Goal: Task Accomplishment & Management: Use online tool/utility

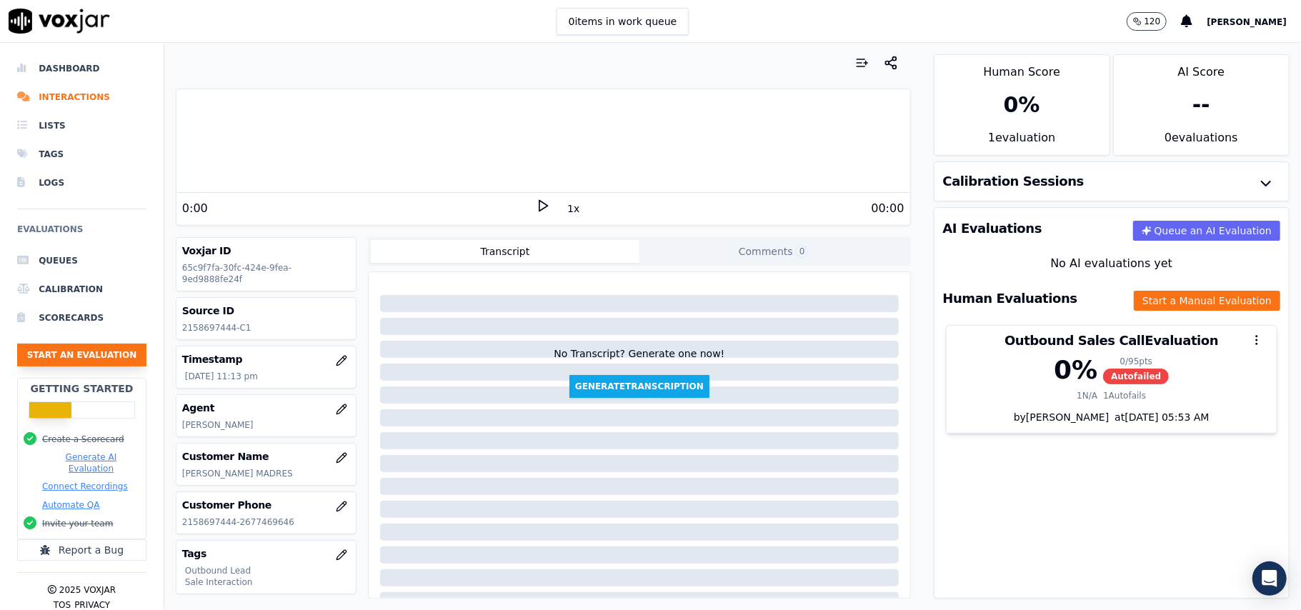
click at [97, 361] on button "Start an Evaluation" at bounding box center [81, 355] width 129 height 23
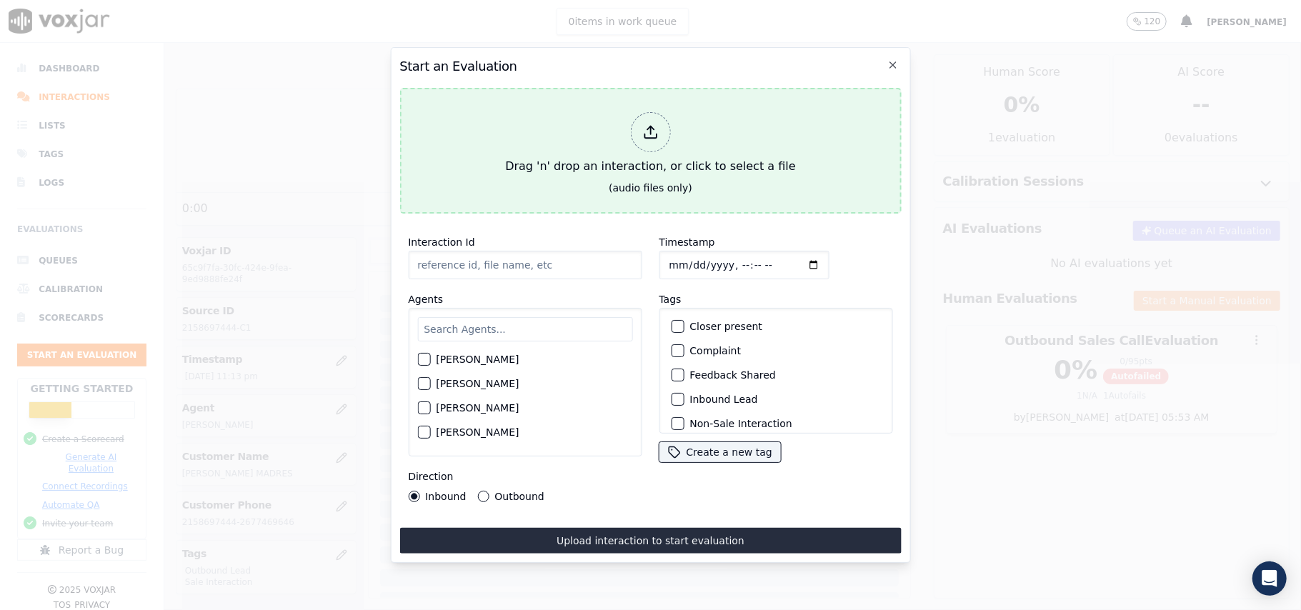
click at [643, 116] on div at bounding box center [650, 132] width 40 height 40
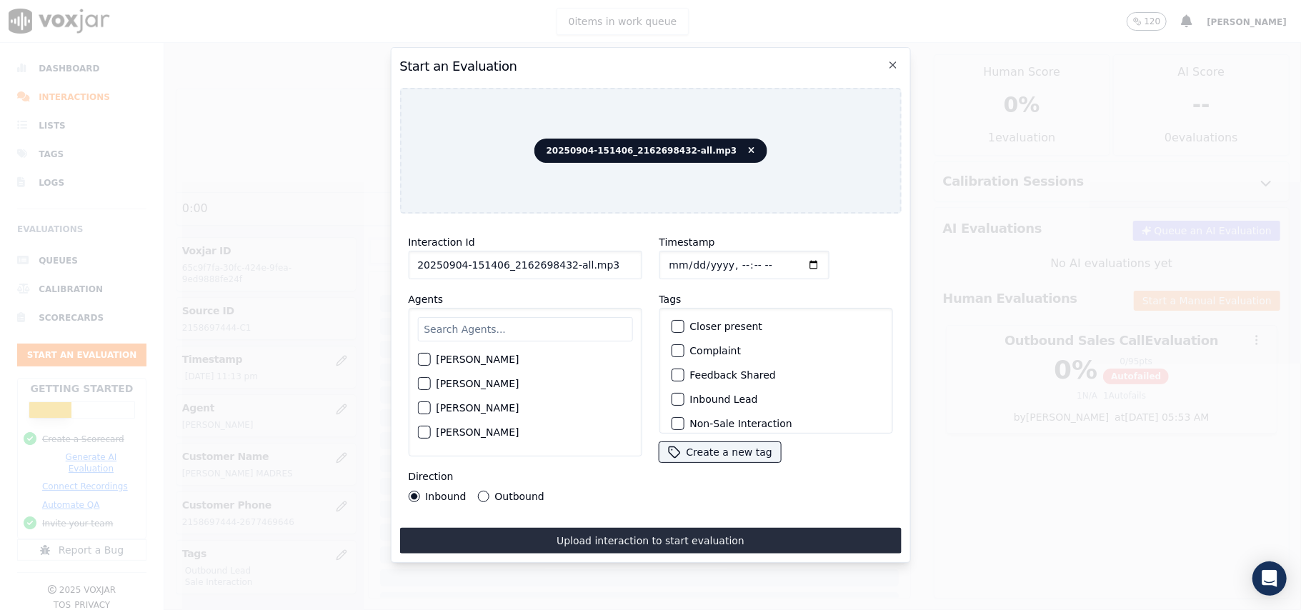
drag, startPoint x: 566, startPoint y: 261, endPoint x: 558, endPoint y: 269, distance: 10.6
click at [558, 269] on input "20250904-151406_2162698432-all.mp3" at bounding box center [525, 265] width 234 height 29
type input "20250904-151406_2162698432-C1"
click at [683, 256] on input "Timestamp" at bounding box center [743, 265] width 170 height 29
type input "[DATE]T16:02"
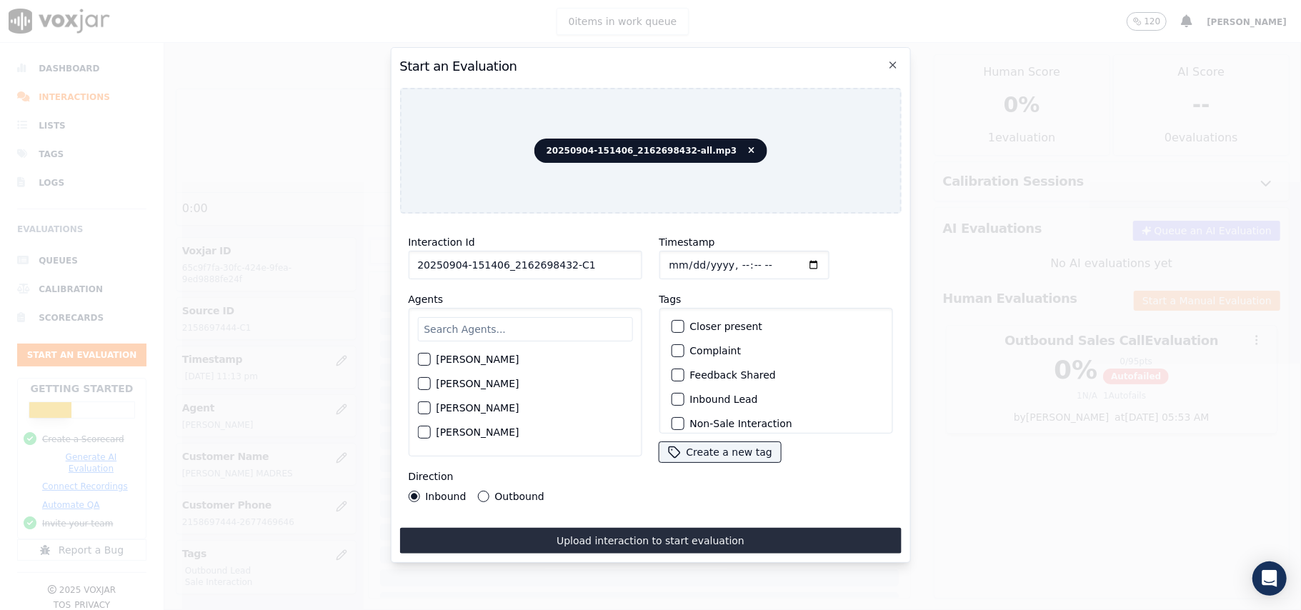
click at [521, 317] on input "text" at bounding box center [524, 329] width 215 height 24
type input "eth"
click at [424, 351] on div "[PERSON_NAME]" at bounding box center [524, 363] width 215 height 24
click at [424, 359] on div "button" at bounding box center [423, 364] width 10 height 10
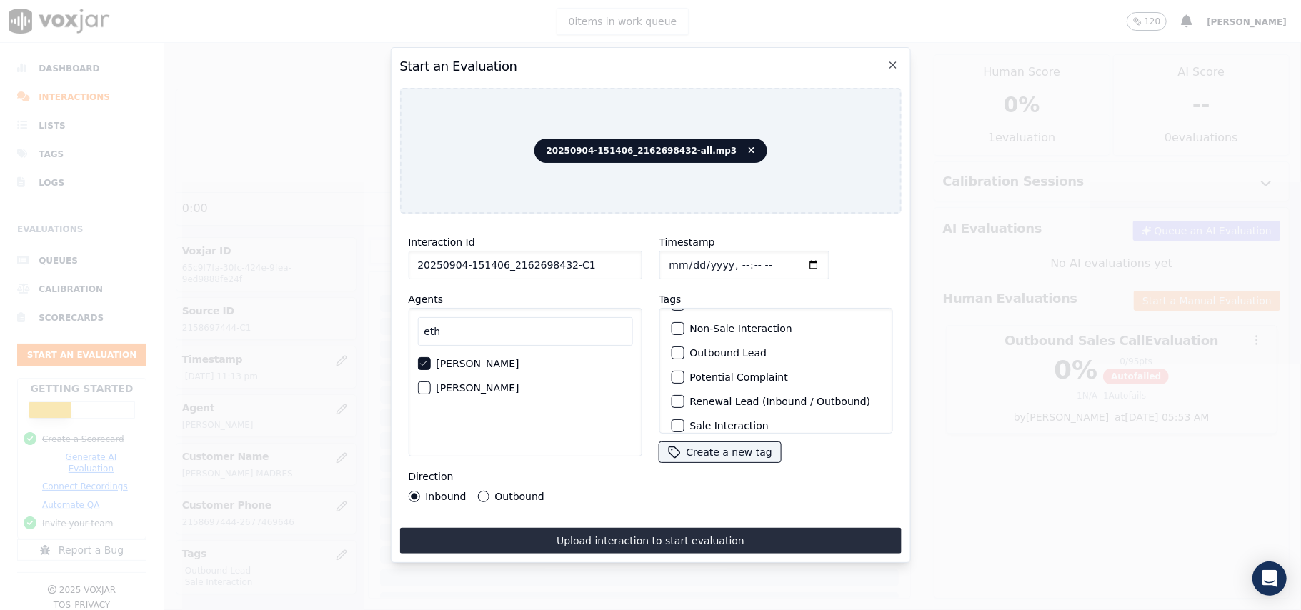
click at [675, 349] on button "Outbound Lead" at bounding box center [677, 352] width 13 height 13
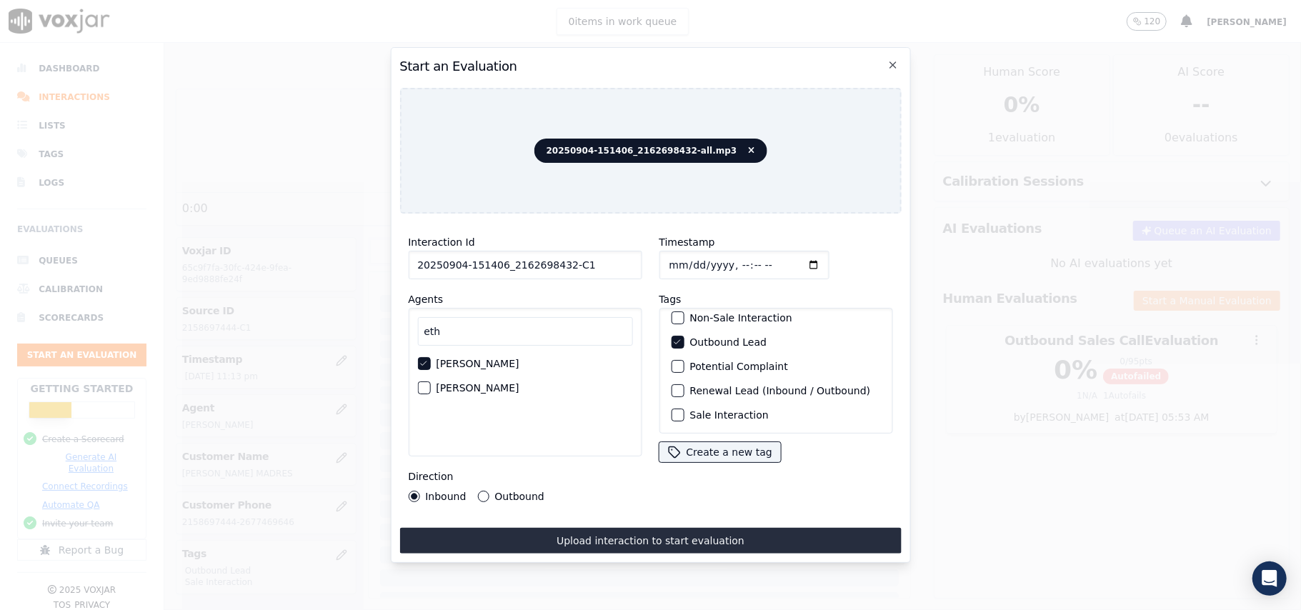
scroll to position [124, 0]
click at [674, 403] on div "Sale Interaction" at bounding box center [775, 415] width 221 height 24
click at [671, 410] on div "button" at bounding box center [676, 415] width 10 height 10
click at [478, 491] on button "Outbound" at bounding box center [482, 496] width 11 height 11
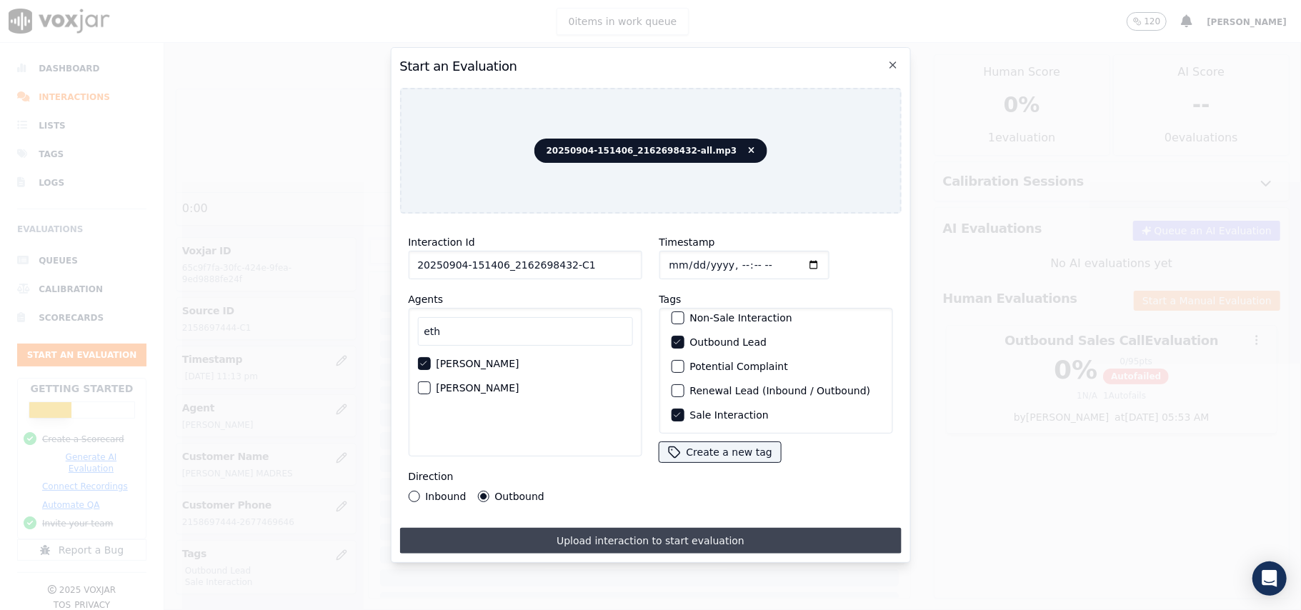
click at [603, 534] on button "Upload interaction to start evaluation" at bounding box center [649, 541] width 501 height 26
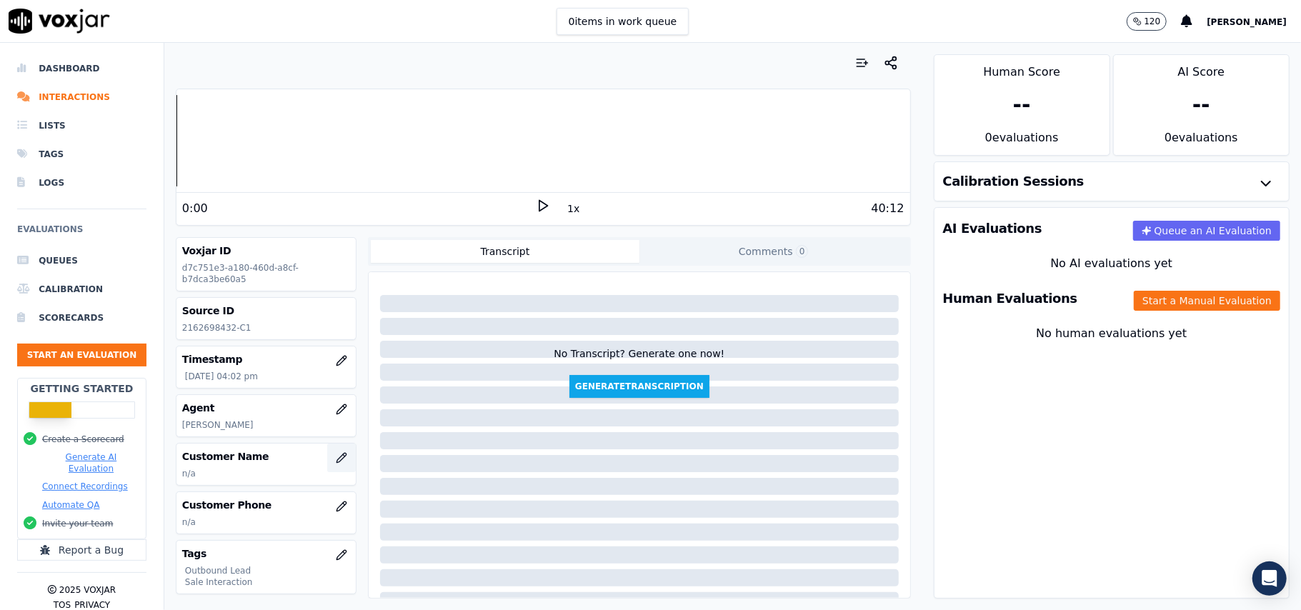
click at [336, 464] on icon "button" at bounding box center [341, 457] width 11 height 11
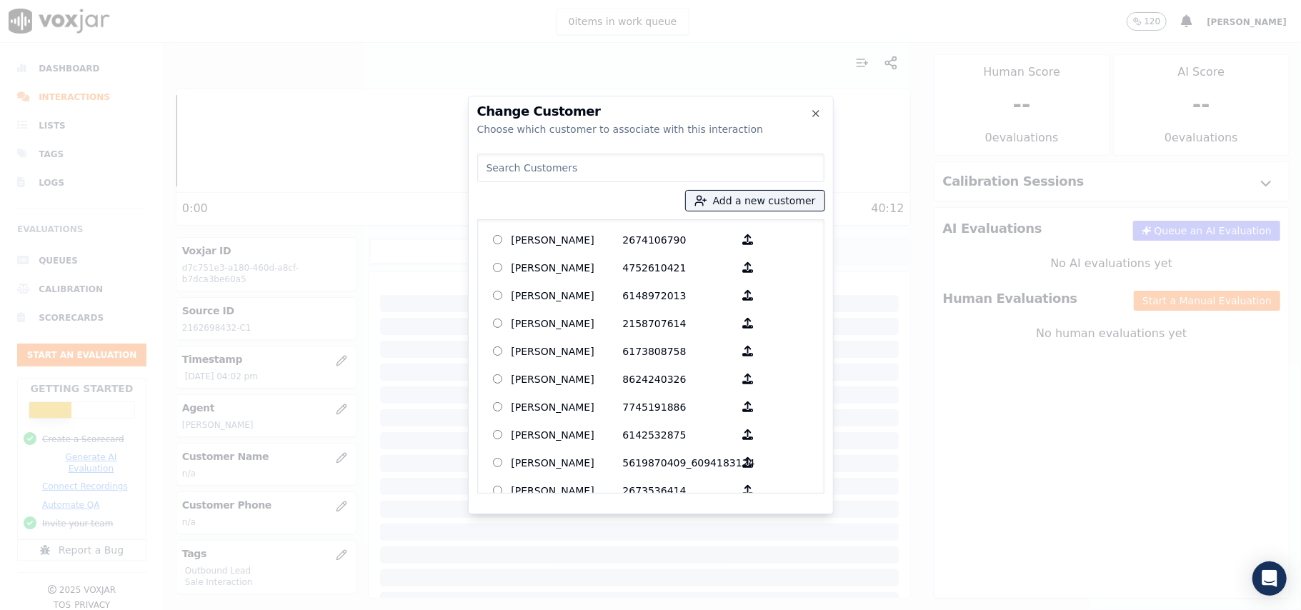
paste input "[PERSON_NAME]"
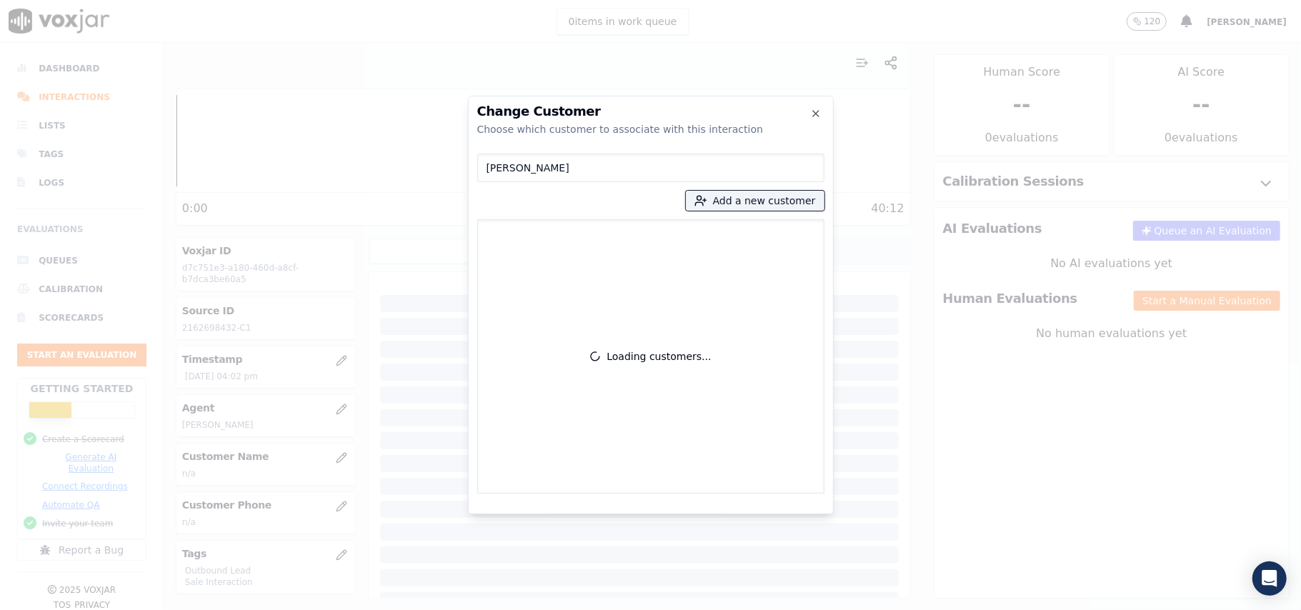
click at [486, 171] on input "[PERSON_NAME]" at bounding box center [650, 168] width 347 height 29
type input "[PERSON_NAME]"
click at [726, 201] on button "Add a new customer" at bounding box center [755, 201] width 139 height 20
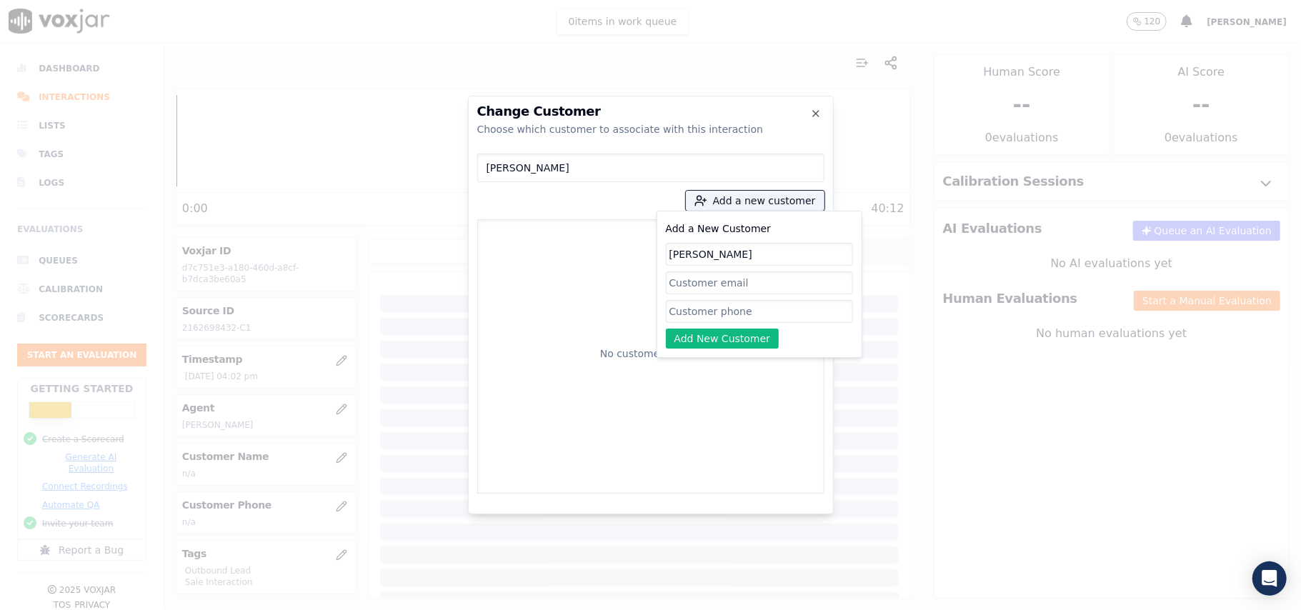
type input "[PERSON_NAME]"
click at [704, 309] on input "Add a New Customer" at bounding box center [759, 311] width 187 height 23
paste input "2162698432 2162355274"
drag, startPoint x: 732, startPoint y: 317, endPoint x: 757, endPoint y: 326, distance: 26.7
click at [733, 323] on div "Add a New Customer [PERSON_NAME] 2162698432 2162355274 Add New Customer" at bounding box center [759, 284] width 187 height 129
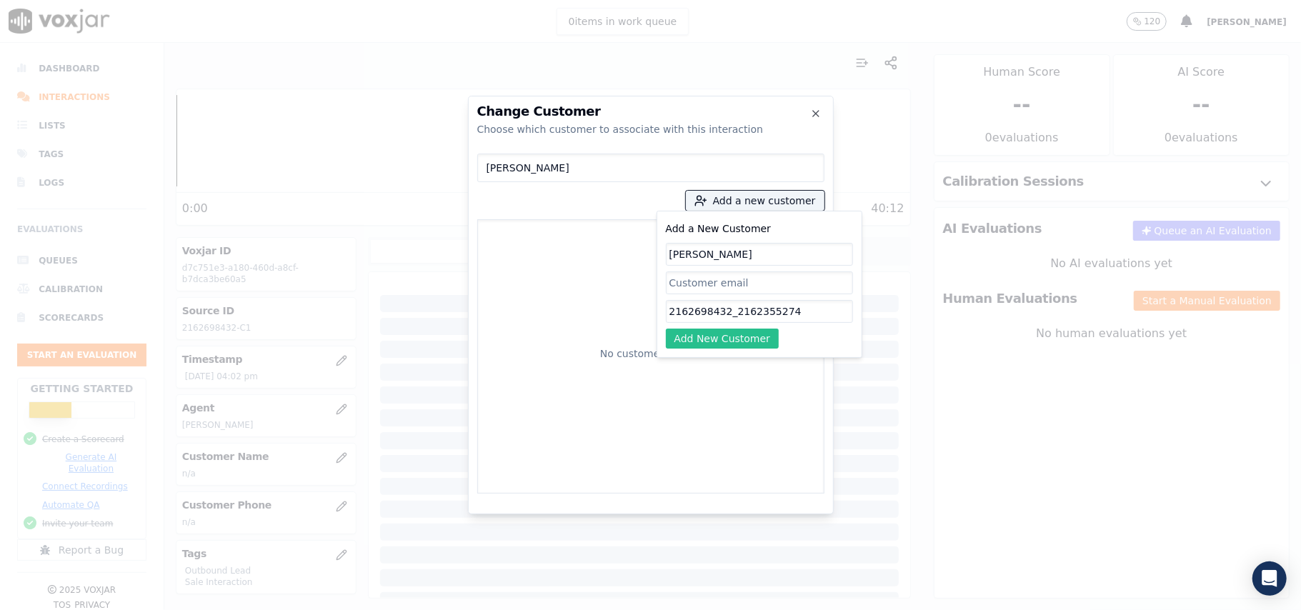
type input "2162698432_2162355274"
click at [728, 335] on button "Add New Customer" at bounding box center [723, 339] width 114 height 20
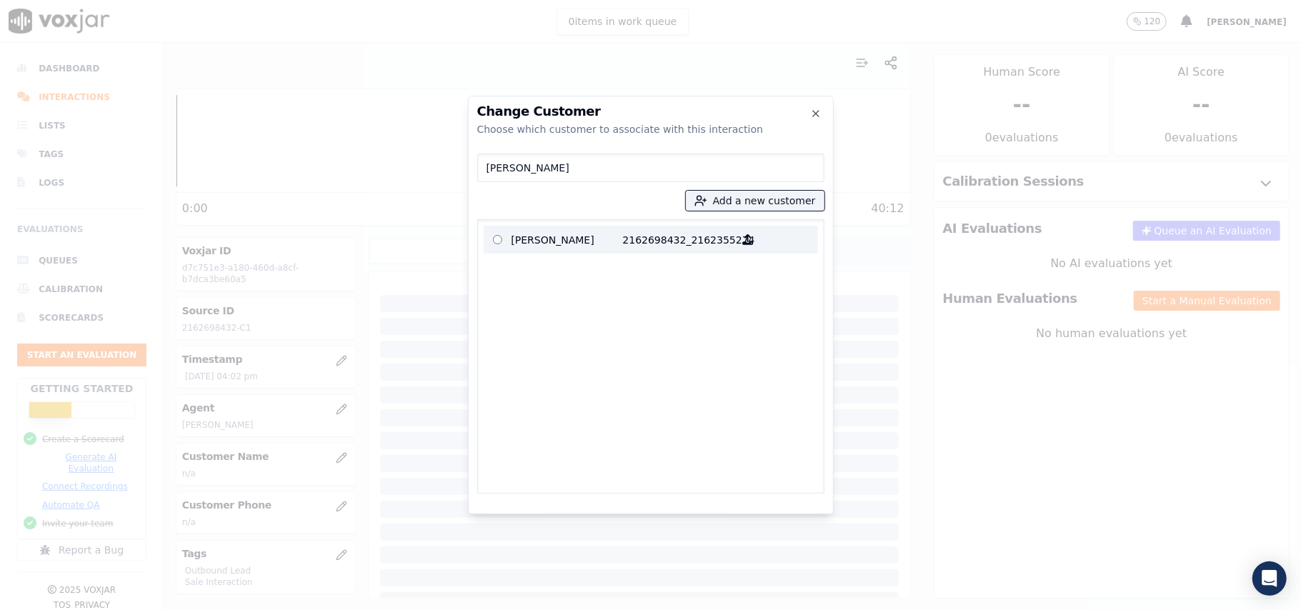
click at [561, 249] on p "[PERSON_NAME]" at bounding box center [566, 240] width 111 height 22
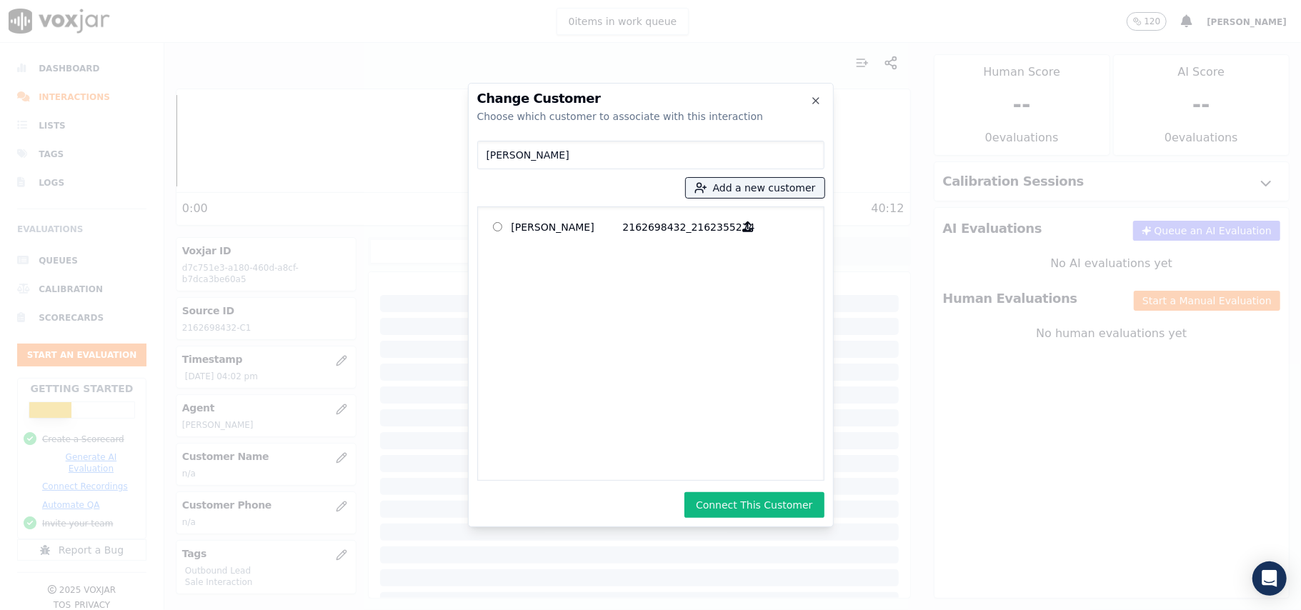
click at [723, 501] on button "Connect This Customer" at bounding box center [753, 505] width 139 height 26
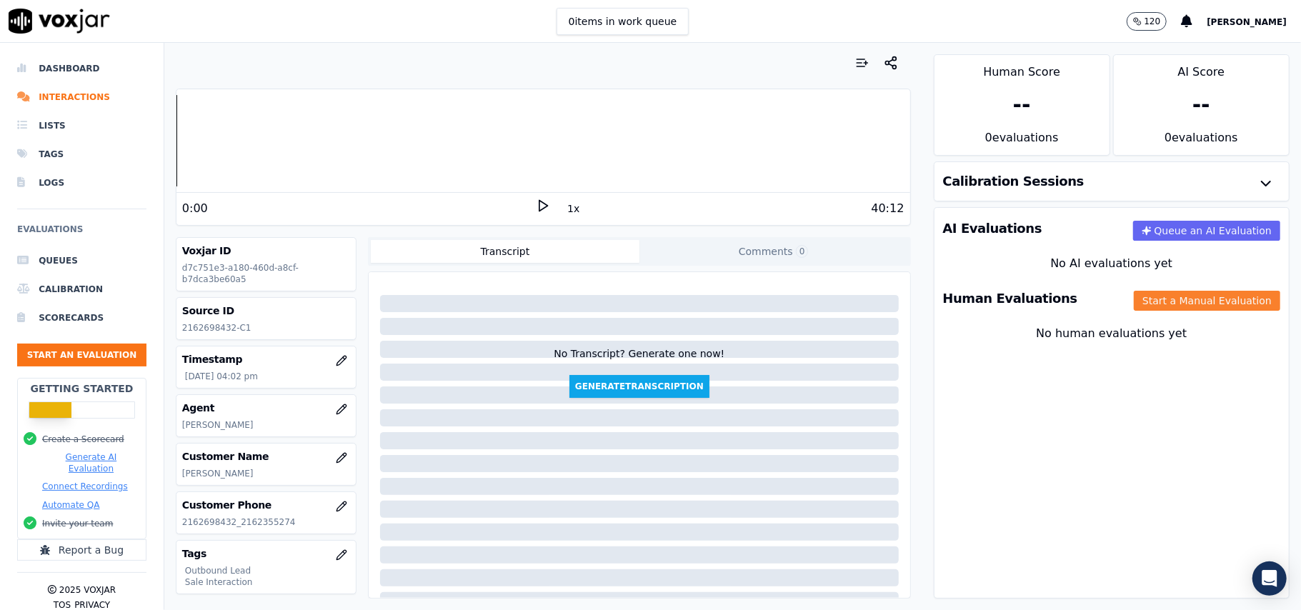
click at [1133, 303] on button "Start a Manual Evaluation" at bounding box center [1206, 301] width 146 height 20
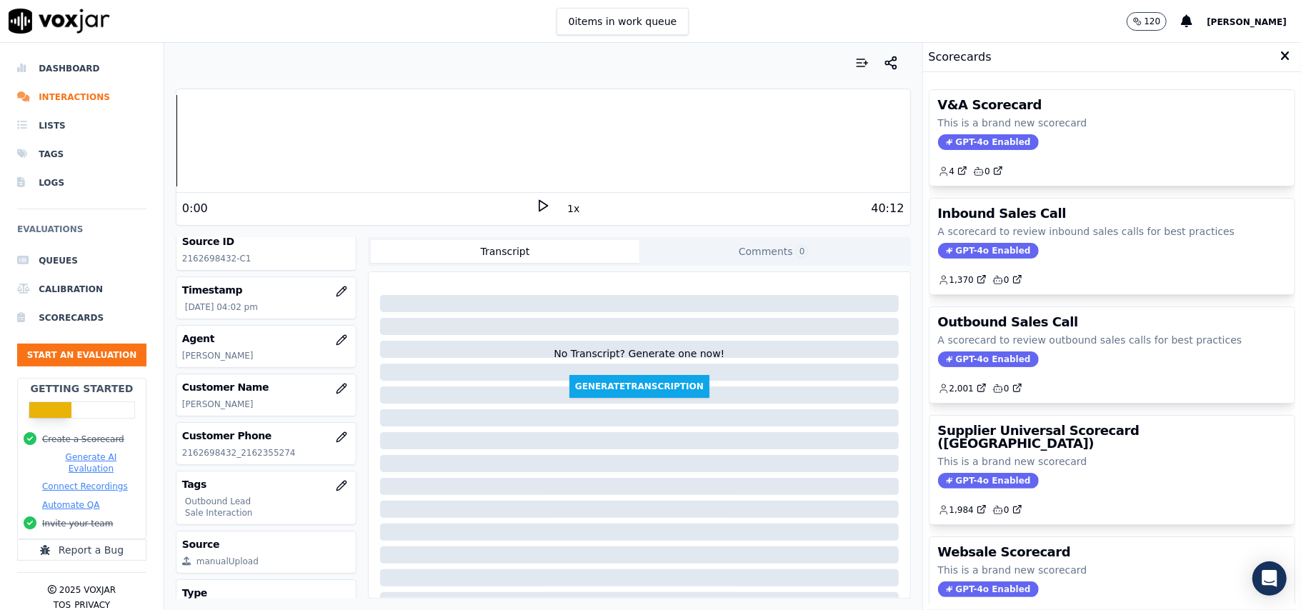
scroll to position [140, 0]
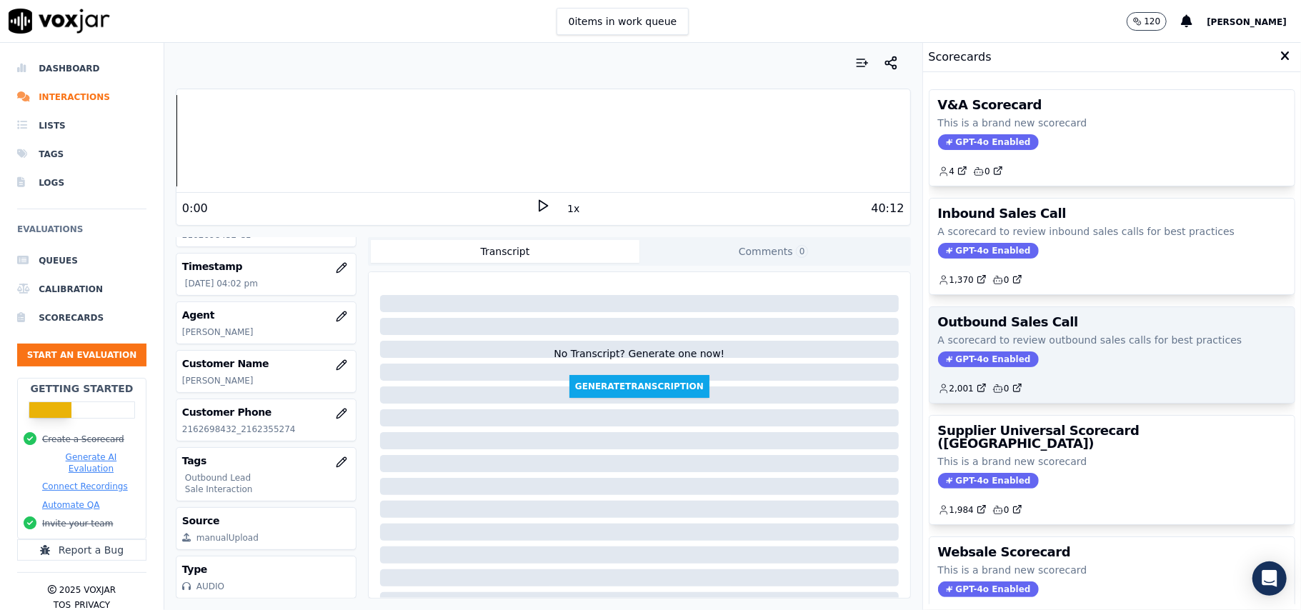
click at [963, 361] on span "GPT-4o Enabled" at bounding box center [988, 359] width 101 height 16
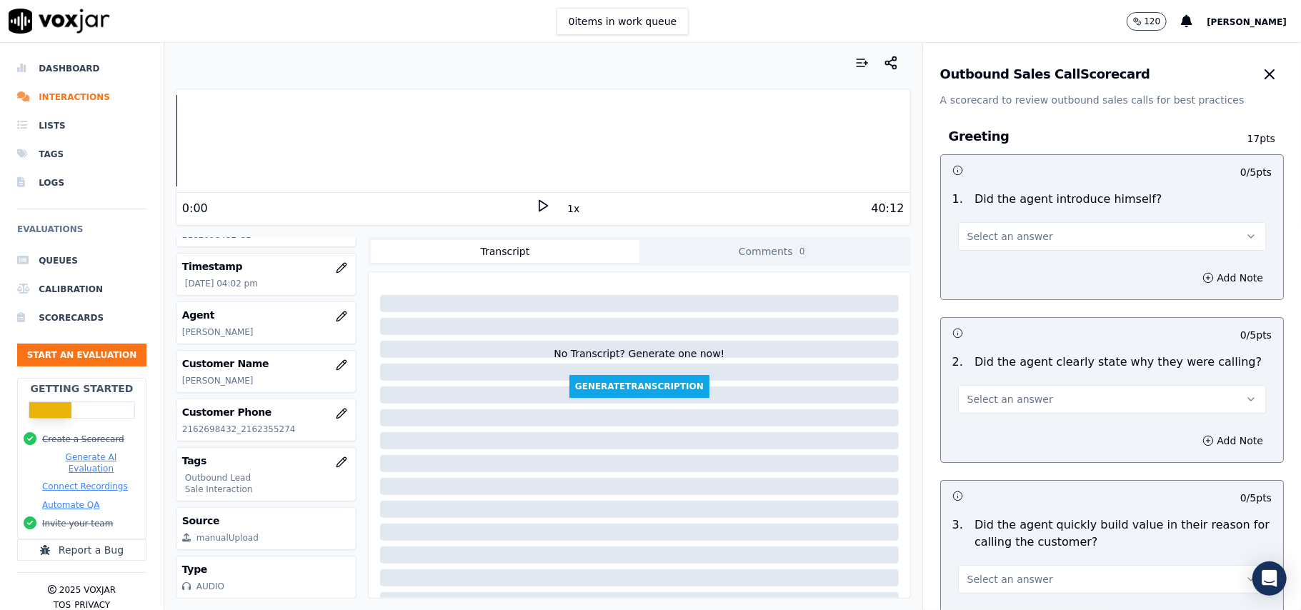
click at [1004, 229] on button "Select an answer" at bounding box center [1112, 236] width 308 height 29
click at [994, 276] on div "Yes" at bounding box center [1081, 269] width 276 height 23
click at [986, 404] on span "Select an answer" at bounding box center [1010, 399] width 86 height 14
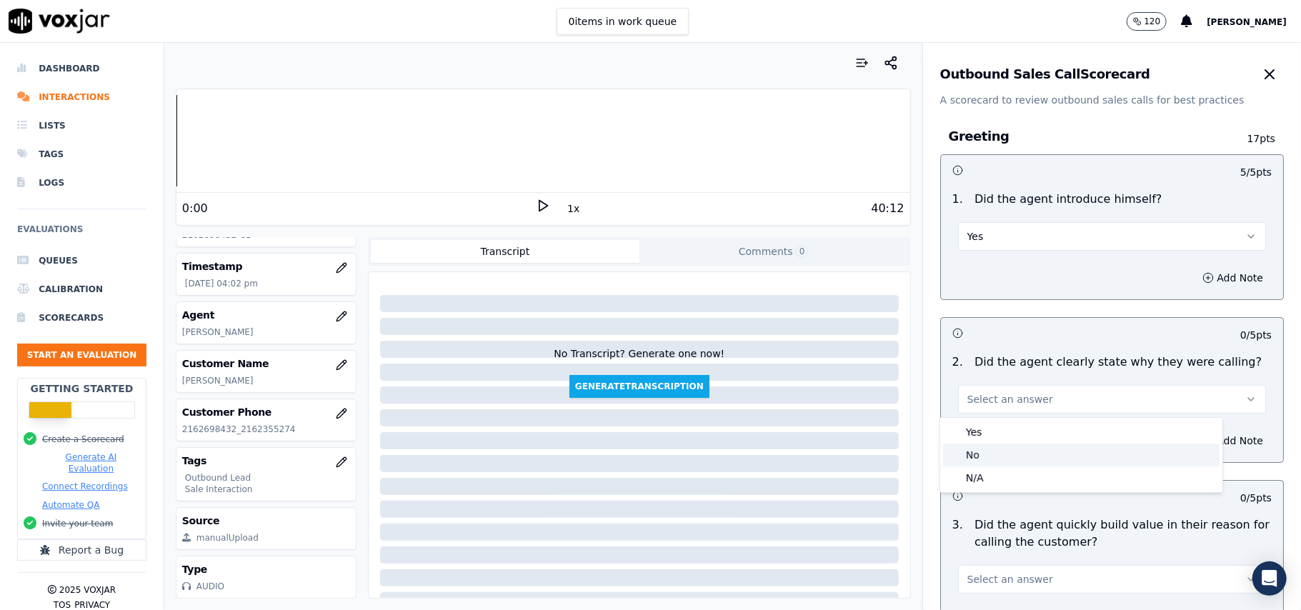
click at [968, 450] on div "No" at bounding box center [1081, 455] width 276 height 23
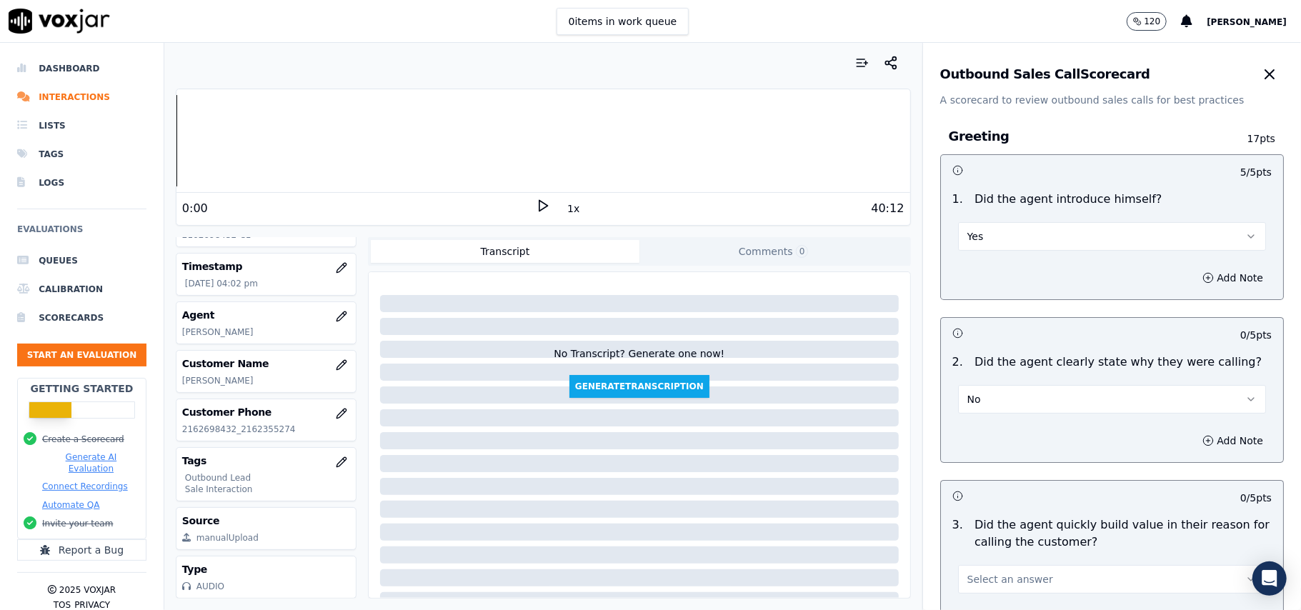
click at [968, 398] on button "No" at bounding box center [1112, 399] width 308 height 29
click at [971, 433] on div "Yes" at bounding box center [1081, 432] width 276 height 23
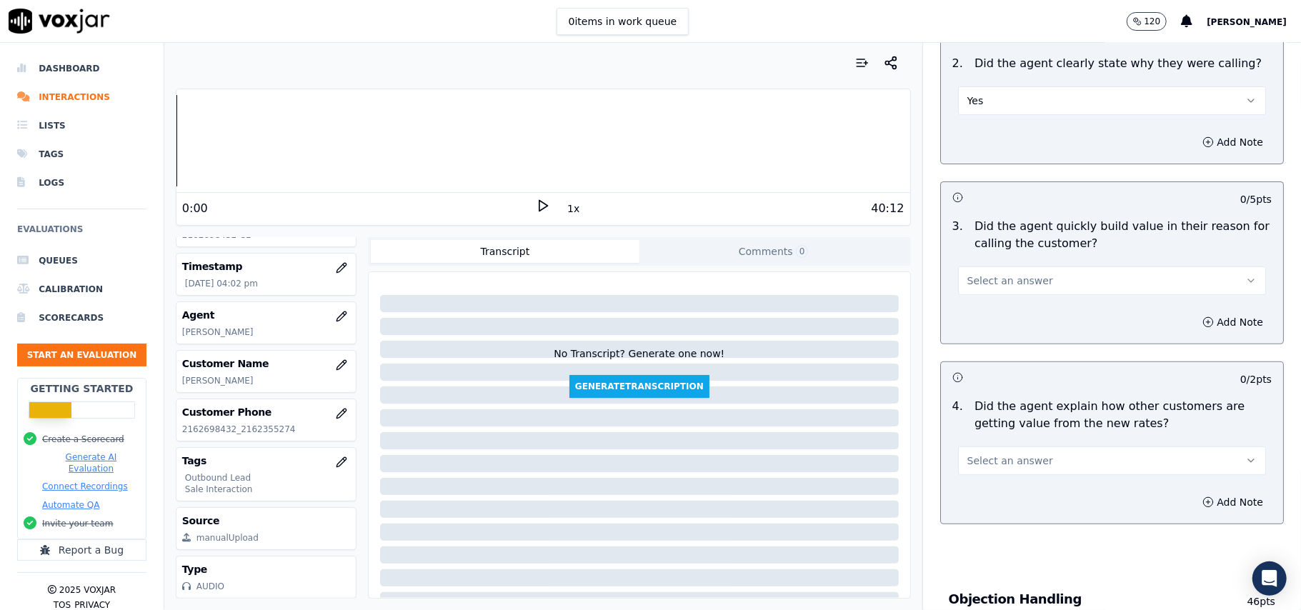
scroll to position [381, 0]
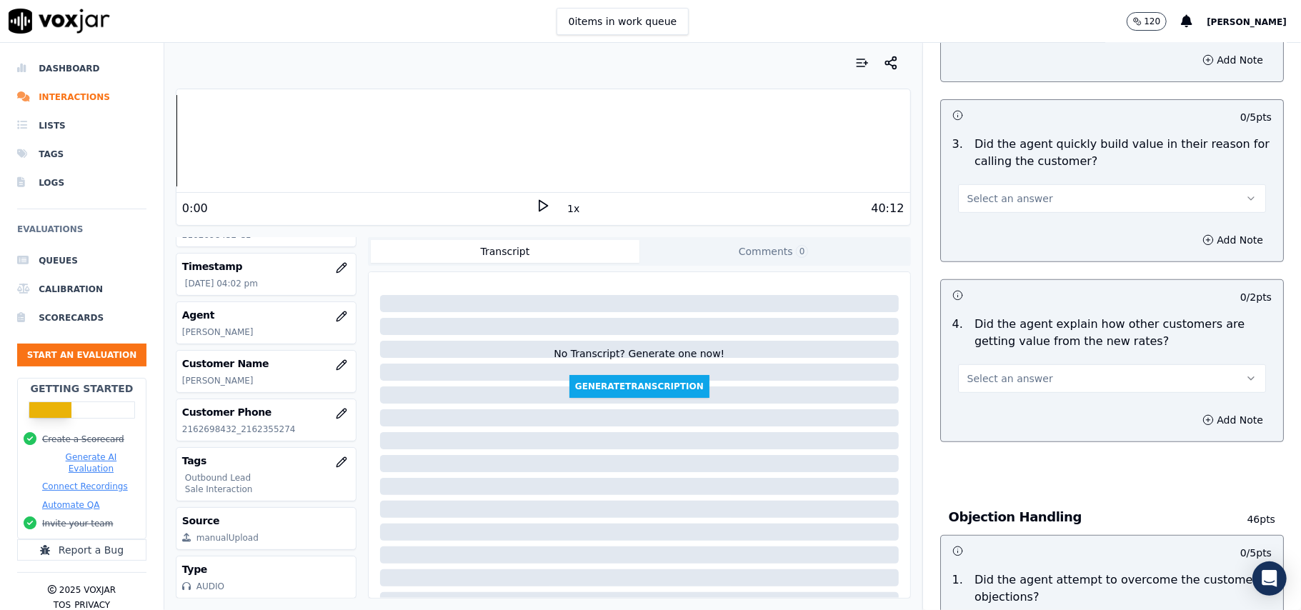
click at [1001, 167] on p "Did the agent quickly build value in their reason for calling the customer?" at bounding box center [1122, 153] width 297 height 34
click at [1000, 197] on span "Select an answer" at bounding box center [1010, 198] width 86 height 14
click at [994, 234] on div "Yes" at bounding box center [1081, 232] width 276 height 23
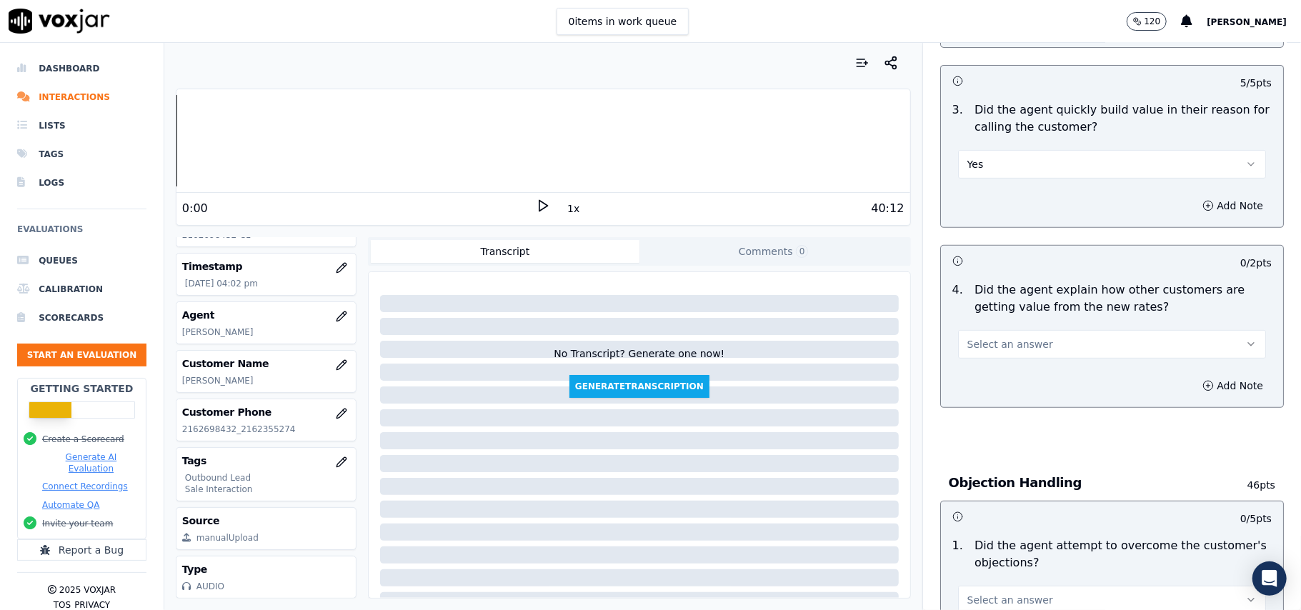
scroll to position [571, 0]
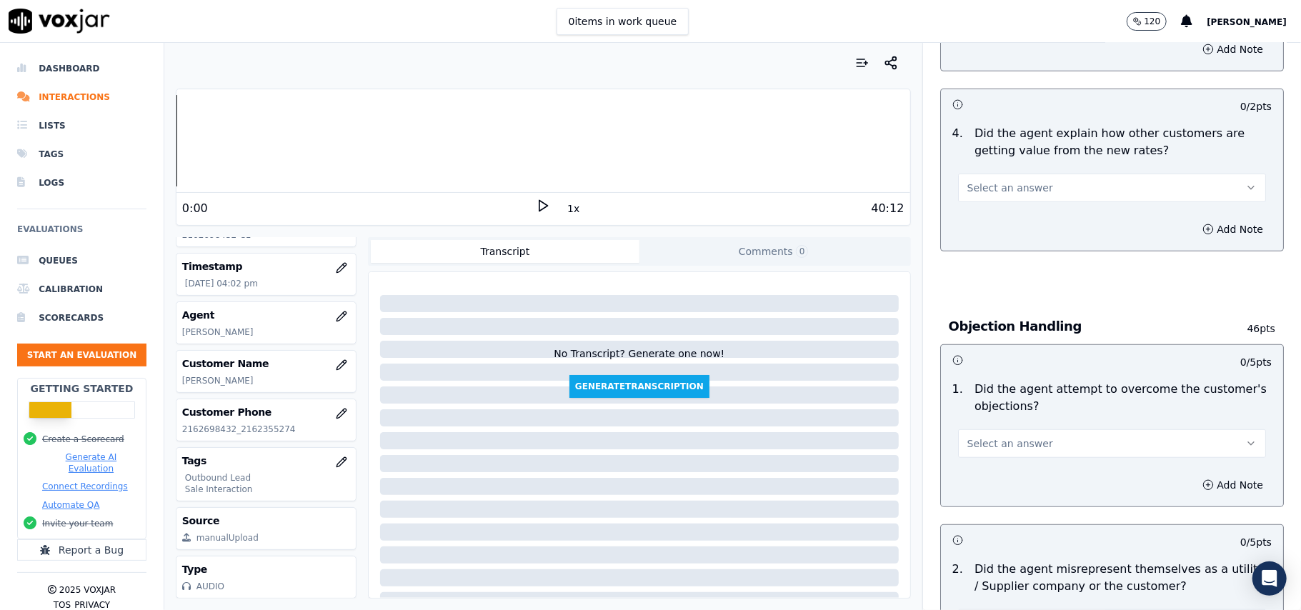
click at [1003, 189] on span "Select an answer" at bounding box center [1010, 188] width 86 height 14
click at [1000, 216] on div "Yes" at bounding box center [1081, 222] width 276 height 23
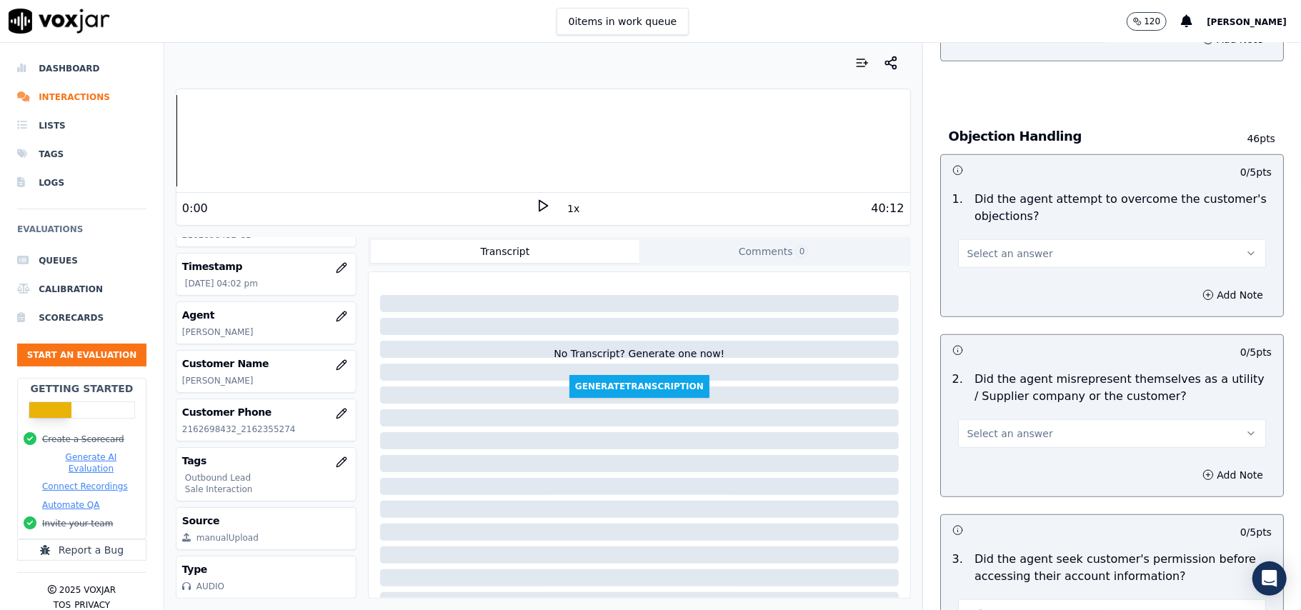
click at [992, 256] on span "Select an answer" at bounding box center [1010, 253] width 86 height 14
click at [994, 293] on div "Yes" at bounding box center [1081, 287] width 276 height 23
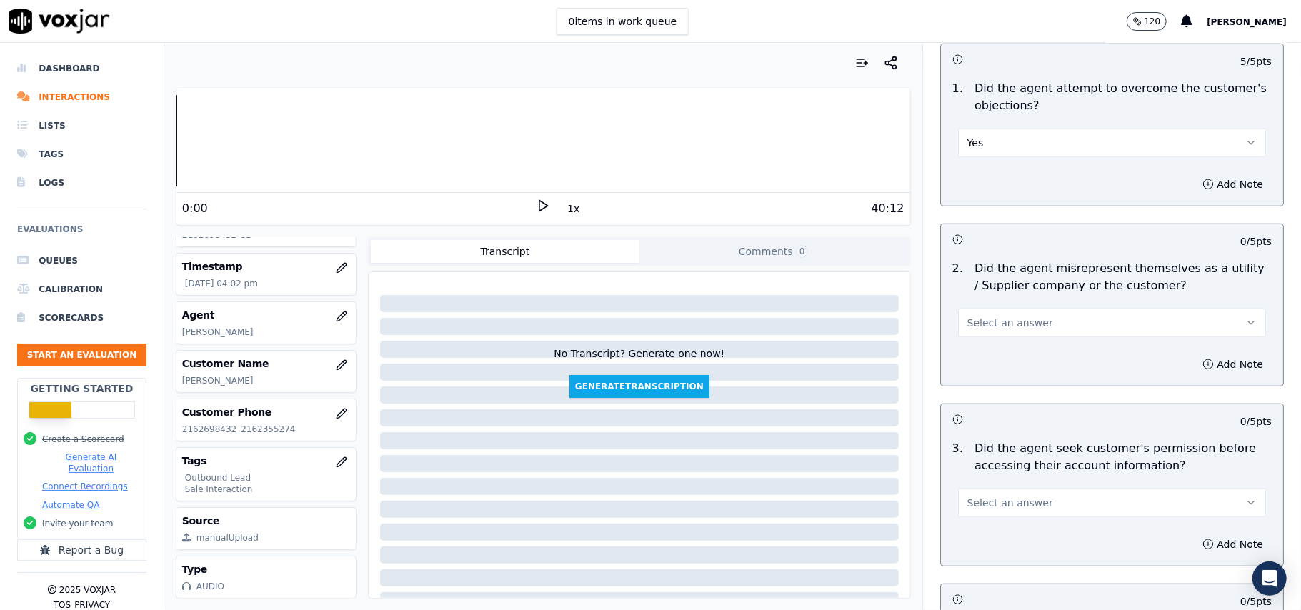
scroll to position [952, 0]
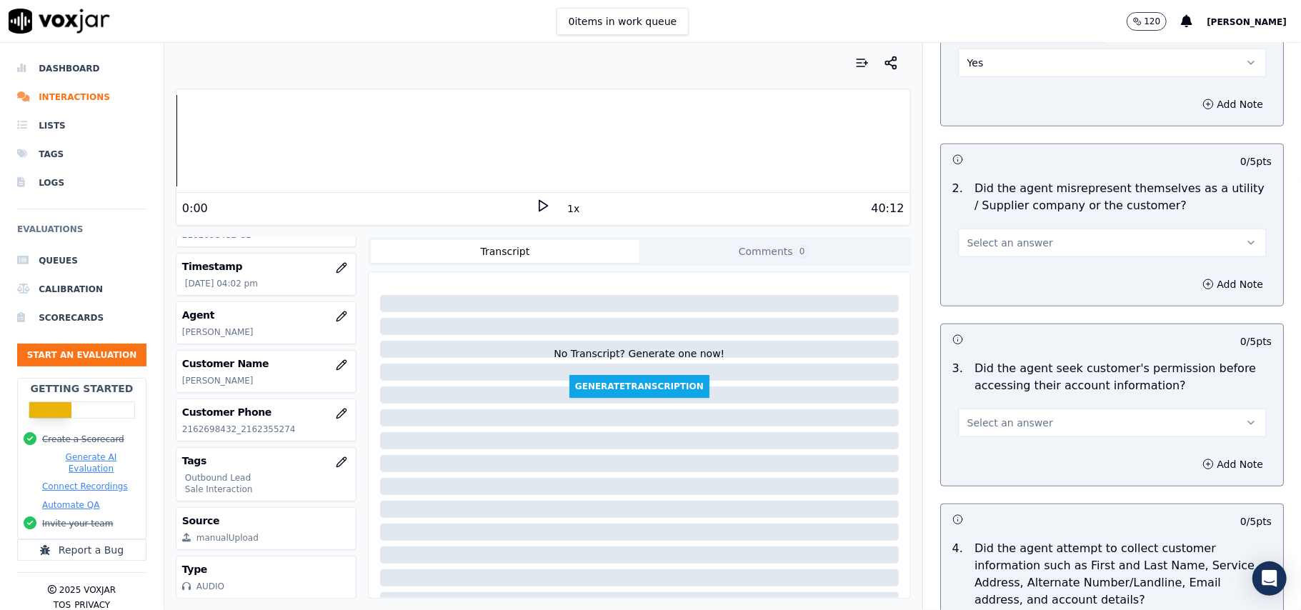
click at [1000, 241] on span "Select an answer" at bounding box center [1010, 243] width 86 height 14
click at [997, 290] on div "No" at bounding box center [1081, 300] width 276 height 23
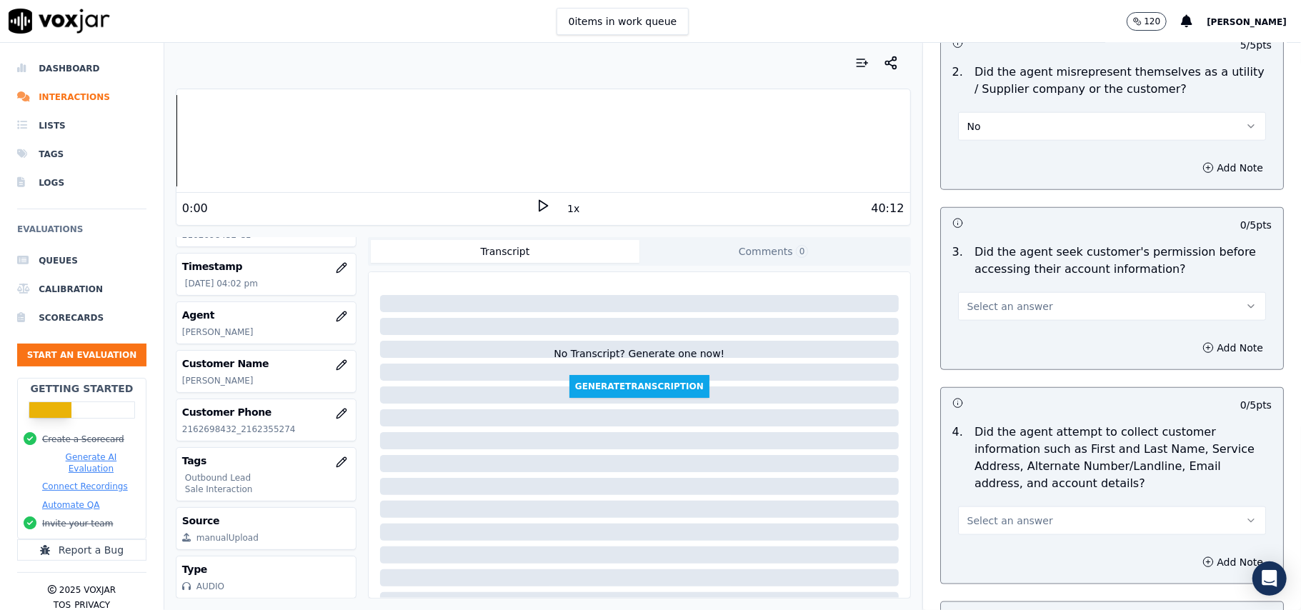
scroll to position [1238, 0]
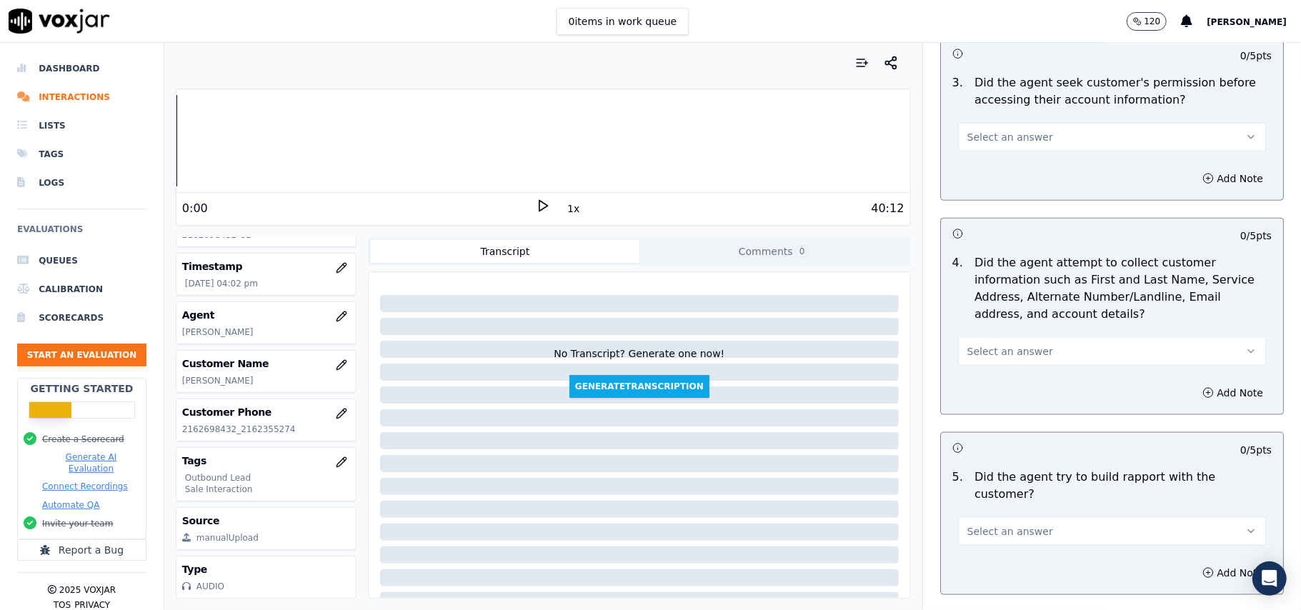
click at [1006, 144] on span "Select an answer" at bounding box center [1010, 137] width 86 height 14
click at [1006, 171] on div "Yes" at bounding box center [1081, 172] width 276 height 23
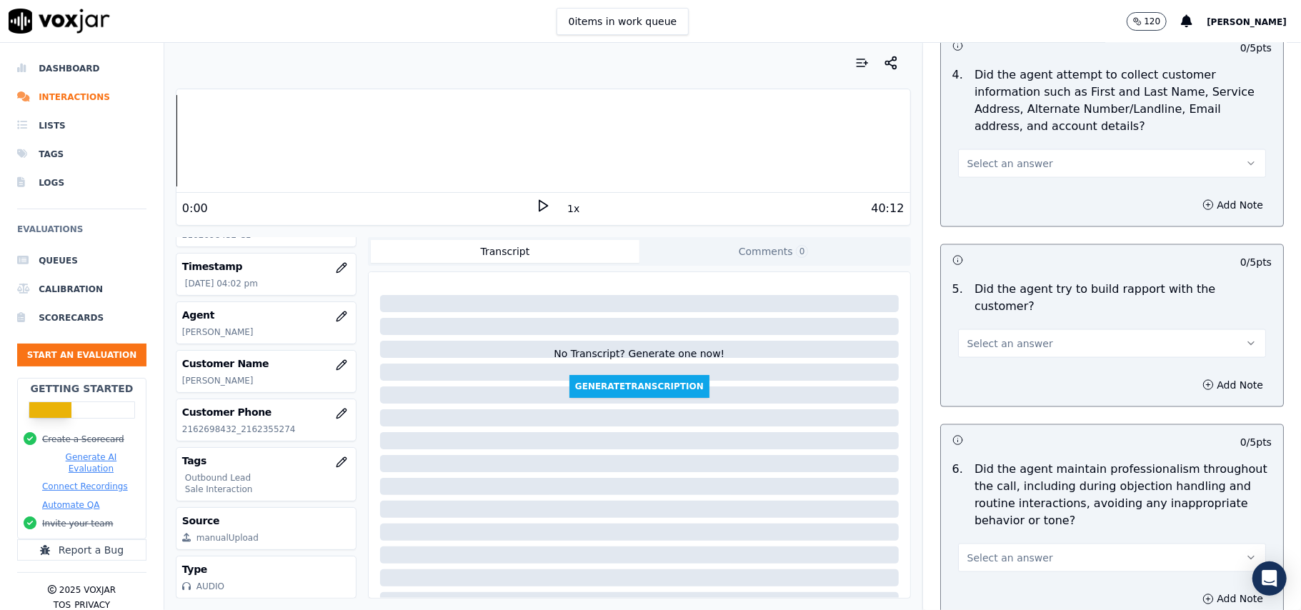
scroll to position [1428, 0]
click at [1006, 167] on span "Select an answer" at bounding box center [1010, 161] width 86 height 14
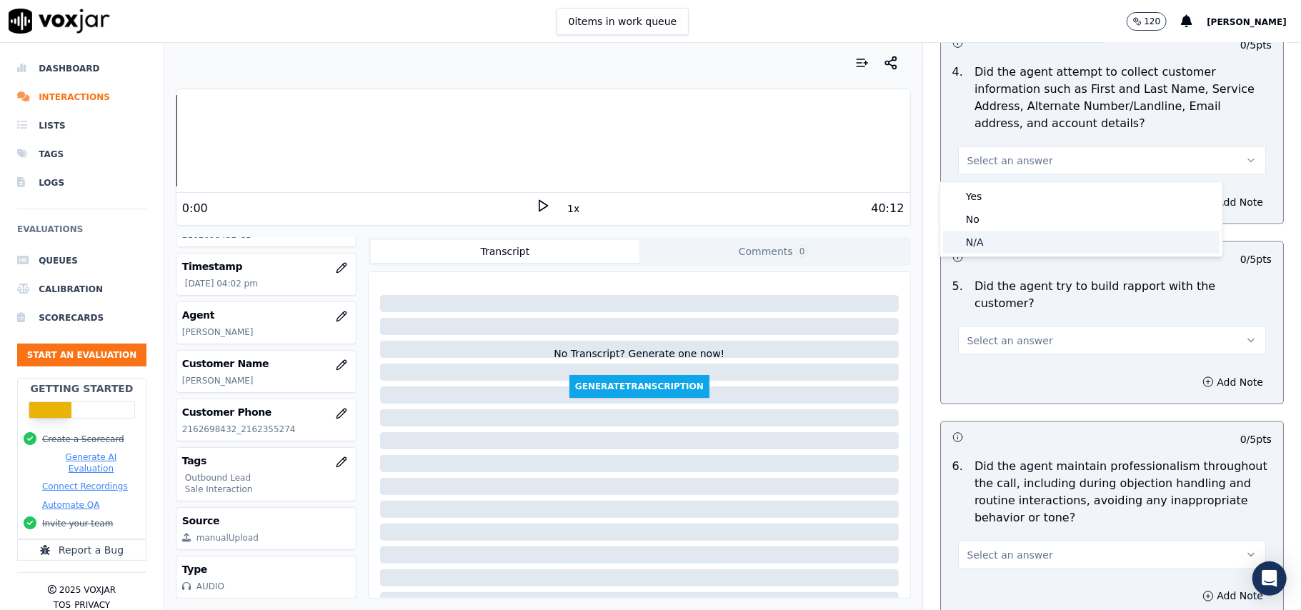
click at [989, 246] on div "N/A" at bounding box center [1081, 242] width 276 height 23
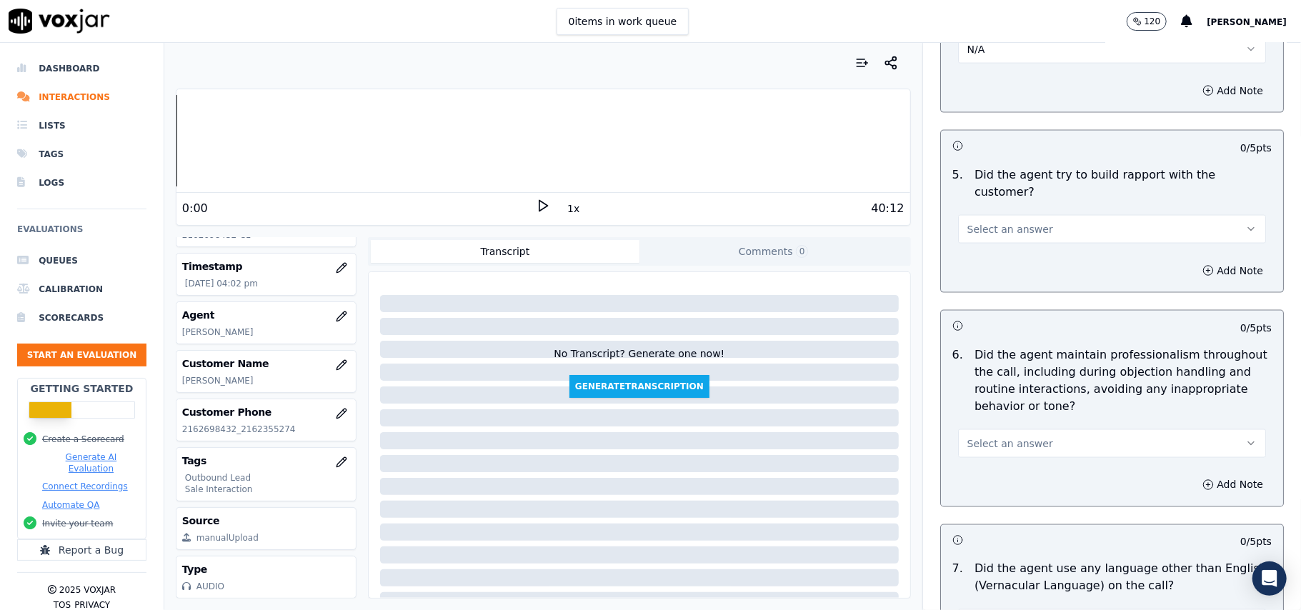
scroll to position [1618, 0]
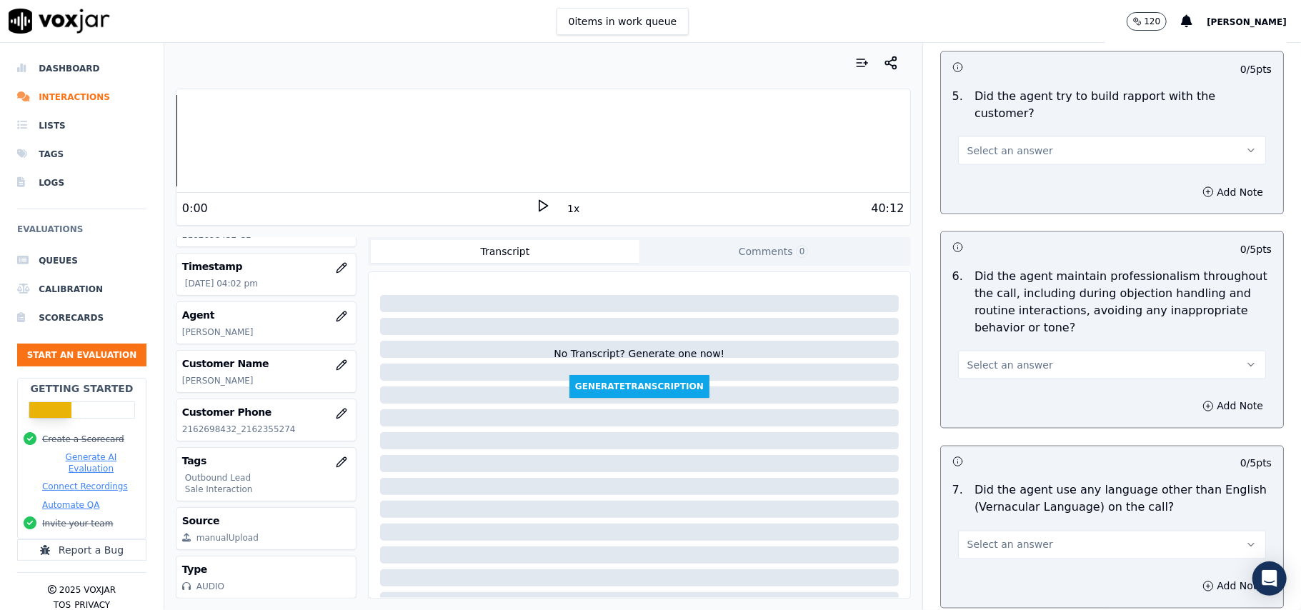
click at [1037, 136] on button "Select an answer" at bounding box center [1112, 150] width 308 height 29
click at [1034, 160] on div "Yes" at bounding box center [1081, 169] width 276 height 23
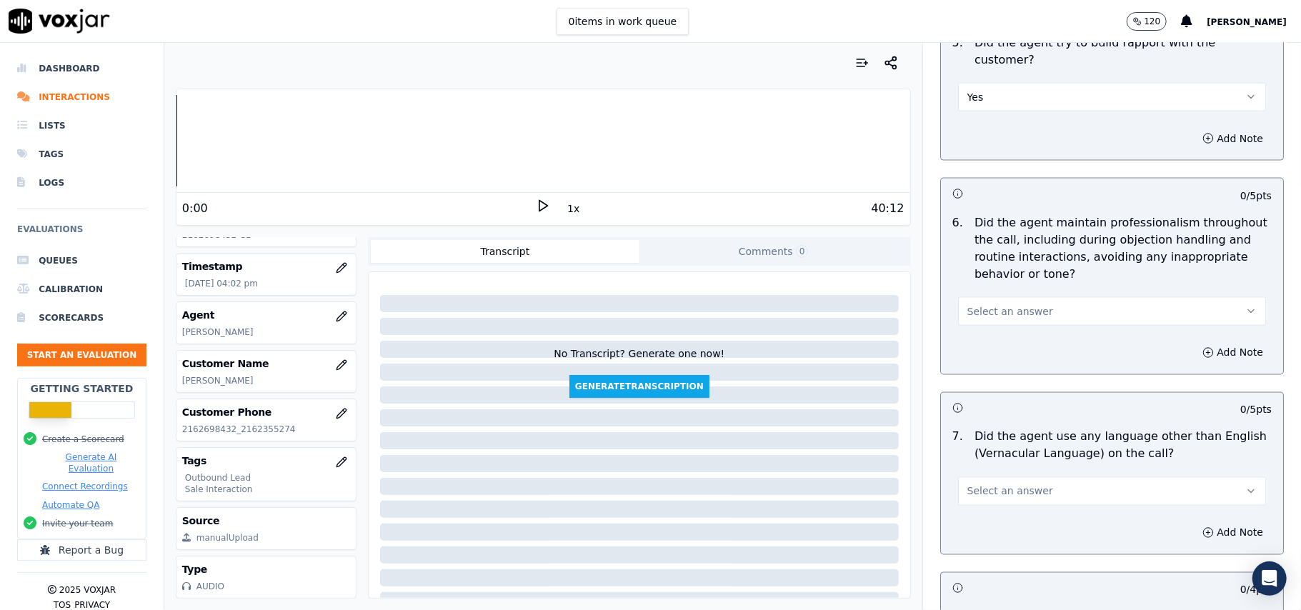
scroll to position [1714, 0]
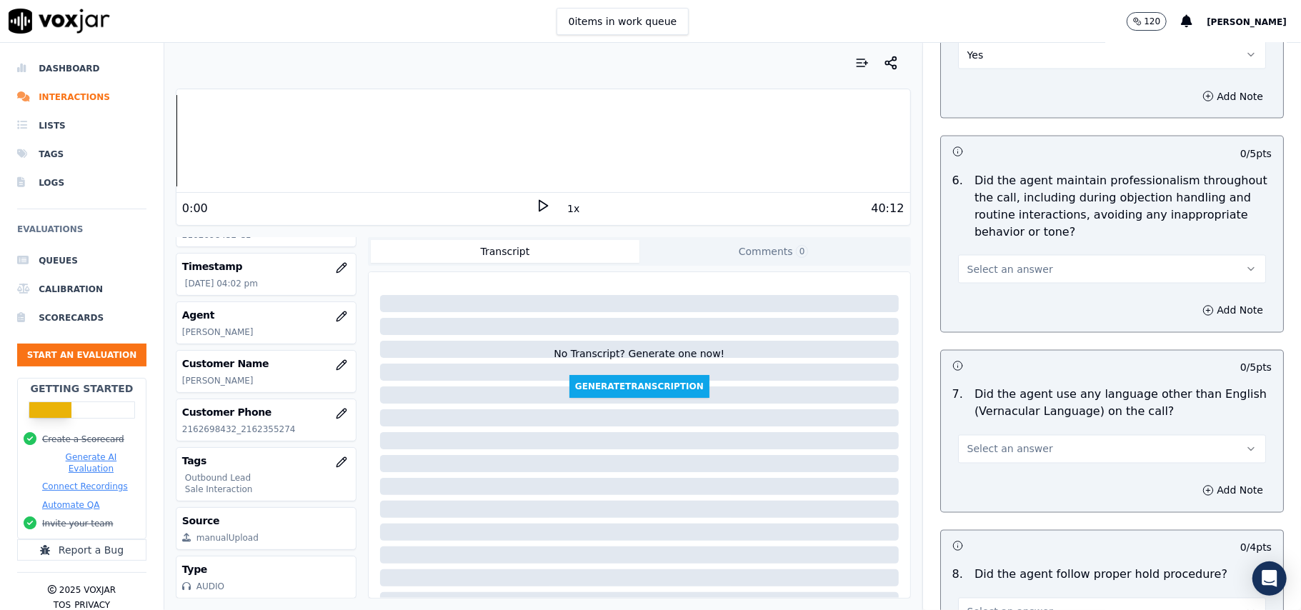
click at [1001, 255] on button "Select an answer" at bounding box center [1112, 269] width 308 height 29
click at [1000, 292] on div "Yes" at bounding box center [1081, 289] width 276 height 23
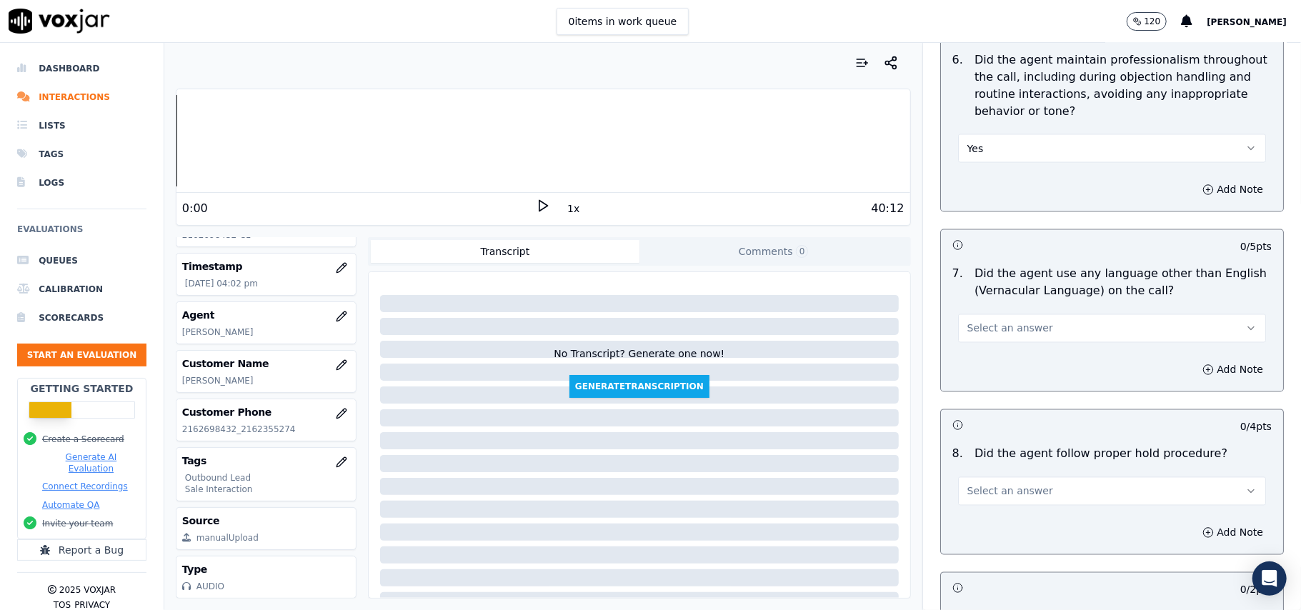
scroll to position [1904, 0]
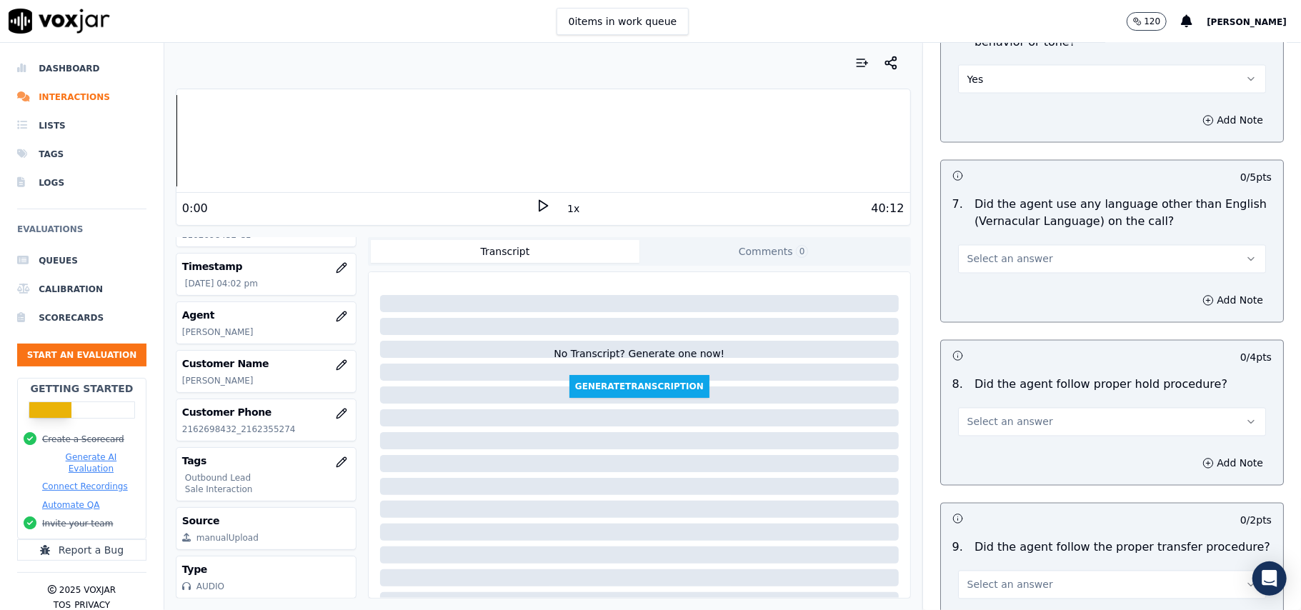
click at [988, 249] on button "Select an answer" at bounding box center [1112, 259] width 308 height 29
click at [978, 304] on div "No" at bounding box center [1081, 302] width 276 height 23
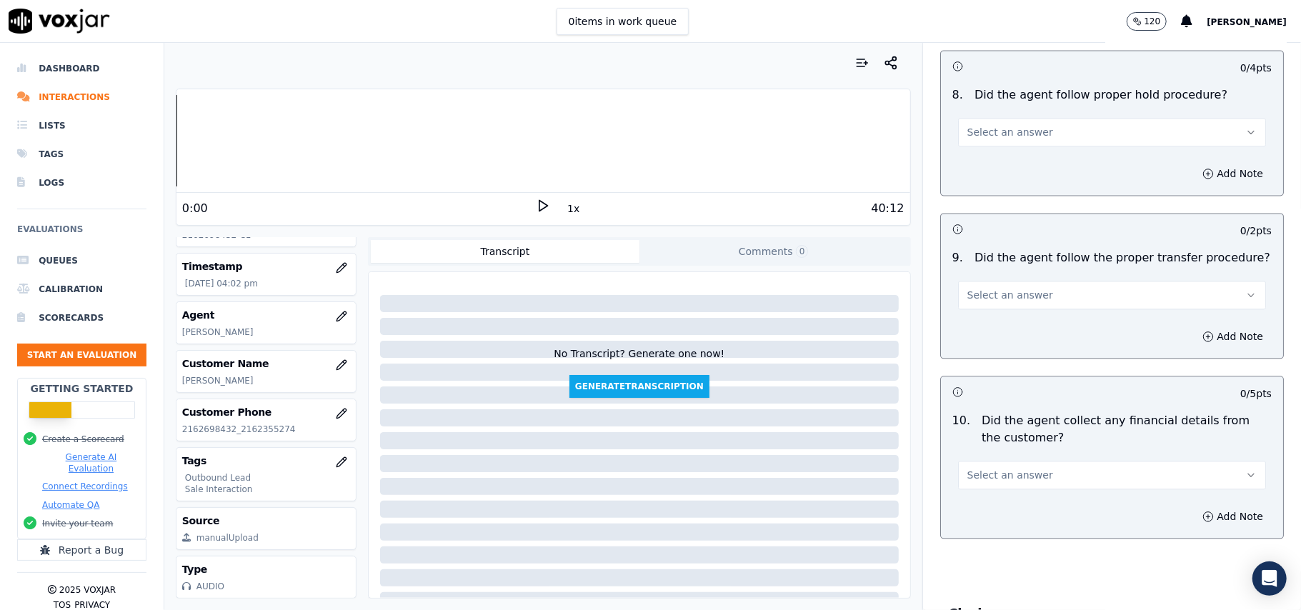
scroll to position [2095, 0]
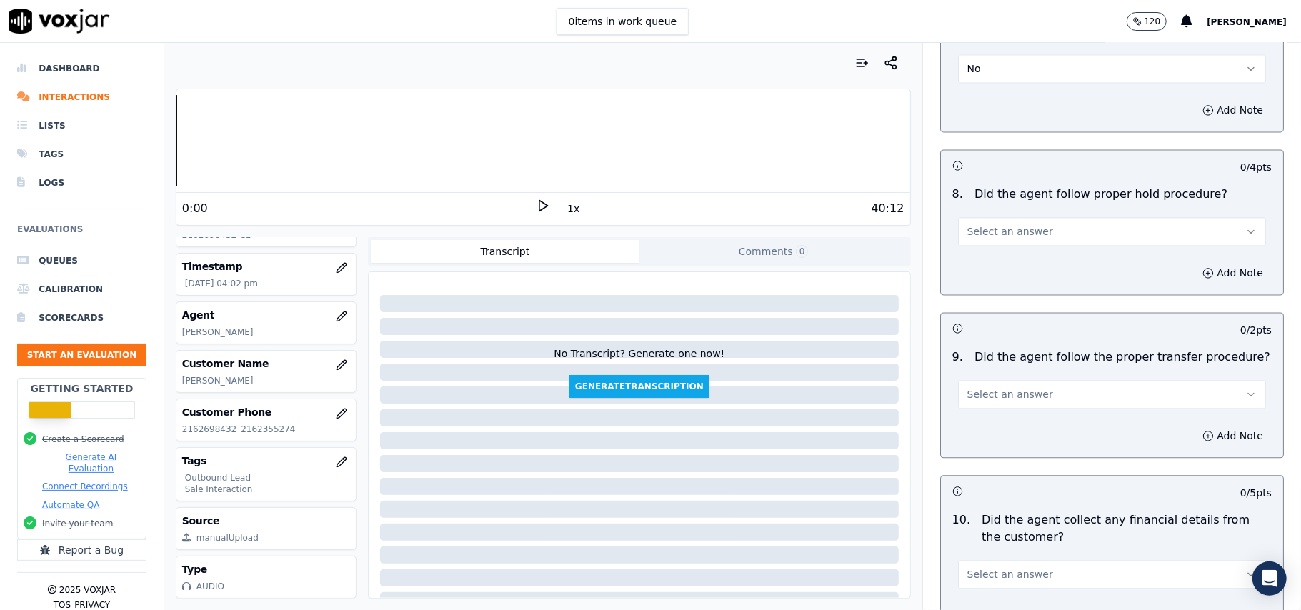
click at [986, 224] on span "Select an answer" at bounding box center [1010, 231] width 86 height 14
click at [987, 250] on div "Yes" at bounding box center [1081, 252] width 276 height 23
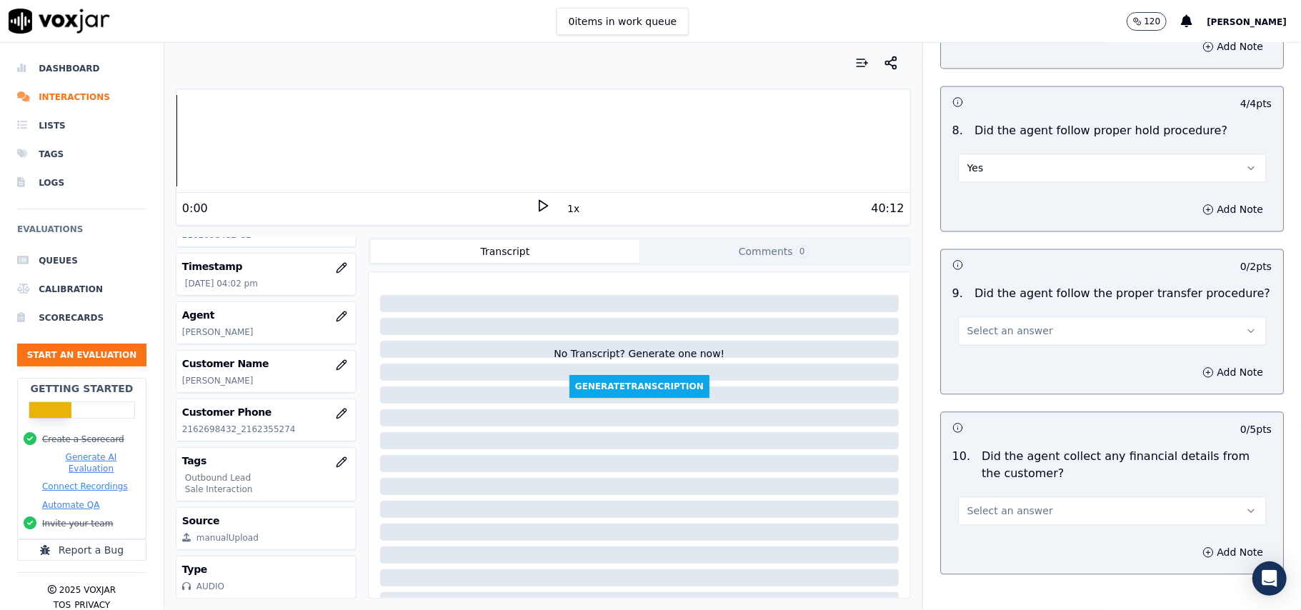
scroll to position [2190, 0]
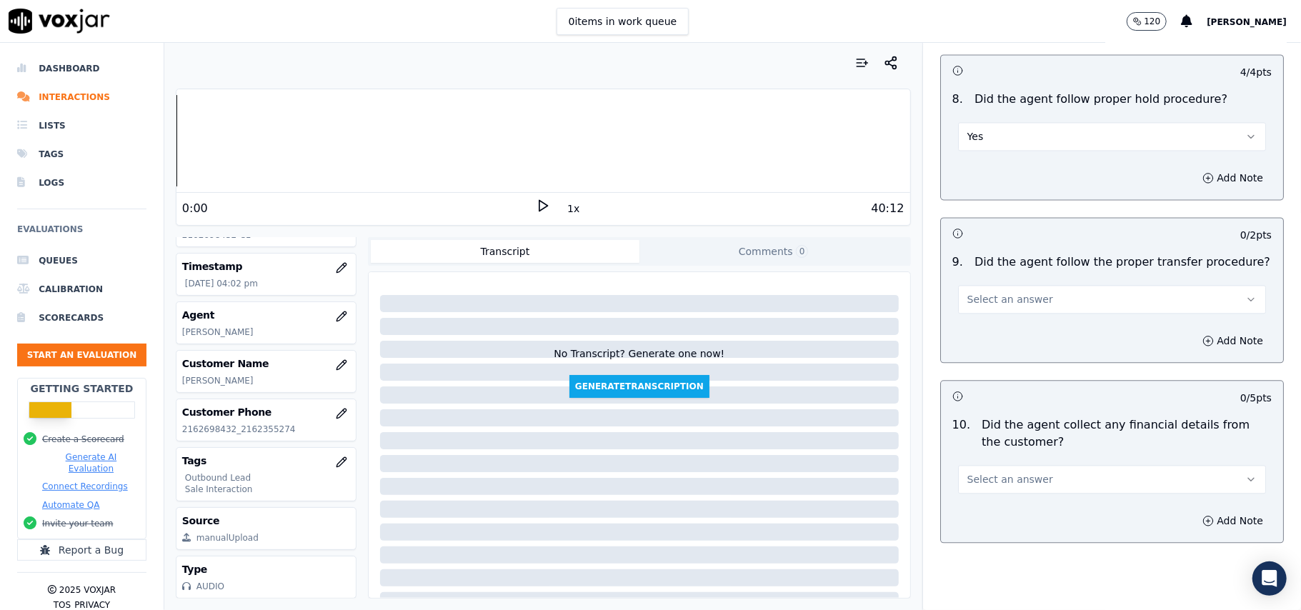
click at [975, 296] on button "Select an answer" at bounding box center [1112, 299] width 308 height 29
click at [978, 319] on div "Yes" at bounding box center [1081, 320] width 276 height 23
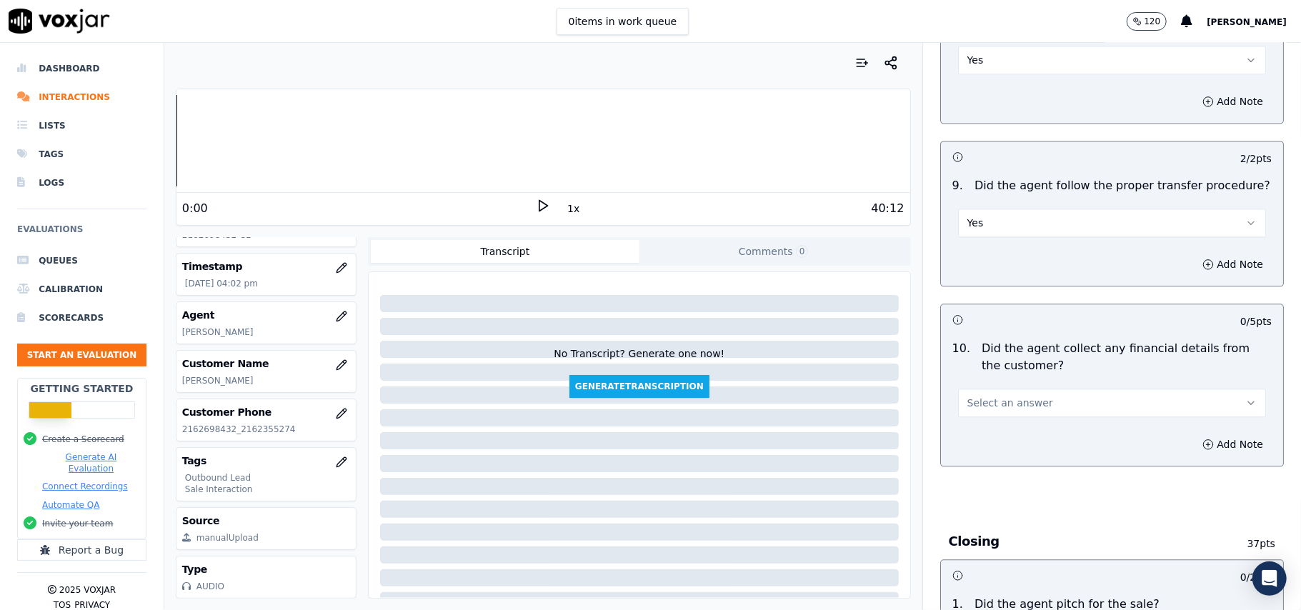
scroll to position [2380, 0]
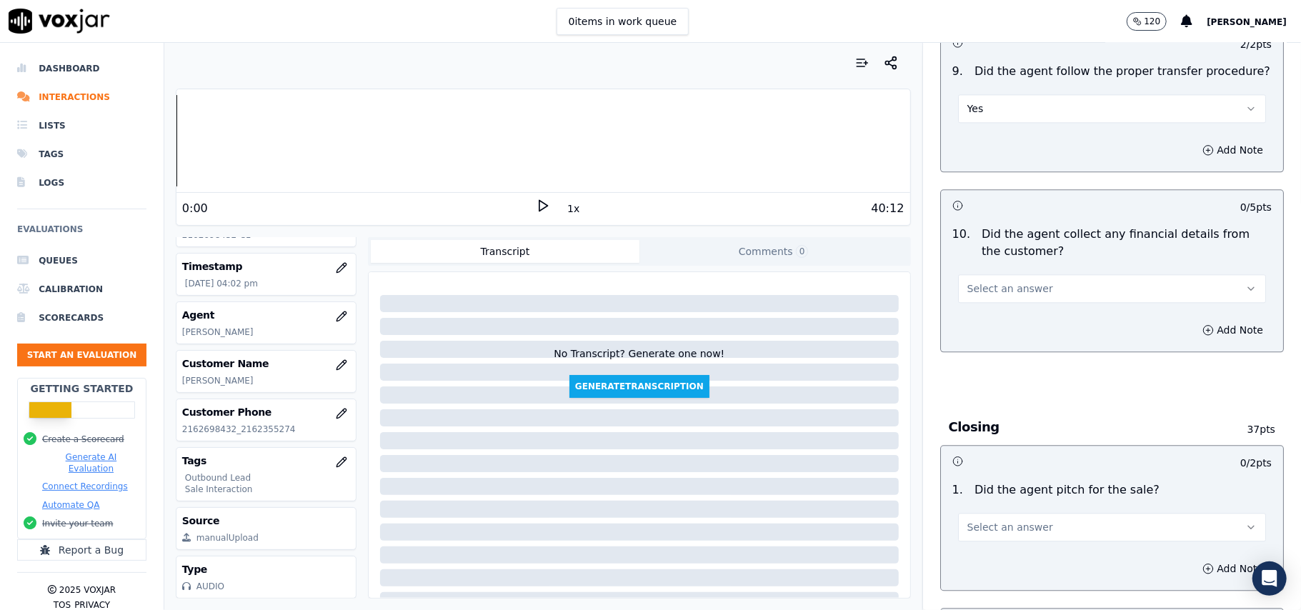
click at [994, 290] on button "Select an answer" at bounding box center [1112, 288] width 308 height 29
click at [994, 312] on div "Yes" at bounding box center [1081, 310] width 276 height 23
click at [996, 309] on div "Add Note" at bounding box center [1112, 330] width 342 height 43
click at [996, 275] on button "Yes" at bounding box center [1112, 288] width 308 height 29
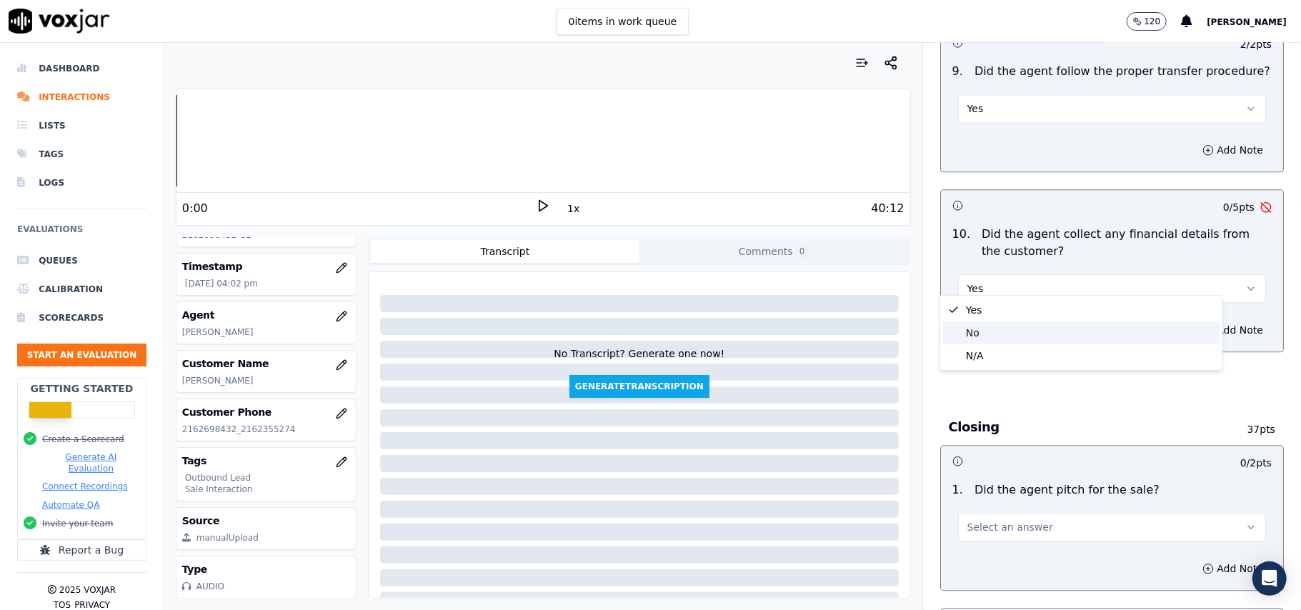
click at [998, 329] on div "No" at bounding box center [1081, 332] width 276 height 23
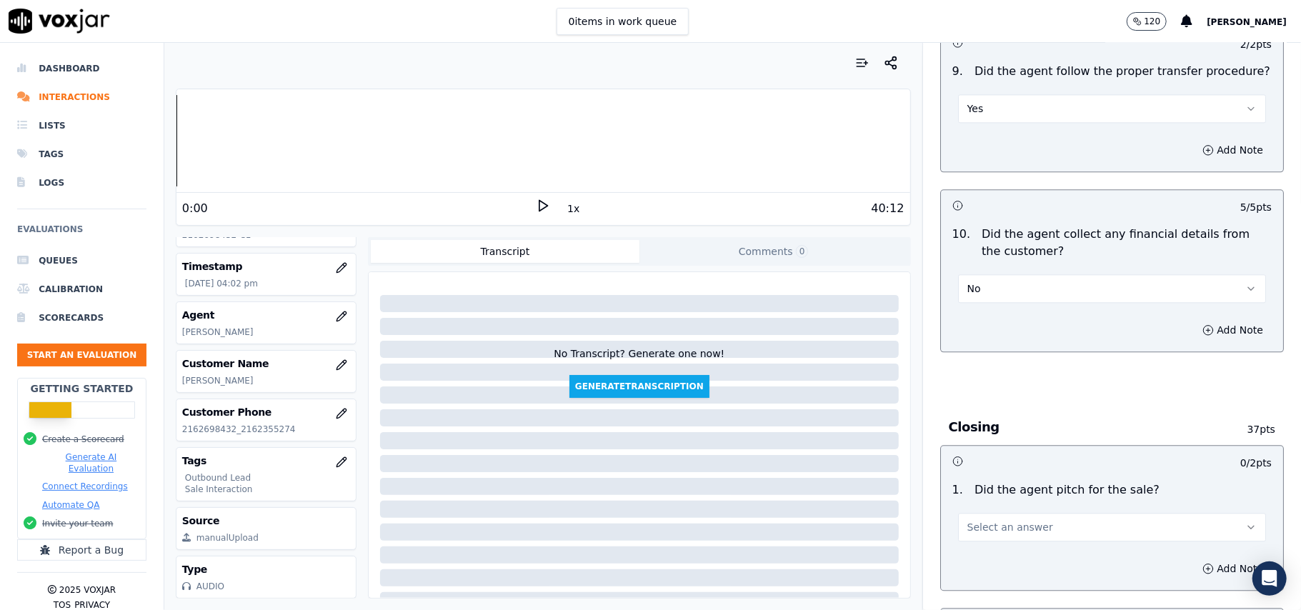
scroll to position [2666, 0]
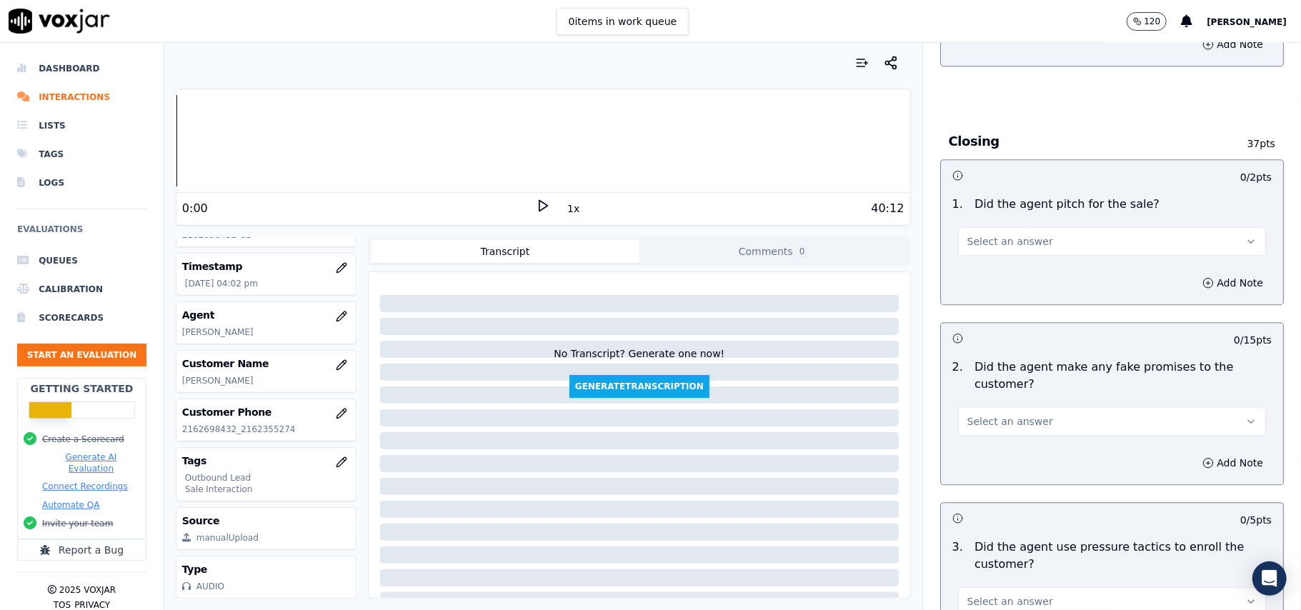
click at [993, 235] on span "Select an answer" at bounding box center [1010, 241] width 86 height 14
click at [991, 259] on div "Yes" at bounding box center [1081, 263] width 276 height 23
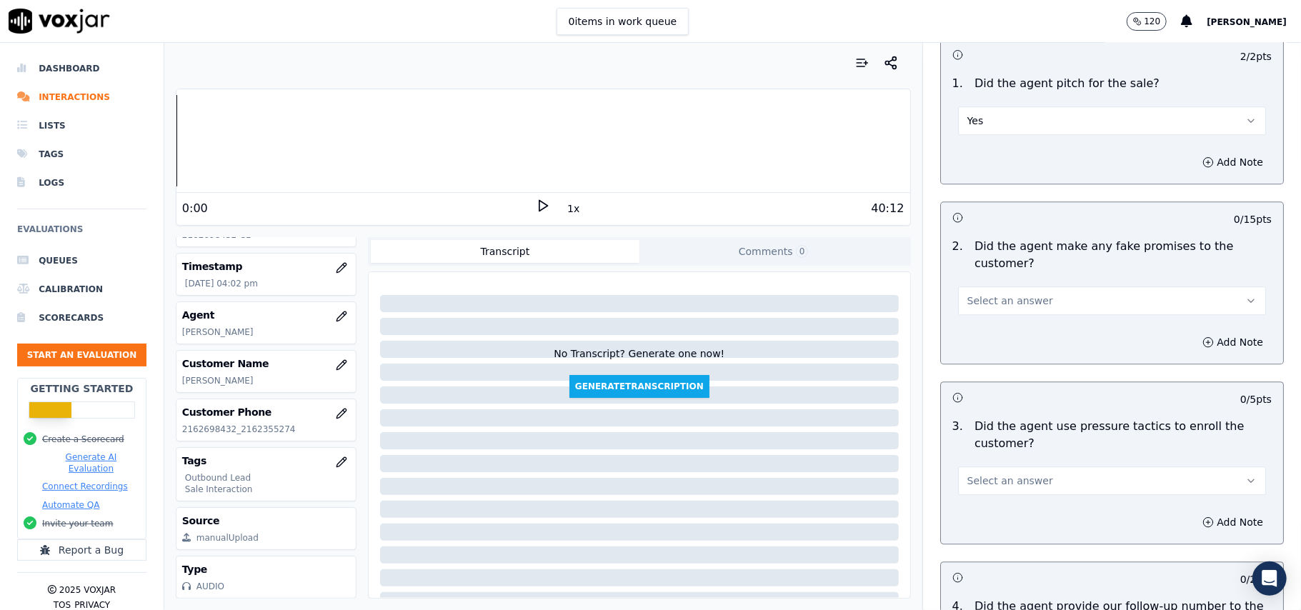
scroll to position [2857, 0]
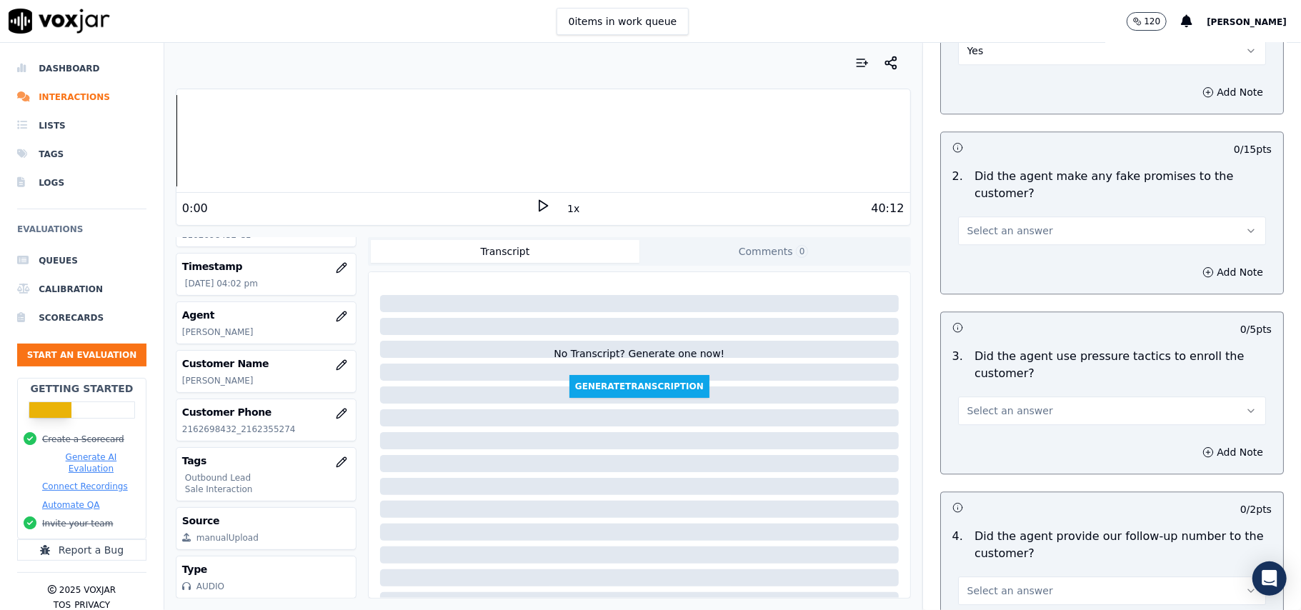
click at [990, 216] on button "Select an answer" at bounding box center [1112, 230] width 308 height 29
click at [976, 273] on div "No" at bounding box center [1081, 276] width 276 height 23
click at [1016, 404] on span "Select an answer" at bounding box center [1010, 411] width 86 height 14
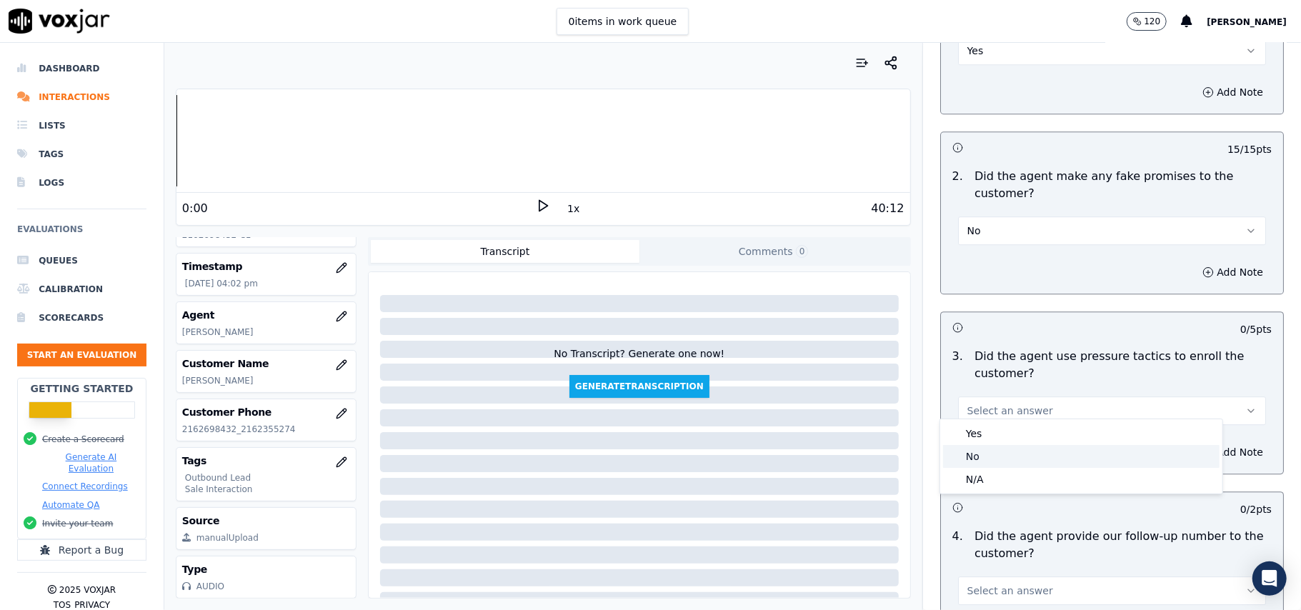
click at [992, 453] on div "No" at bounding box center [1081, 456] width 276 height 23
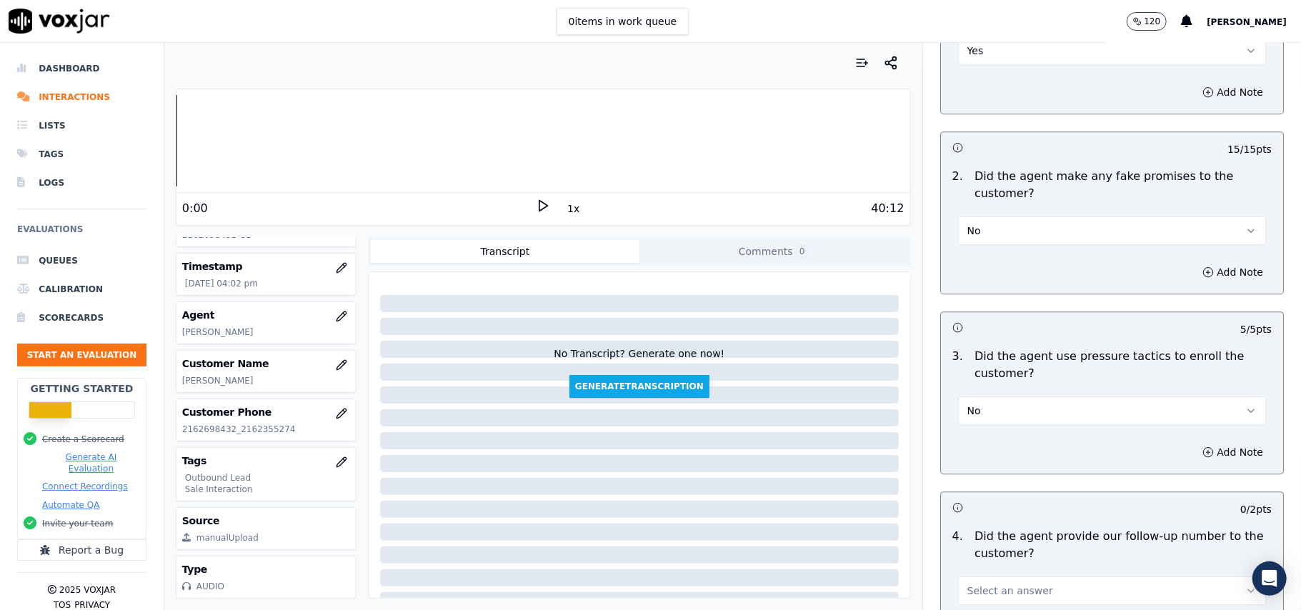
scroll to position [3142, 0]
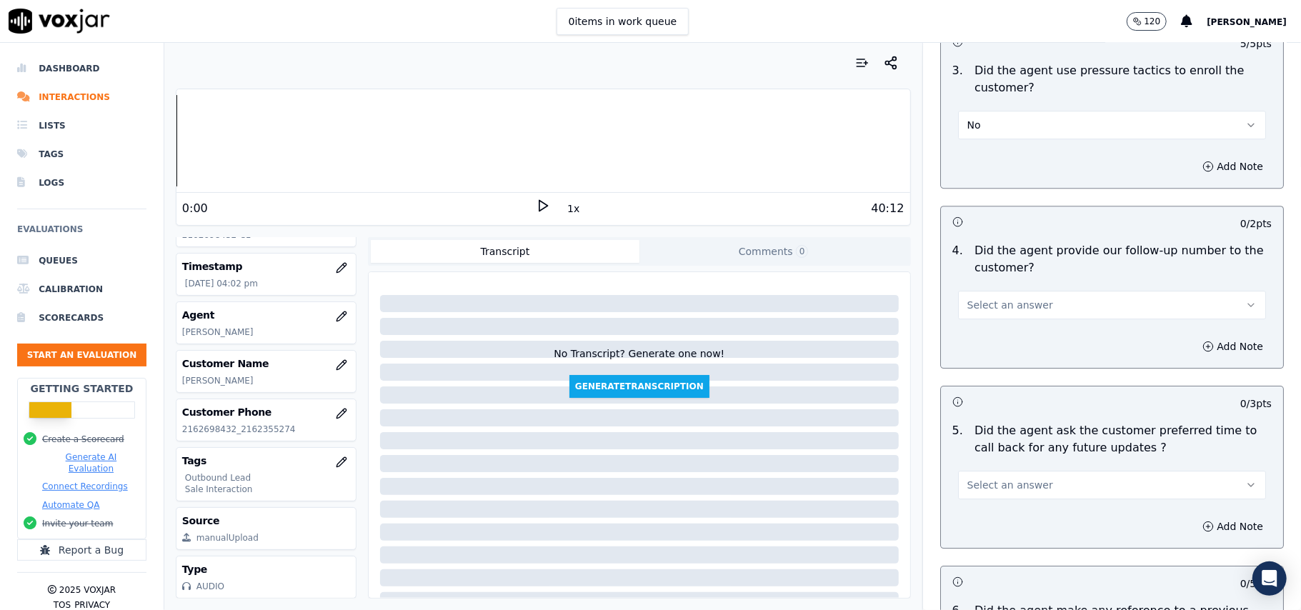
click at [1001, 299] on span "Select an answer" at bounding box center [1010, 305] width 86 height 14
click at [998, 316] on div "Yes No N/A" at bounding box center [1081, 351] width 282 height 74
click at [998, 330] on div "Yes" at bounding box center [1081, 328] width 276 height 23
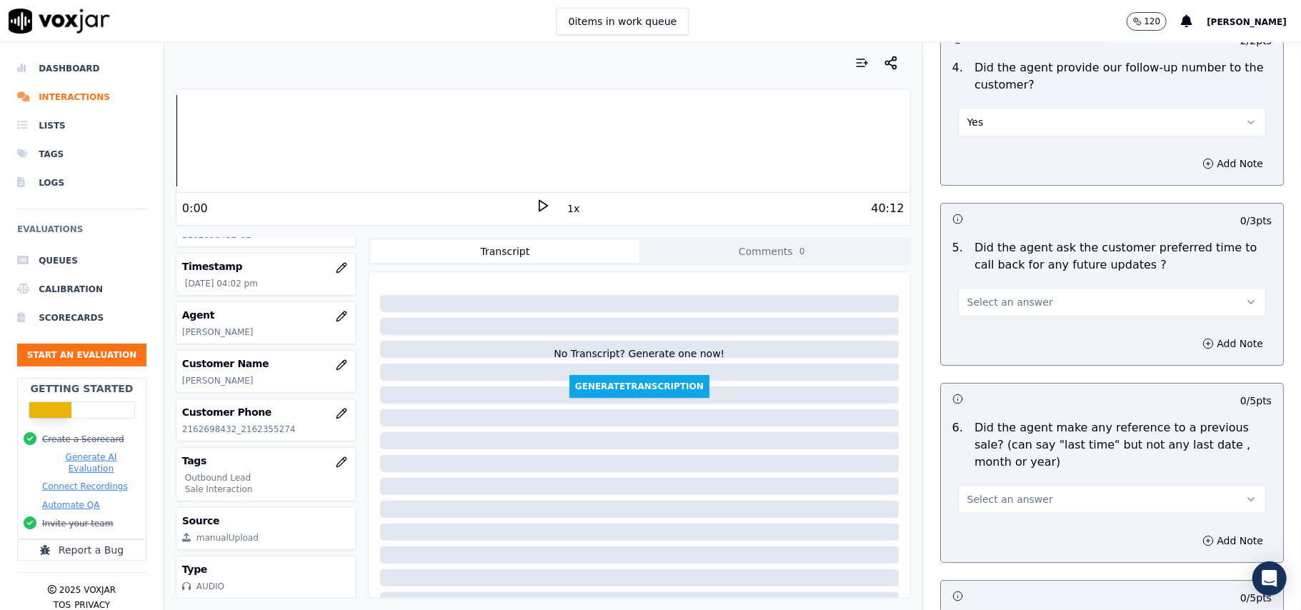
scroll to position [3332, 0]
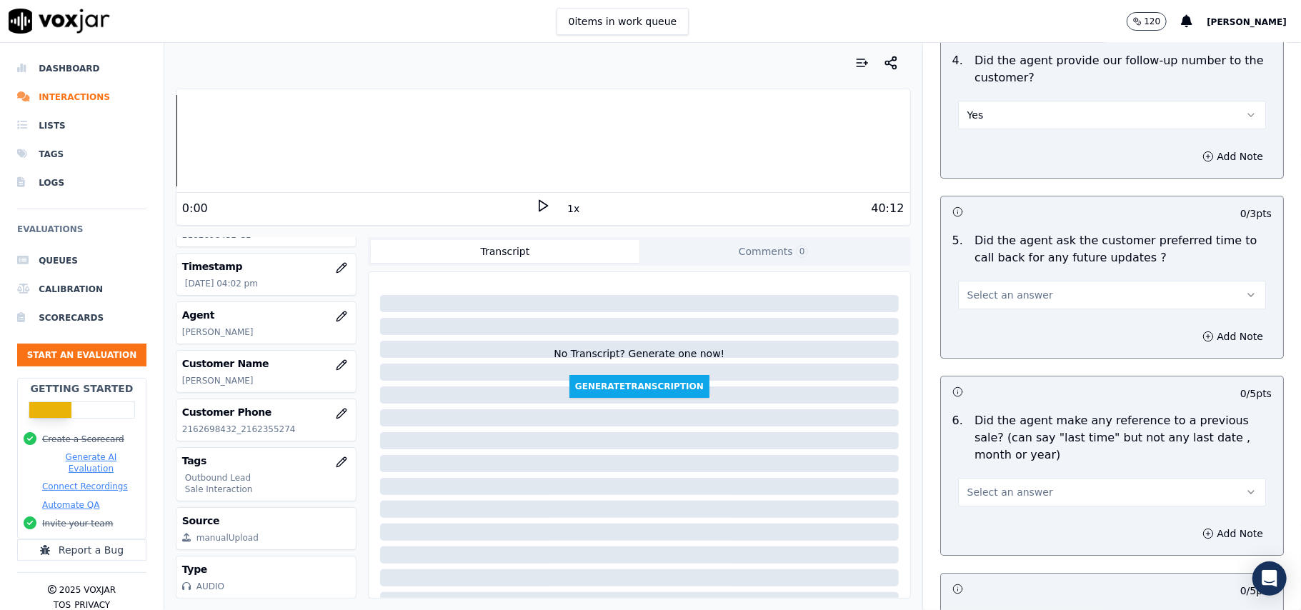
click at [990, 289] on span "Select an answer" at bounding box center [1010, 295] width 86 height 14
click at [990, 321] on div "Yes" at bounding box center [1081, 318] width 276 height 23
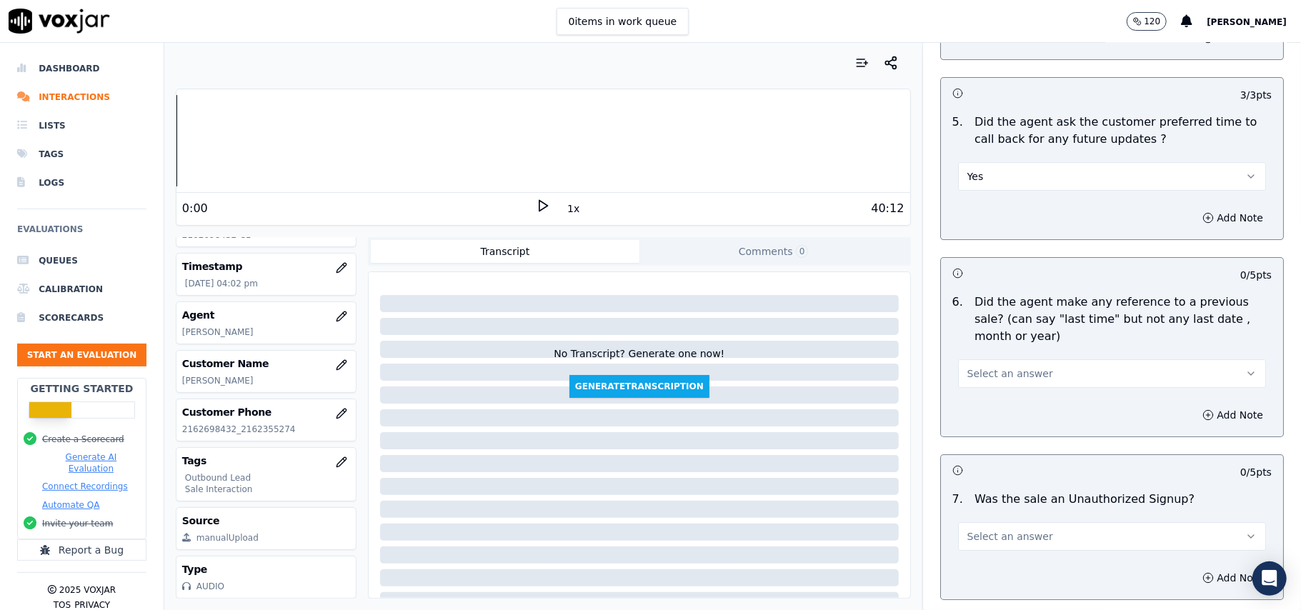
scroll to position [3523, 0]
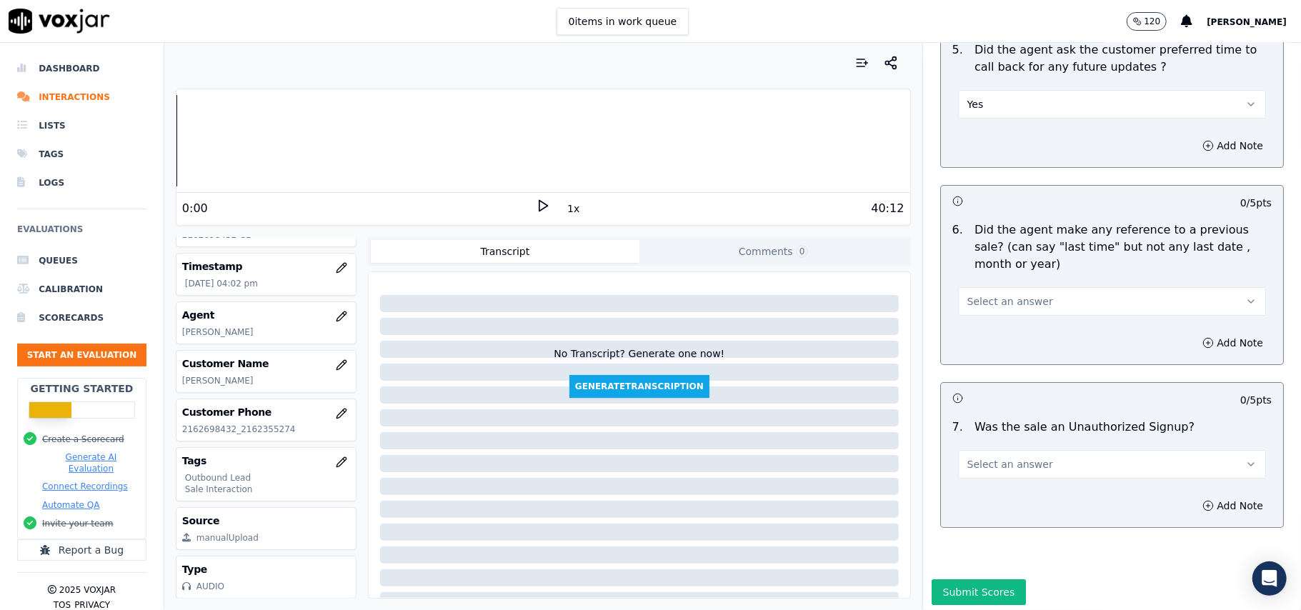
click at [1003, 99] on button "Yes" at bounding box center [1112, 104] width 308 height 29
click at [978, 177] on div "N/A" at bounding box center [1081, 173] width 276 height 23
click at [976, 294] on span "Select an answer" at bounding box center [1010, 301] width 86 height 14
click at [970, 352] on div "No" at bounding box center [1081, 348] width 276 height 23
click at [969, 487] on div "Add Note" at bounding box center [1112, 505] width 342 height 43
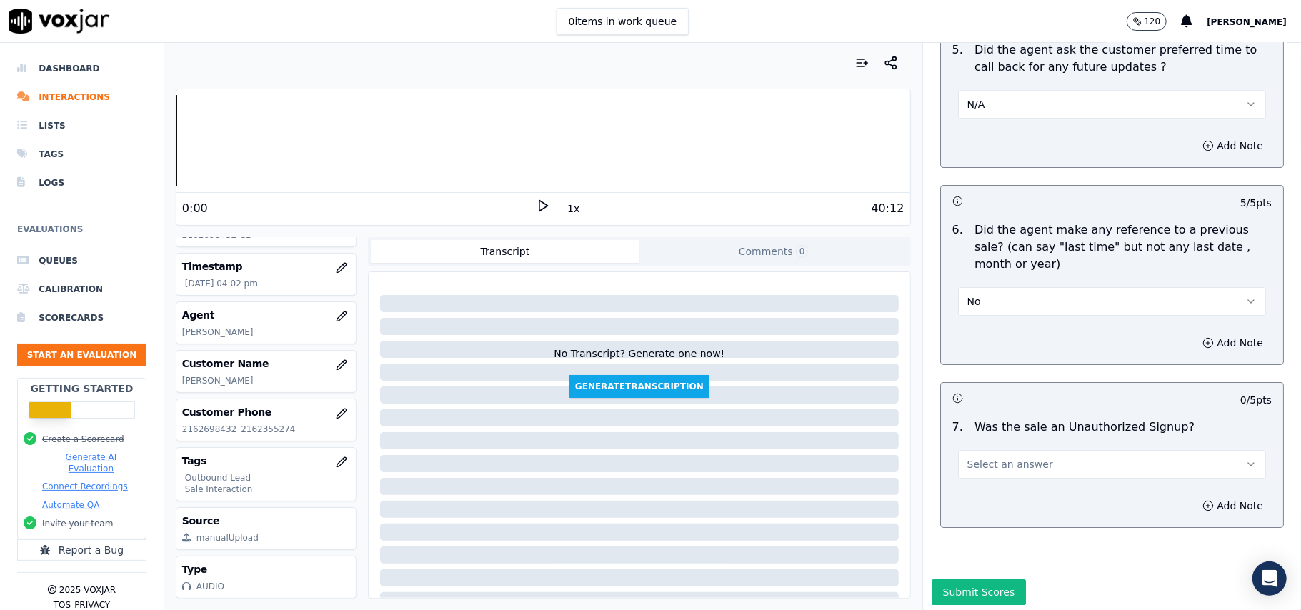
click at [991, 457] on span "Select an answer" at bounding box center [1010, 464] width 86 height 14
click at [978, 512] on div "No" at bounding box center [1081, 512] width 276 height 23
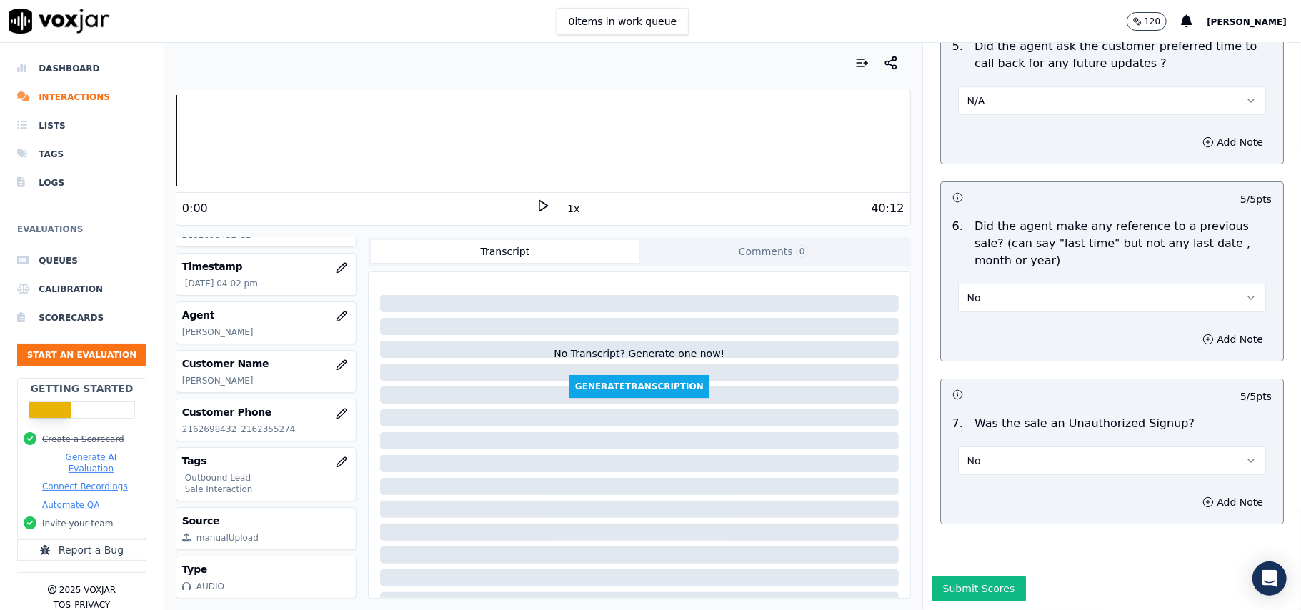
scroll to position [3562, 0]
click at [977, 576] on button "Submit Scores" at bounding box center [978, 589] width 95 height 26
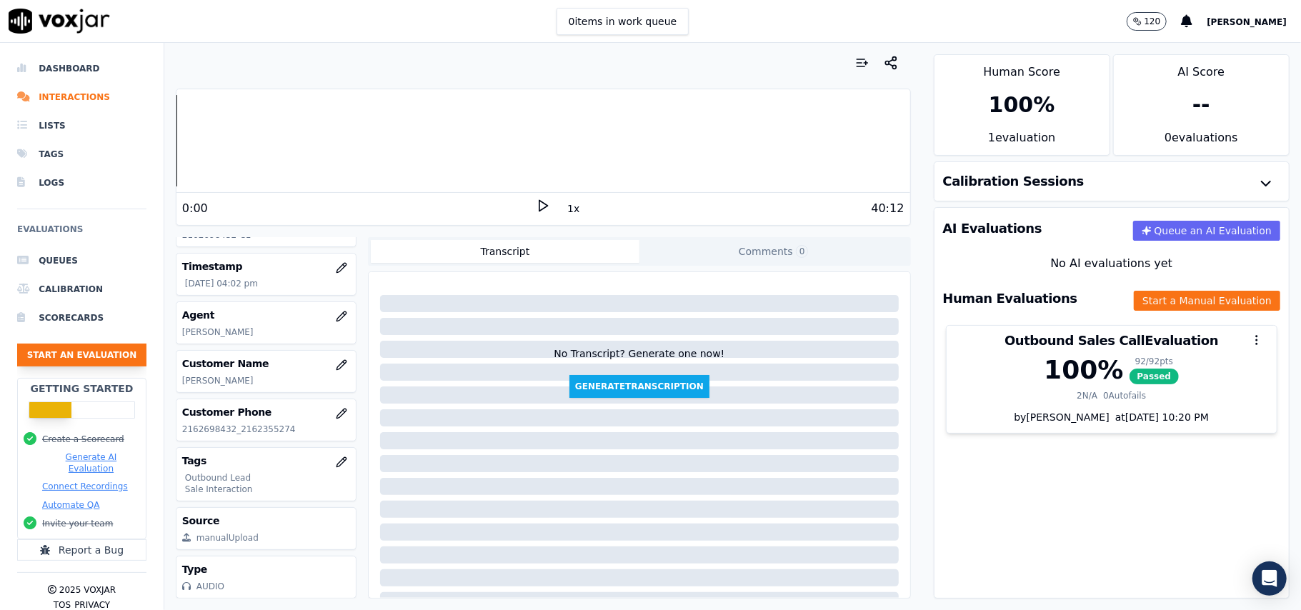
click at [96, 358] on button "Start an Evaluation" at bounding box center [81, 355] width 129 height 23
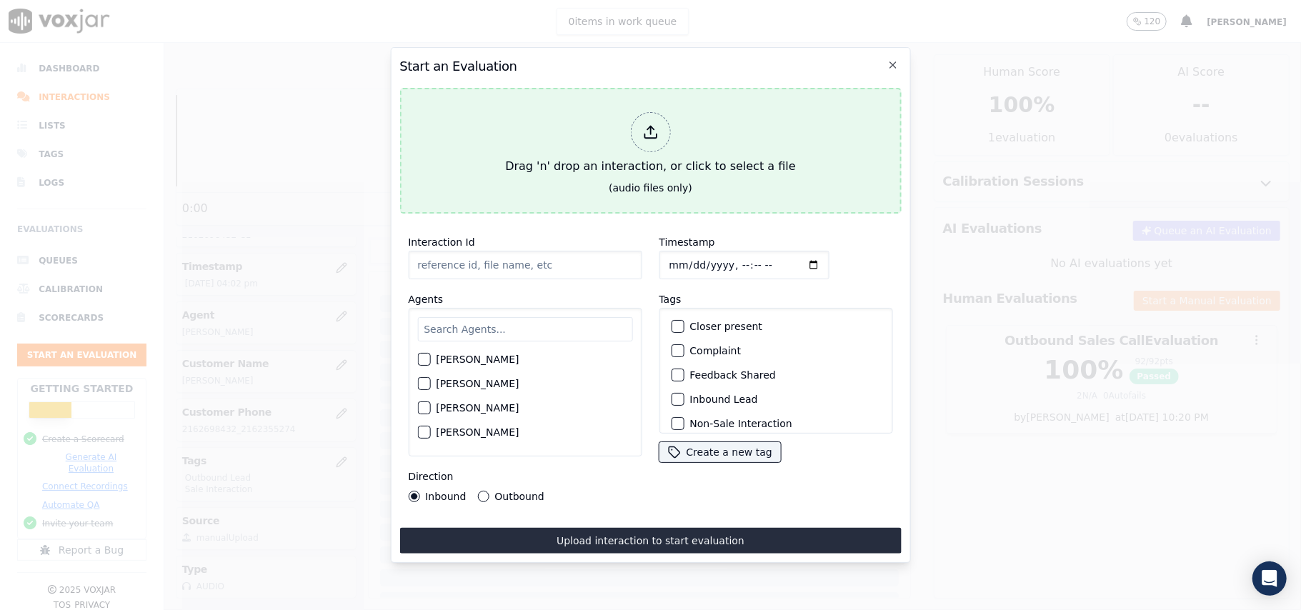
click at [638, 127] on div at bounding box center [650, 132] width 40 height 40
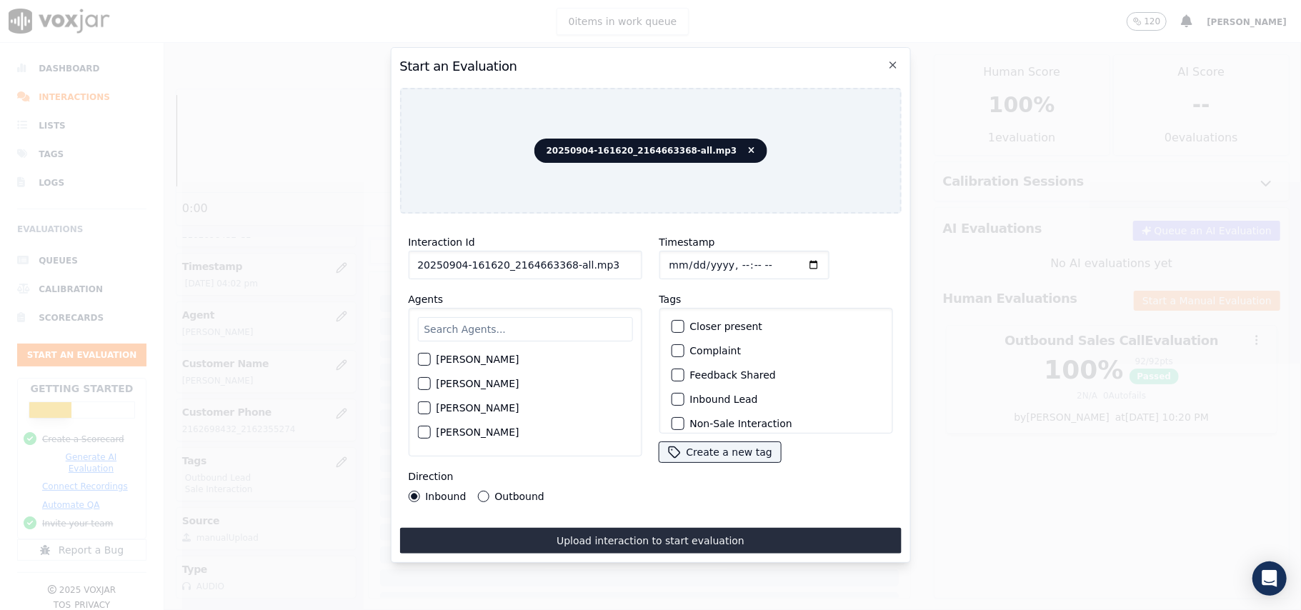
drag, startPoint x: 606, startPoint y: 253, endPoint x: 558, endPoint y: 259, distance: 48.2
click at [558, 259] on input "20250904-161620_2164663368-all.mp3" at bounding box center [525, 265] width 234 height 29
type input "20250904-161620_2164663368-C1"
click at [691, 258] on input "Timestamp" at bounding box center [743, 265] width 170 height 29
type input "[DATE]T16:50"
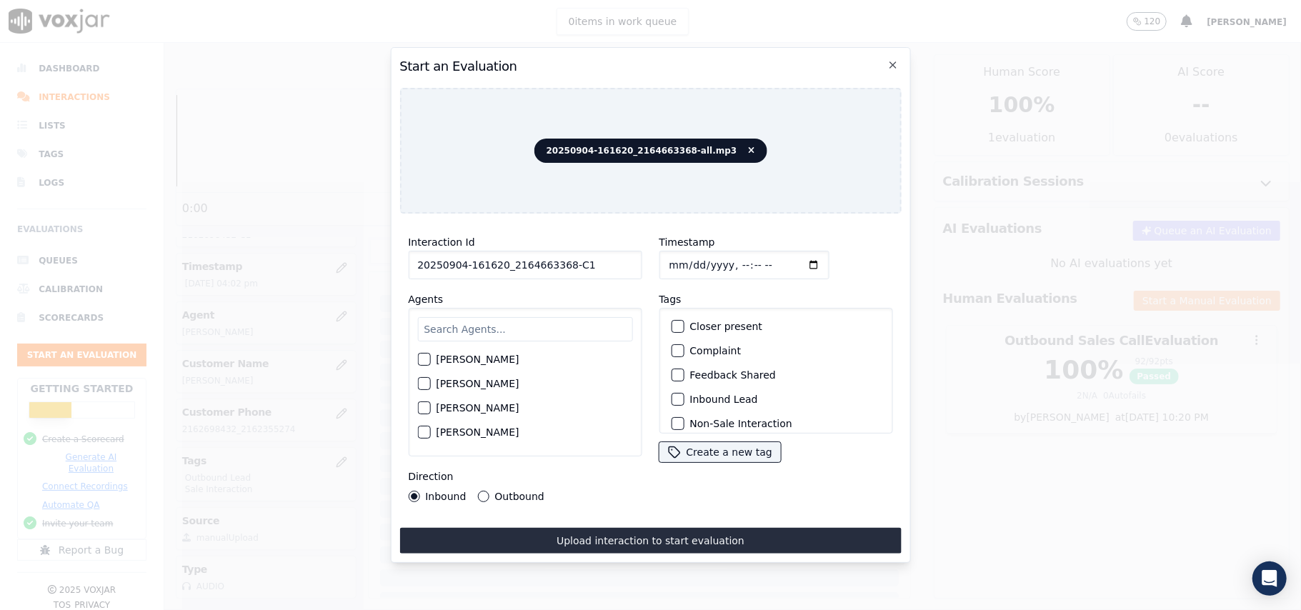
click at [489, 317] on input "text" at bounding box center [524, 329] width 215 height 24
click at [444, 321] on input "text" at bounding box center [524, 329] width 215 height 24
type input "kelvi"
click at [423, 359] on div "button" at bounding box center [423, 364] width 10 height 10
click at [671, 394] on div "button" at bounding box center [676, 399] width 10 height 10
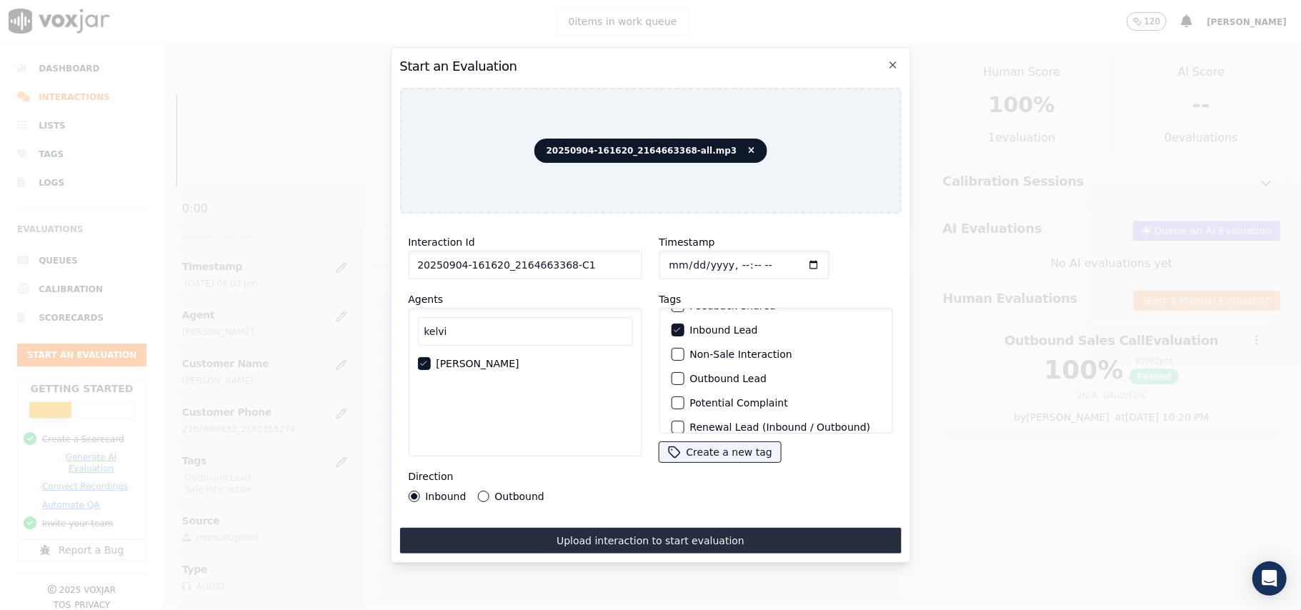
scroll to position [124, 0]
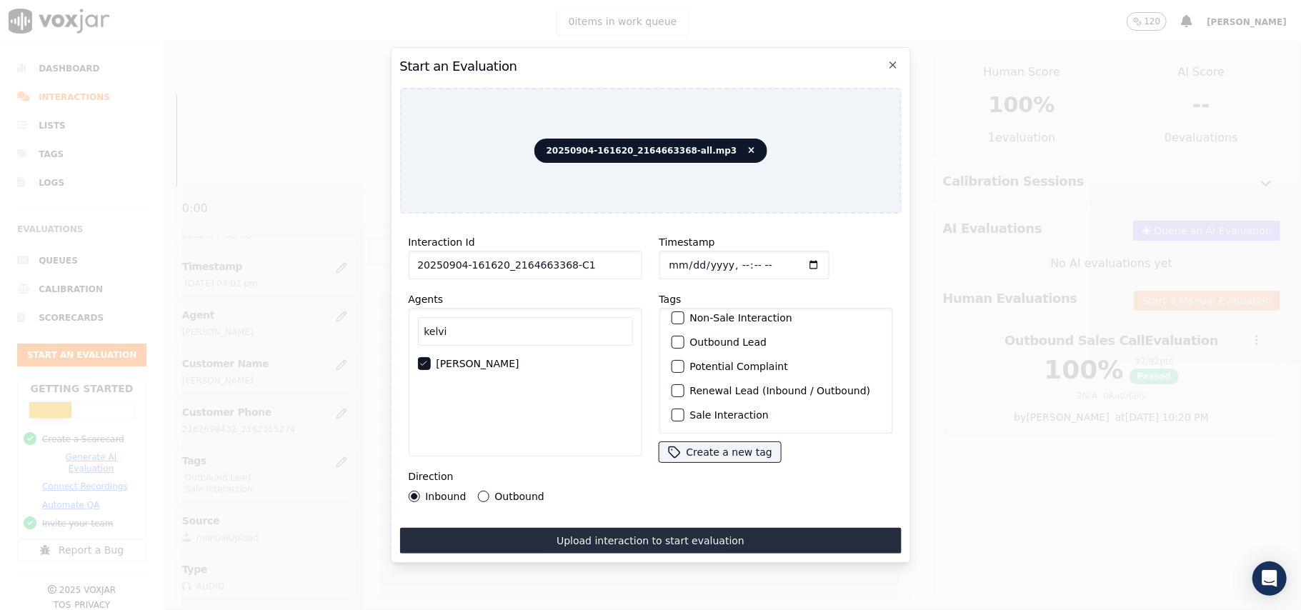
click at [674, 403] on div "Sale Interaction" at bounding box center [775, 415] width 221 height 24
click at [671, 410] on div "button" at bounding box center [676, 415] width 10 height 10
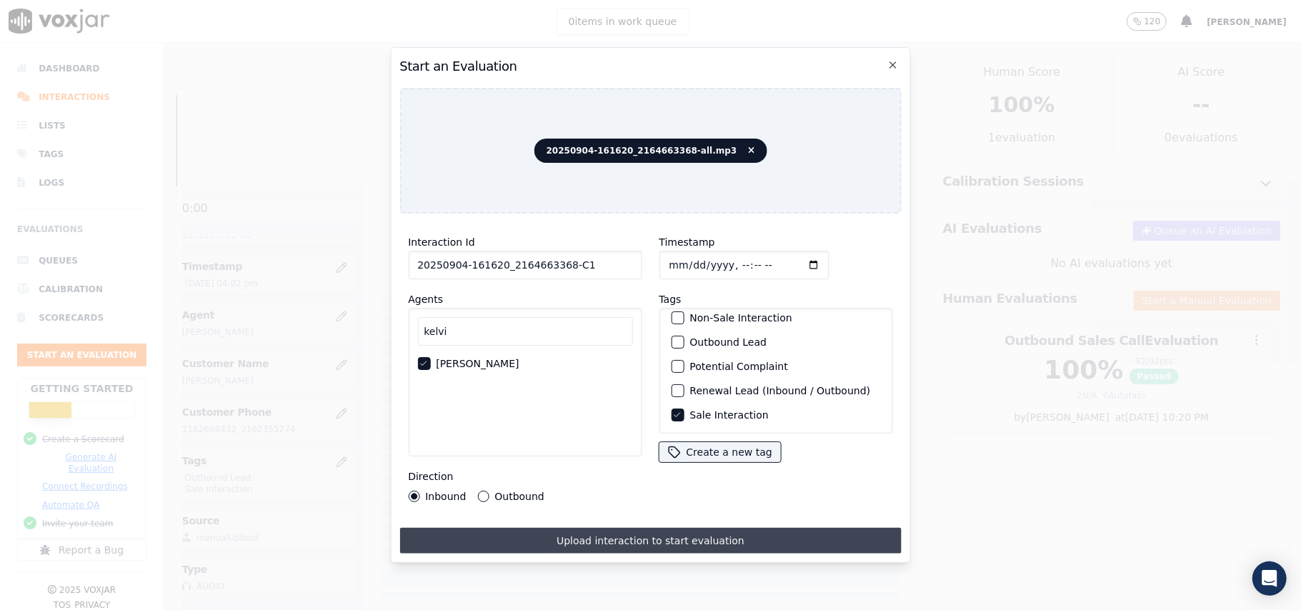
click at [580, 529] on button "Upload interaction to start evaluation" at bounding box center [649, 541] width 501 height 26
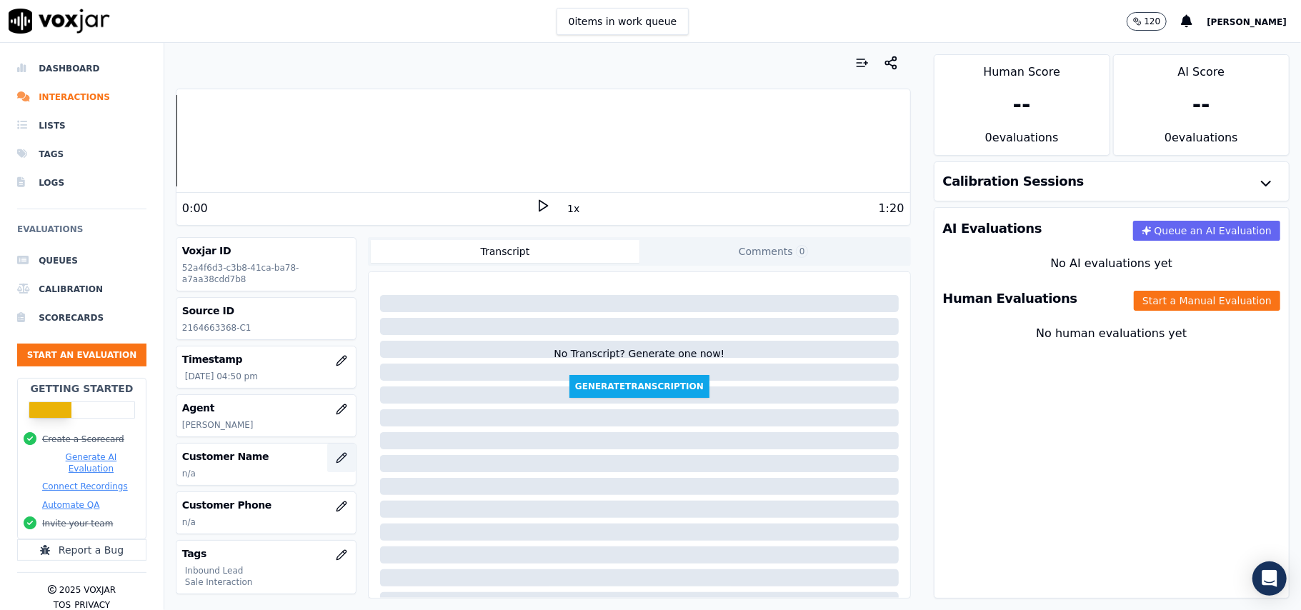
click at [327, 454] on button "button" at bounding box center [341, 458] width 29 height 29
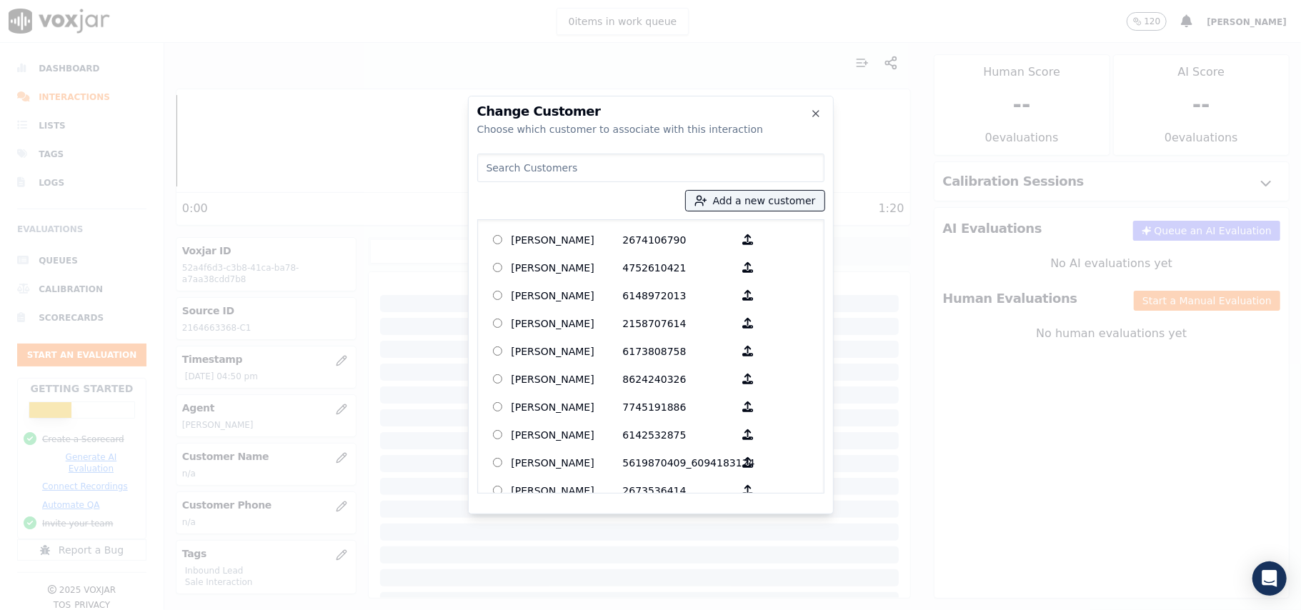
paste input "DEJAZ A [PERSON_NAME]"
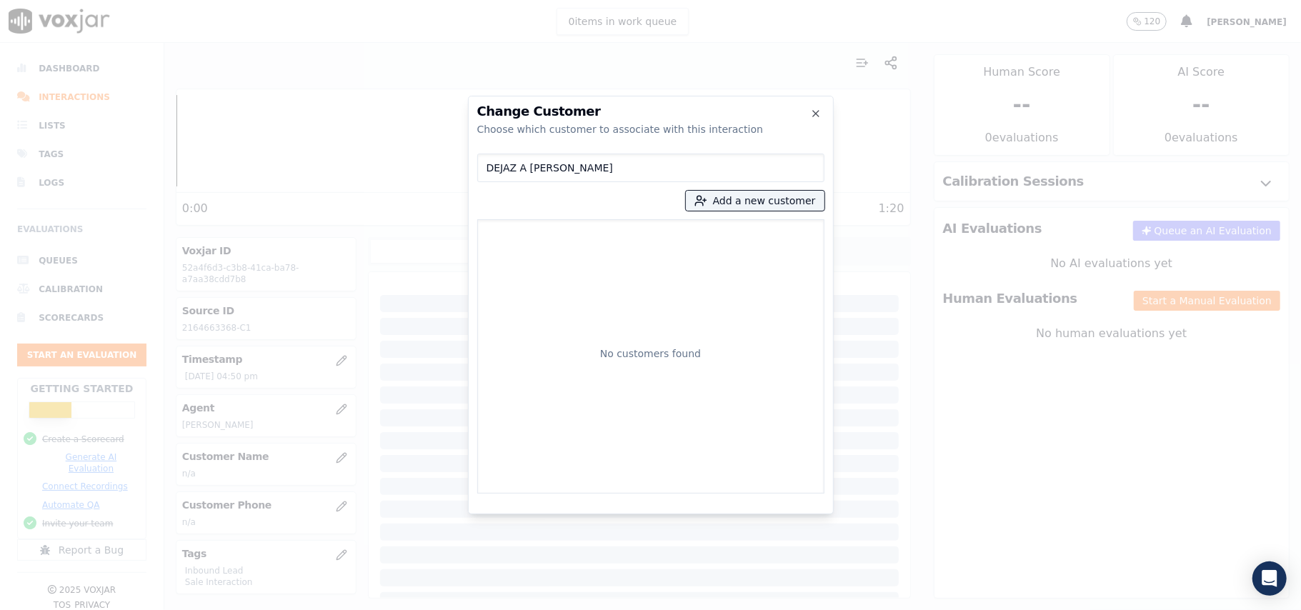
click at [494, 171] on input "DEJAZ A [PERSON_NAME]" at bounding box center [650, 168] width 347 height 29
click at [486, 167] on input "DEJAZ A [PERSON_NAME]" at bounding box center [650, 168] width 347 height 29
type input "DEJAZ A [PERSON_NAME]"
click at [596, 241] on p "DEJAZ A [PERSON_NAME]" at bounding box center [566, 243] width 111 height 29
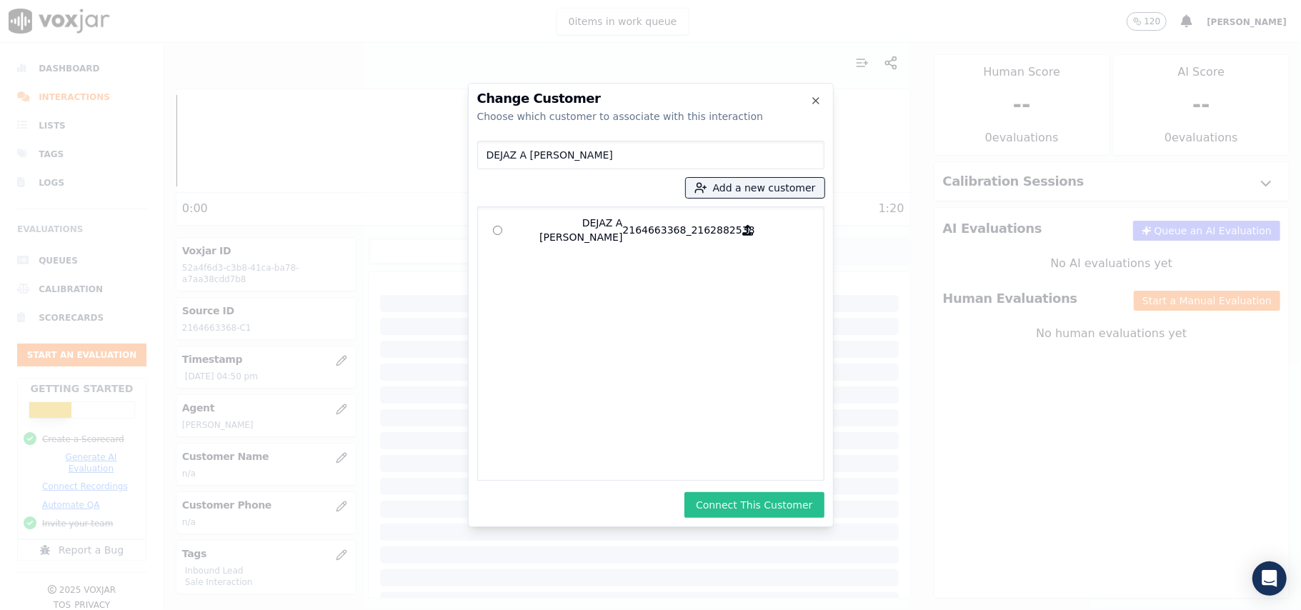
drag, startPoint x: 735, startPoint y: 504, endPoint x: 504, endPoint y: 329, distance: 290.0
click at [735, 506] on button "Connect This Customer" at bounding box center [753, 505] width 139 height 26
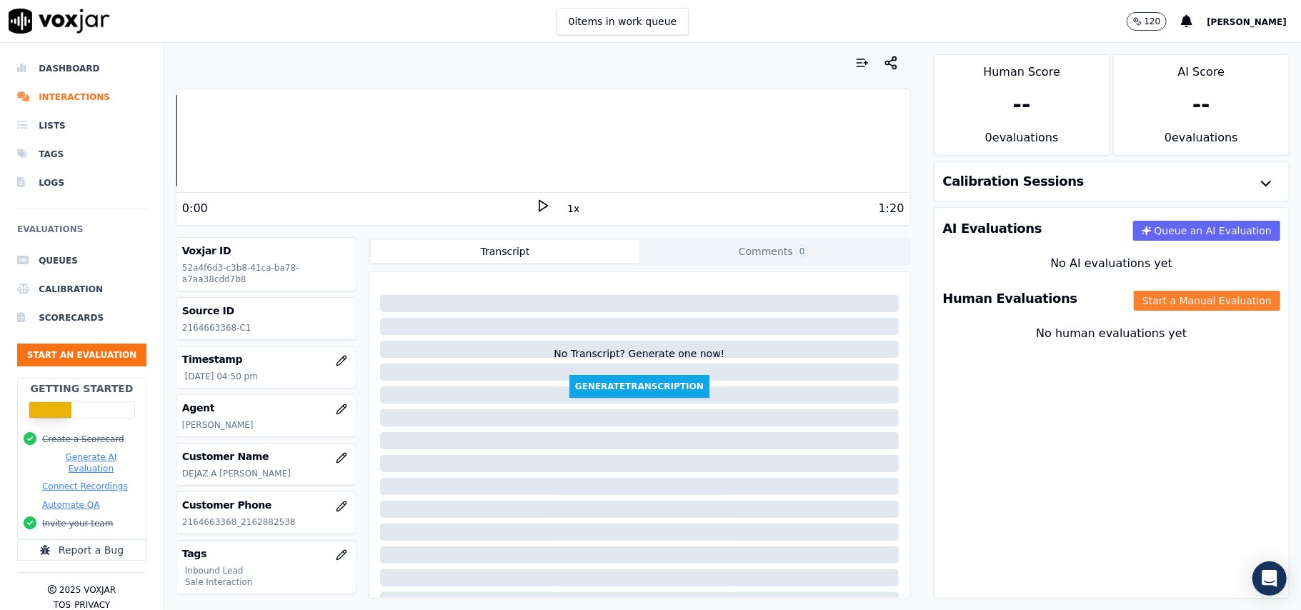
click at [1133, 309] on button "Start a Manual Evaluation" at bounding box center [1206, 301] width 146 height 20
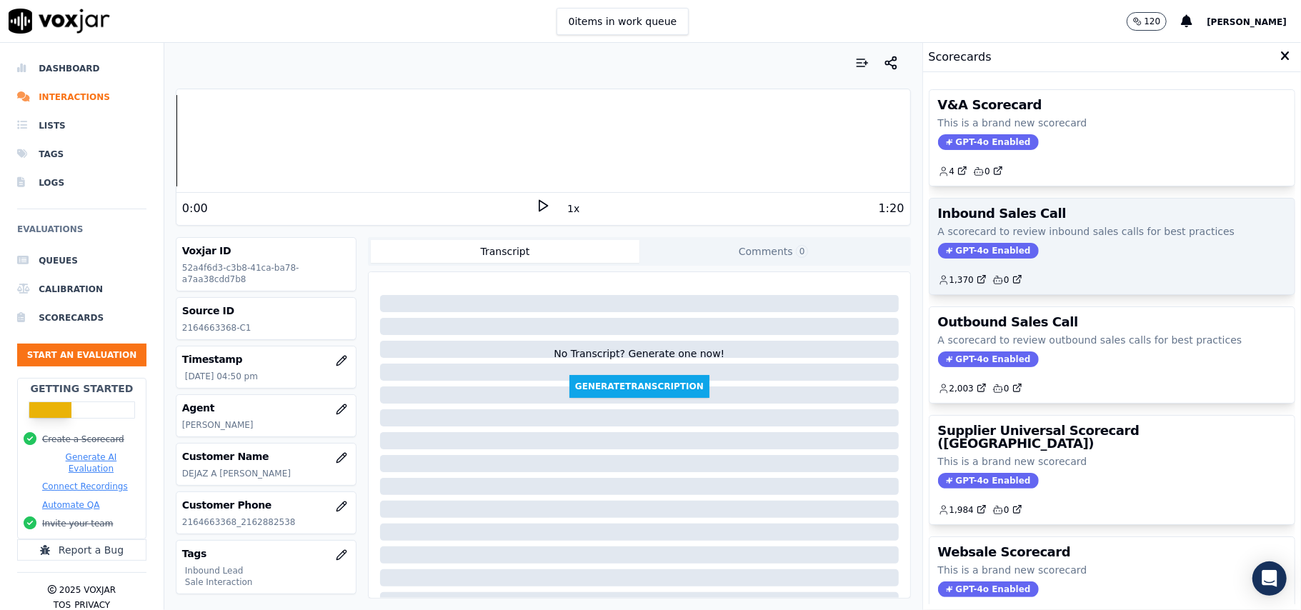
click at [946, 249] on span "GPT-4o Enabled" at bounding box center [988, 251] width 101 height 16
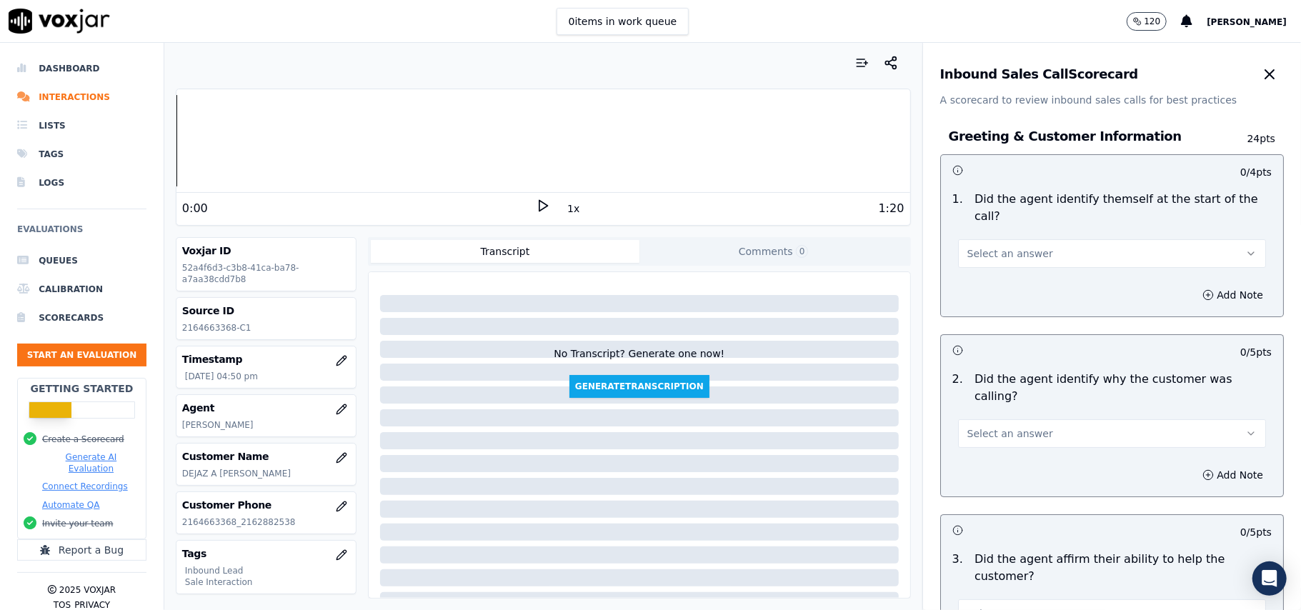
click at [1038, 78] on h3 "Inbound Sales Call Scorecard" at bounding box center [1039, 74] width 198 height 13
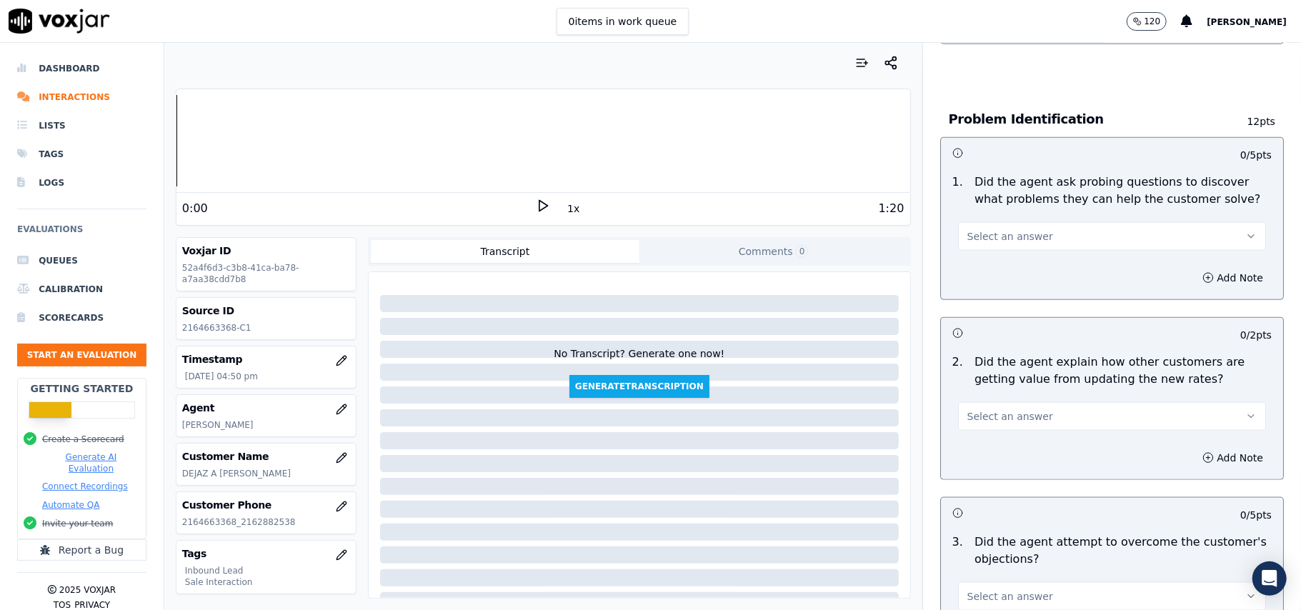
click at [1040, 402] on button "Select an answer" at bounding box center [1112, 416] width 308 height 29
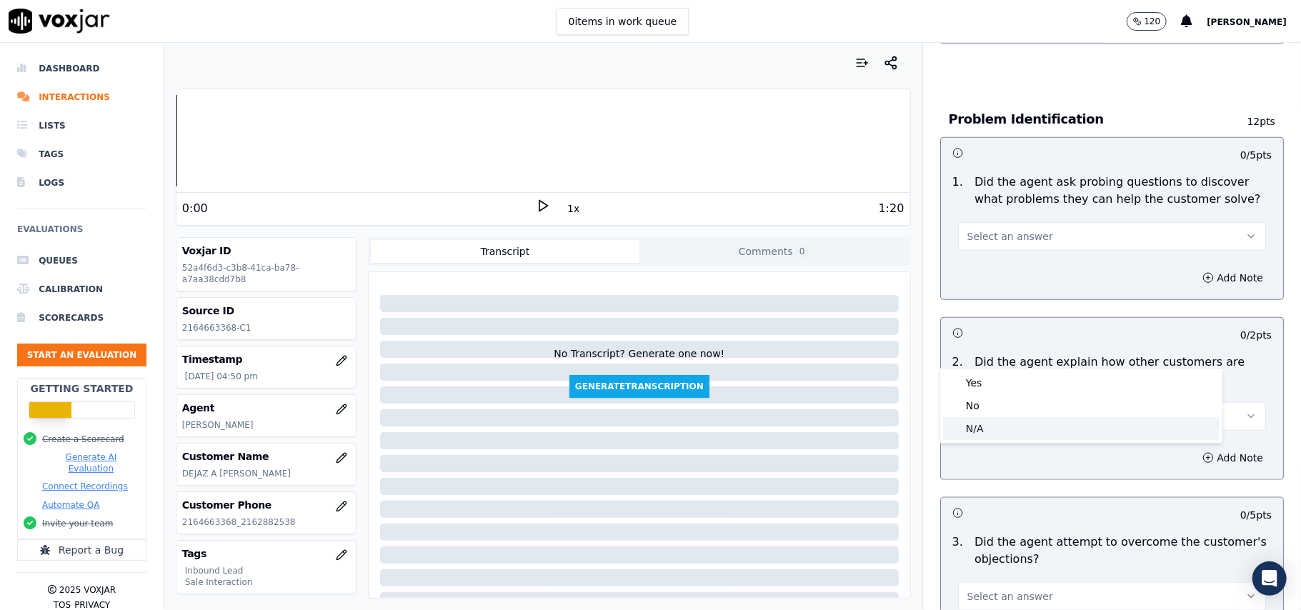
click at [1001, 418] on div "N/A" at bounding box center [1081, 428] width 276 height 23
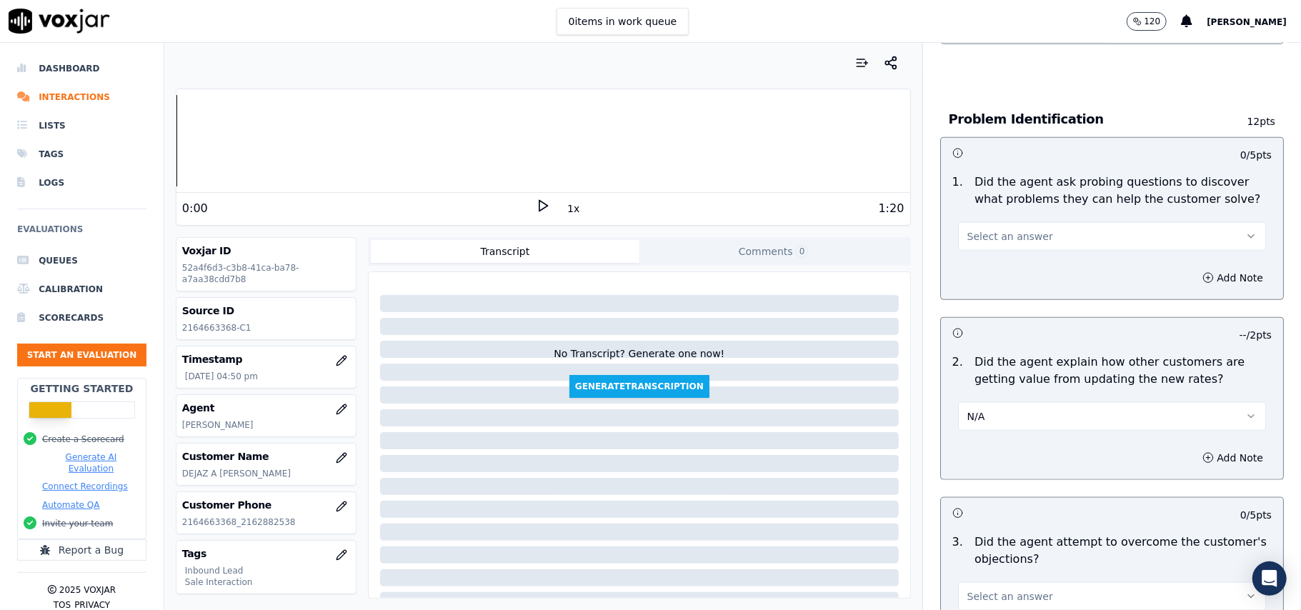
click at [1114, 38] on div "0 items in work queue 120 [PERSON_NAME]" at bounding box center [650, 21] width 1301 height 43
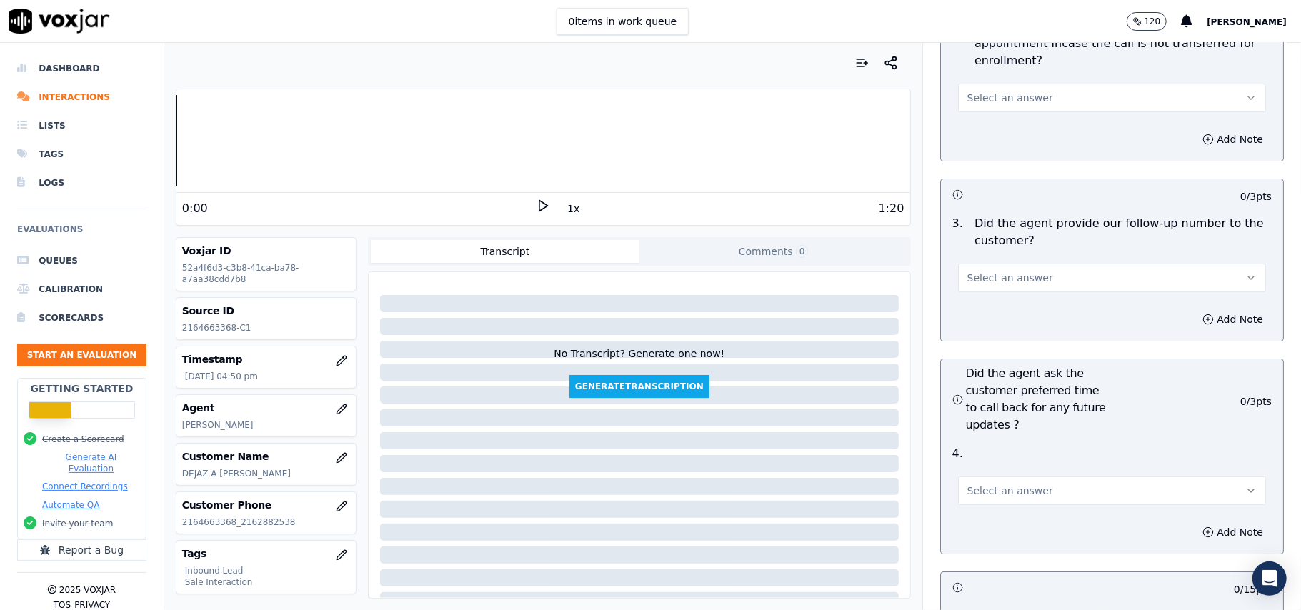
drag, startPoint x: 1008, startPoint y: 411, endPoint x: 1004, endPoint y: 421, distance: 10.9
click at [1008, 483] on span "Select an answer" at bounding box center [1010, 490] width 86 height 14
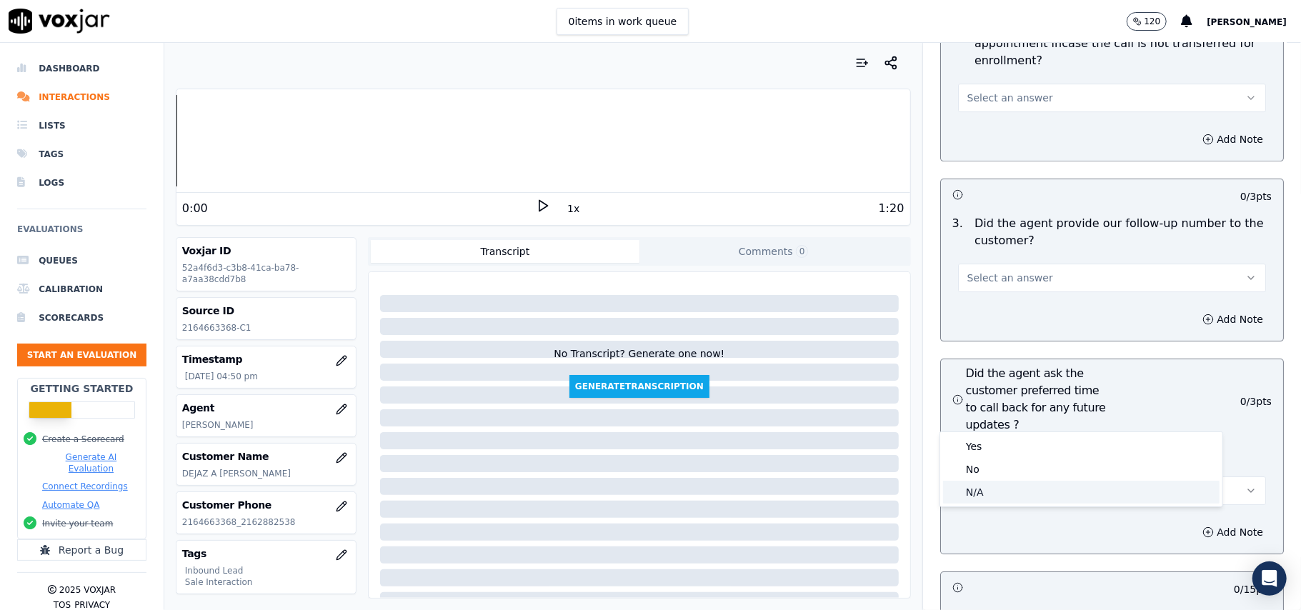
click at [983, 501] on div "N/A" at bounding box center [1081, 492] width 276 height 23
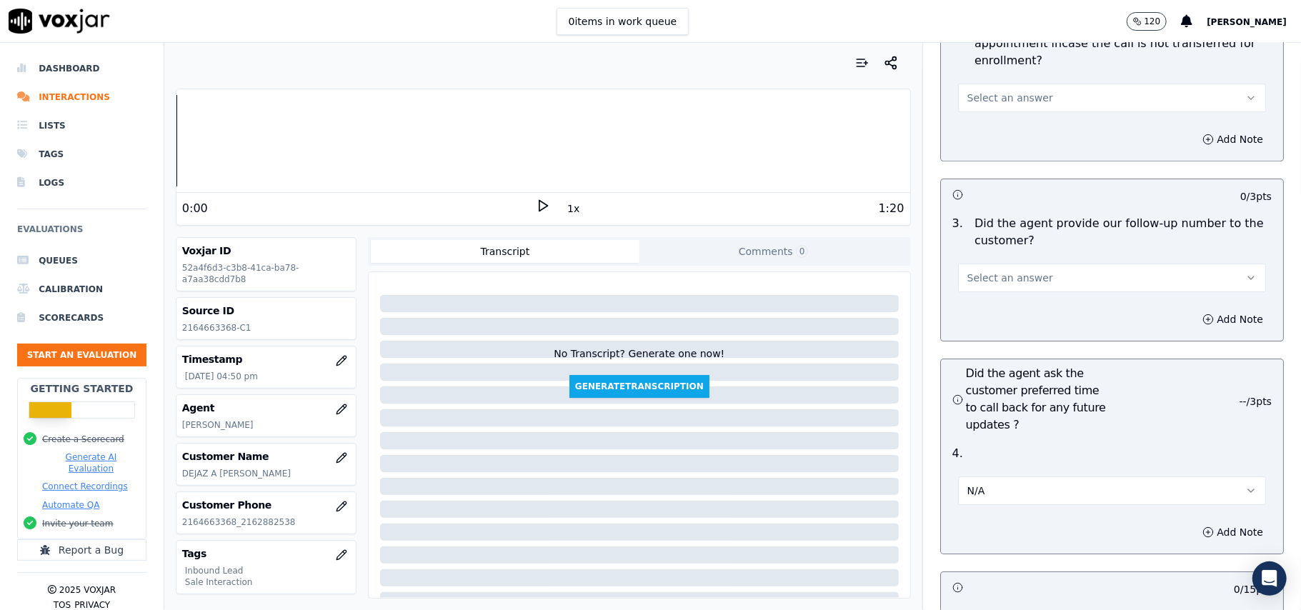
click at [616, 86] on div "Your browser does not support the audio element. 0:00 1x 1:20 Voxjar ID 52a4f6d…" at bounding box center [543, 326] width 758 height 567
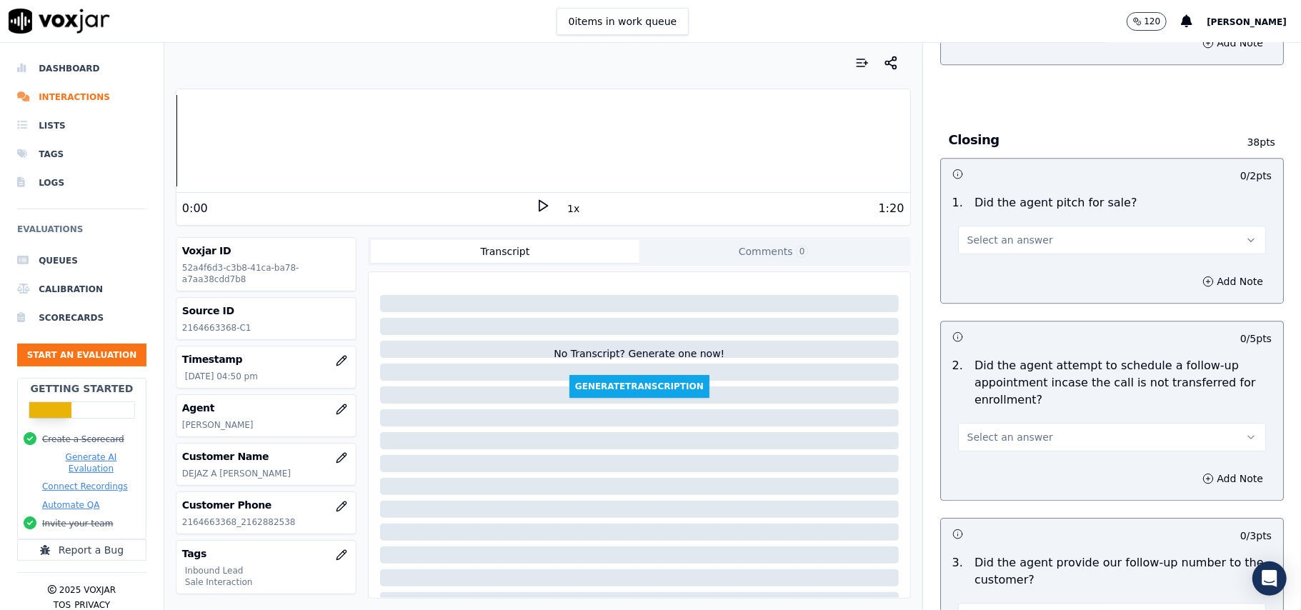
click at [1018, 430] on span "Select an answer" at bounding box center [1010, 437] width 86 height 14
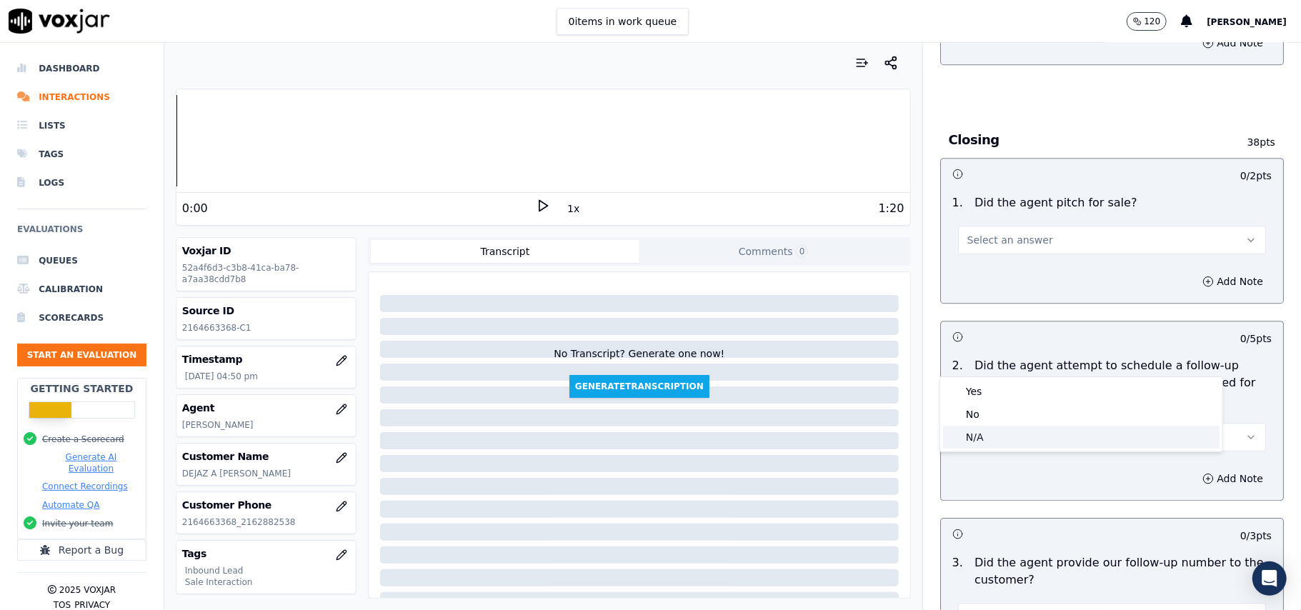
click at [966, 431] on div "N/A" at bounding box center [1081, 437] width 276 height 23
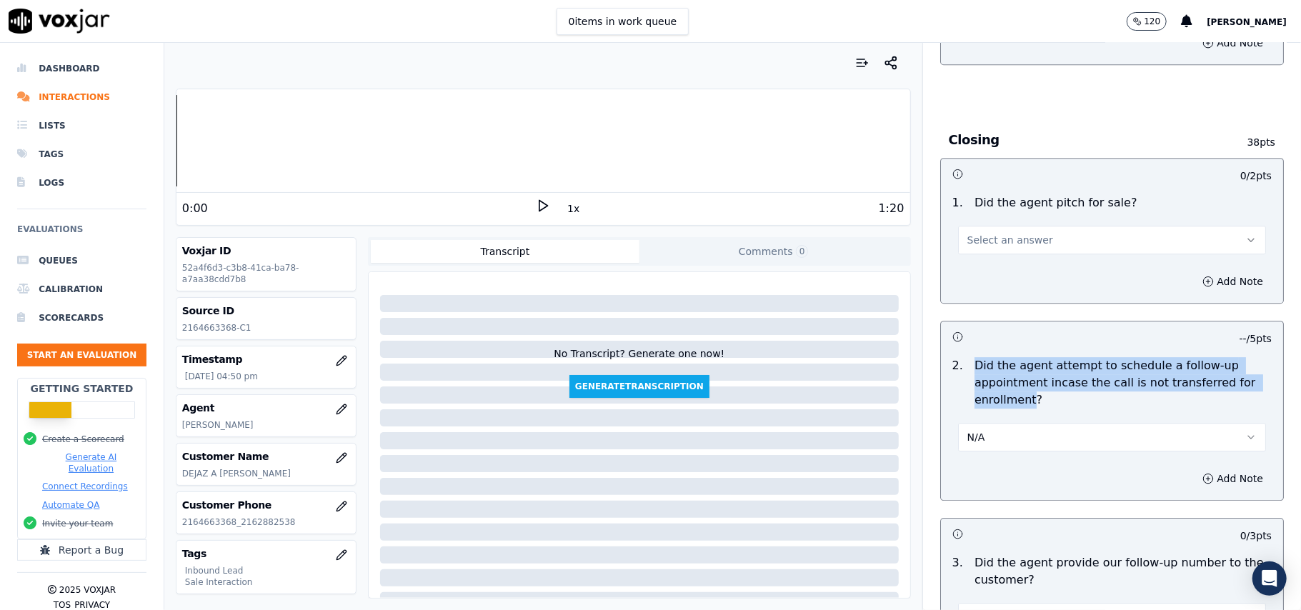
scroll to position [3997, 0]
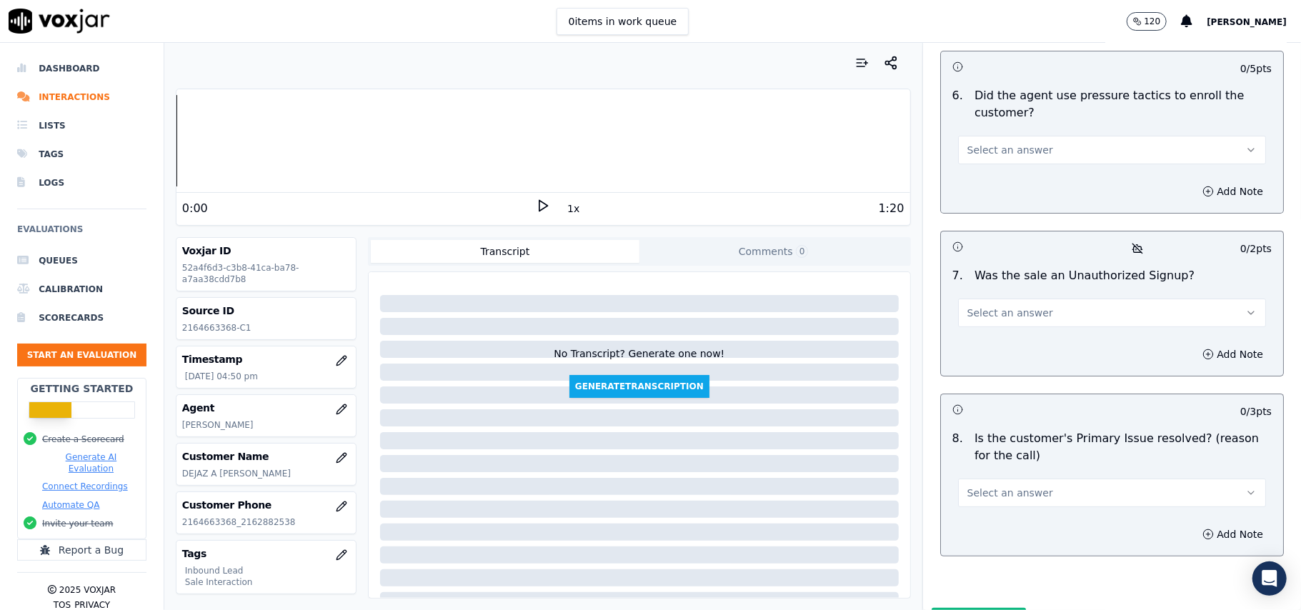
click at [1069, 478] on button "Select an answer" at bounding box center [1112, 492] width 308 height 29
click at [1012, 439] on div "Yes" at bounding box center [1081, 450] width 276 height 23
click at [1014, 299] on button "Select an answer" at bounding box center [1112, 313] width 308 height 29
click at [1003, 292] on div "No" at bounding box center [1081, 292] width 276 height 23
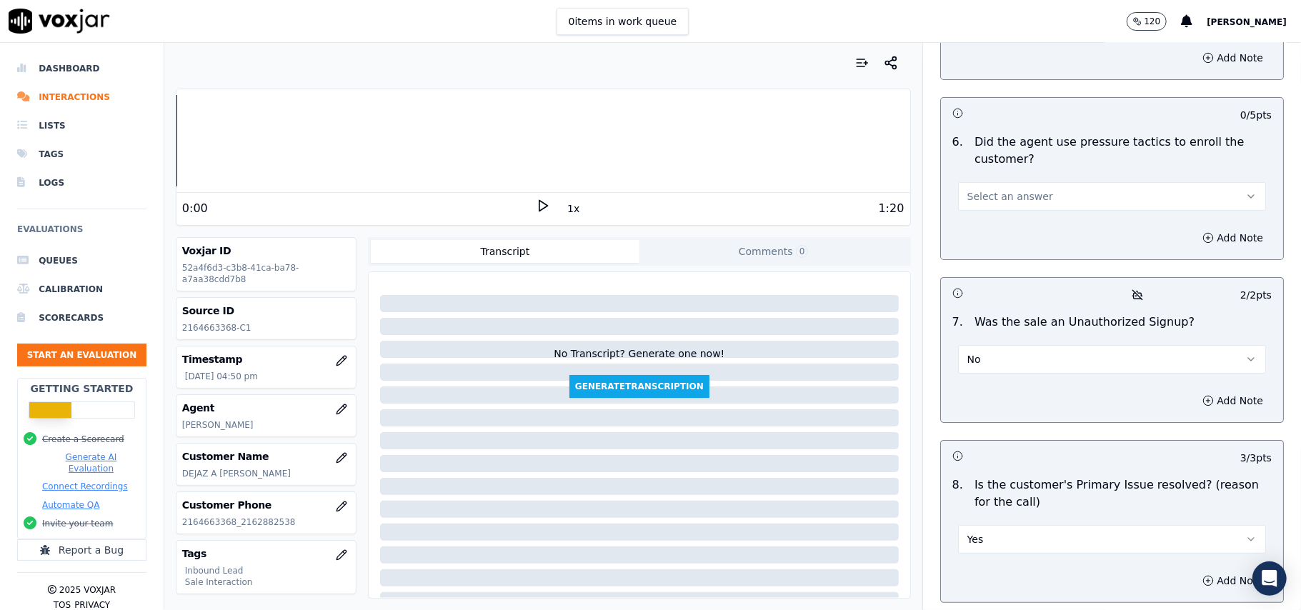
scroll to position [3807, 0]
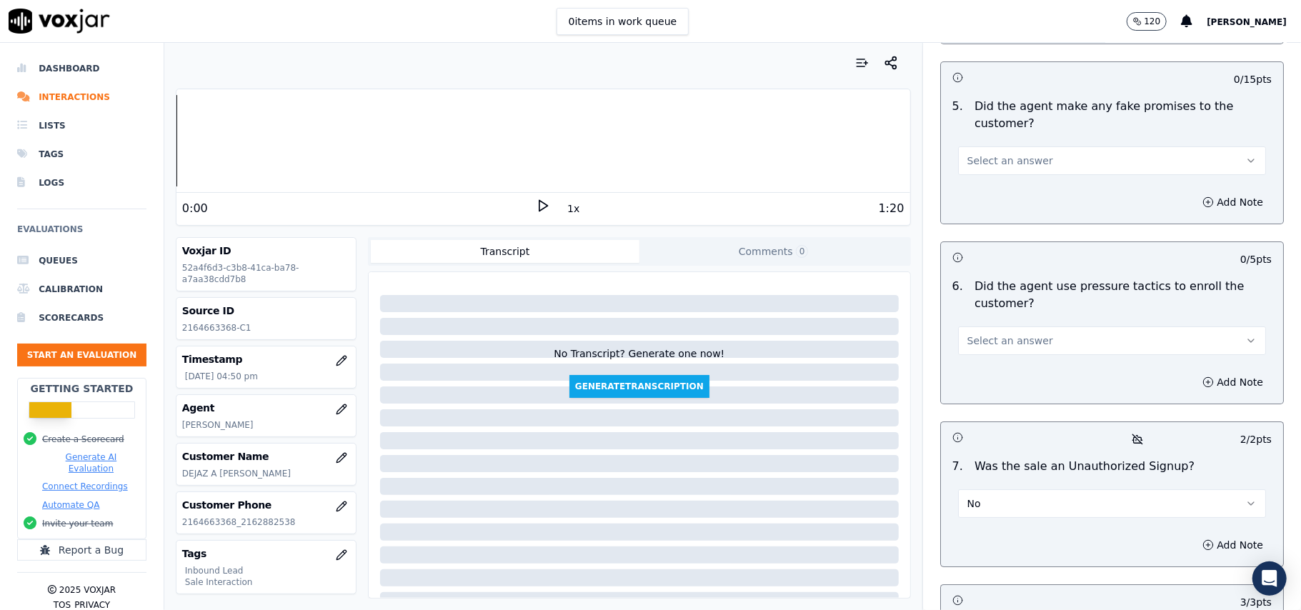
click at [1001, 334] on span "Select an answer" at bounding box center [1010, 341] width 86 height 14
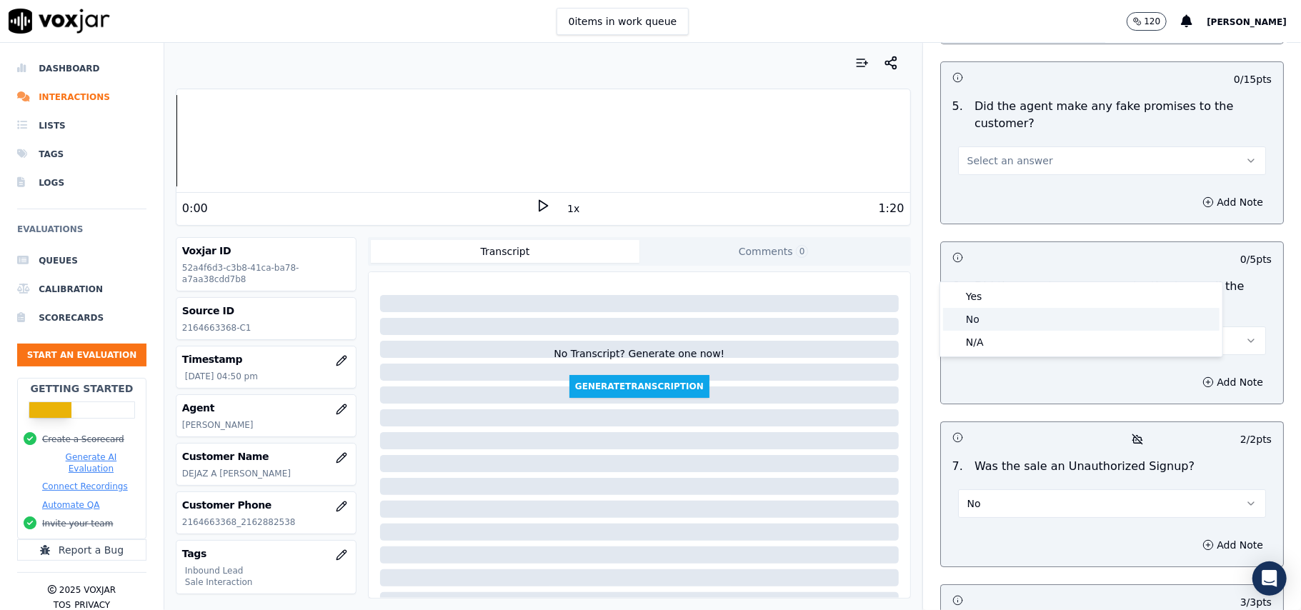
click at [1003, 321] on div "No" at bounding box center [1081, 319] width 276 height 23
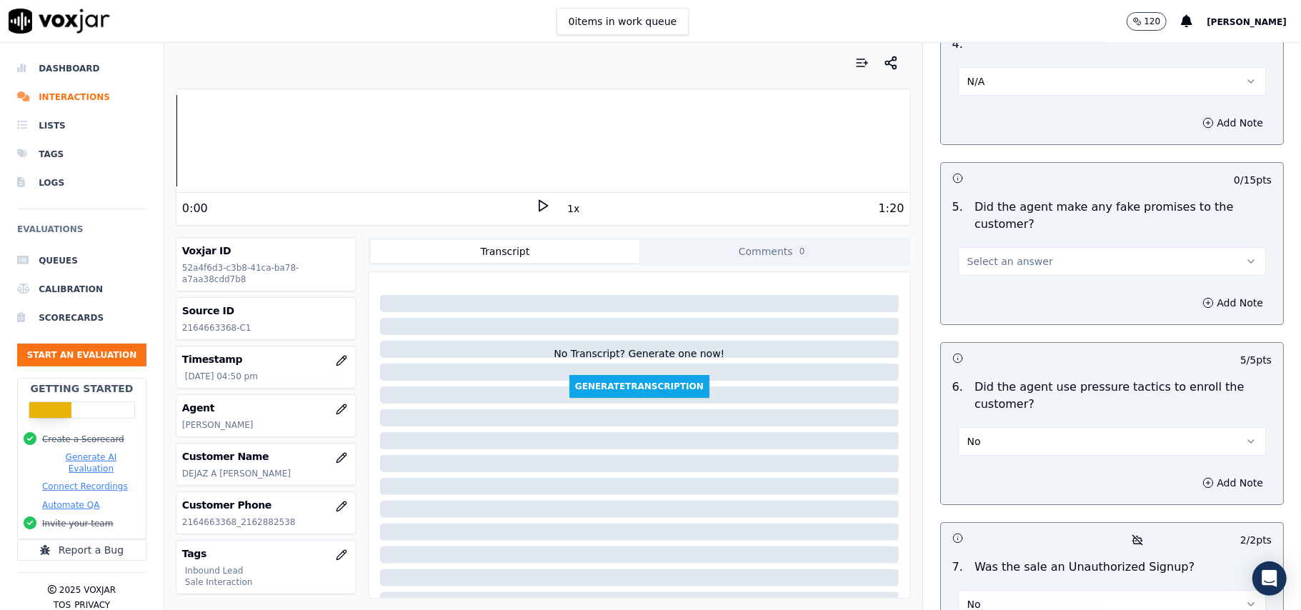
scroll to position [3617, 0]
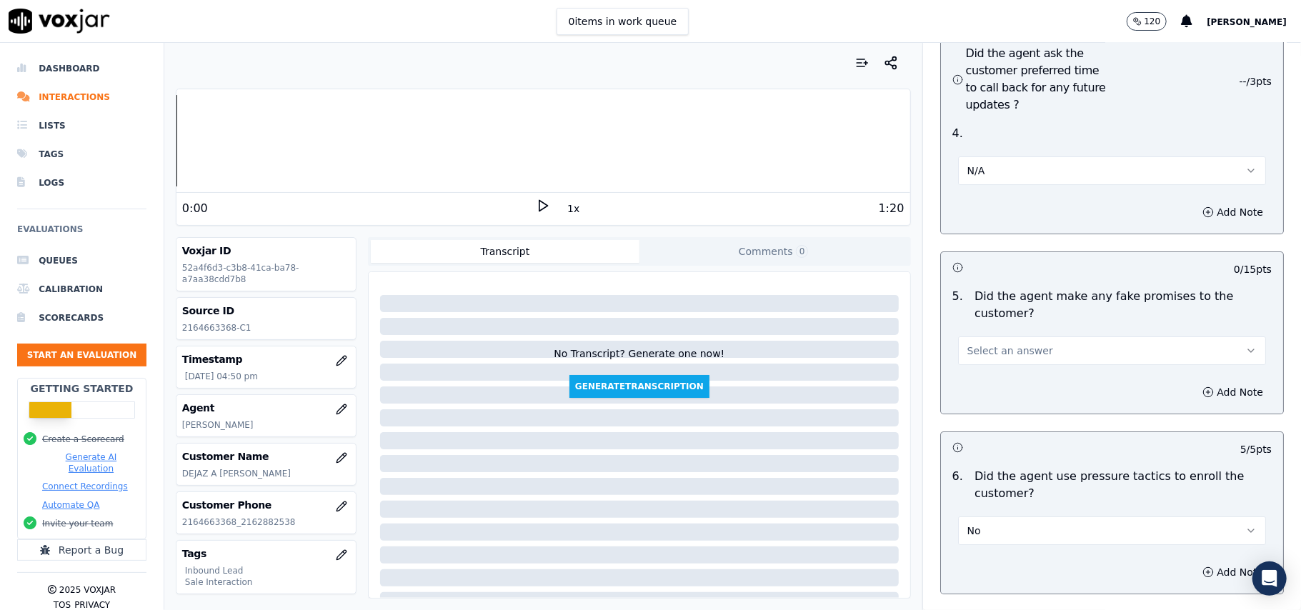
click at [1013, 344] on span "Select an answer" at bounding box center [1010, 351] width 86 height 14
click at [1004, 323] on div "No" at bounding box center [1081, 329] width 276 height 23
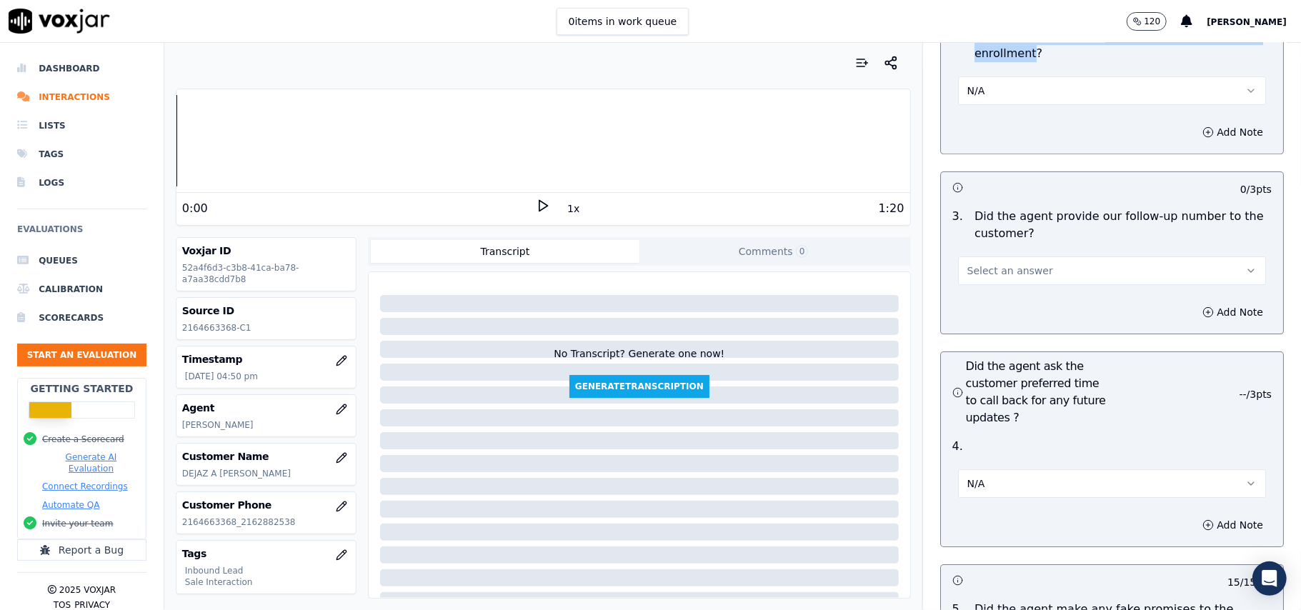
scroll to position [3140, 0]
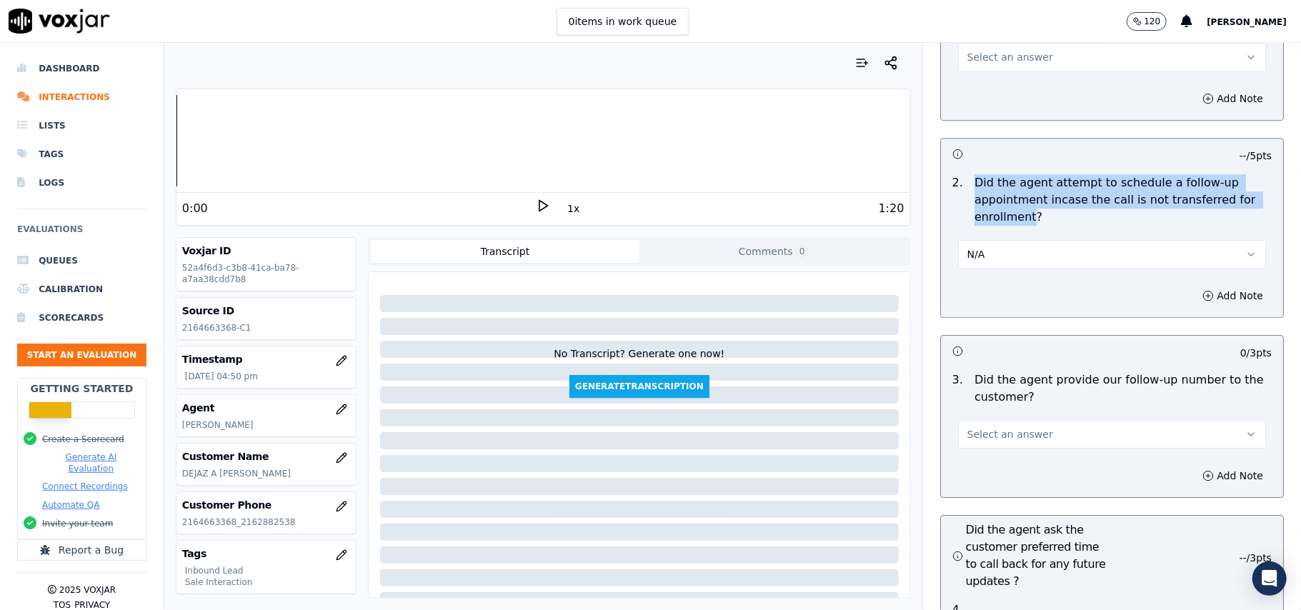
click at [1003, 427] on span "Select an answer" at bounding box center [1010, 434] width 86 height 14
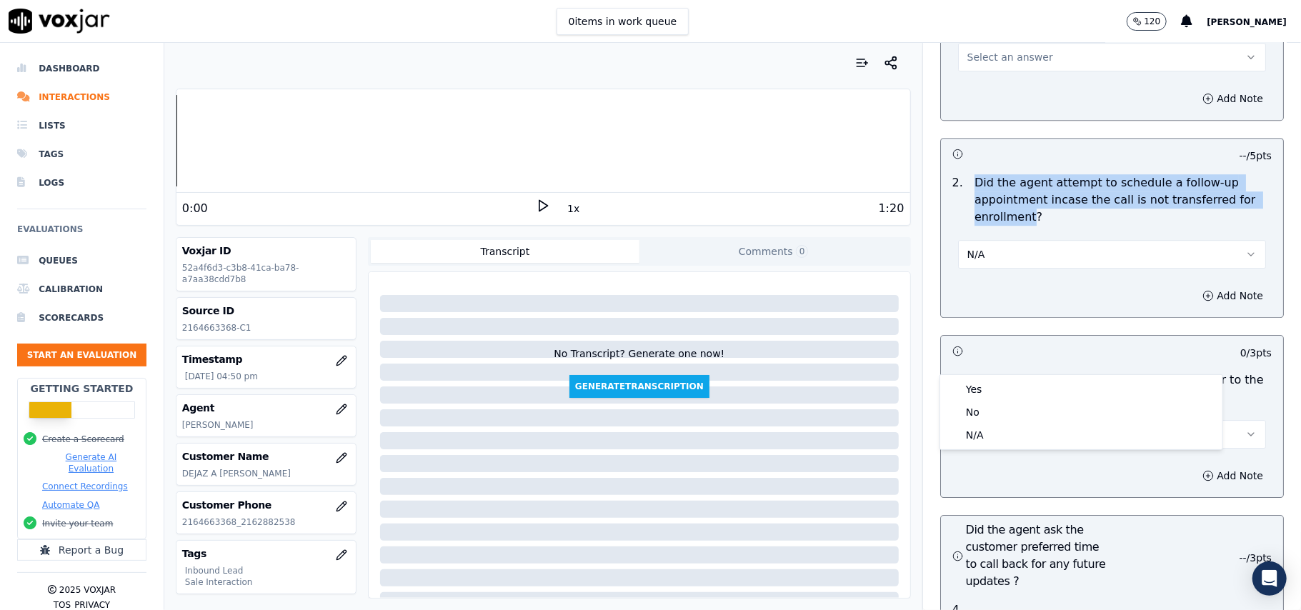
click at [987, 427] on span "Select an answer" at bounding box center [1010, 434] width 86 height 14
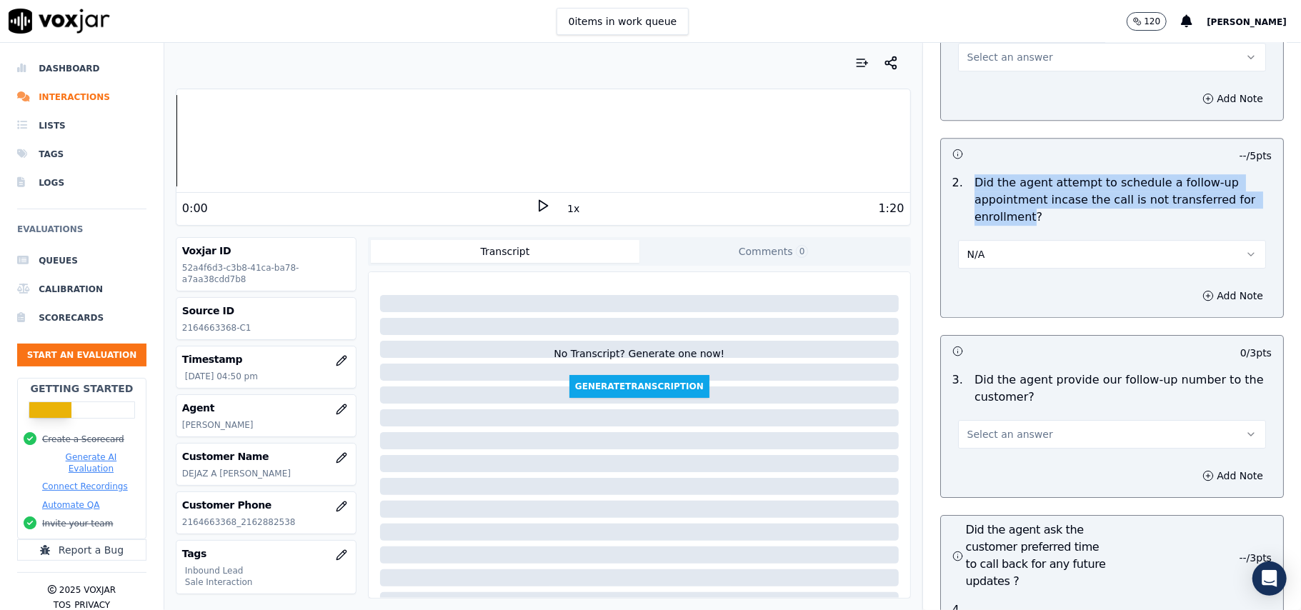
click at [981, 427] on span "Select an answer" at bounding box center [1010, 434] width 86 height 14
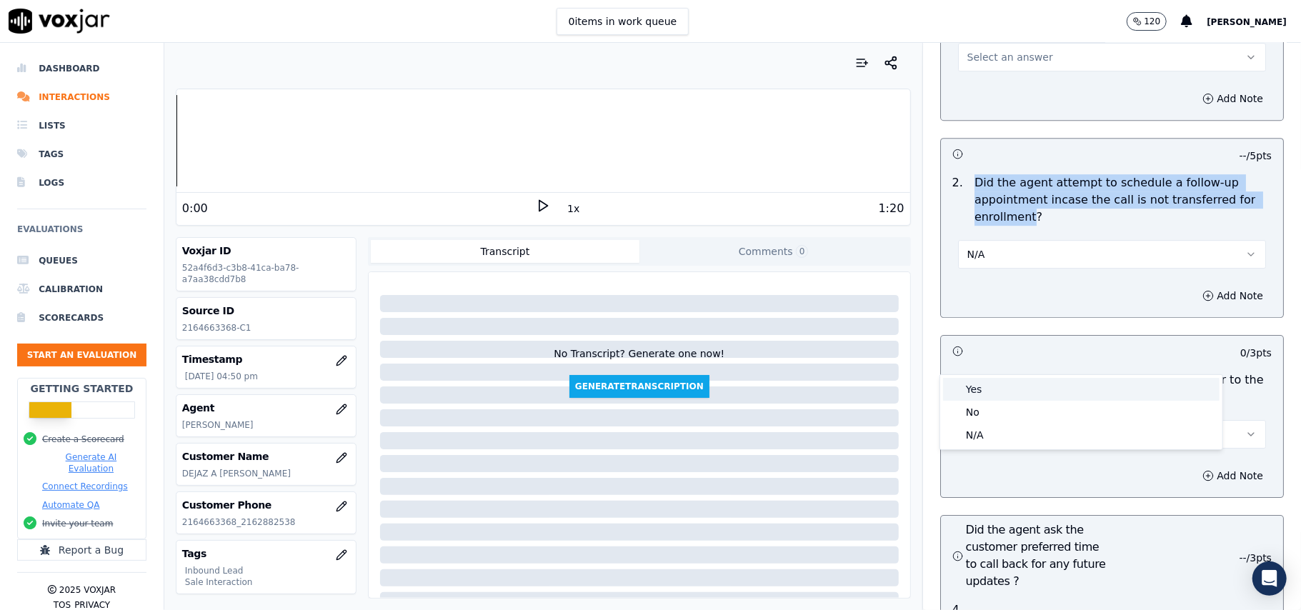
click at [976, 389] on div "Yes" at bounding box center [1081, 389] width 276 height 23
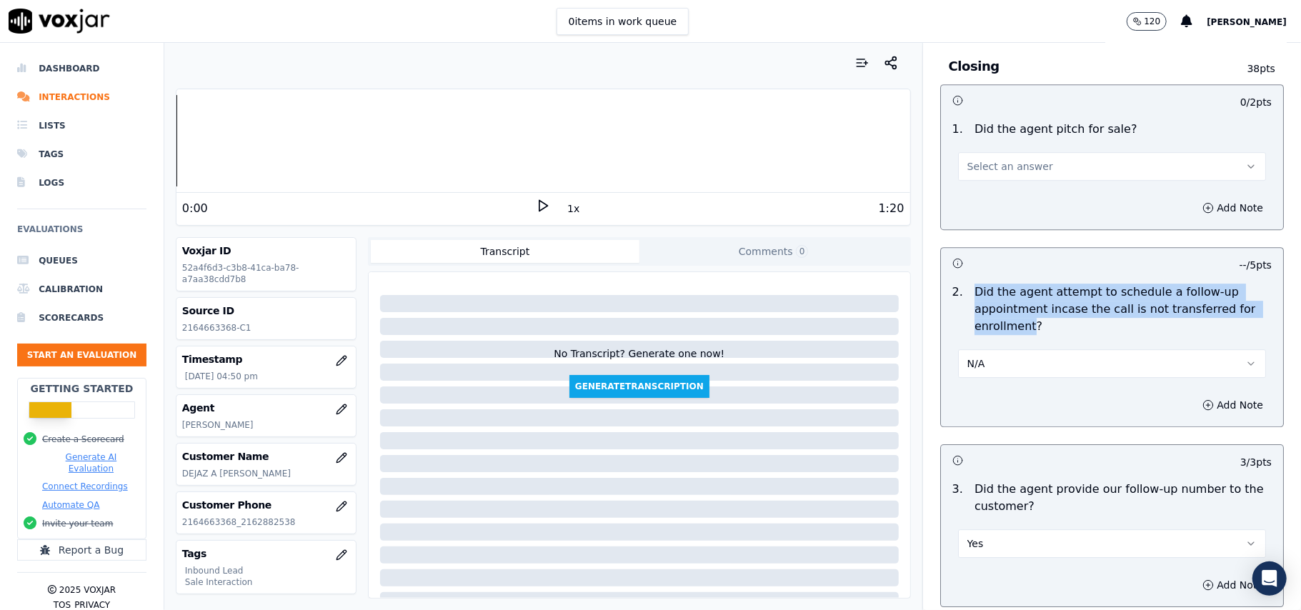
scroll to position [2950, 0]
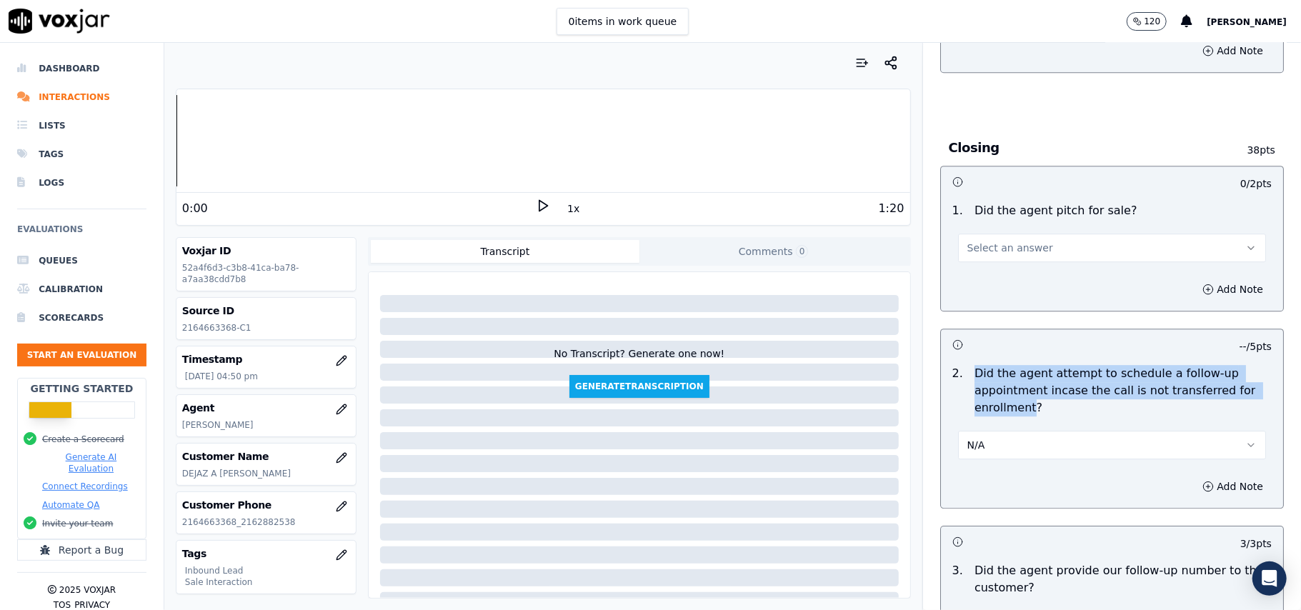
click at [971, 234] on button "Select an answer" at bounding box center [1112, 248] width 308 height 29
click at [968, 204] on div "Yes" at bounding box center [1081, 201] width 276 height 23
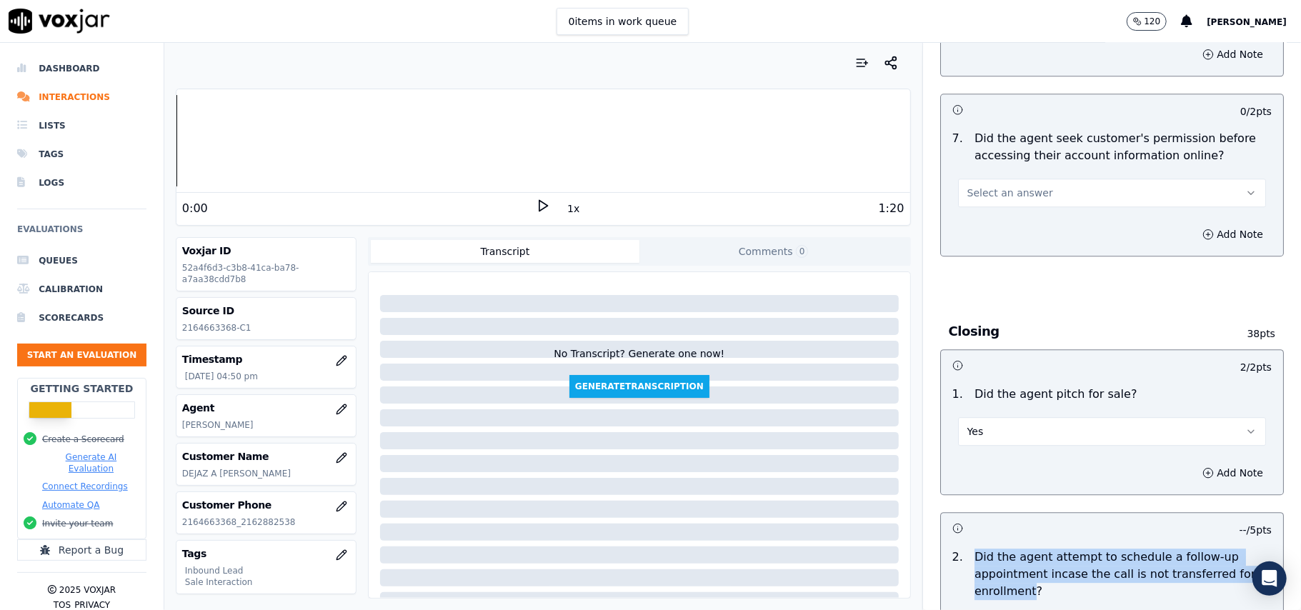
scroll to position [2569, 0]
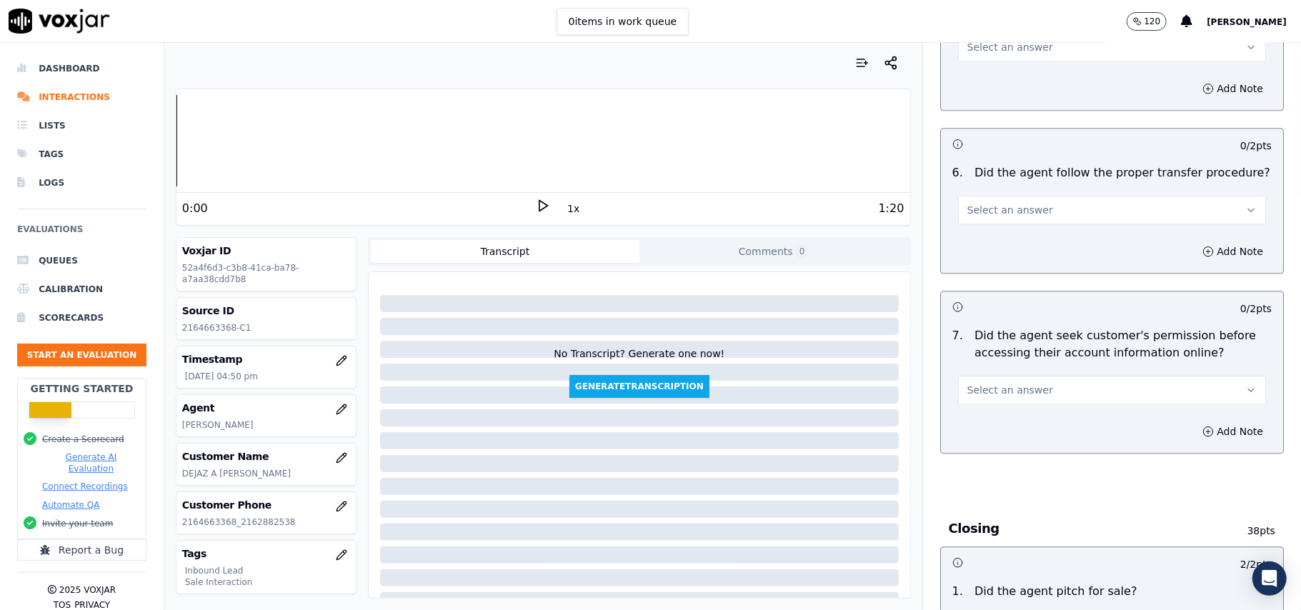
click at [986, 376] on button "Select an answer" at bounding box center [1112, 390] width 308 height 29
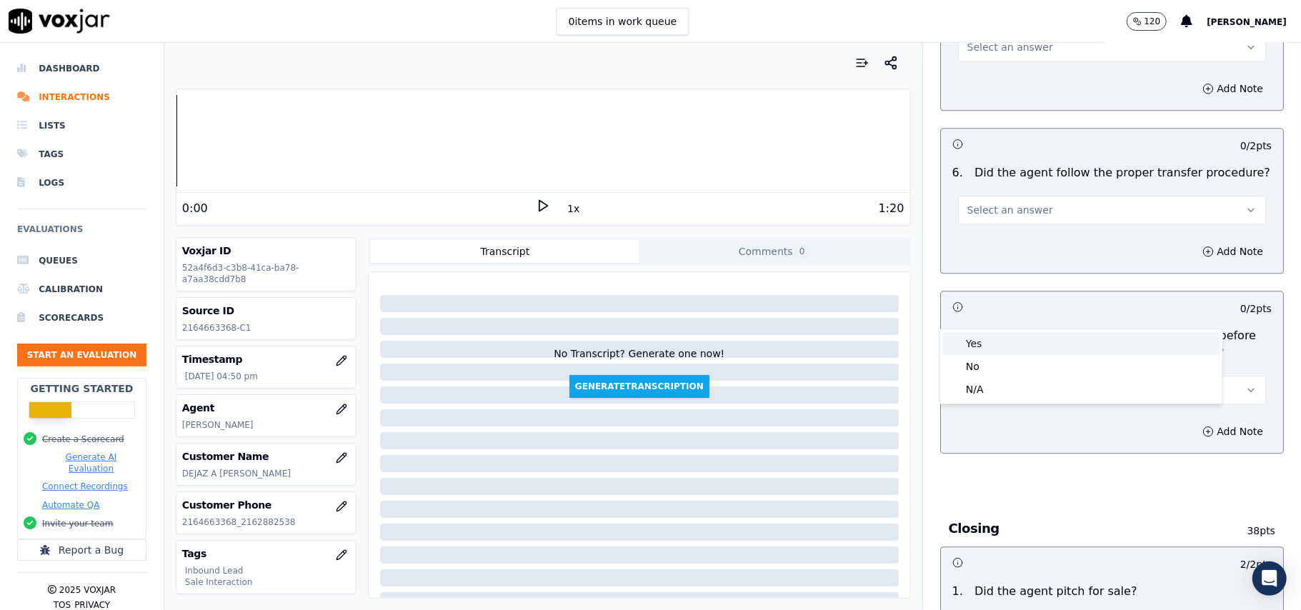
click at [981, 350] on div "Yes" at bounding box center [1081, 343] width 276 height 23
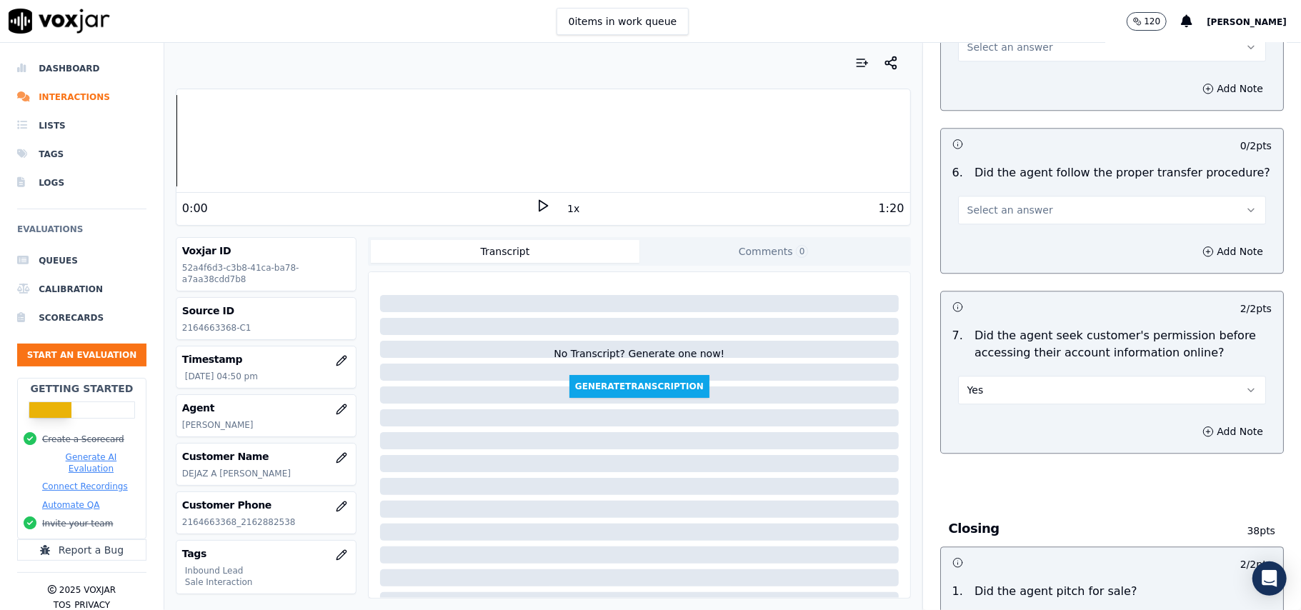
scroll to position [2378, 0]
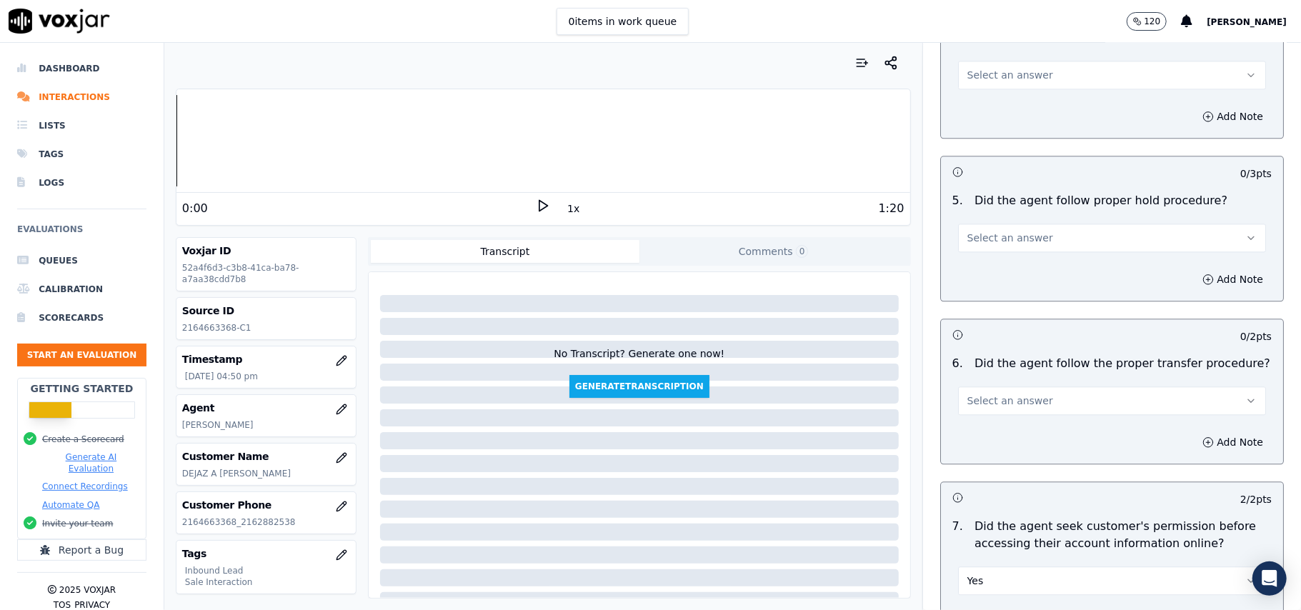
drag, startPoint x: 990, startPoint y: 297, endPoint x: 994, endPoint y: 326, distance: 29.6
click at [991, 372] on div "Select an answer" at bounding box center [1111, 393] width 331 height 43
click at [995, 394] on span "Select an answer" at bounding box center [1010, 401] width 86 height 14
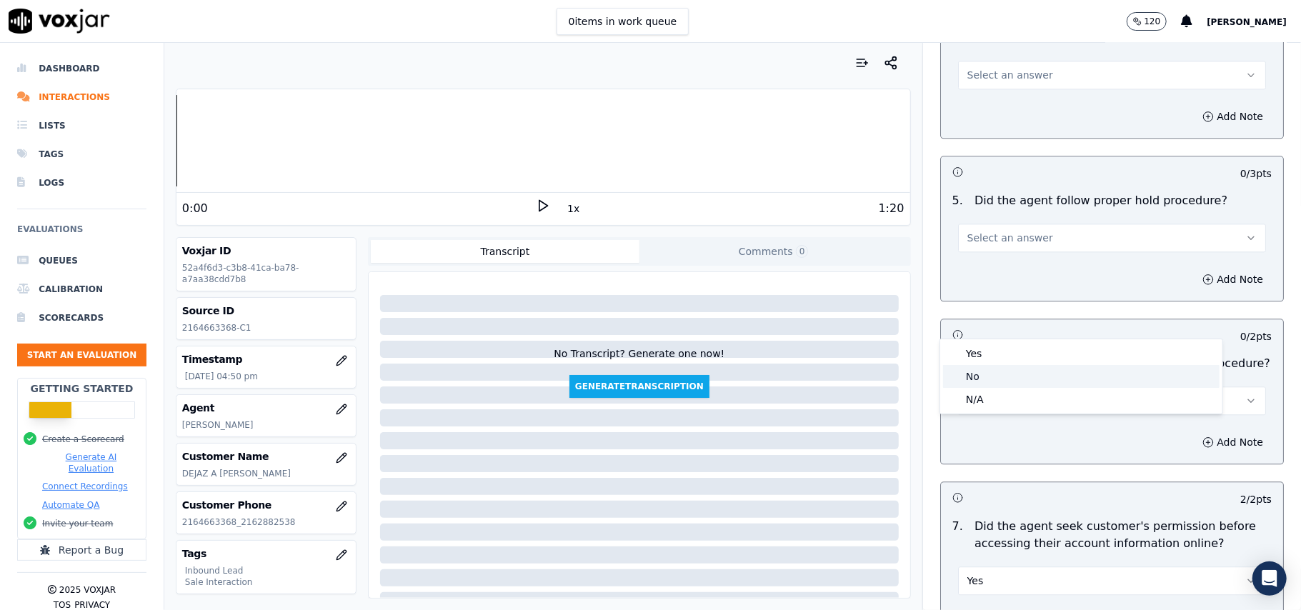
click at [984, 352] on div "Yes" at bounding box center [1081, 353] width 276 height 23
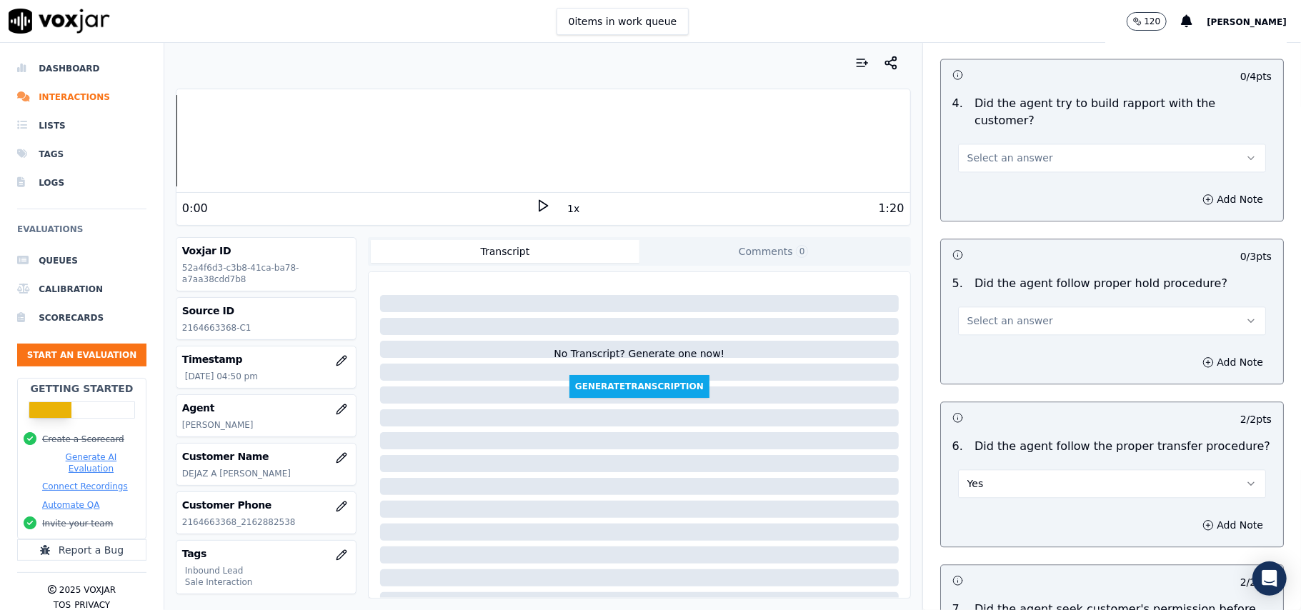
scroll to position [2188, 0]
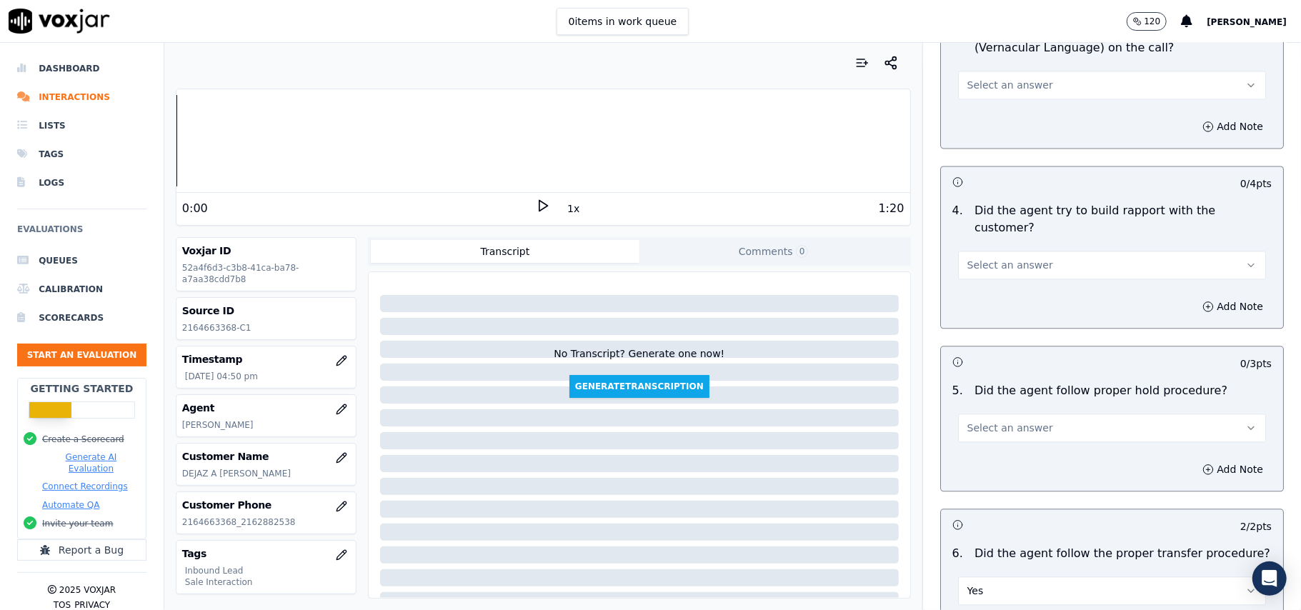
click at [991, 421] on span "Select an answer" at bounding box center [1010, 428] width 86 height 14
click at [989, 379] on div "Yes" at bounding box center [1081, 380] width 276 height 23
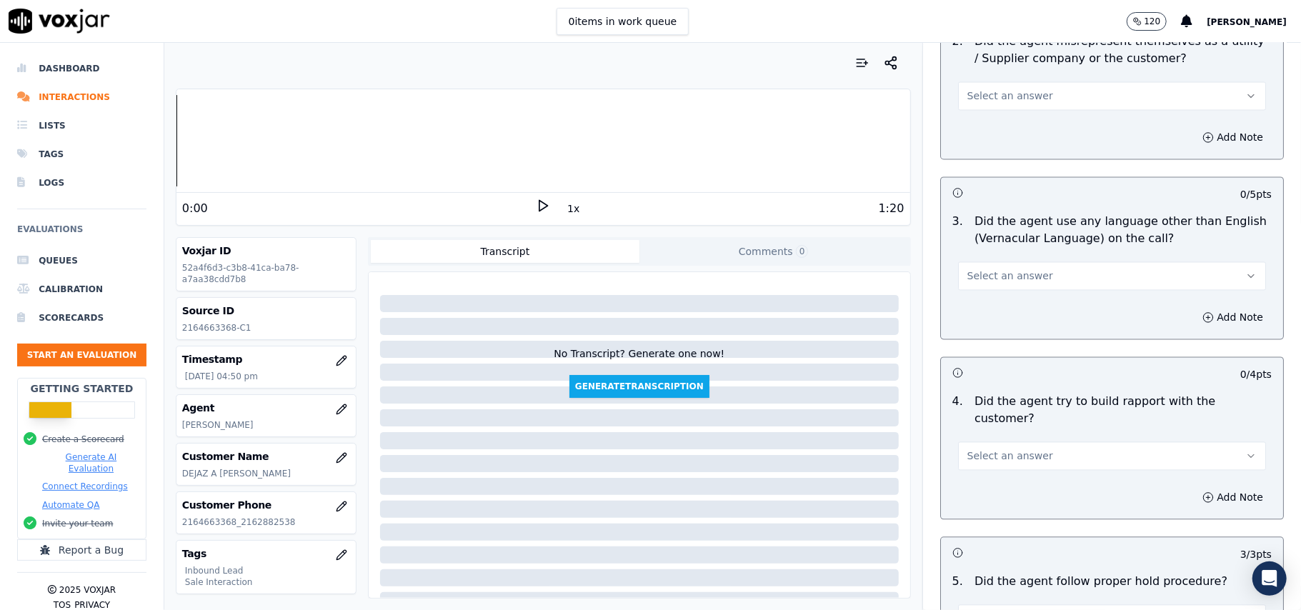
click at [1006, 439] on div "Select an answer" at bounding box center [1112, 454] width 308 height 31
click at [998, 449] on span "Select an answer" at bounding box center [1010, 456] width 86 height 14
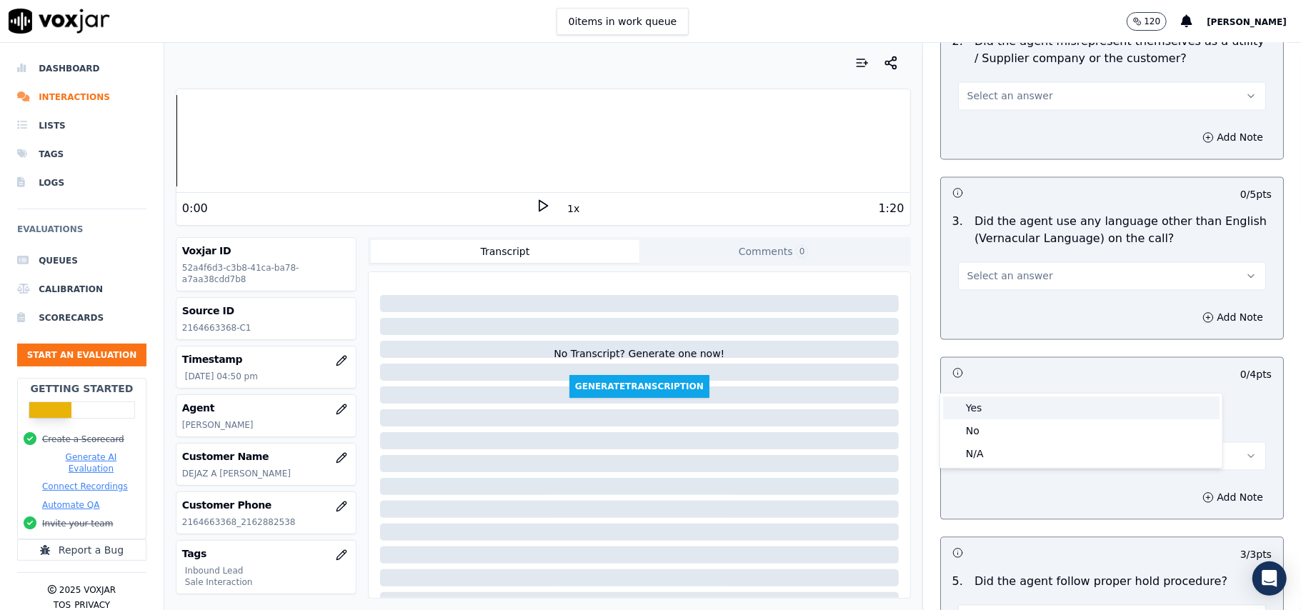
click at [998, 398] on div "Yes" at bounding box center [1081, 407] width 276 height 23
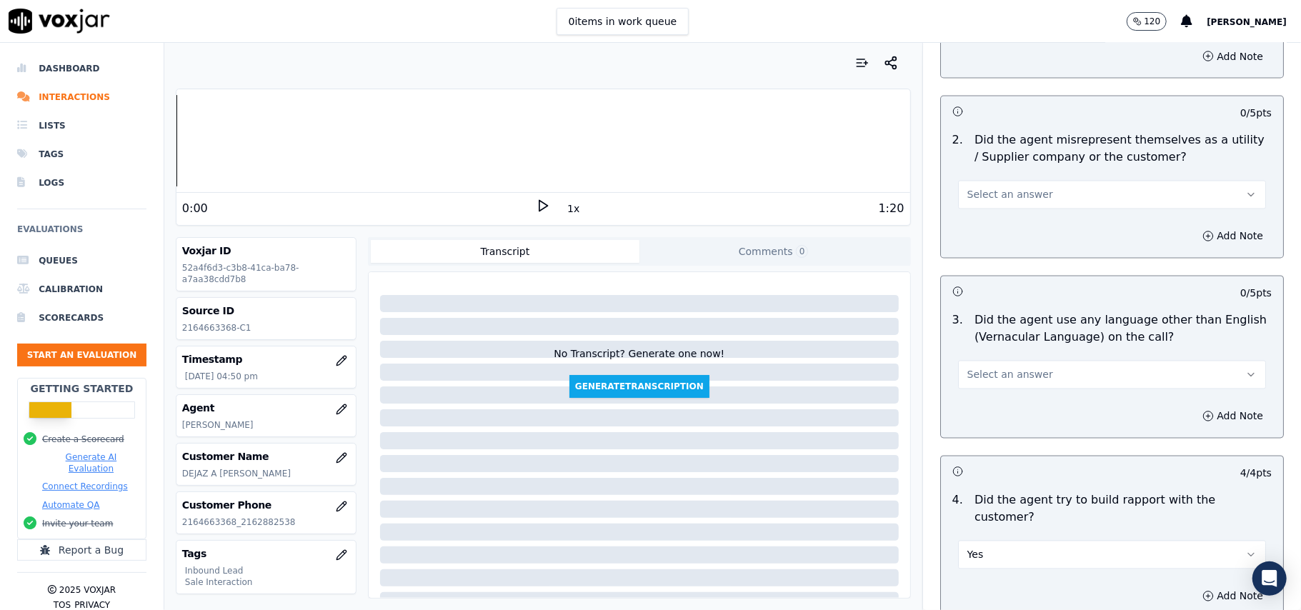
scroll to position [1807, 0]
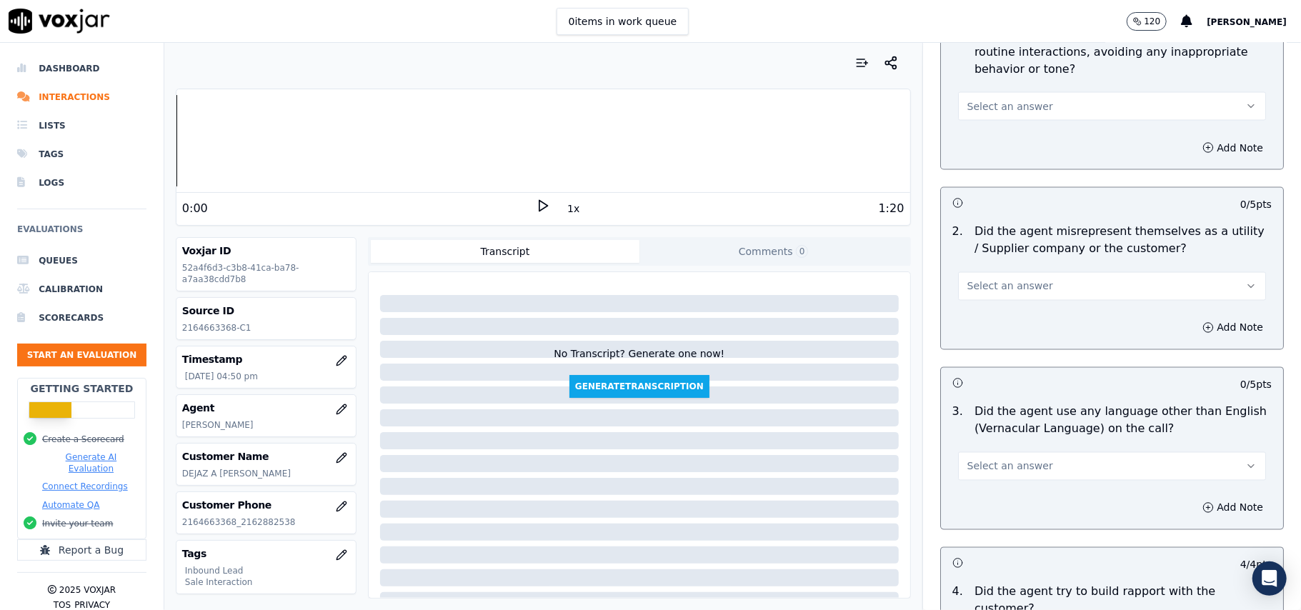
click at [1003, 452] on button "Select an answer" at bounding box center [1112, 466] width 308 height 29
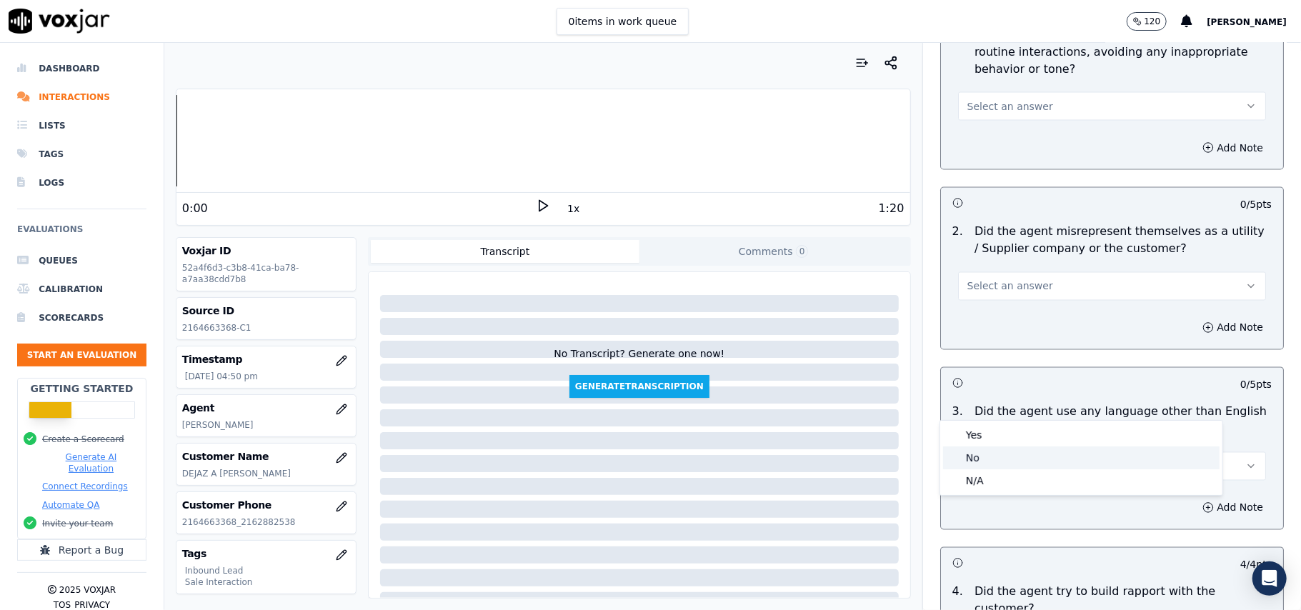
click at [988, 461] on div "No" at bounding box center [1081, 457] width 276 height 23
click at [1009, 279] on span "Select an answer" at bounding box center [1010, 286] width 86 height 14
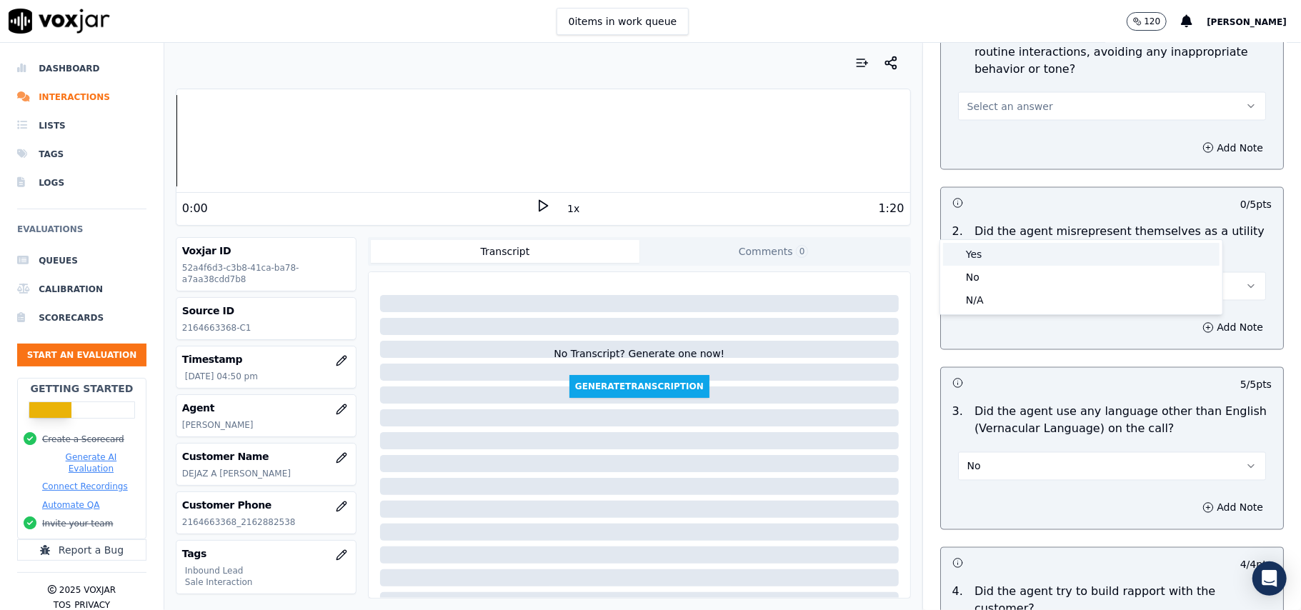
click at [1003, 264] on div "Yes" at bounding box center [1081, 254] width 276 height 23
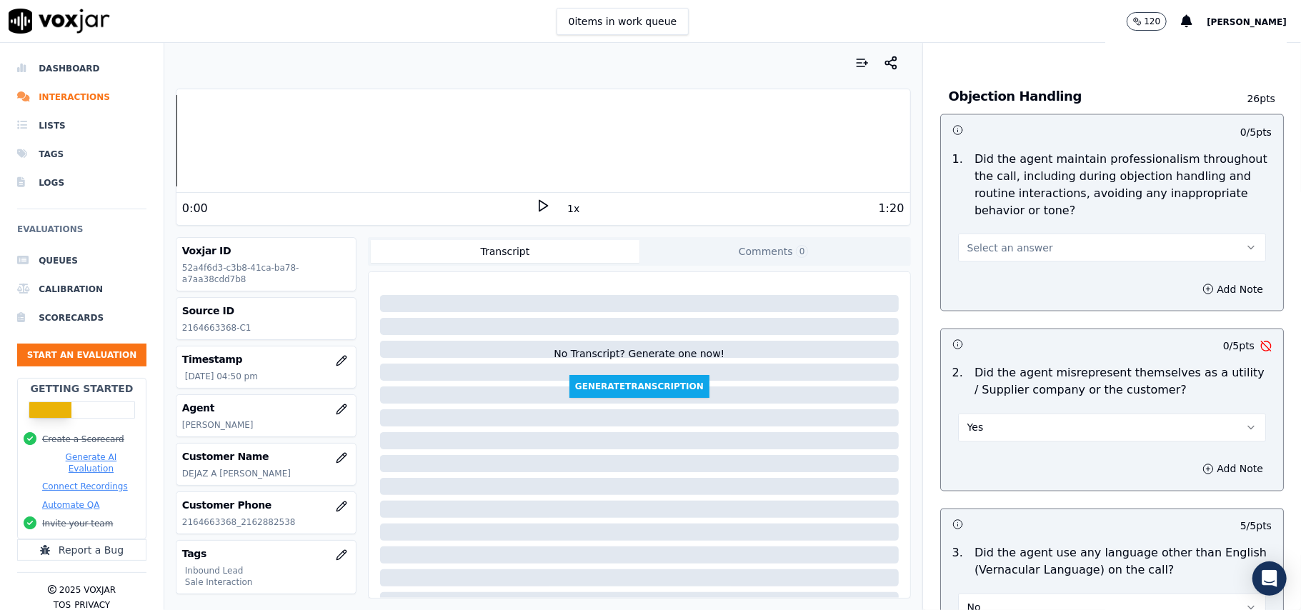
scroll to position [1521, 0]
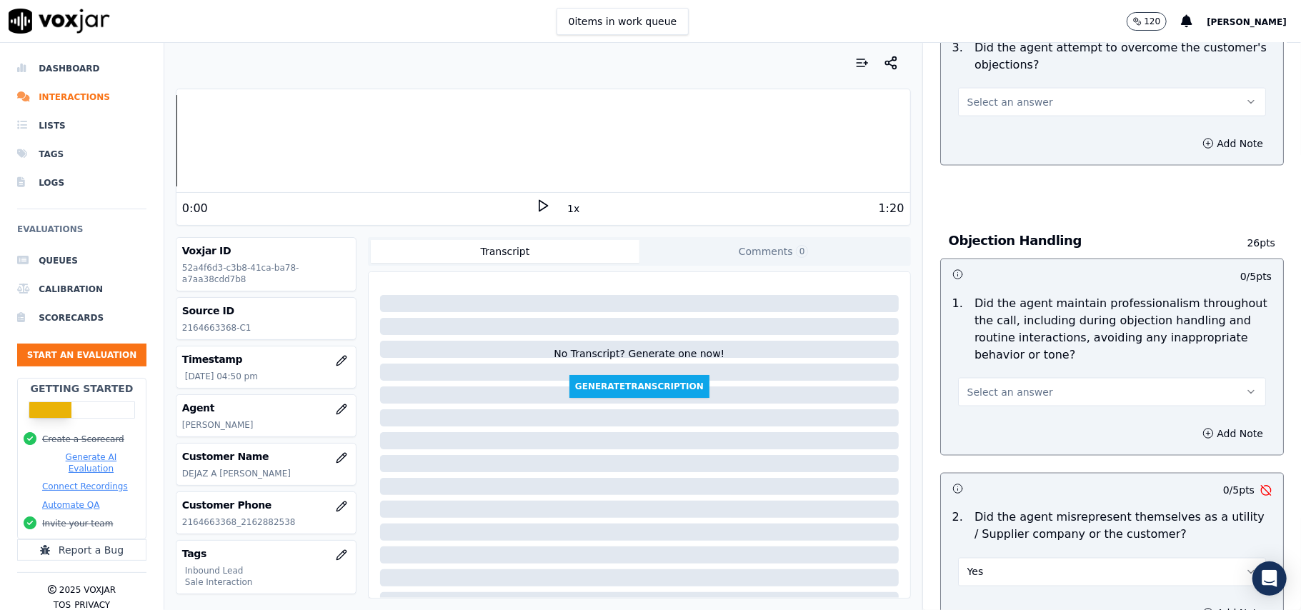
click at [997, 543] on div "Yes" at bounding box center [1111, 564] width 331 height 43
click at [986, 558] on button "Yes" at bounding box center [1112, 572] width 308 height 29
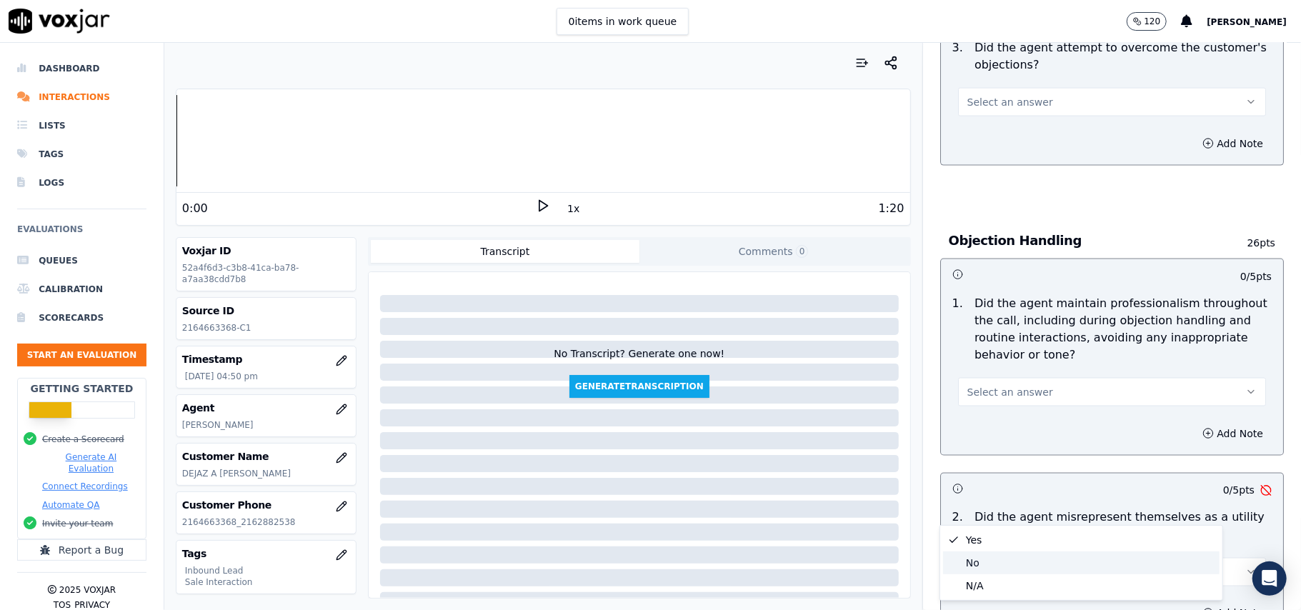
click at [984, 564] on div "No" at bounding box center [1081, 562] width 276 height 23
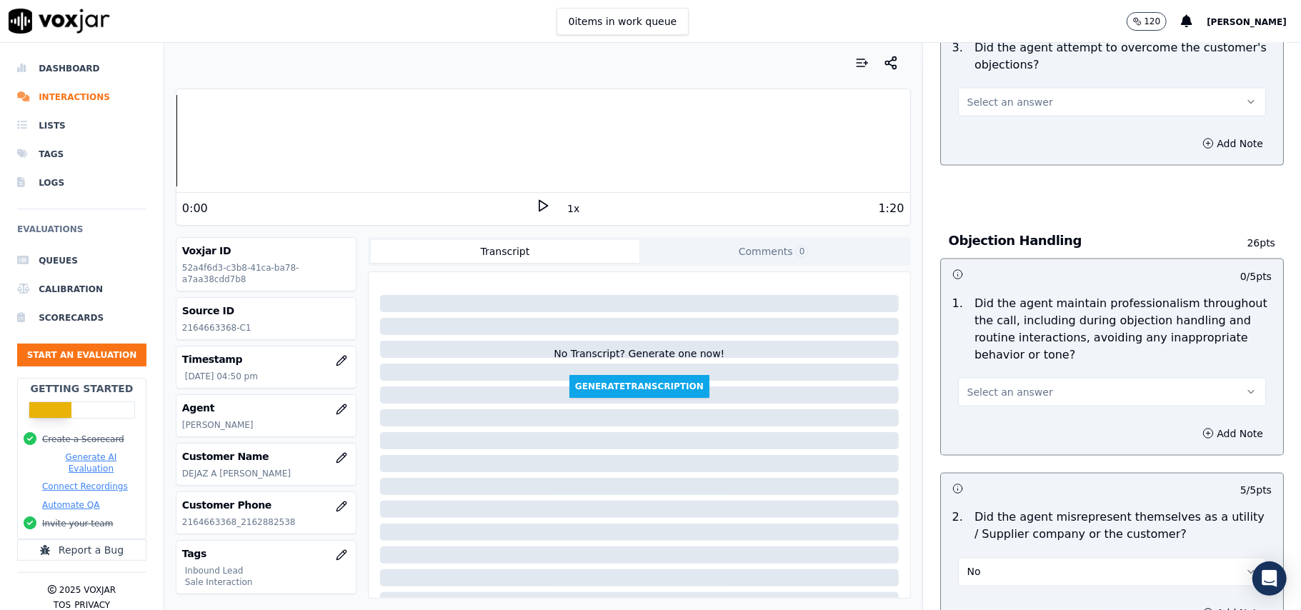
click at [987, 385] on span "Select an answer" at bounding box center [1010, 392] width 86 height 14
click at [996, 359] on div "Yes" at bounding box center [1081, 359] width 276 height 23
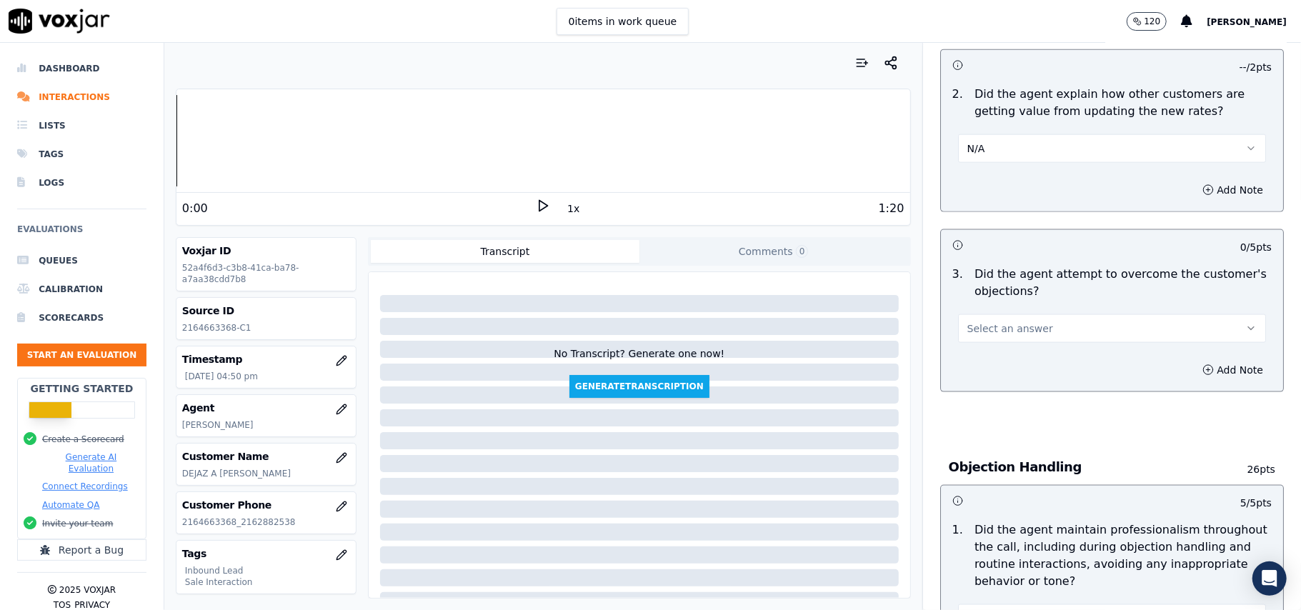
scroll to position [1236, 0]
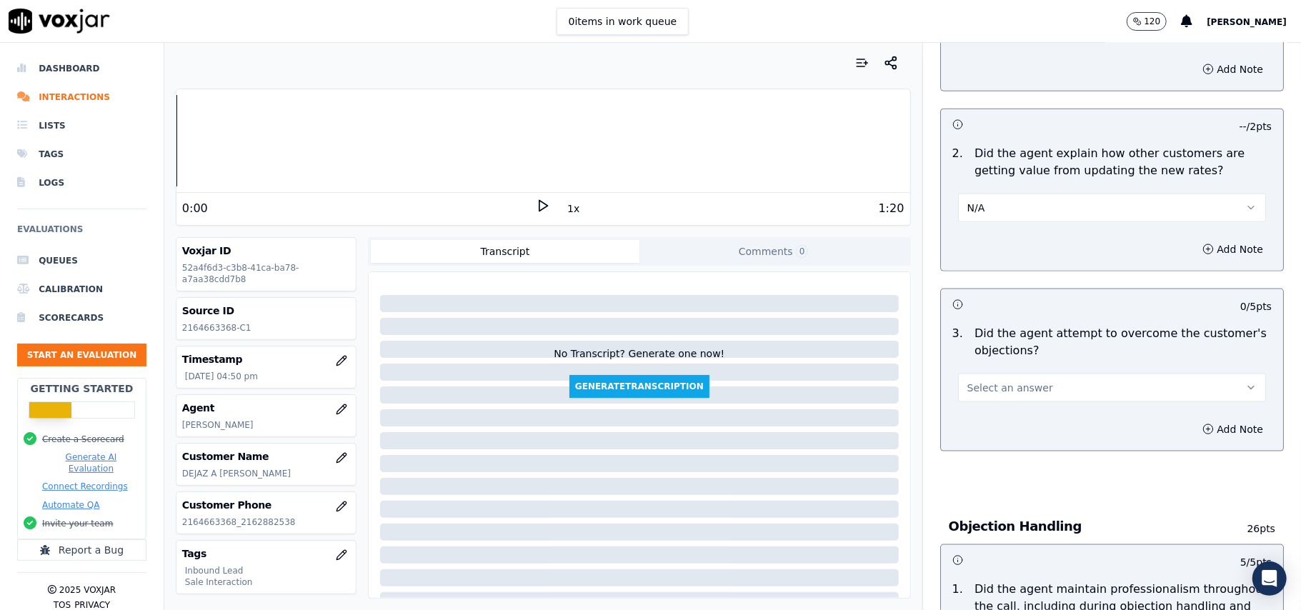
click at [996, 381] on span "Select an answer" at bounding box center [1010, 388] width 86 height 14
click at [1007, 363] on div "Yes" at bounding box center [1081, 355] width 276 height 23
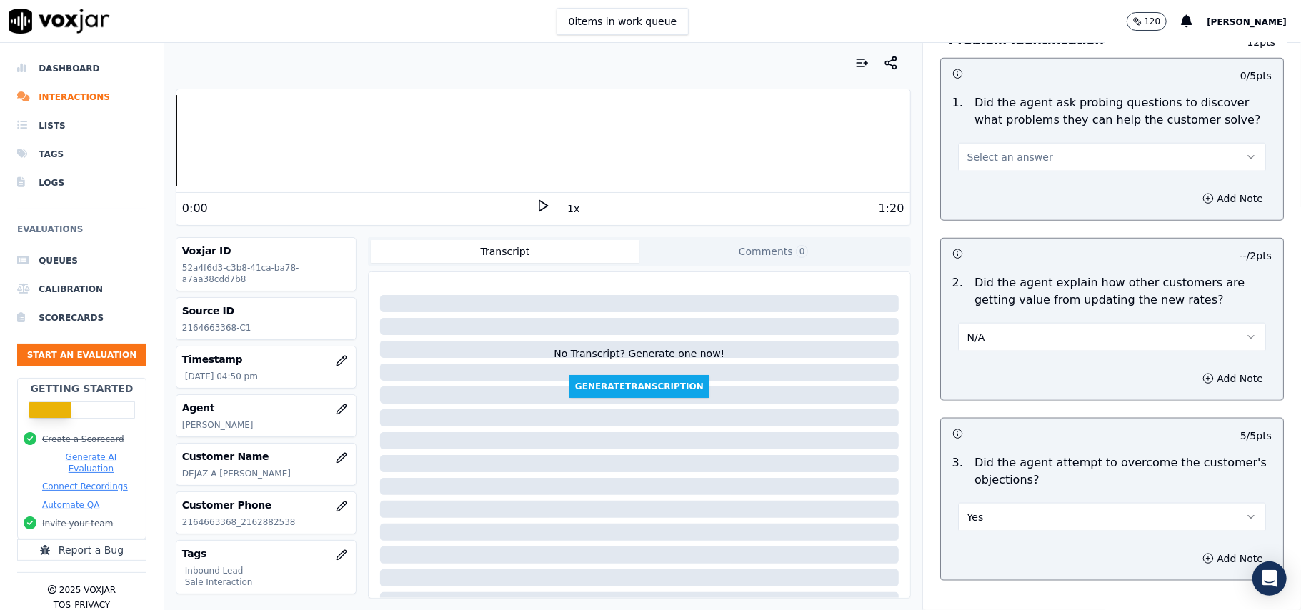
scroll to position [950, 0]
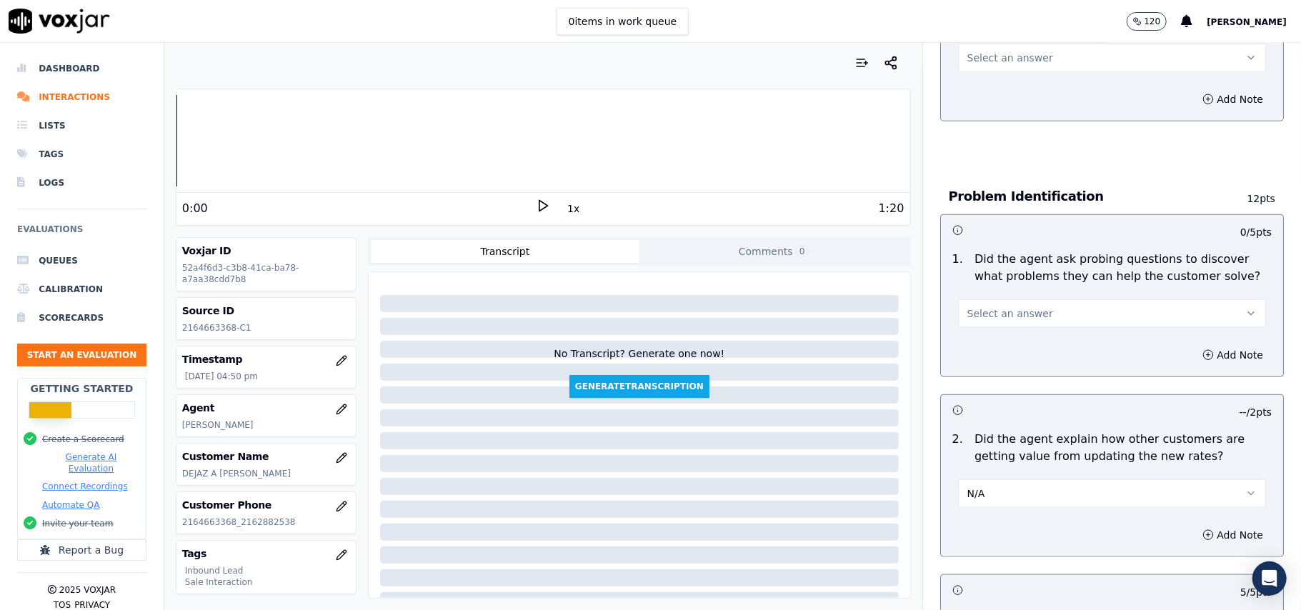
click at [1011, 465] on div "N/A" at bounding box center [1111, 486] width 331 height 43
click at [1003, 306] on span "Select an answer" at bounding box center [1010, 313] width 86 height 14
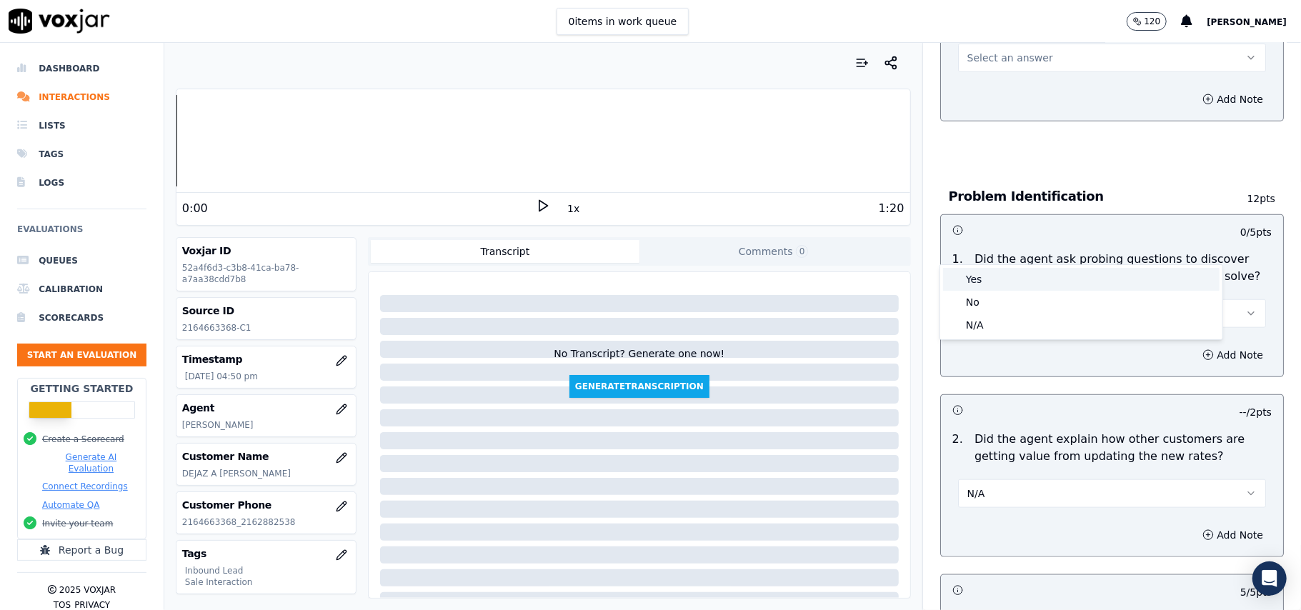
click at [1011, 273] on div "Yes" at bounding box center [1081, 279] width 276 height 23
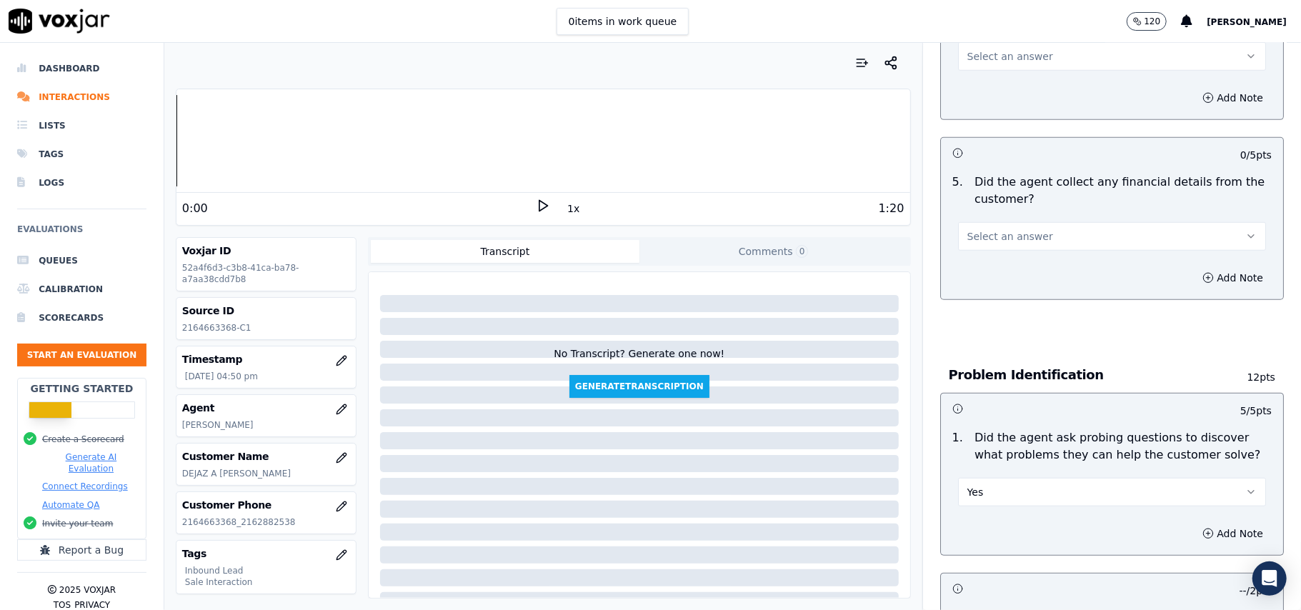
scroll to position [569, 0]
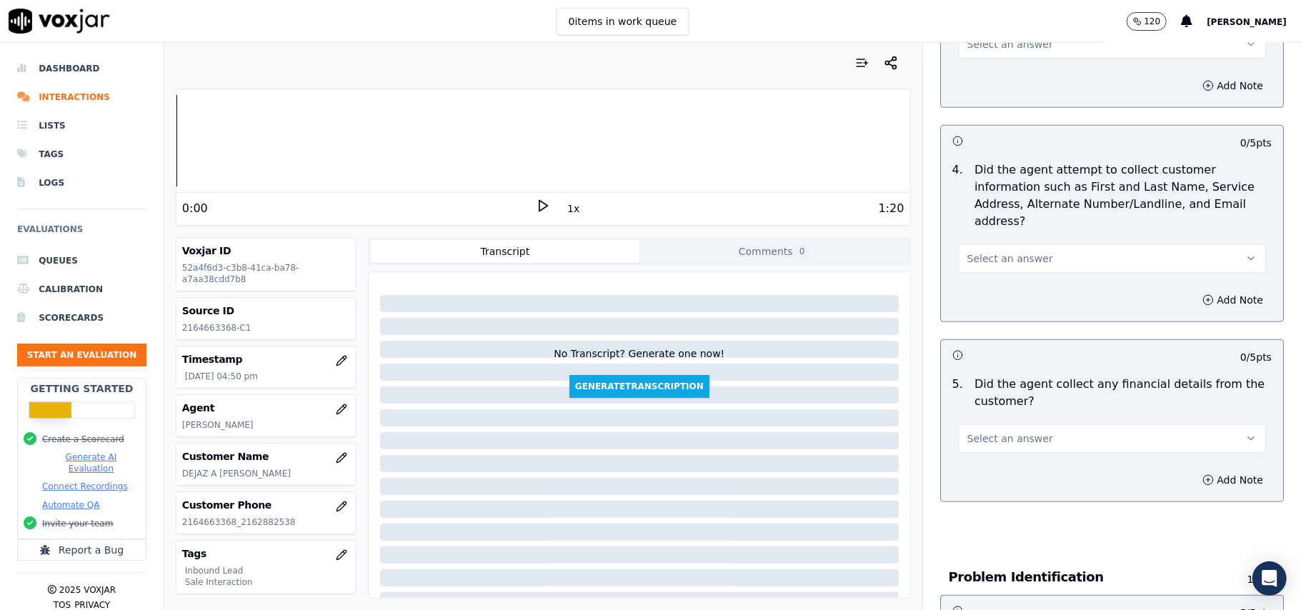
click at [998, 424] on button "Select an answer" at bounding box center [1112, 438] width 308 height 29
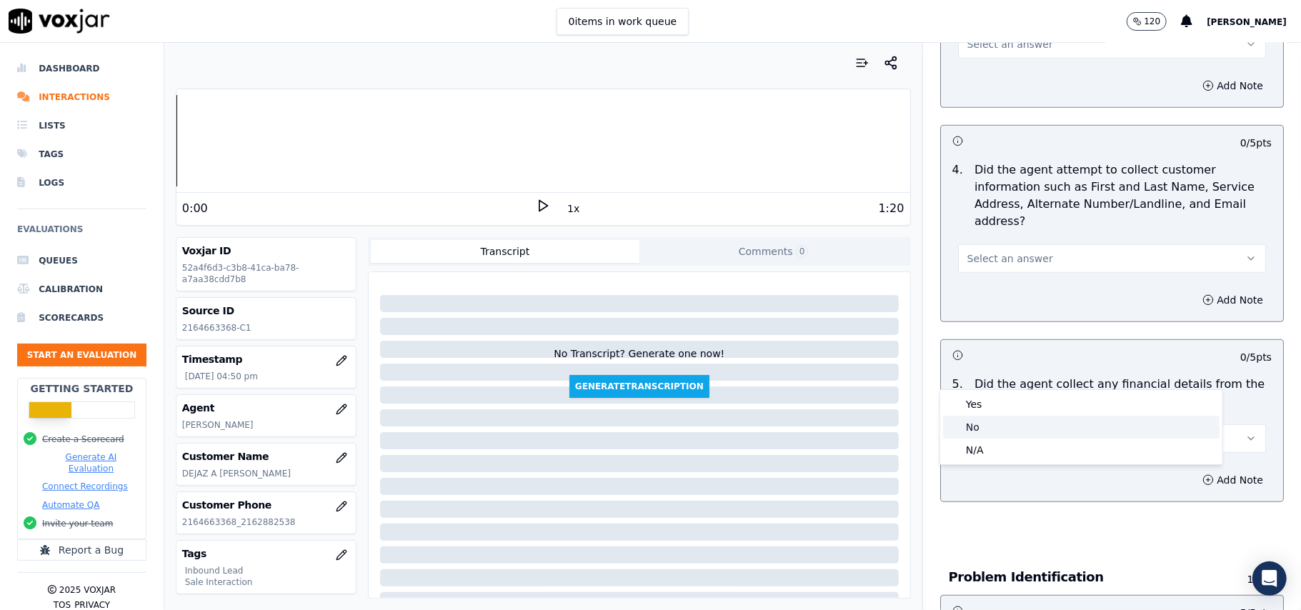
click at [994, 431] on div "No" at bounding box center [1081, 427] width 276 height 23
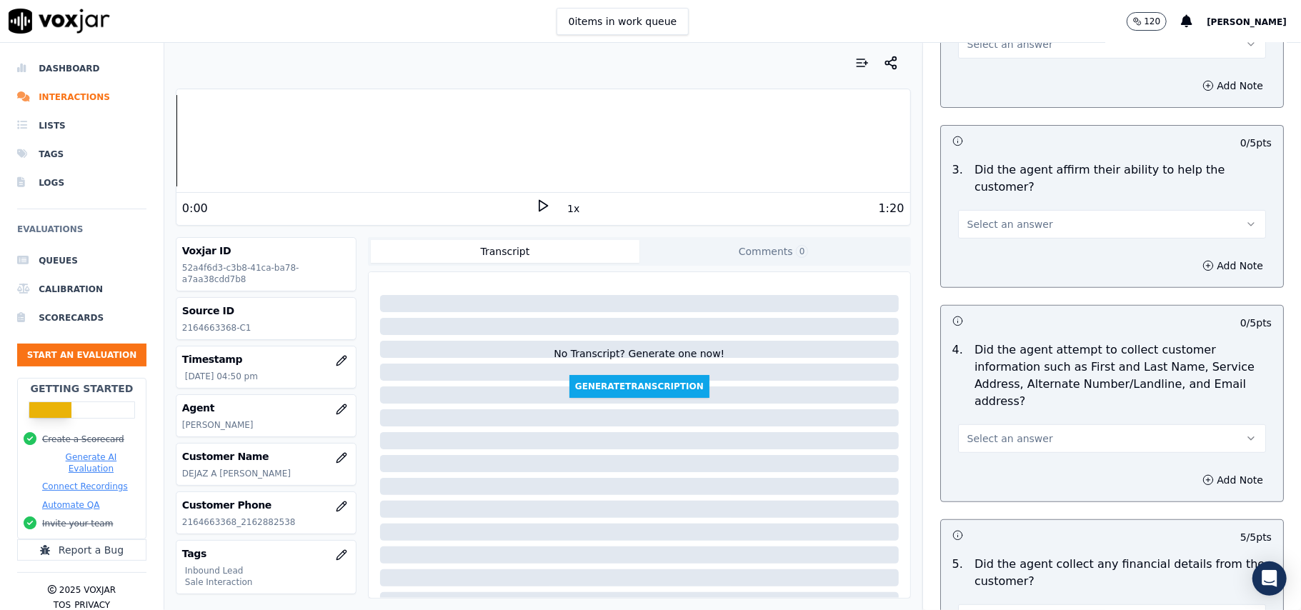
scroll to position [379, 0]
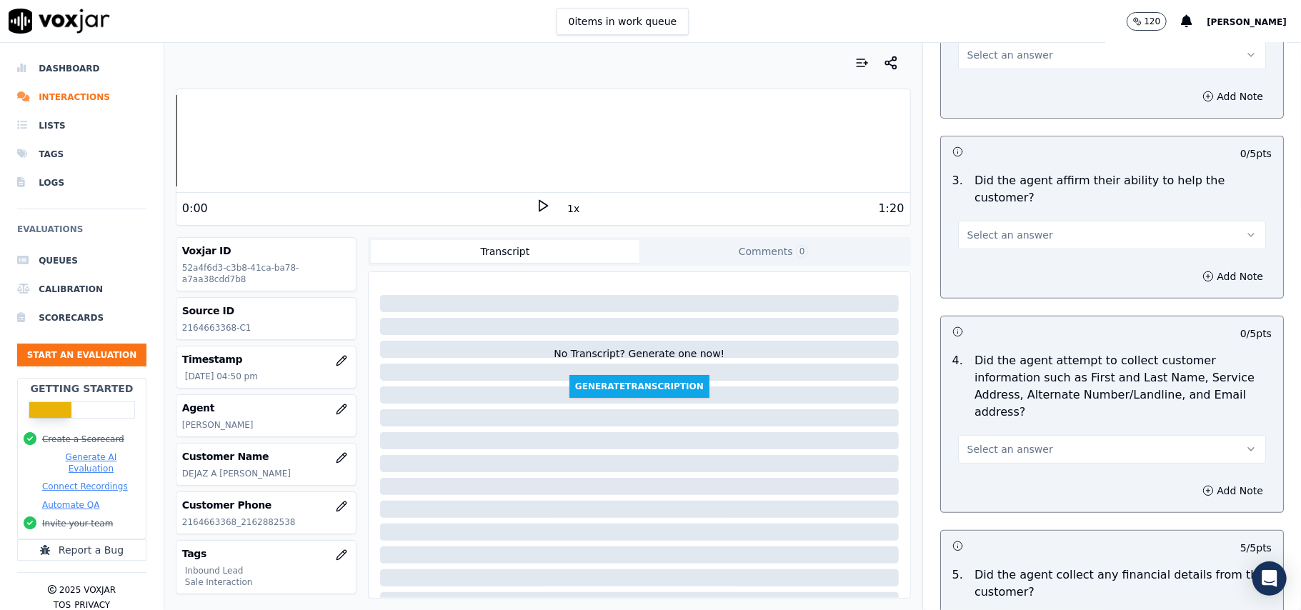
click at [1008, 442] on span "Select an answer" at bounding box center [1010, 449] width 86 height 14
click at [1001, 420] on div "Yes" at bounding box center [1081, 414] width 276 height 23
click at [969, 228] on span "Select an answer" at bounding box center [1010, 235] width 86 height 14
click at [991, 218] on div "Yes" at bounding box center [1081, 216] width 276 height 23
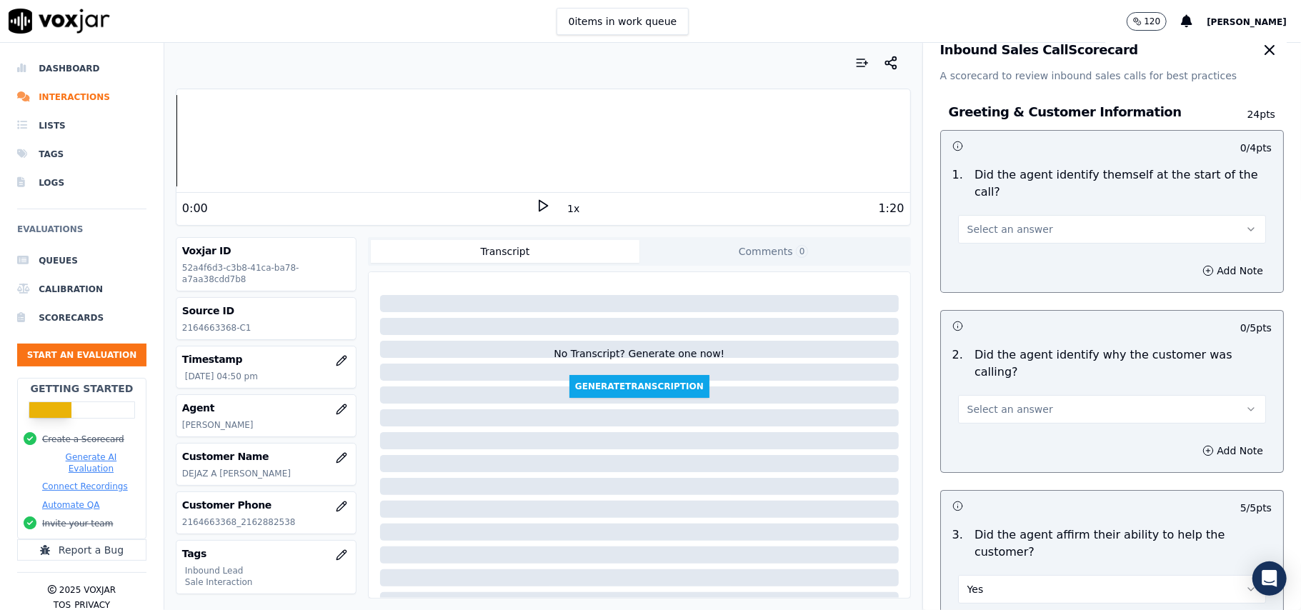
scroll to position [0, 0]
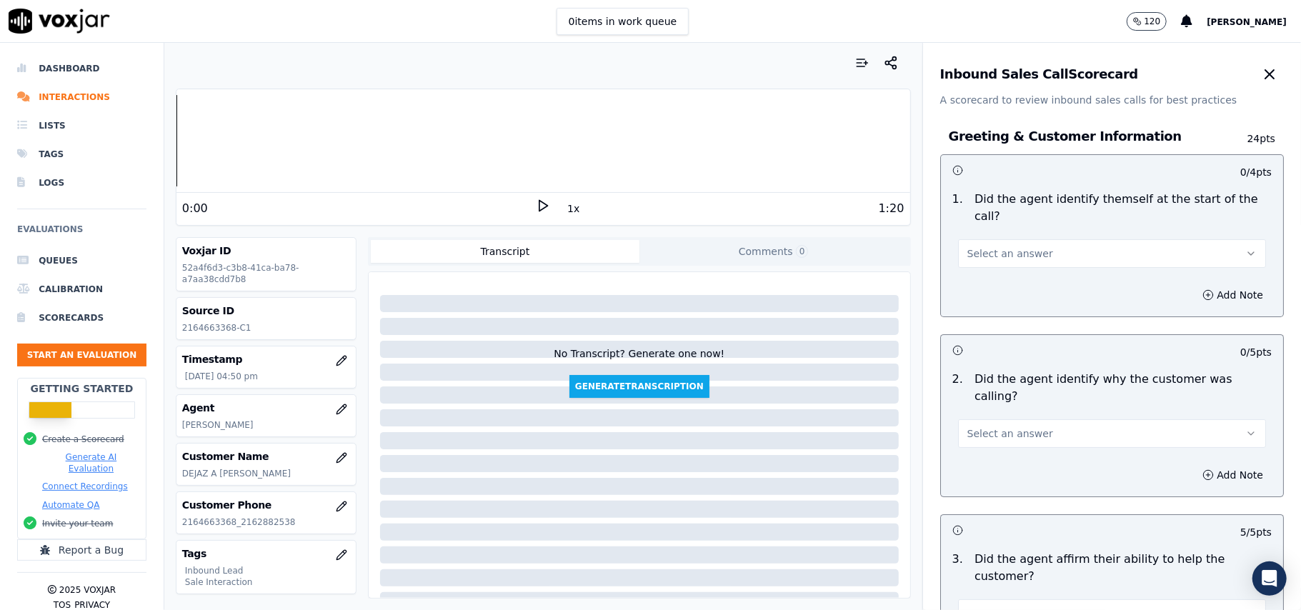
click at [978, 419] on button "Select an answer" at bounding box center [1112, 433] width 308 height 29
click at [967, 446] on div "No" at bounding box center [1081, 455] width 276 height 23
drag, startPoint x: 966, startPoint y: 384, endPoint x: 966, endPoint y: 391, distance: 7.9
click at [966, 416] on div "No" at bounding box center [1112, 431] width 308 height 31
drag, startPoint x: 969, startPoint y: 404, endPoint x: 972, endPoint y: 412, distance: 9.0
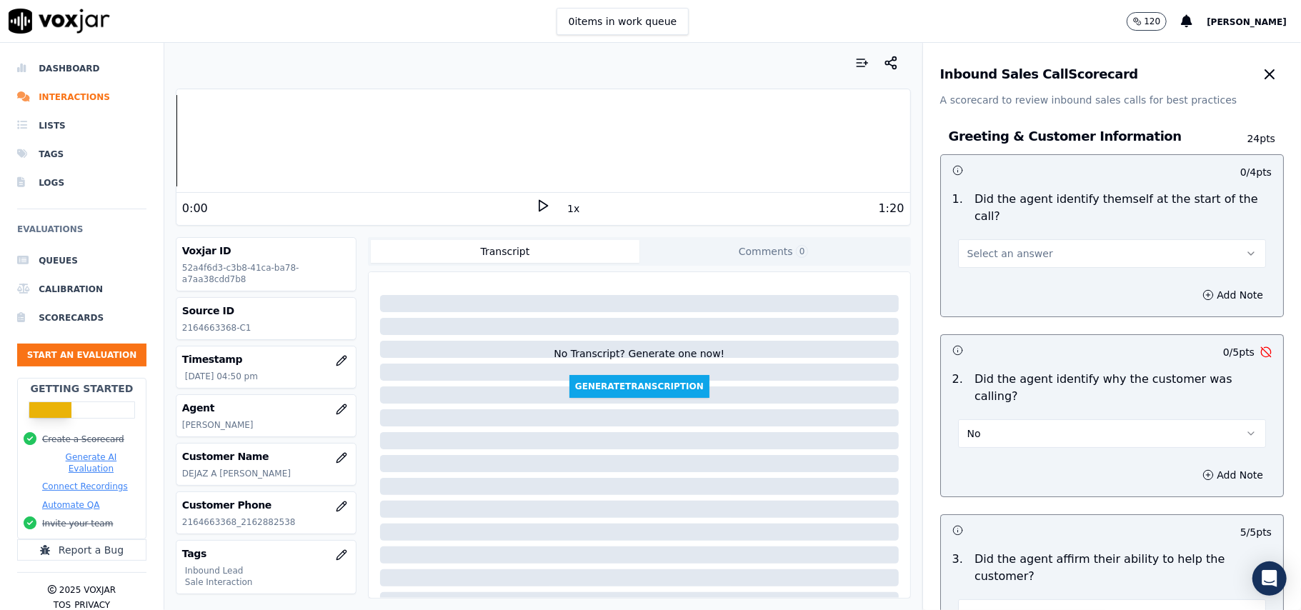
click at [970, 419] on button "No" at bounding box center [1112, 433] width 308 height 29
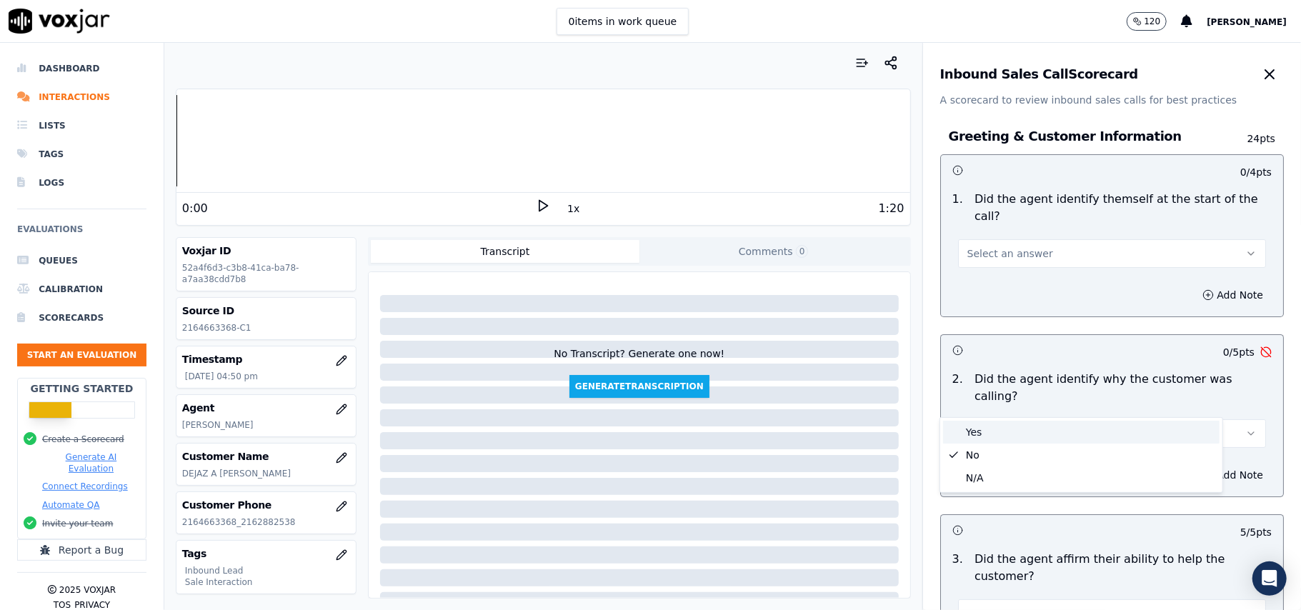
drag, startPoint x: 971, startPoint y: 429, endPoint x: 972, endPoint y: 409, distance: 20.7
click at [972, 429] on div "Yes" at bounding box center [1081, 432] width 276 height 23
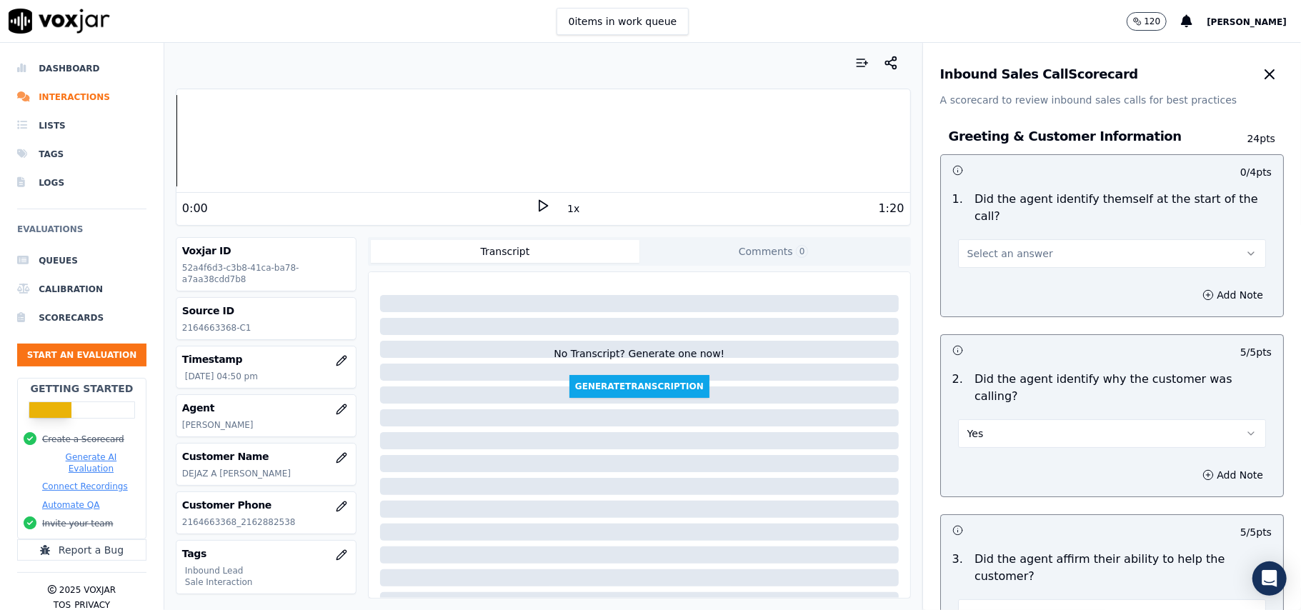
drag, startPoint x: 973, startPoint y: 224, endPoint x: 977, endPoint y: 246, distance: 23.3
click at [974, 239] on button "Select an answer" at bounding box center [1112, 253] width 308 height 29
click at [981, 266] on div "Yes" at bounding box center [1081, 269] width 276 height 23
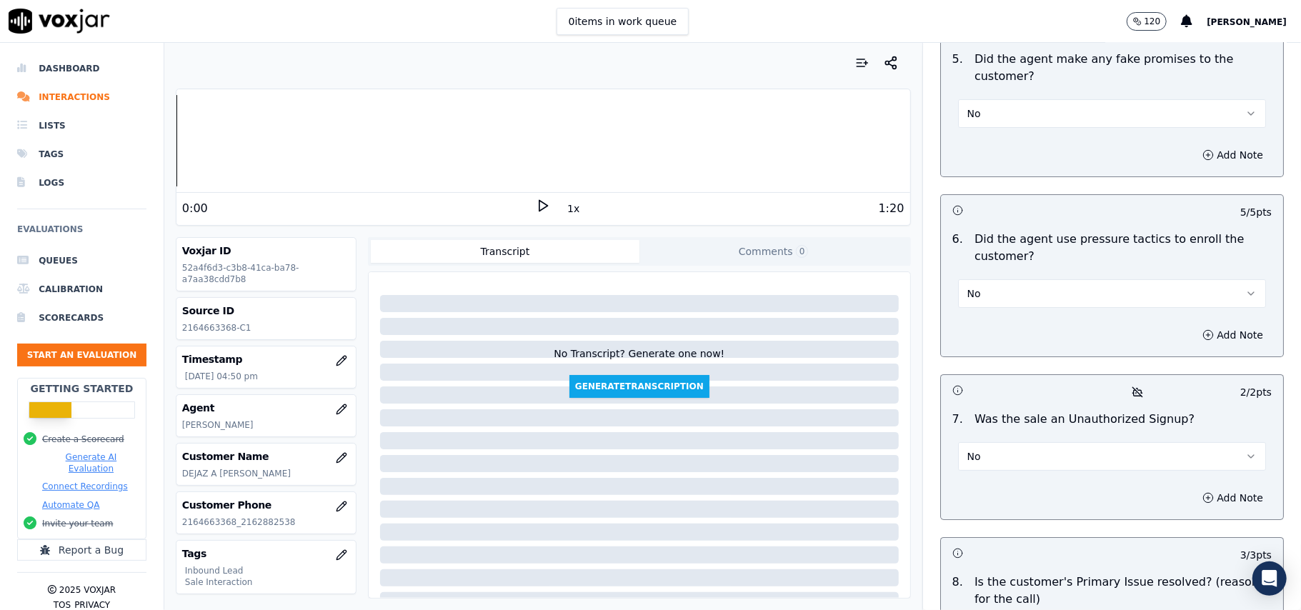
scroll to position [3997, 0]
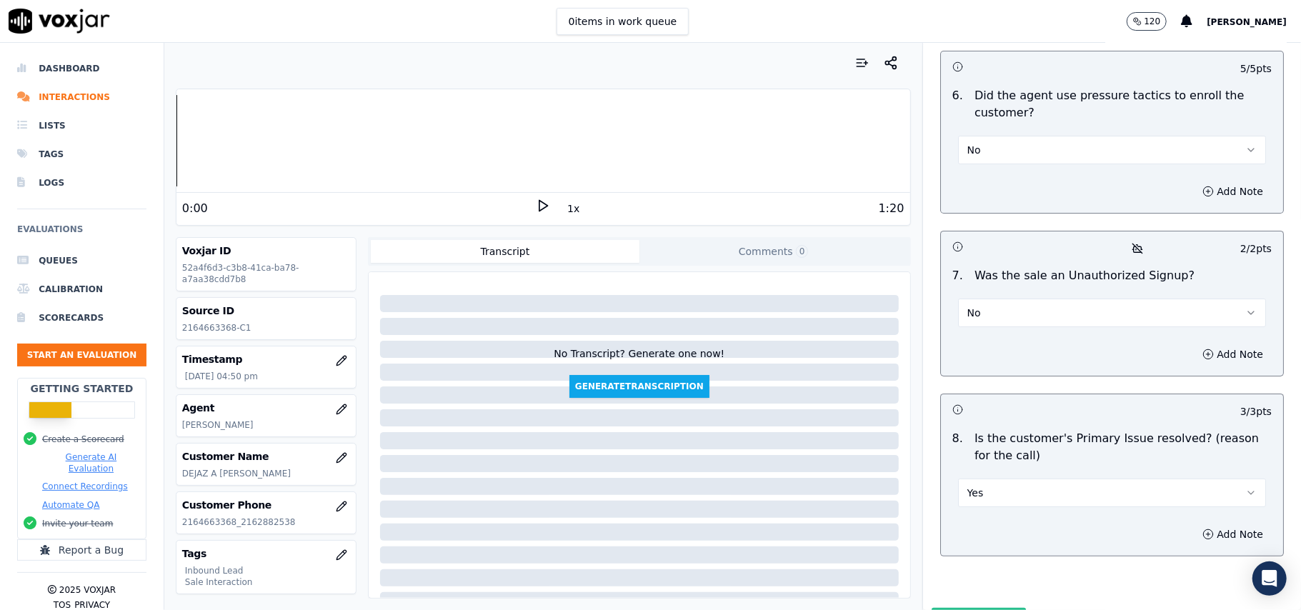
click at [944, 608] on button "Submit Scores" at bounding box center [978, 621] width 95 height 26
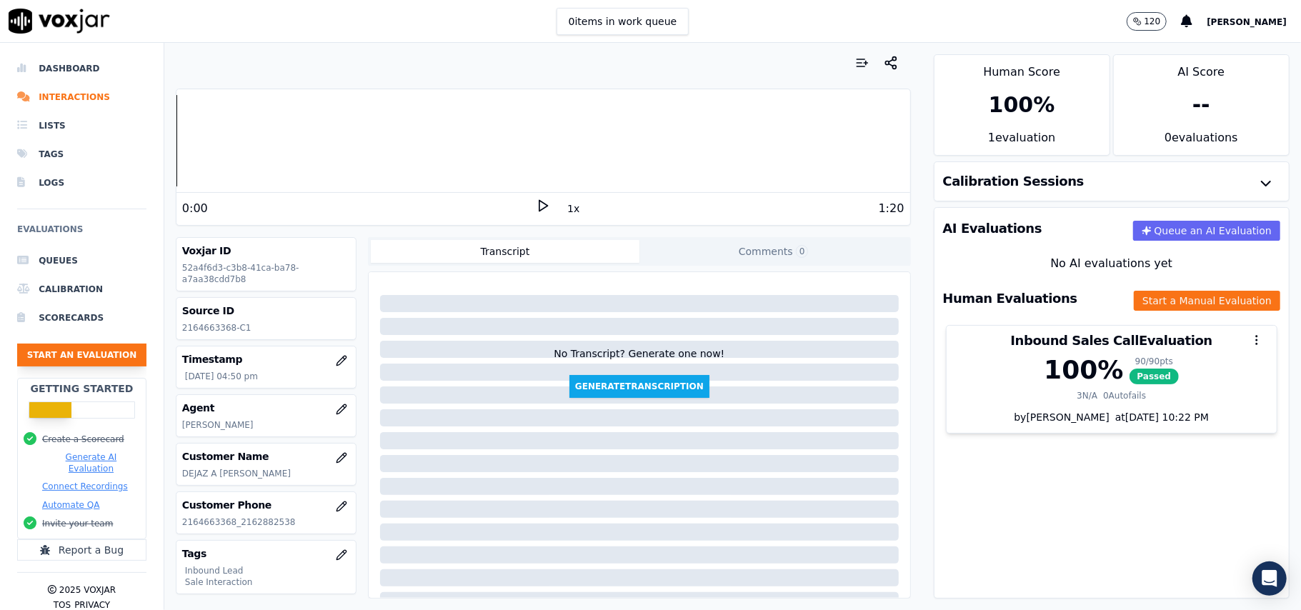
click at [74, 361] on button "Start an Evaluation" at bounding box center [81, 355] width 129 height 23
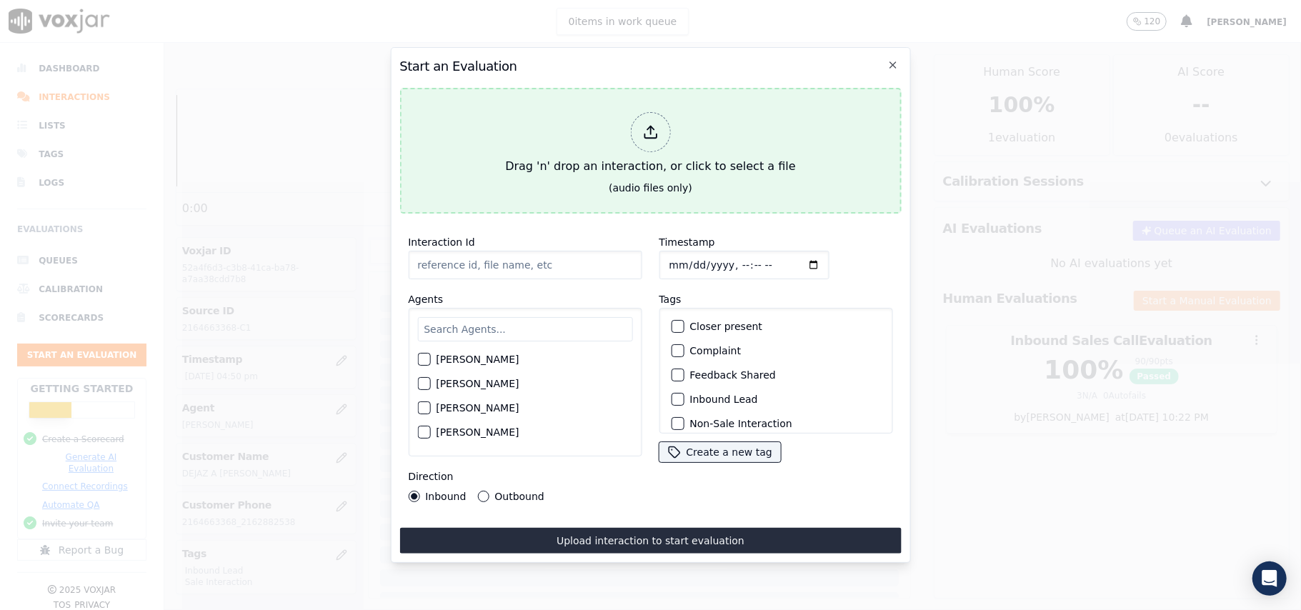
click at [646, 134] on icon at bounding box center [650, 136] width 12 height 4
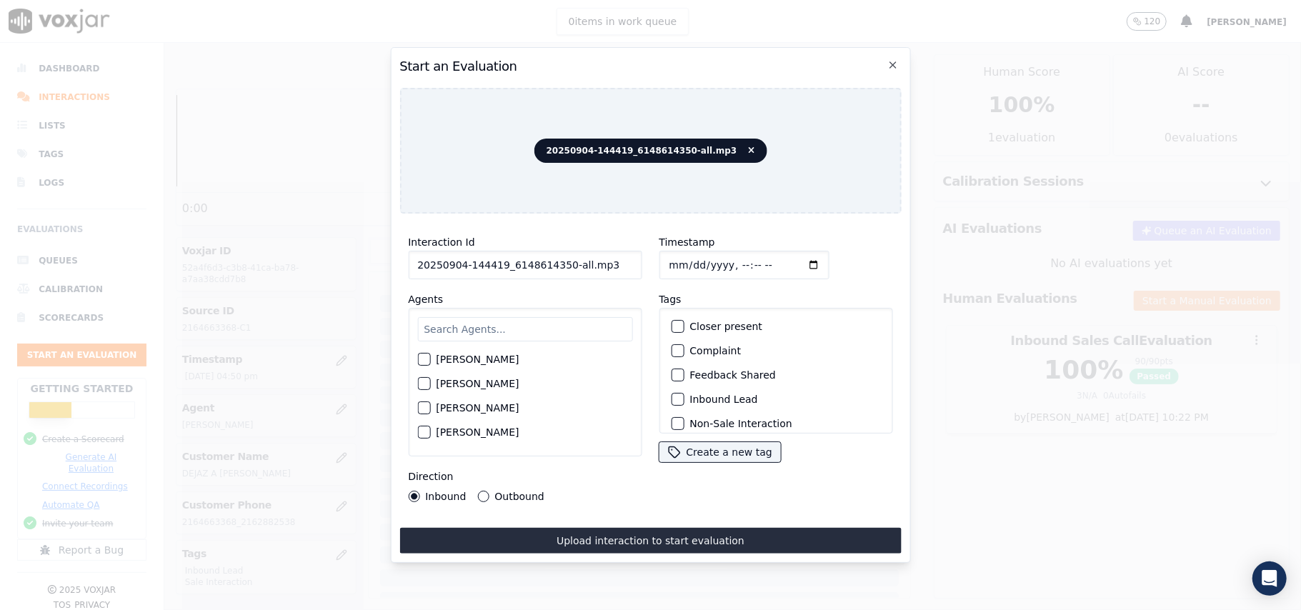
drag, startPoint x: 587, startPoint y: 255, endPoint x: 558, endPoint y: 257, distance: 29.4
click at [558, 257] on input "20250904-144419_6148614350-all.mp3" at bounding box center [525, 265] width 234 height 29
type input "20250904-144419_6148614350-C1"
click at [683, 259] on input "Timestamp" at bounding box center [743, 265] width 170 height 29
type input "[DATE]T16:52"
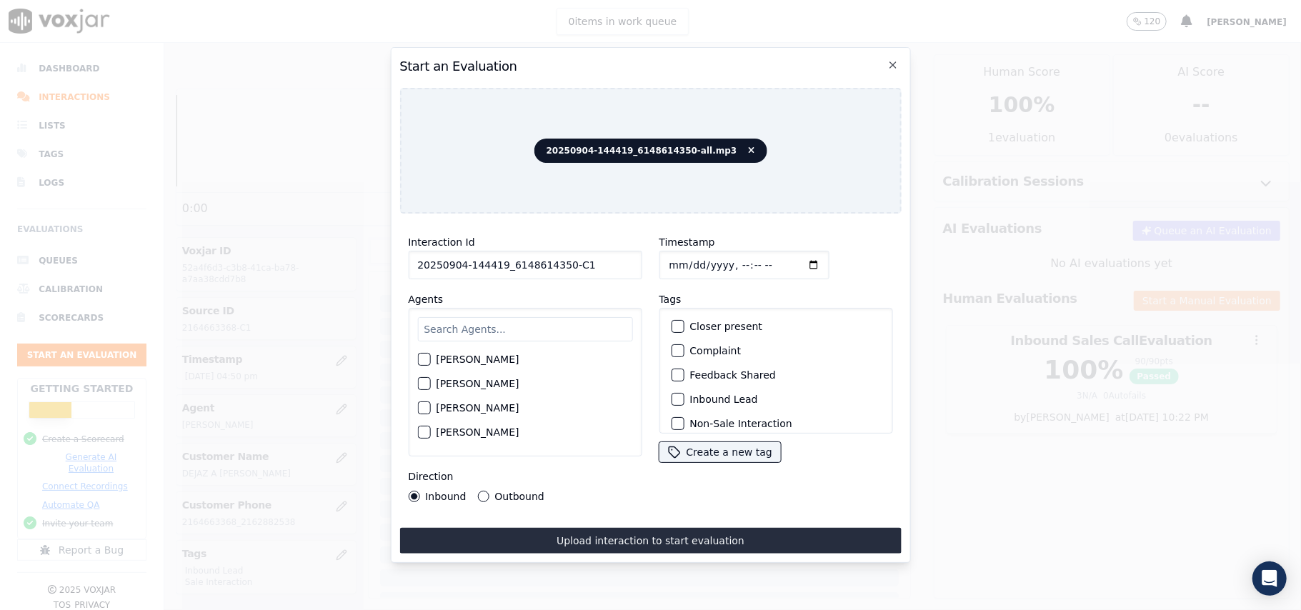
click at [549, 317] on input "text" at bounding box center [524, 329] width 215 height 24
type input "geo"
click at [461, 359] on label "[PERSON_NAME]" at bounding box center [477, 364] width 83 height 10
click at [430, 357] on button "[PERSON_NAME]" at bounding box center [423, 363] width 13 height 13
click at [671, 394] on div "button" at bounding box center [676, 399] width 10 height 10
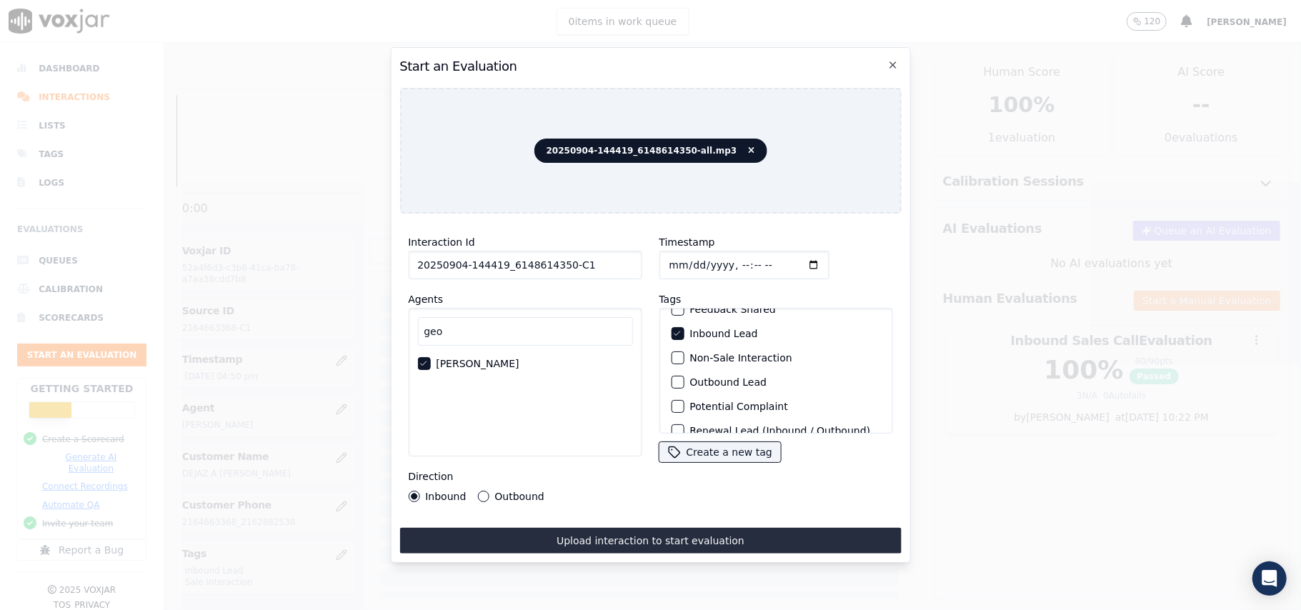
scroll to position [124, 0]
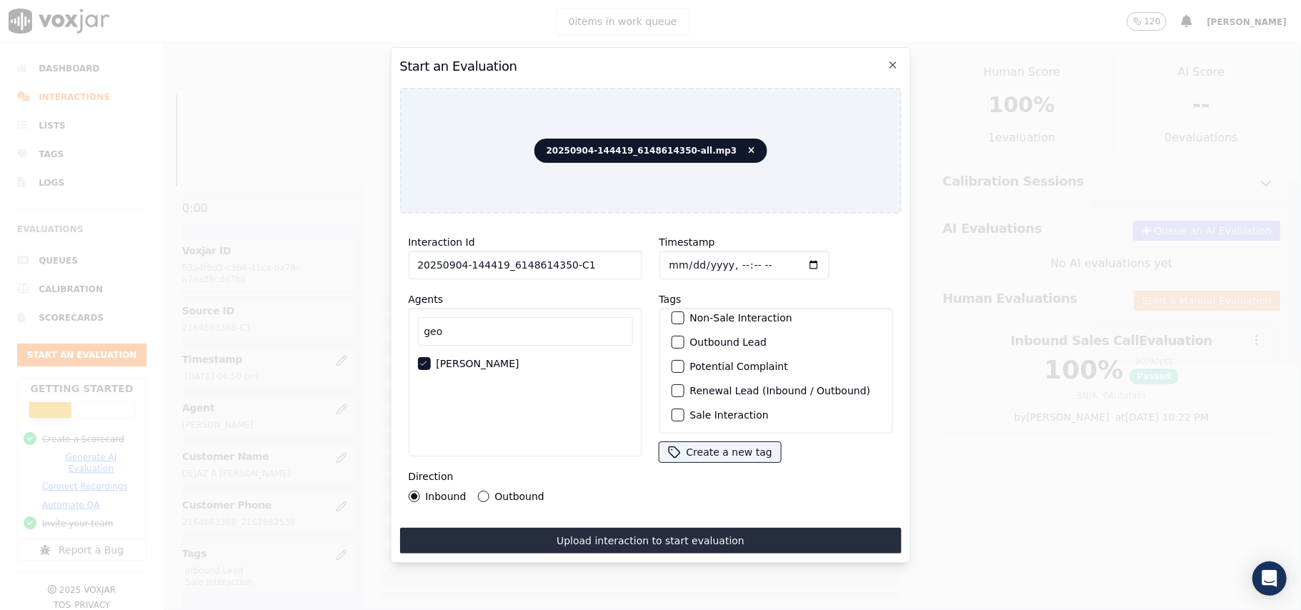
click at [671, 410] on div "button" at bounding box center [676, 415] width 10 height 10
click at [676, 346] on button "Outbound Lead" at bounding box center [677, 352] width 13 height 13
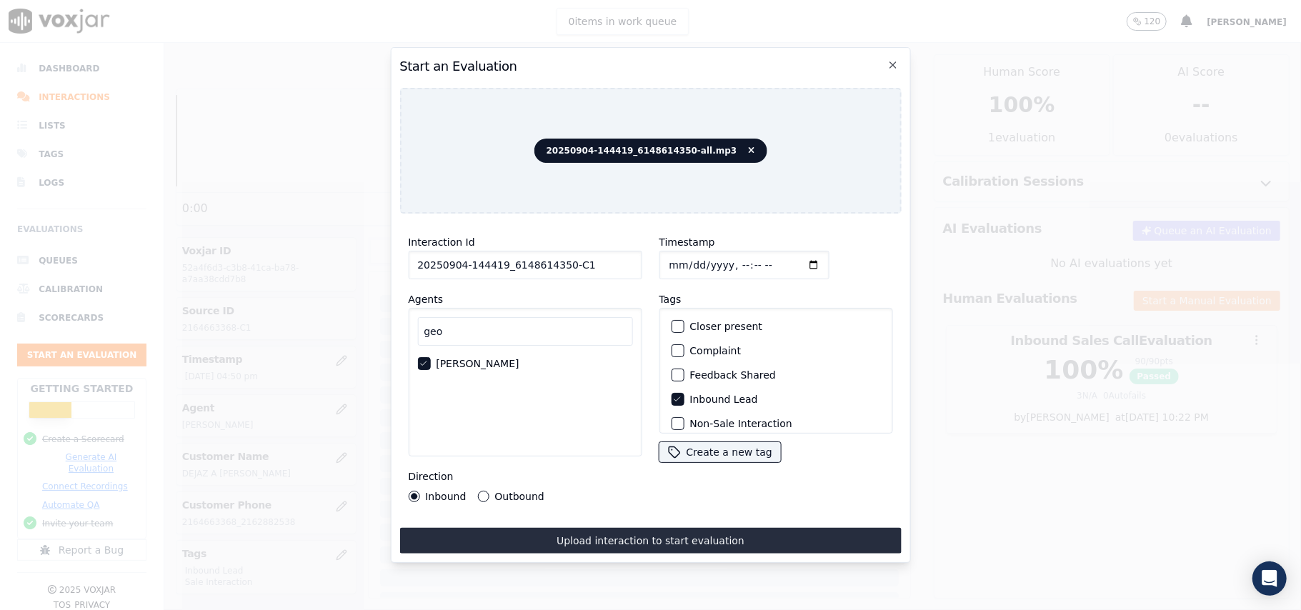
click at [673, 397] on icon "button" at bounding box center [676, 399] width 6 height 4
click at [489, 491] on div "Outbound" at bounding box center [510, 496] width 66 height 11
click at [477, 491] on button "Outbound" at bounding box center [482, 496] width 11 height 11
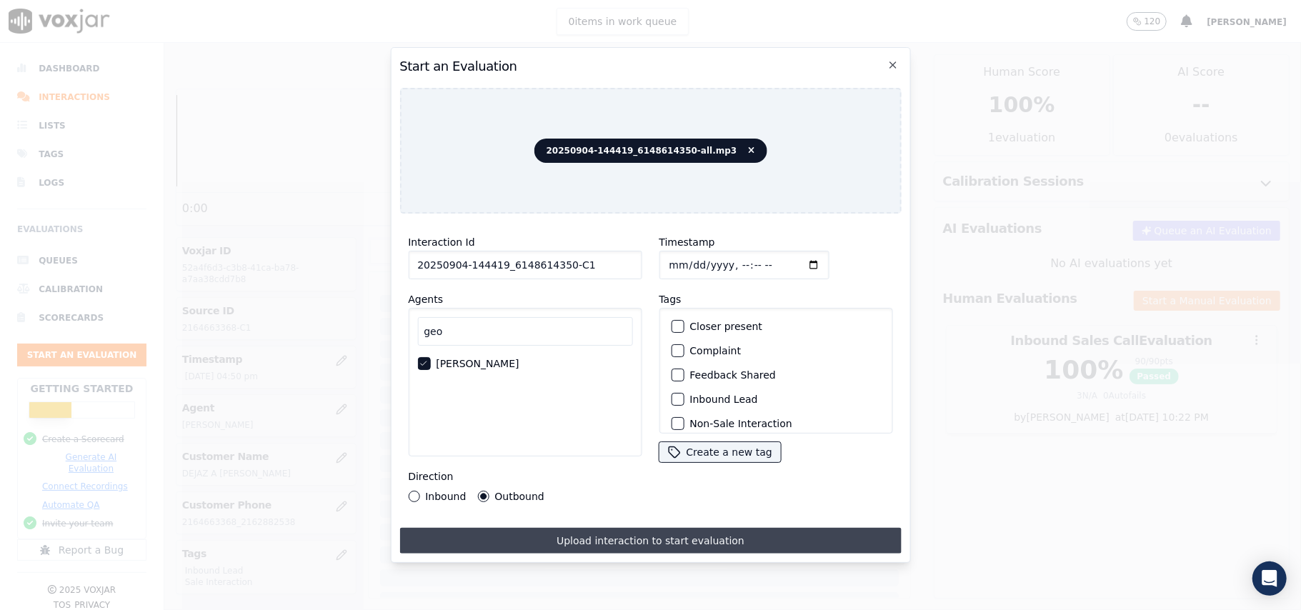
click at [573, 528] on button "Upload interaction to start evaluation" at bounding box center [649, 541] width 501 height 26
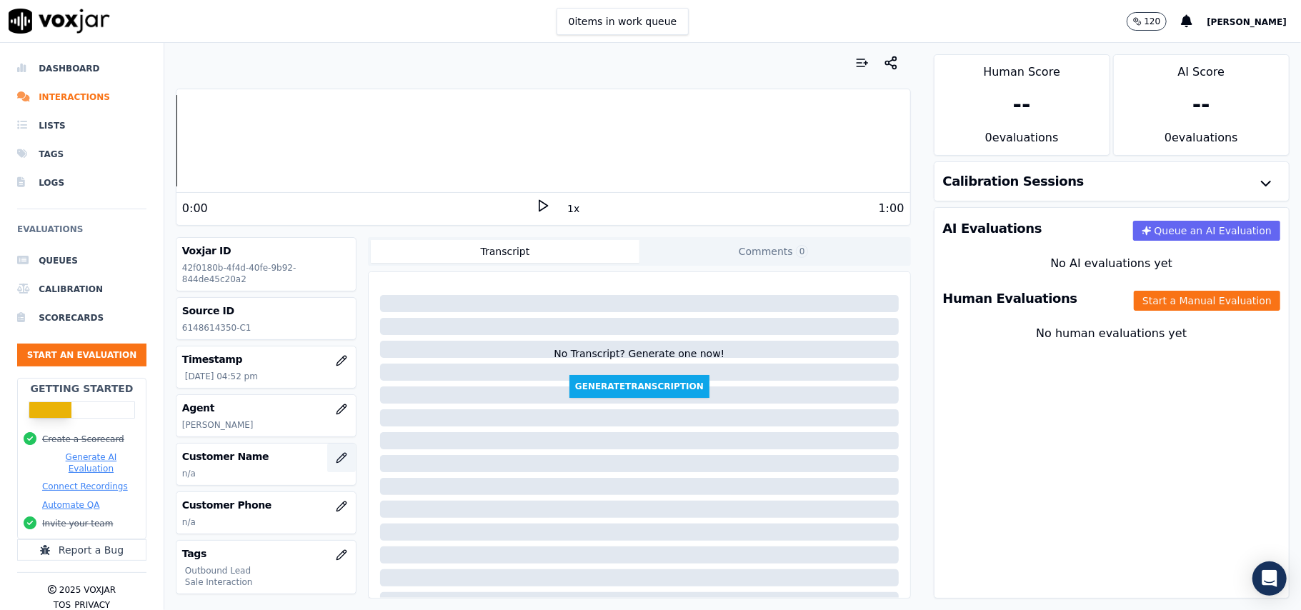
click at [327, 467] on button "button" at bounding box center [341, 458] width 29 height 29
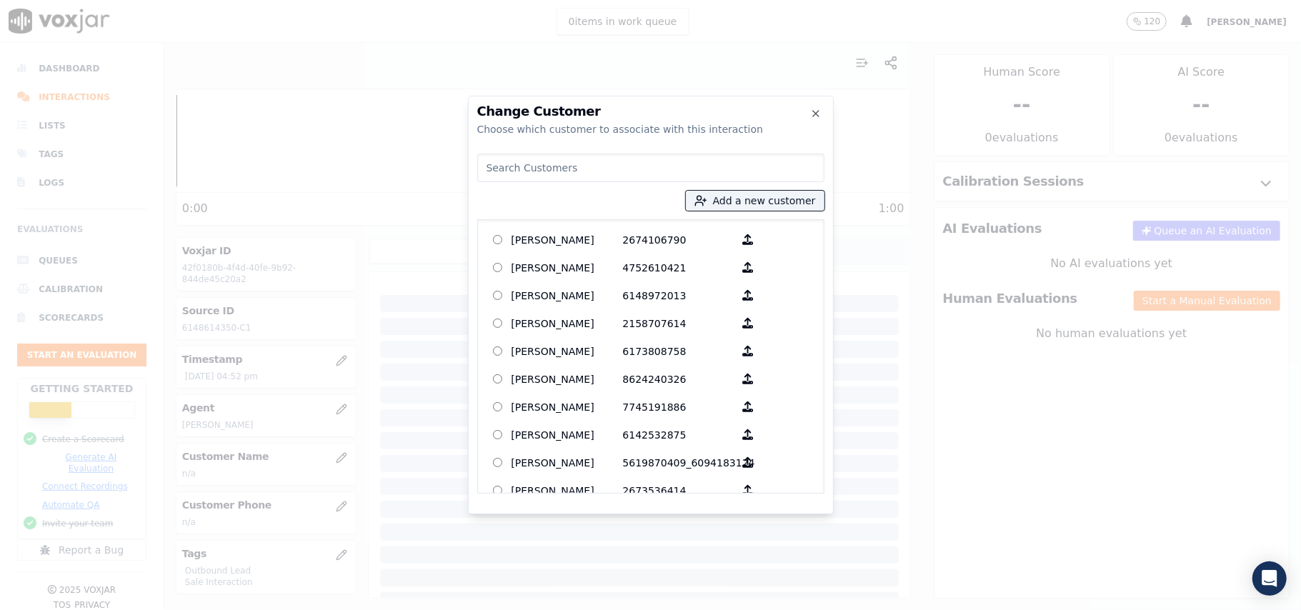
paste input "[PERSON_NAME]"
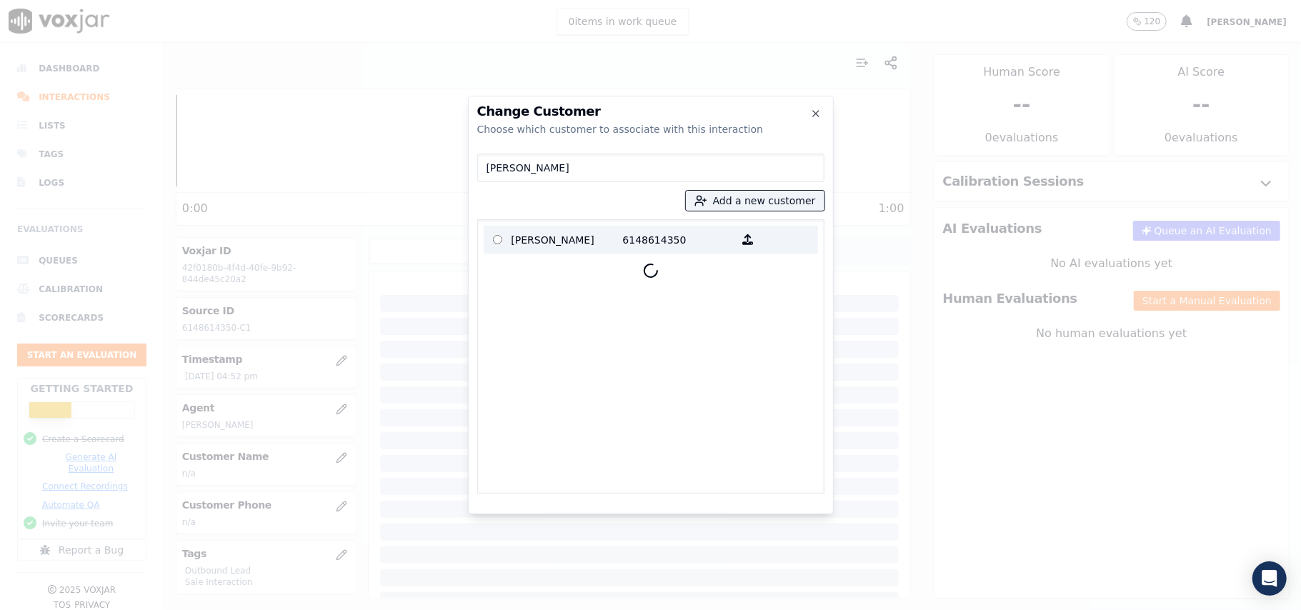
type input "[PERSON_NAME]"
click at [570, 244] on p "[PERSON_NAME]" at bounding box center [566, 240] width 111 height 22
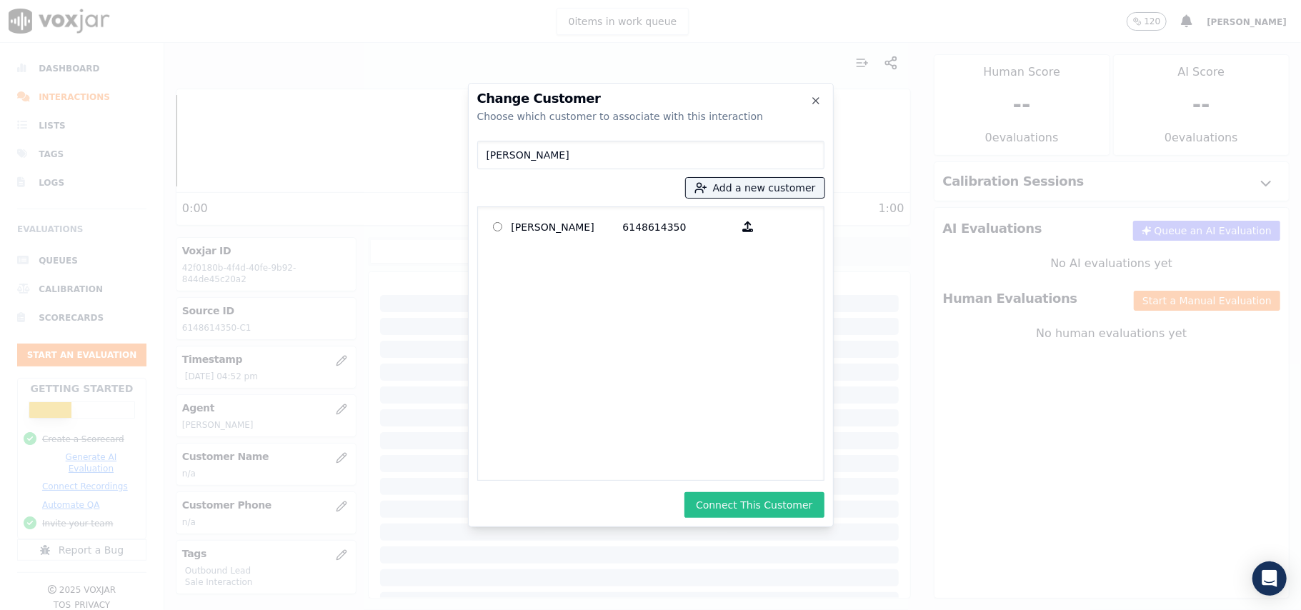
click at [740, 498] on button "Connect This Customer" at bounding box center [753, 505] width 139 height 26
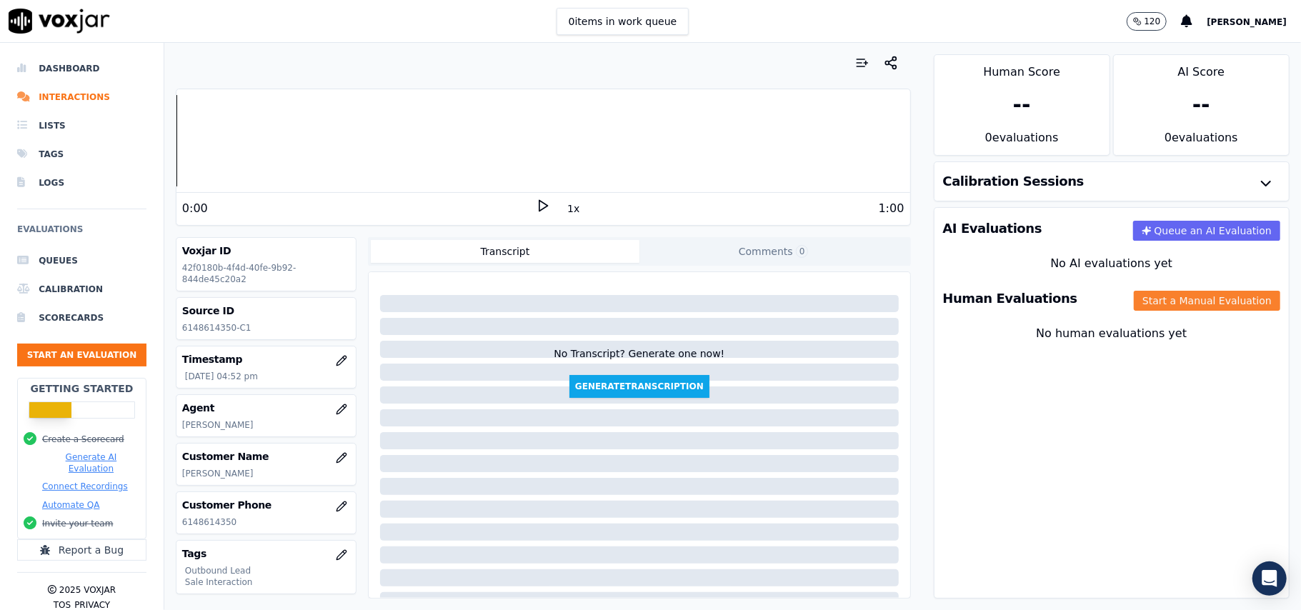
click at [1183, 304] on button "Start a Manual Evaluation" at bounding box center [1206, 301] width 146 height 20
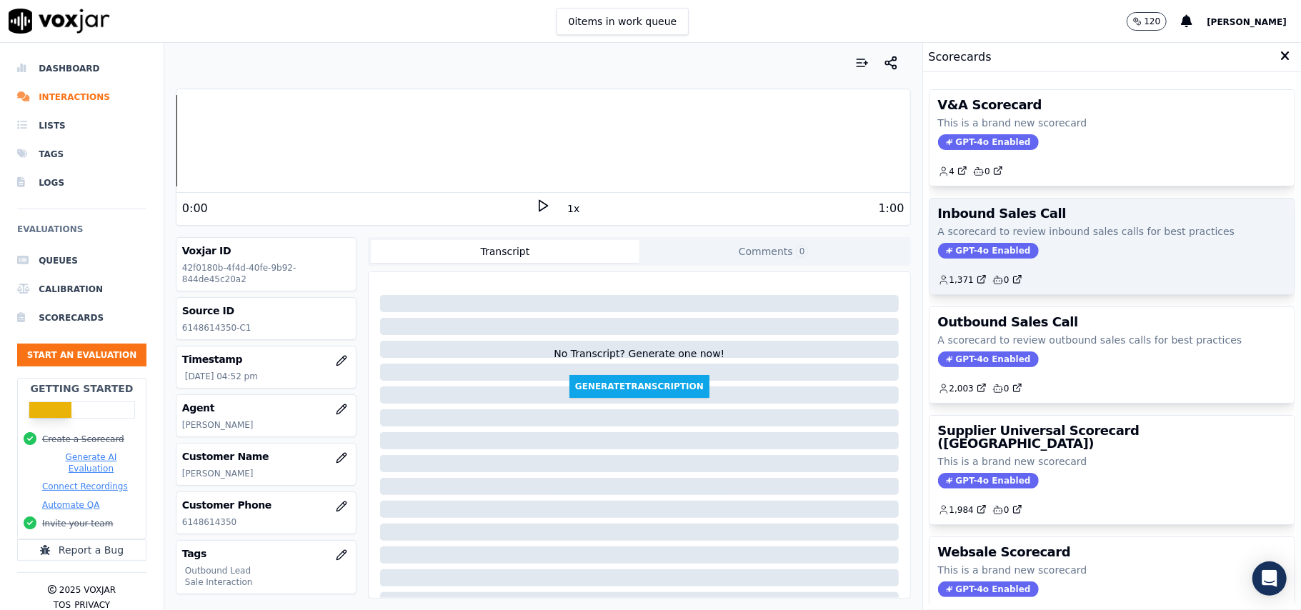
click at [963, 256] on span "GPT-4o Enabled" at bounding box center [988, 251] width 101 height 16
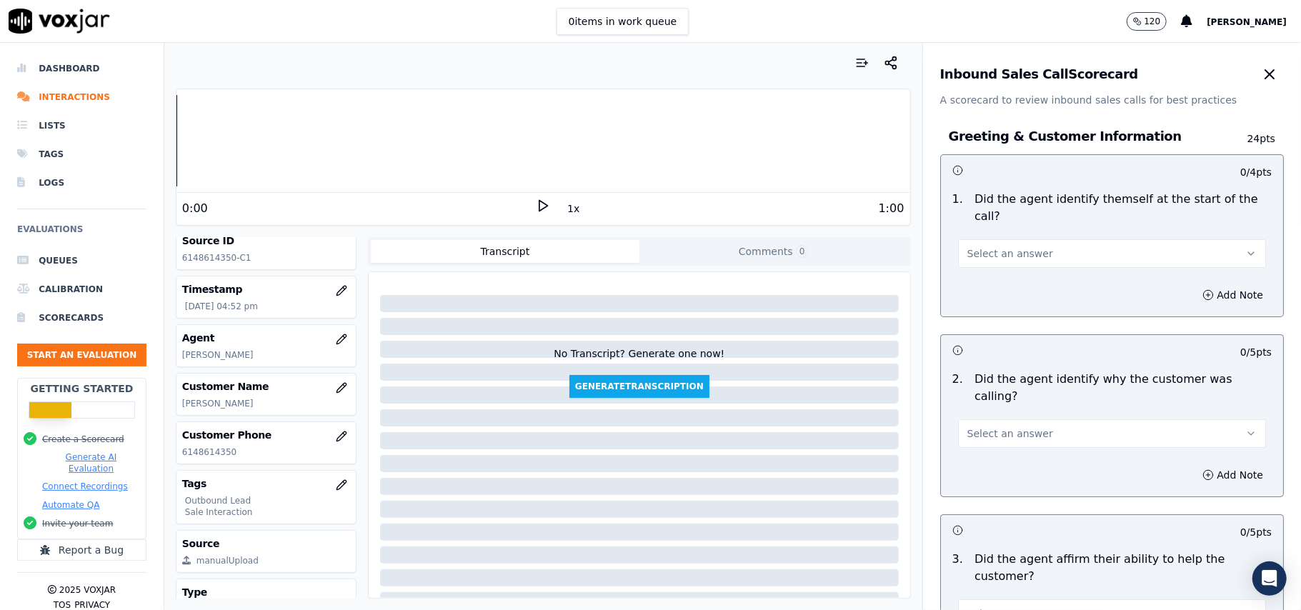
scroll to position [140, 0]
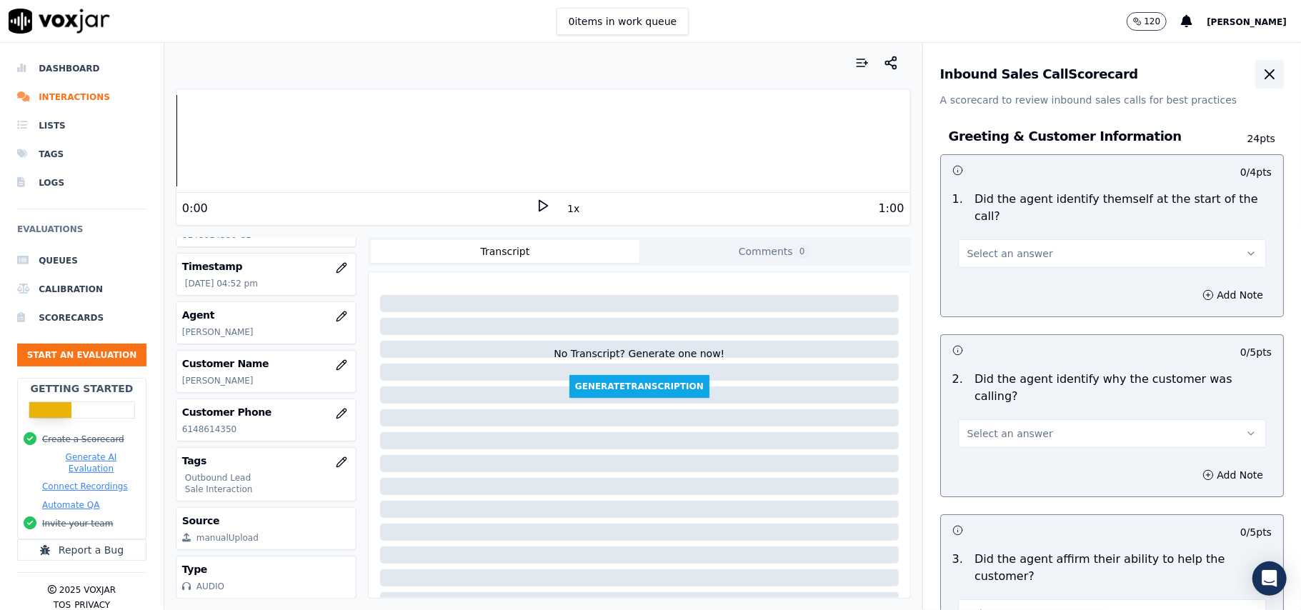
click at [1261, 69] on icon "button" at bounding box center [1269, 74] width 17 height 17
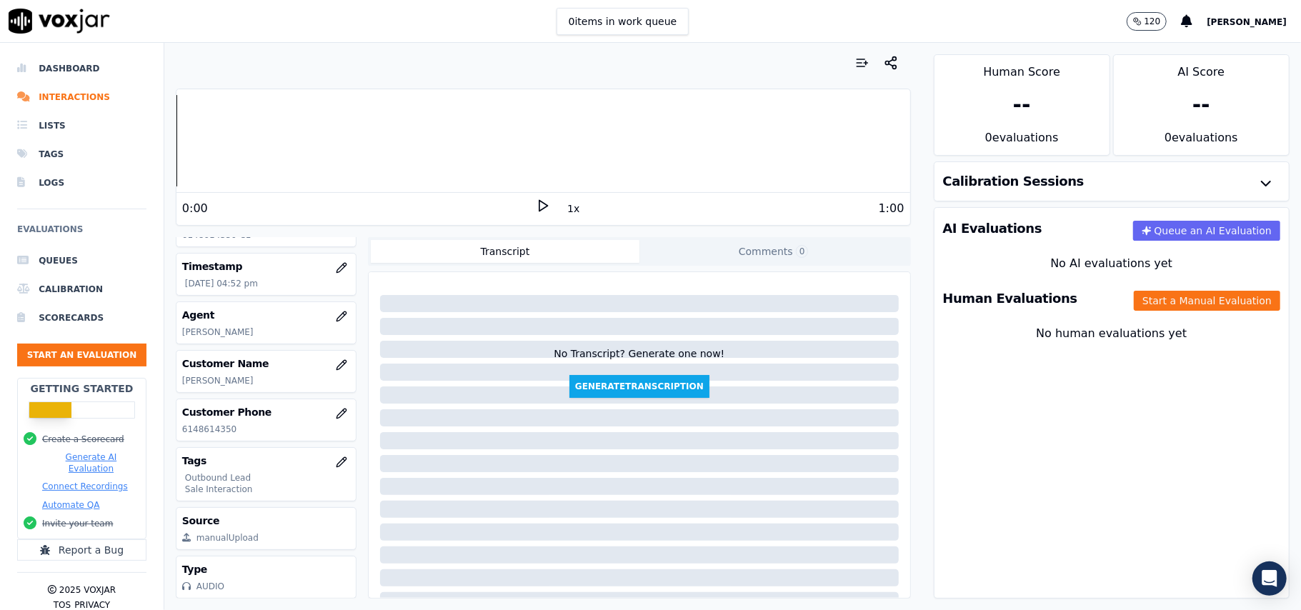
click at [1138, 319] on div "Human Evaluations Start a Manual Evaluation" at bounding box center [1111, 298] width 354 height 41
click at [1138, 307] on button "Start a Manual Evaluation" at bounding box center [1206, 301] width 146 height 20
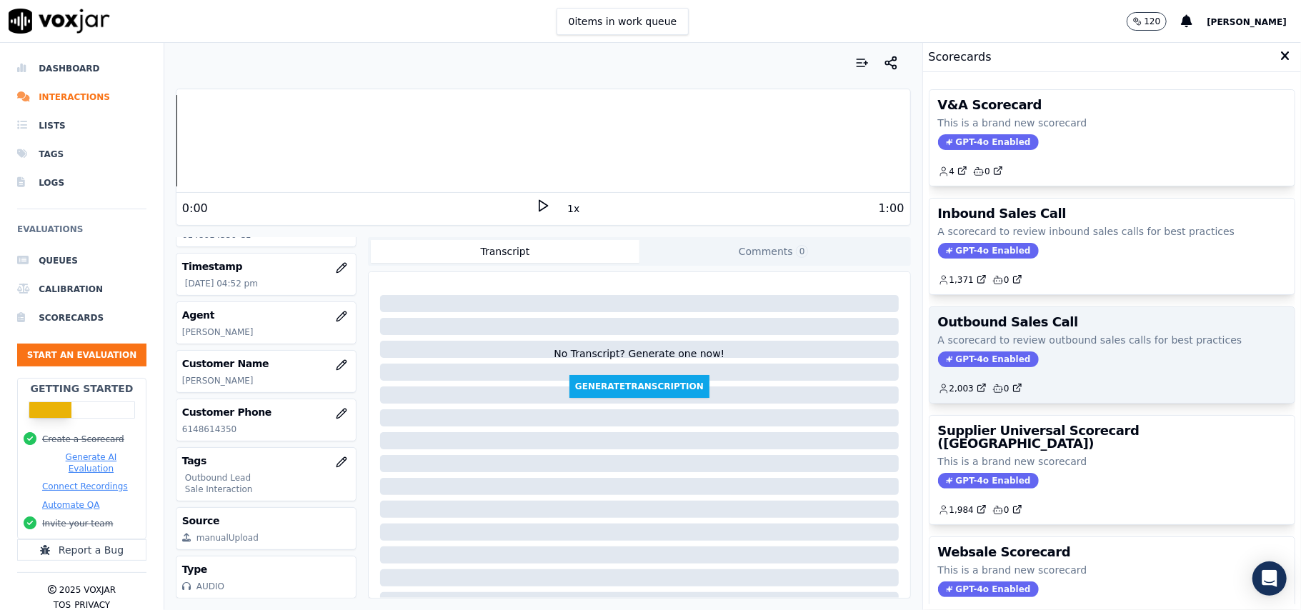
click at [966, 364] on span "GPT-4o Enabled" at bounding box center [988, 359] width 101 height 16
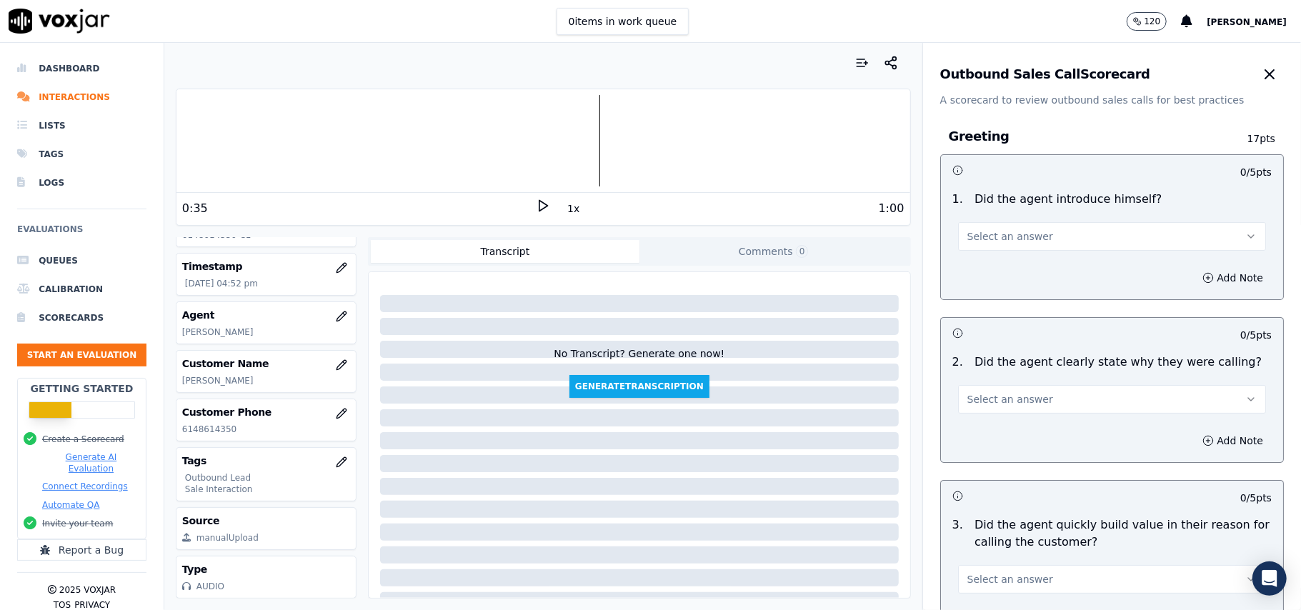
scroll to position [3268, 0]
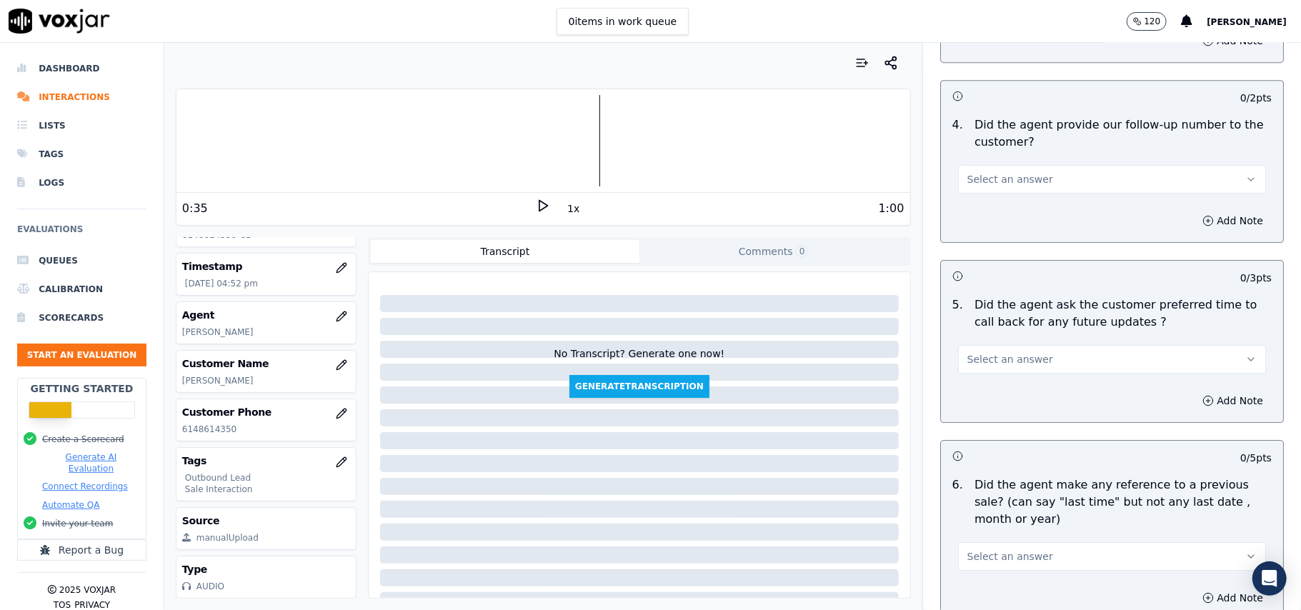
click at [1004, 352] on span "Select an answer" at bounding box center [1010, 359] width 86 height 14
click at [978, 441] on div "Yes No N/A" at bounding box center [1081, 406] width 282 height 74
click at [976, 429] on div "N/A" at bounding box center [1081, 429] width 276 height 23
click at [776, 275] on div "No Transcript? Generate one now! Generate Transcription" at bounding box center [639, 435] width 541 height 326
click at [704, 67] on div at bounding box center [543, 63] width 735 height 29
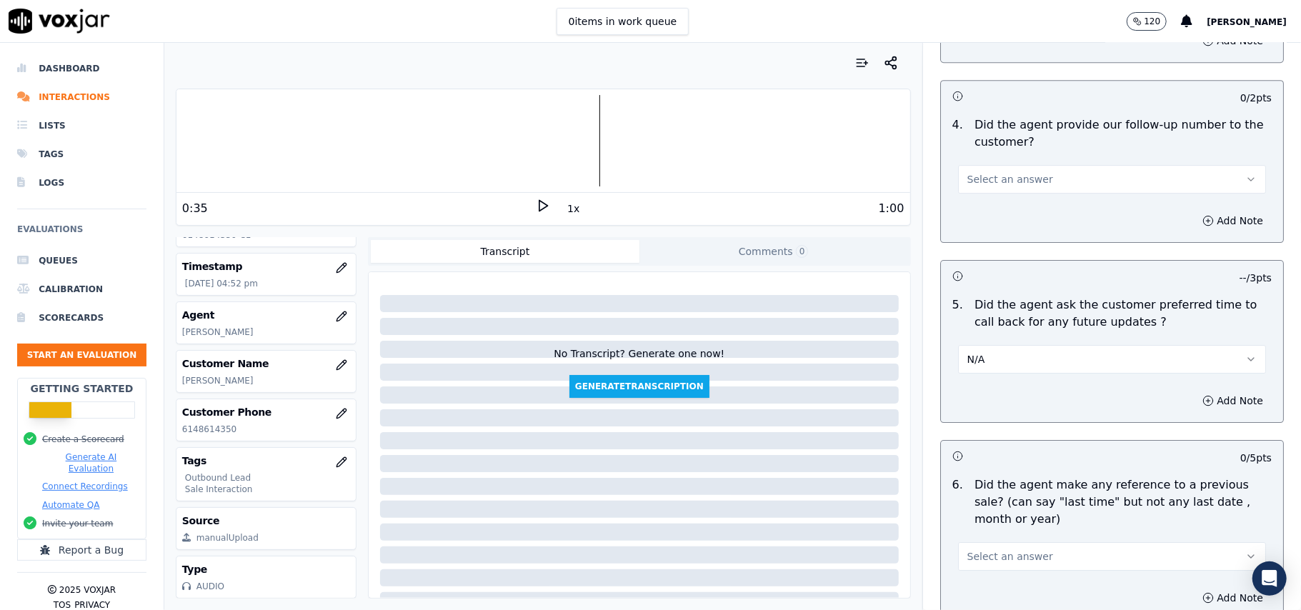
click at [526, 132] on div at bounding box center [542, 140] width 733 height 91
click at [416, 131] on div at bounding box center [542, 140] width 733 height 91
click at [184, 135] on div at bounding box center [542, 140] width 733 height 91
click at [1003, 399] on div "Add Note" at bounding box center [1112, 400] width 342 height 43
click at [703, 264] on div "Transcript Comments 0" at bounding box center [639, 251] width 543 height 29
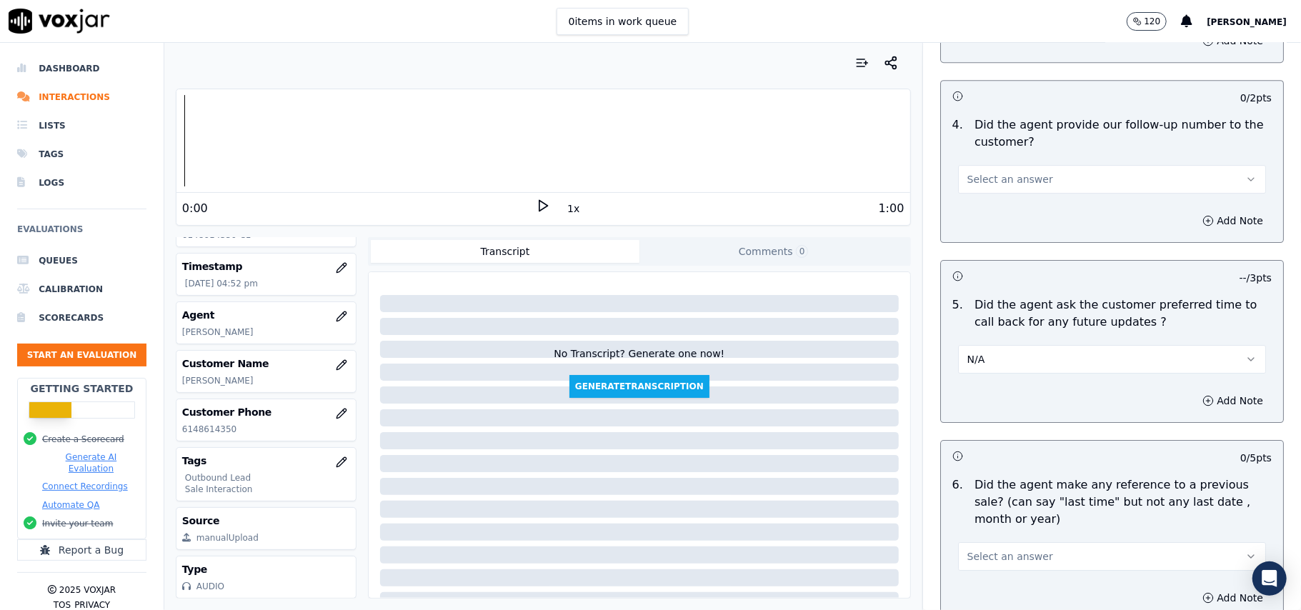
scroll to position [410, 0]
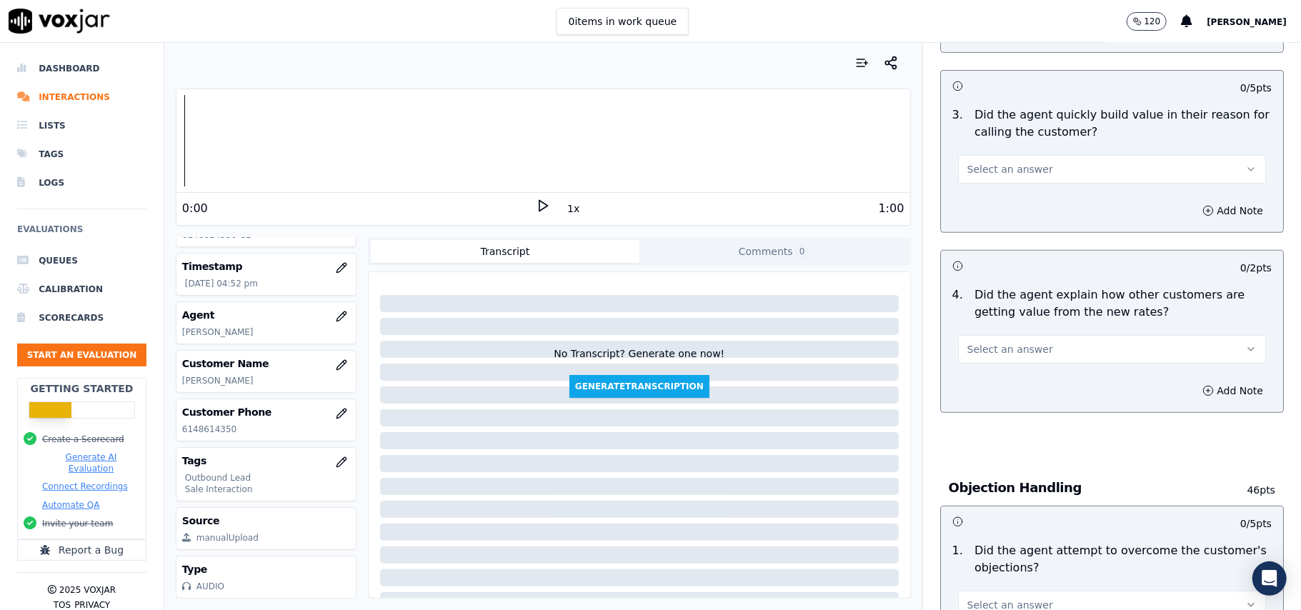
click at [1011, 347] on span "Select an answer" at bounding box center [1010, 349] width 86 height 14
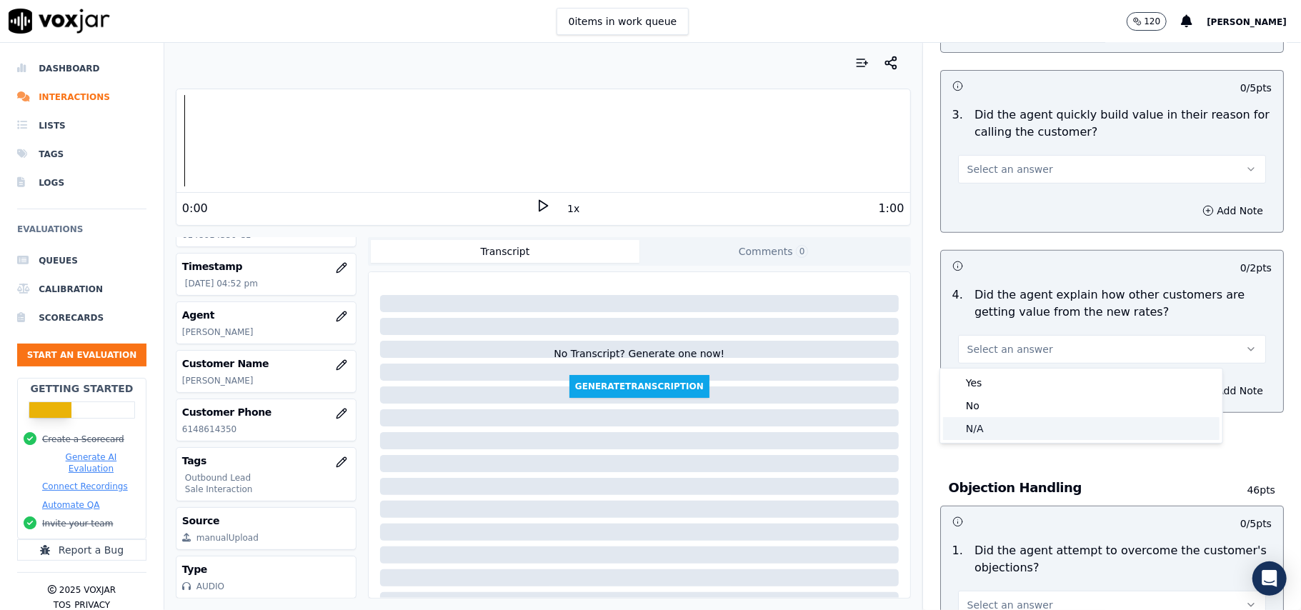
click at [989, 421] on div "N/A" at bounding box center [1081, 428] width 276 height 23
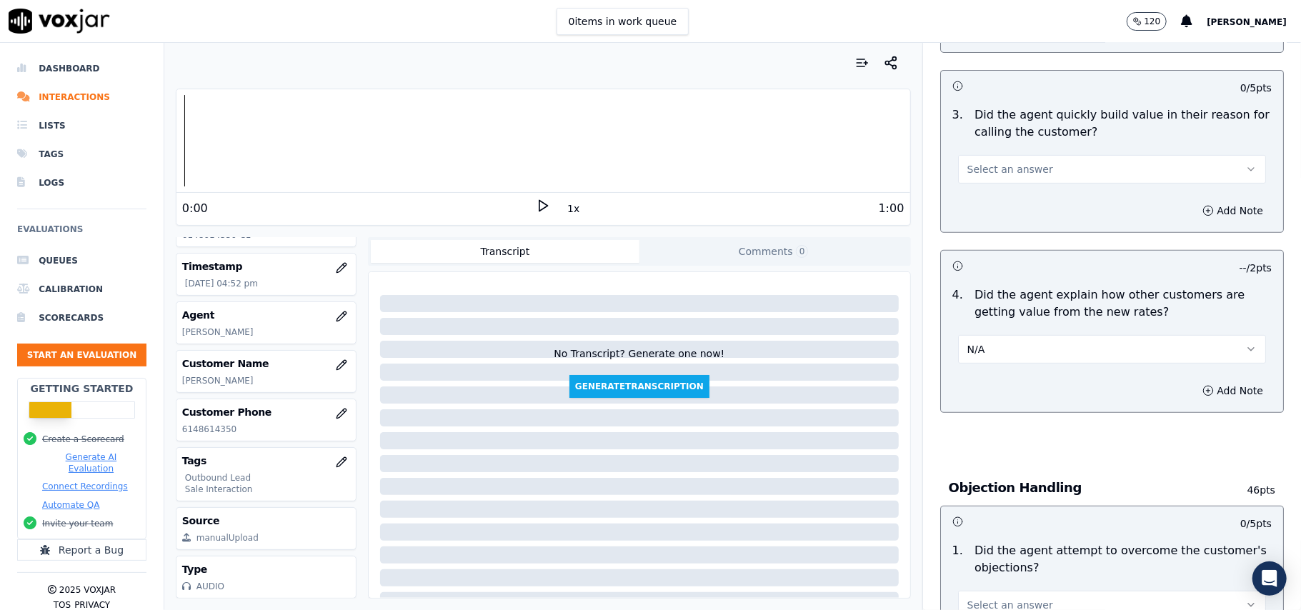
click at [1117, 161] on button "Select an answer" at bounding box center [1112, 169] width 308 height 29
click at [1068, 204] on div "Yes" at bounding box center [1081, 202] width 276 height 23
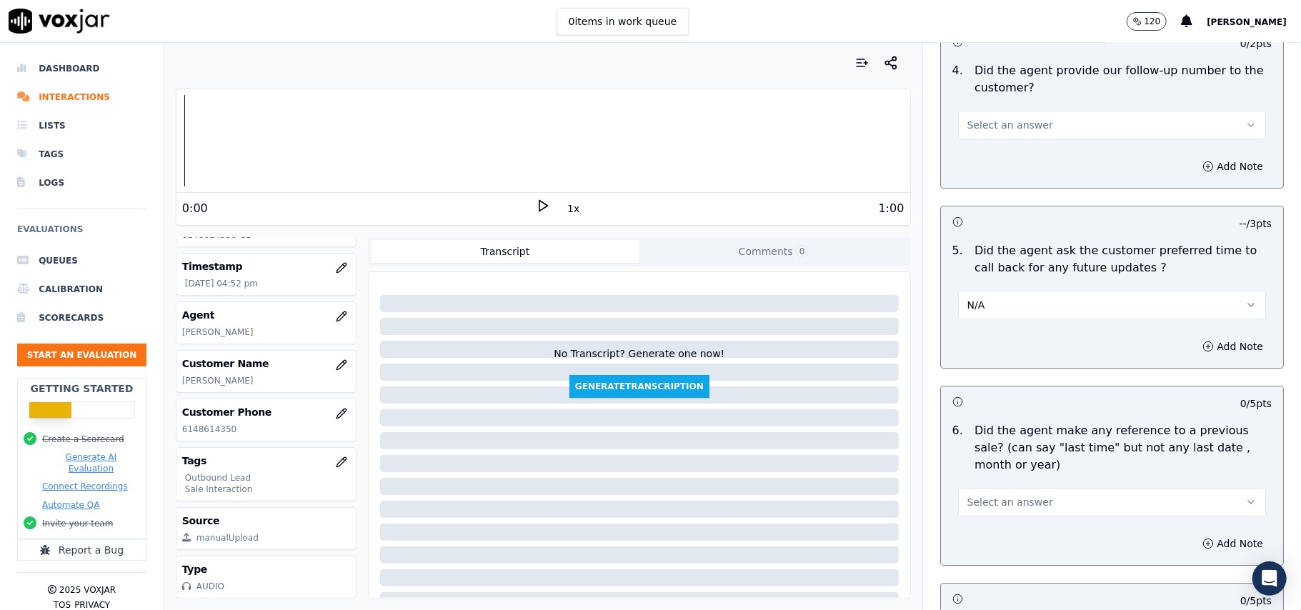
scroll to position [3562, 0]
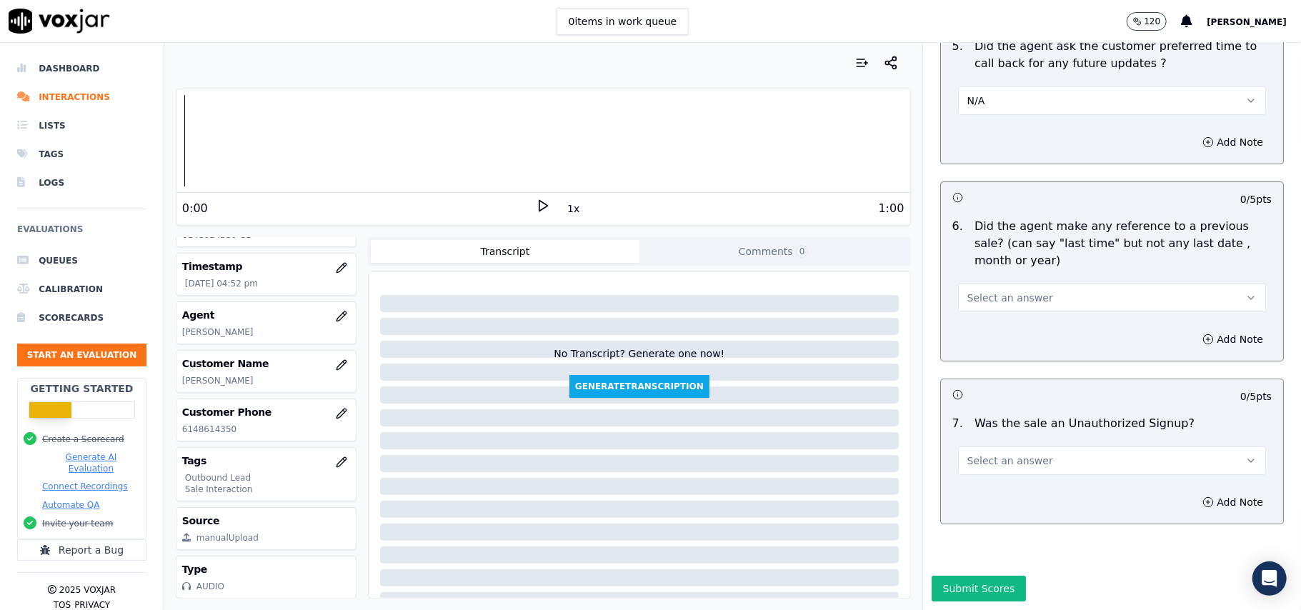
click at [1023, 446] on button "Select an answer" at bounding box center [1112, 460] width 308 height 29
click at [987, 453] on div "Yes" at bounding box center [1081, 450] width 276 height 23
click at [972, 291] on span "Select an answer" at bounding box center [1010, 298] width 86 height 14
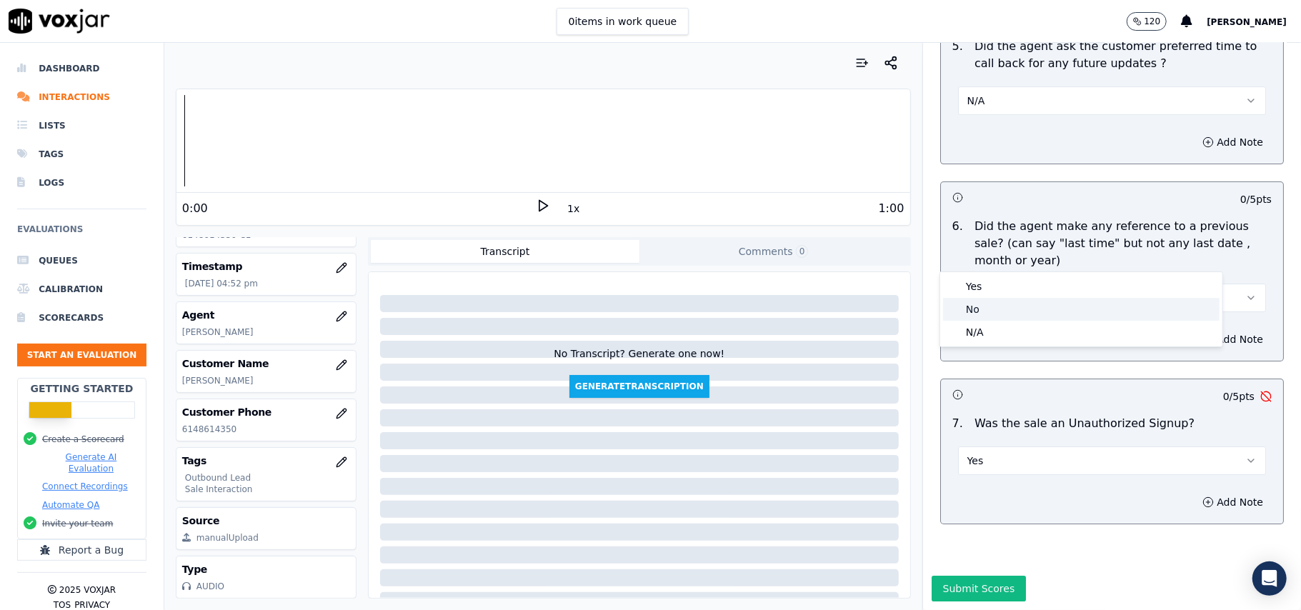
click at [964, 320] on div "No" at bounding box center [1081, 309] width 276 height 23
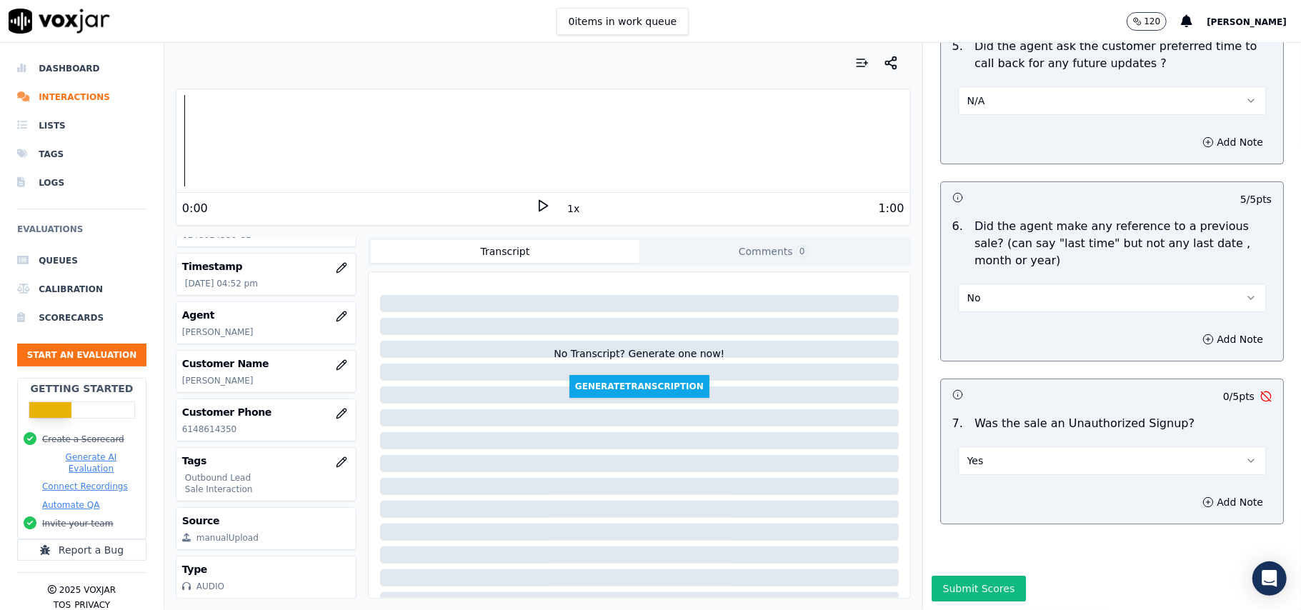
click at [1004, 446] on button "Yes" at bounding box center [1112, 460] width 308 height 29
click at [976, 467] on div "No" at bounding box center [1081, 472] width 276 height 23
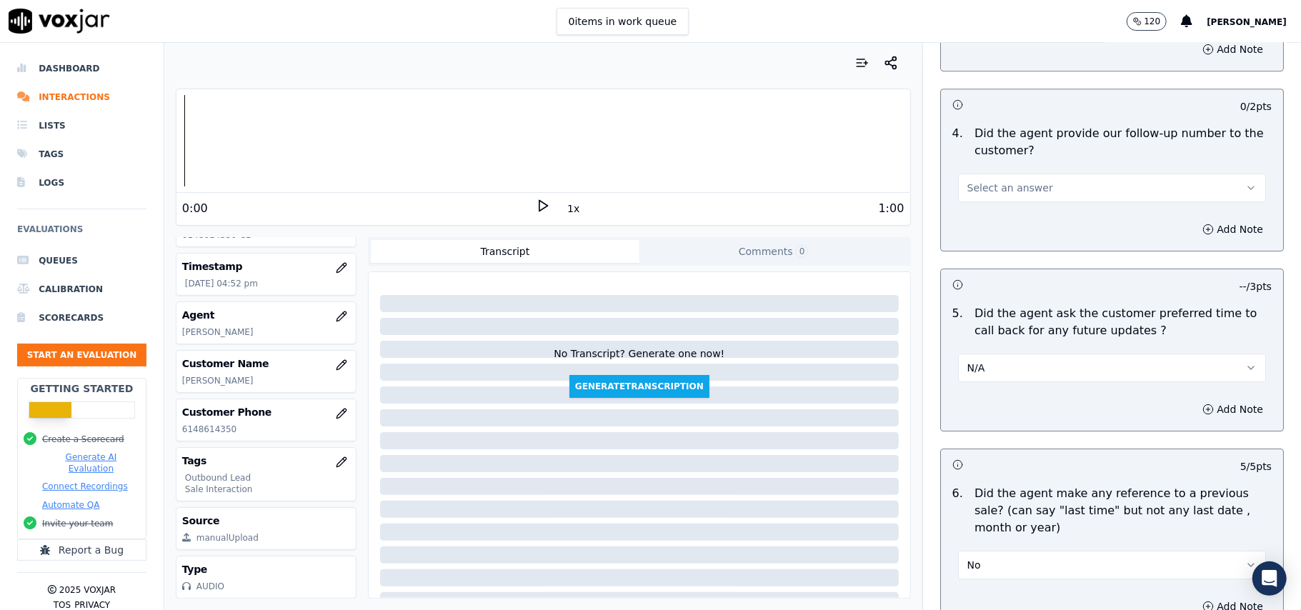
scroll to position [3086, 0]
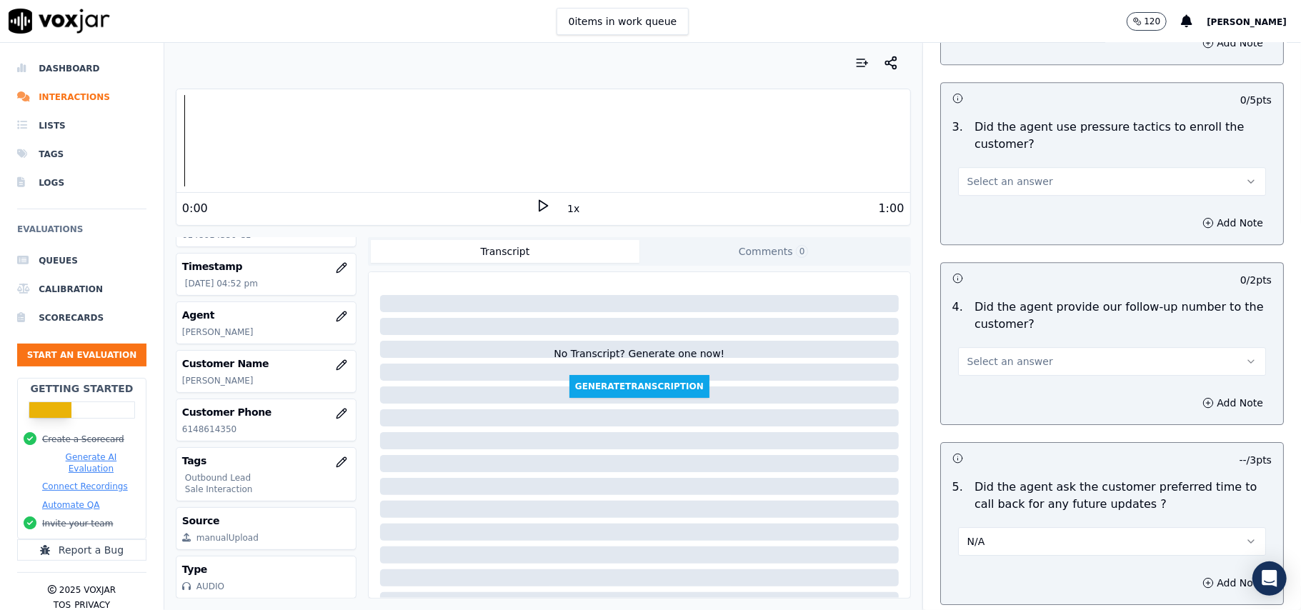
click at [991, 354] on span "Select an answer" at bounding box center [1010, 361] width 86 height 14
click at [987, 376] on div "Yes" at bounding box center [1081, 385] width 276 height 23
click at [1001, 174] on span "Select an answer" at bounding box center [1010, 181] width 86 height 14
click at [996, 220] on div "No" at bounding box center [1081, 227] width 276 height 23
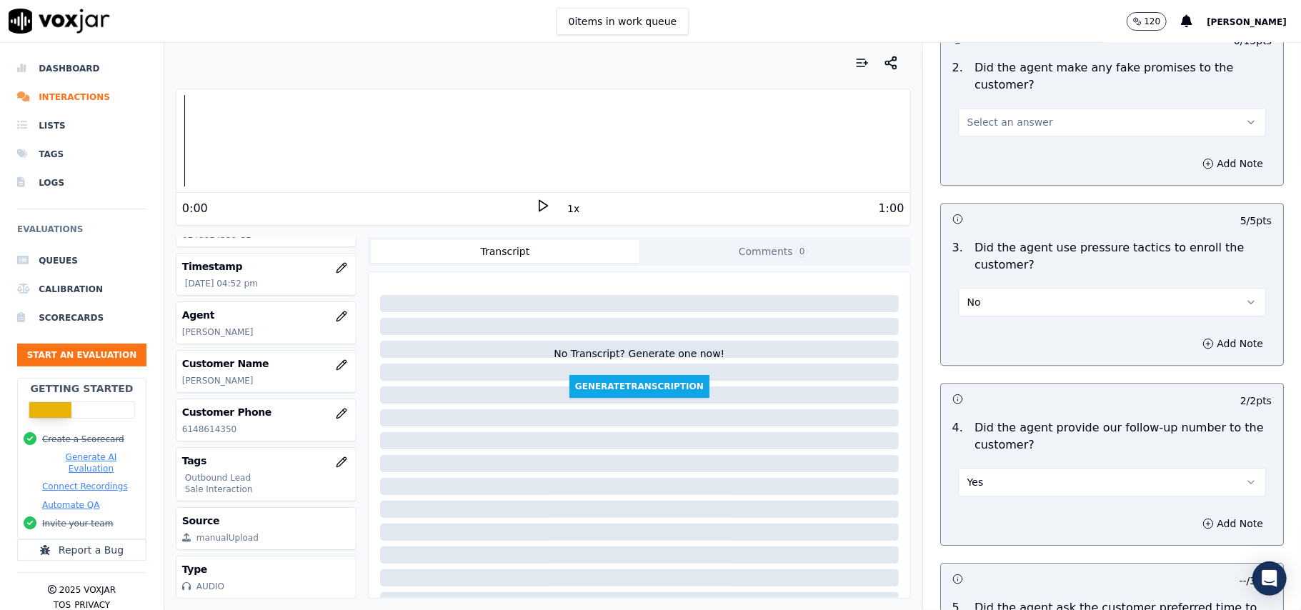
scroll to position [2895, 0]
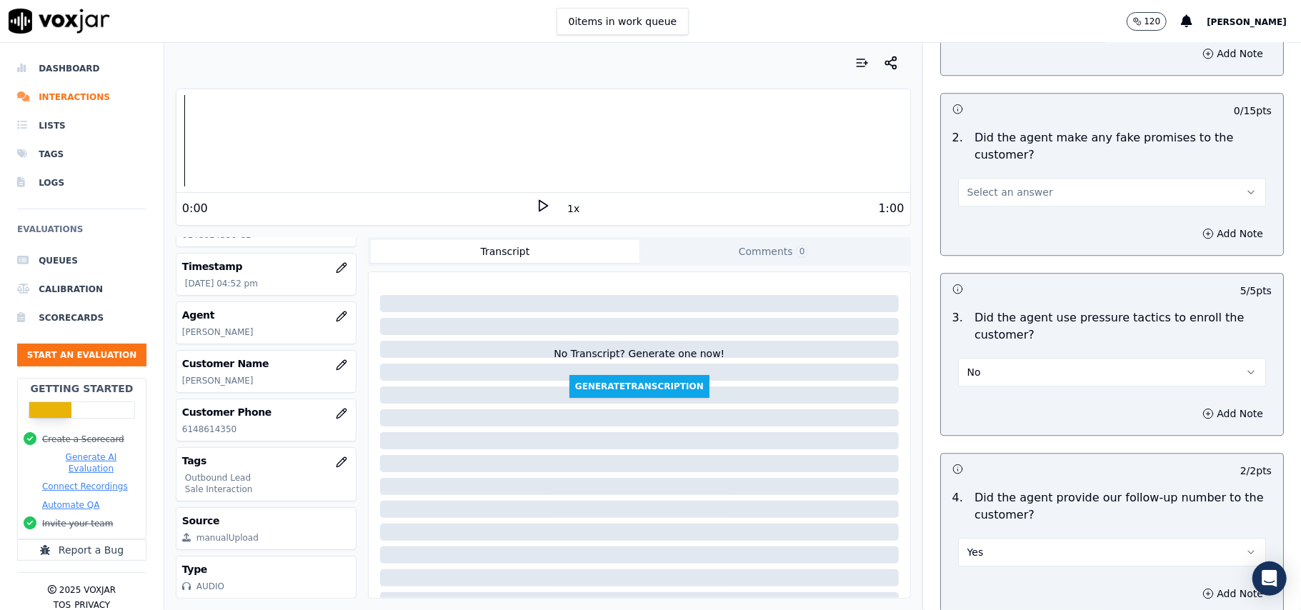
click at [1013, 185] on span "Select an answer" at bounding box center [1010, 192] width 86 height 14
click at [1008, 234] on div "No" at bounding box center [1081, 237] width 276 height 23
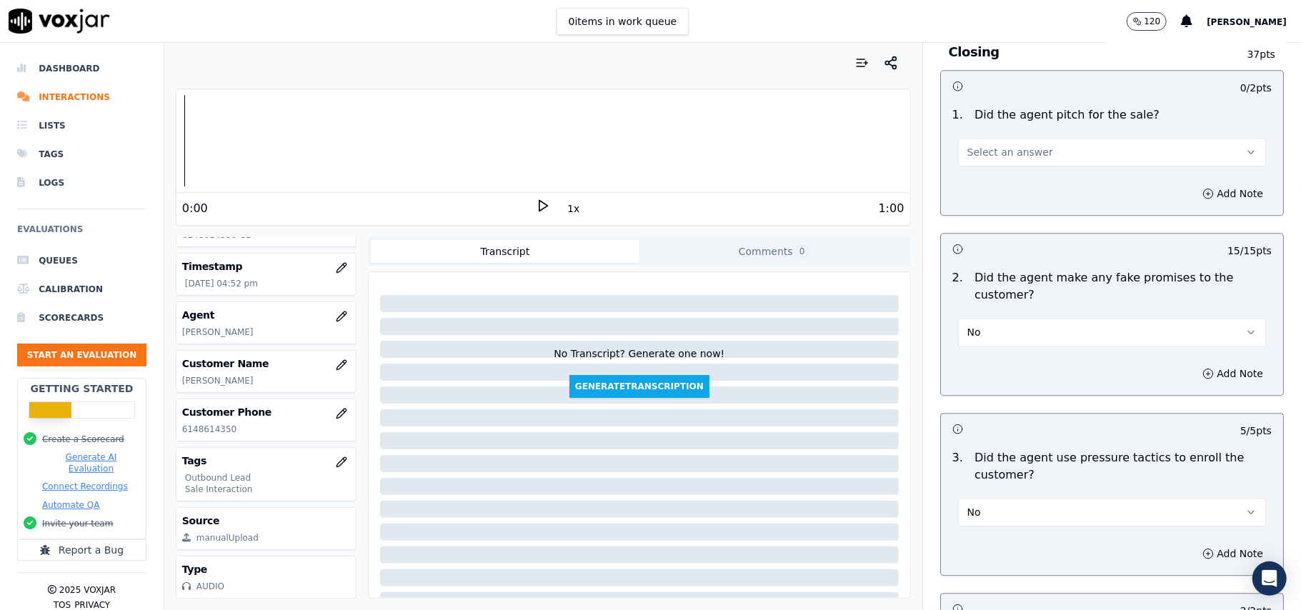
scroll to position [2610, 0]
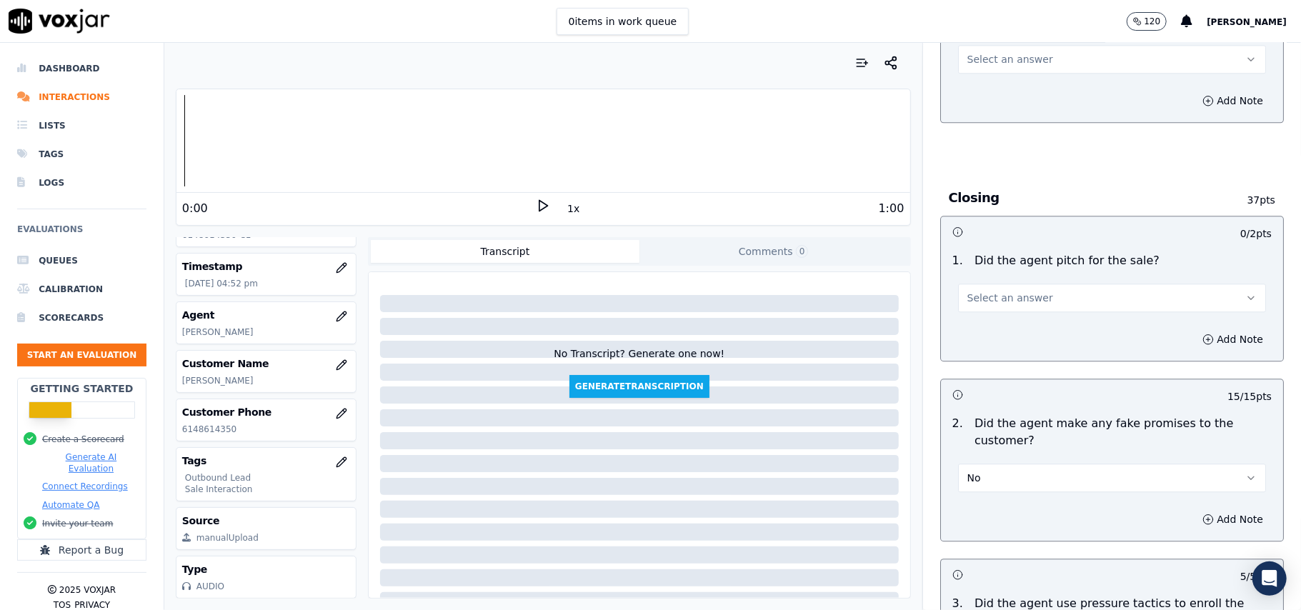
click at [1010, 291] on span "Select an answer" at bounding box center [1010, 298] width 86 height 14
click at [996, 329] on div "Yes" at bounding box center [1081, 319] width 276 height 23
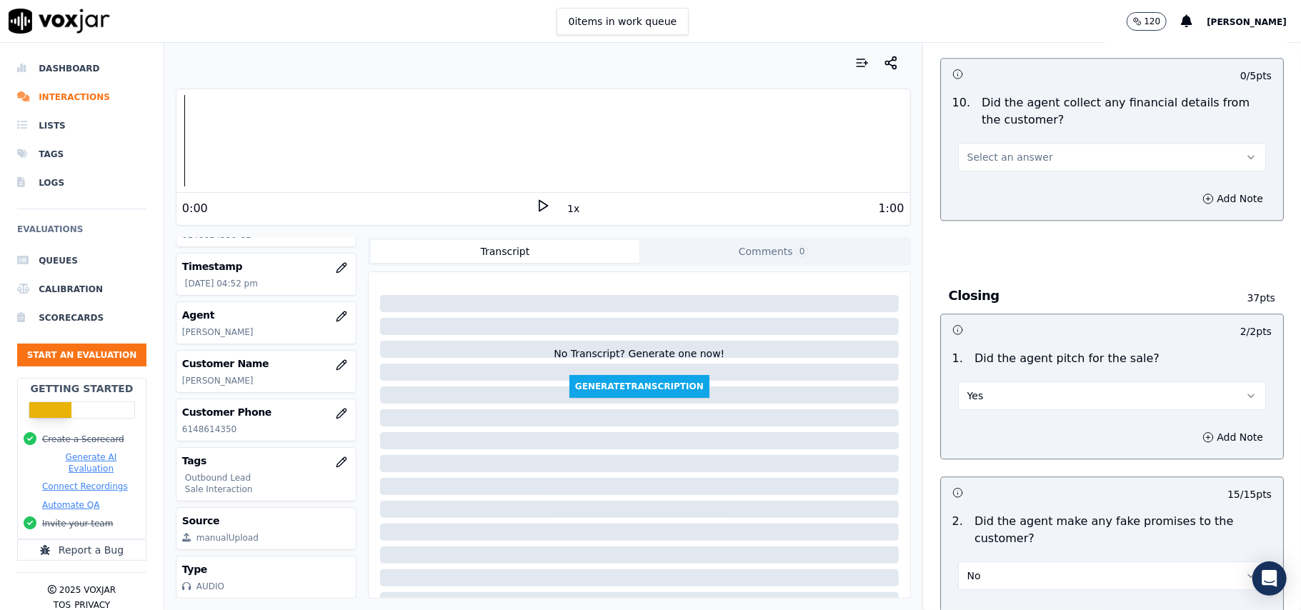
scroll to position [2420, 0]
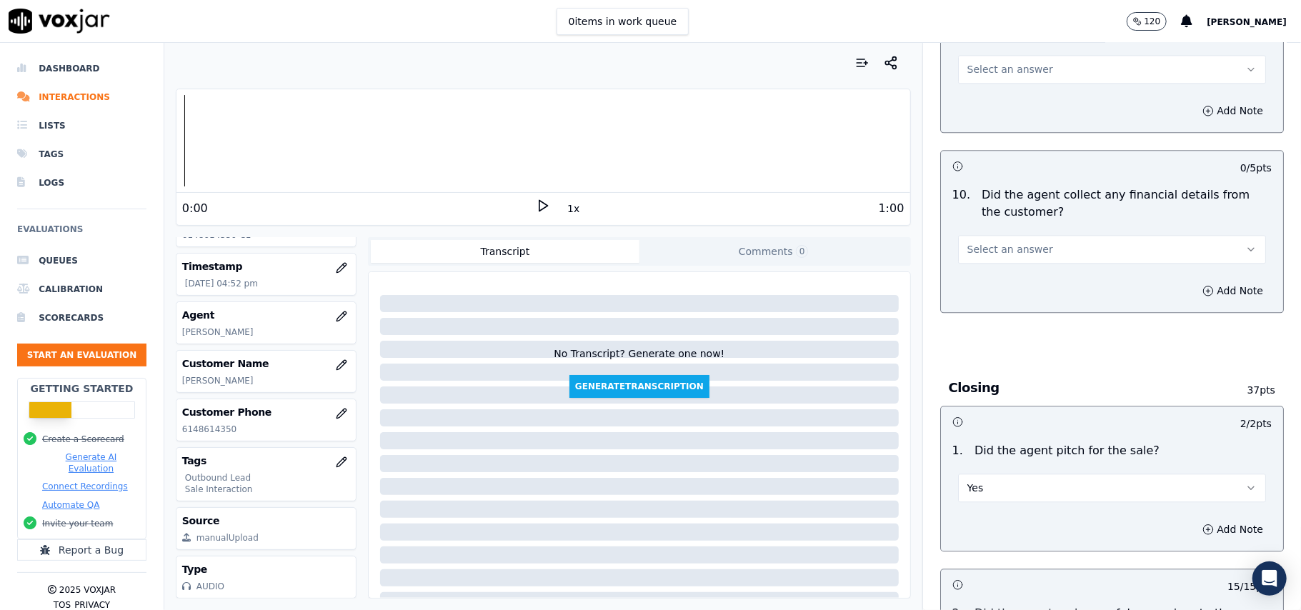
click at [998, 235] on button "Select an answer" at bounding box center [1112, 249] width 308 height 29
click at [989, 295] on div "No" at bounding box center [1081, 293] width 276 height 23
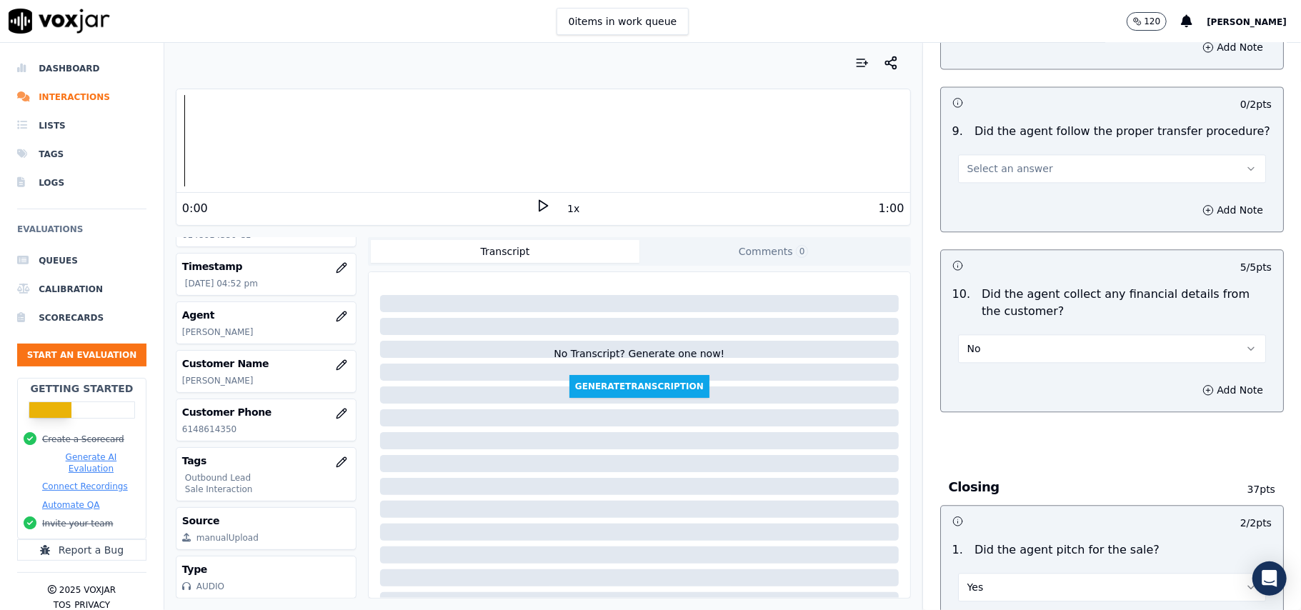
scroll to position [2229, 0]
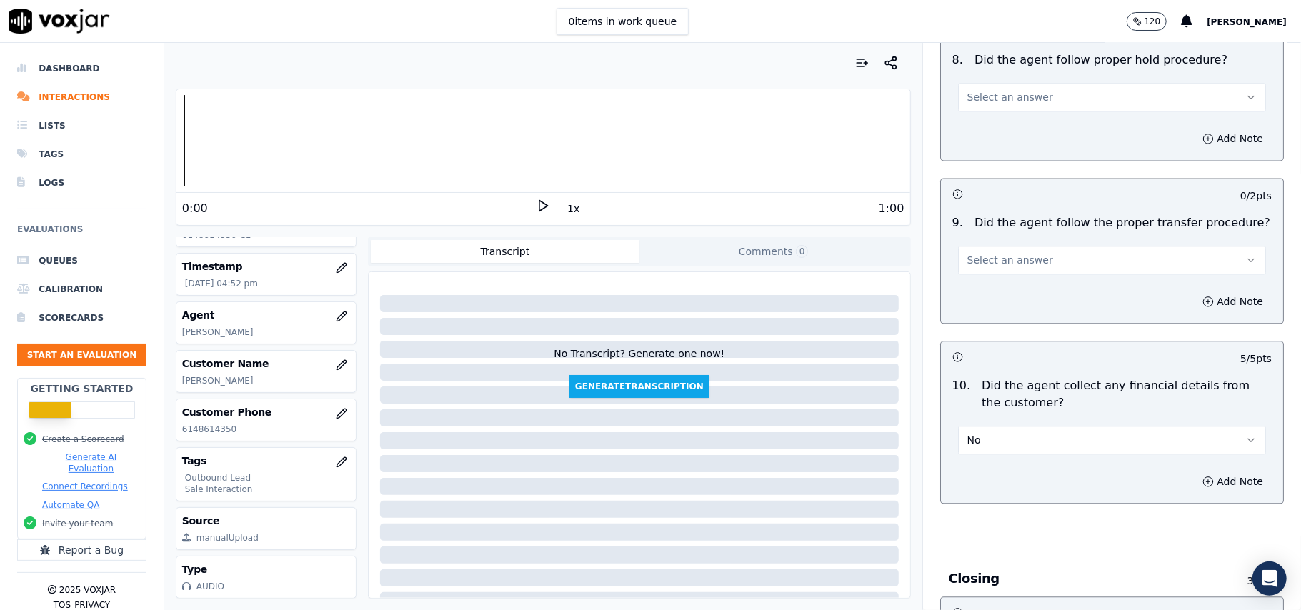
click at [1012, 255] on span "Select an answer" at bounding box center [1010, 260] width 86 height 14
click at [1012, 284] on div "Yes" at bounding box center [1081, 280] width 276 height 23
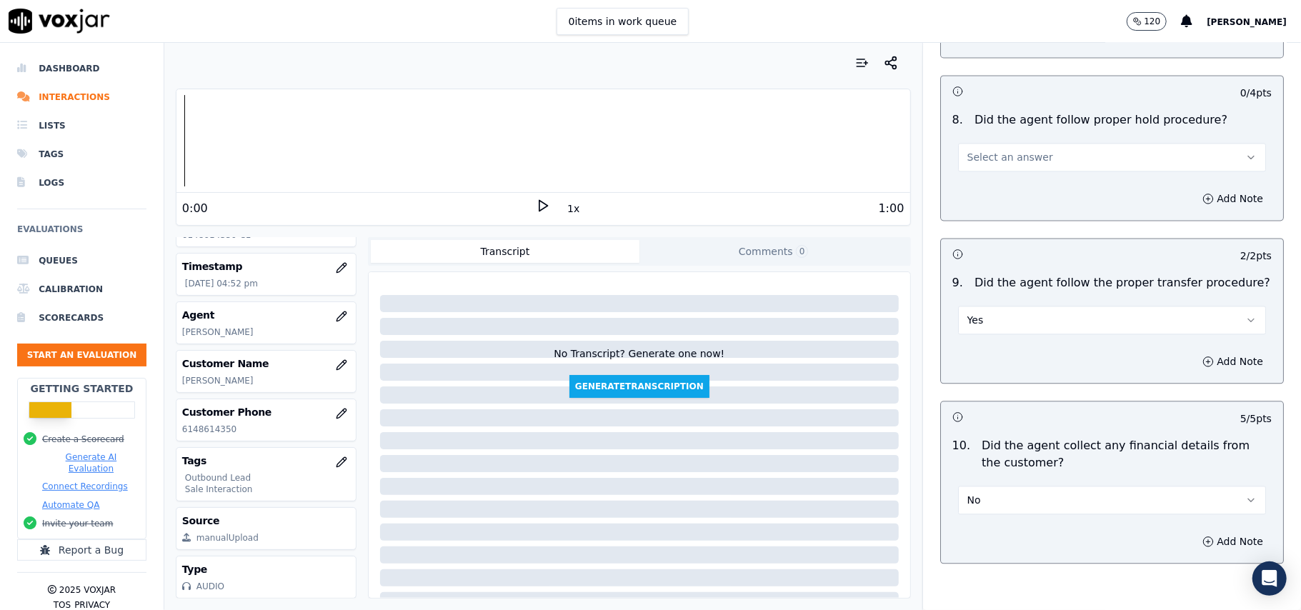
scroll to position [2038, 0]
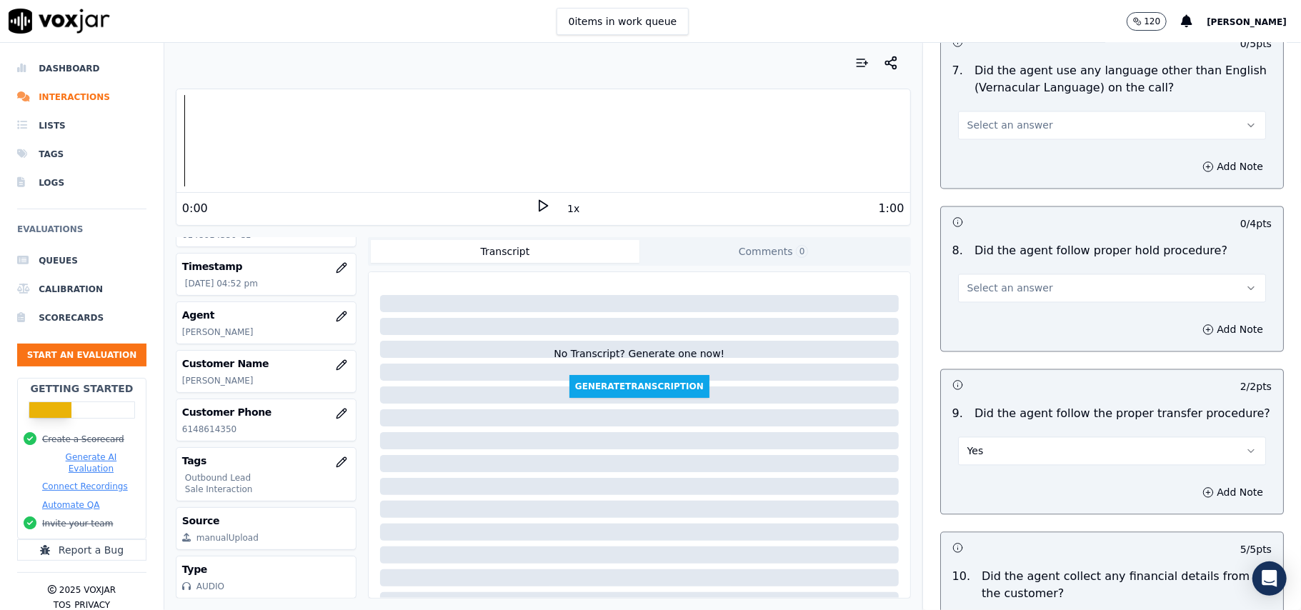
click at [1017, 281] on span "Select an answer" at bounding box center [1010, 288] width 86 height 14
click at [1018, 309] on div "Yes" at bounding box center [1081, 307] width 276 height 23
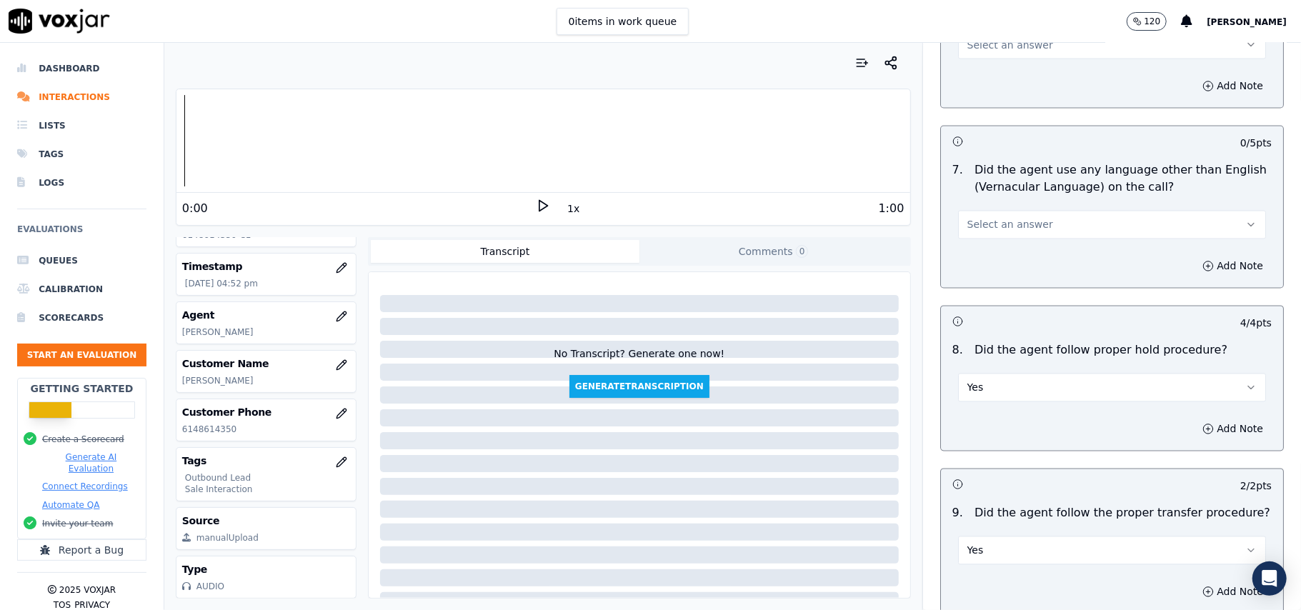
scroll to position [1848, 0]
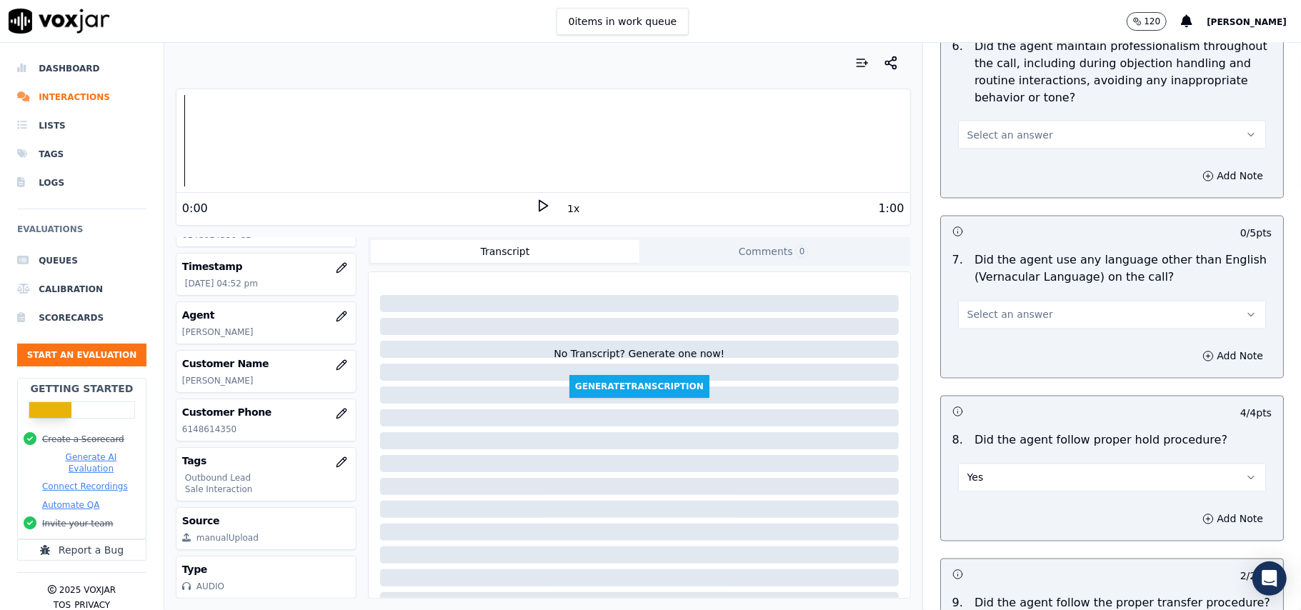
click at [1015, 308] on span "Select an answer" at bounding box center [1010, 315] width 86 height 14
click at [1001, 350] on div "No" at bounding box center [1081, 357] width 276 height 23
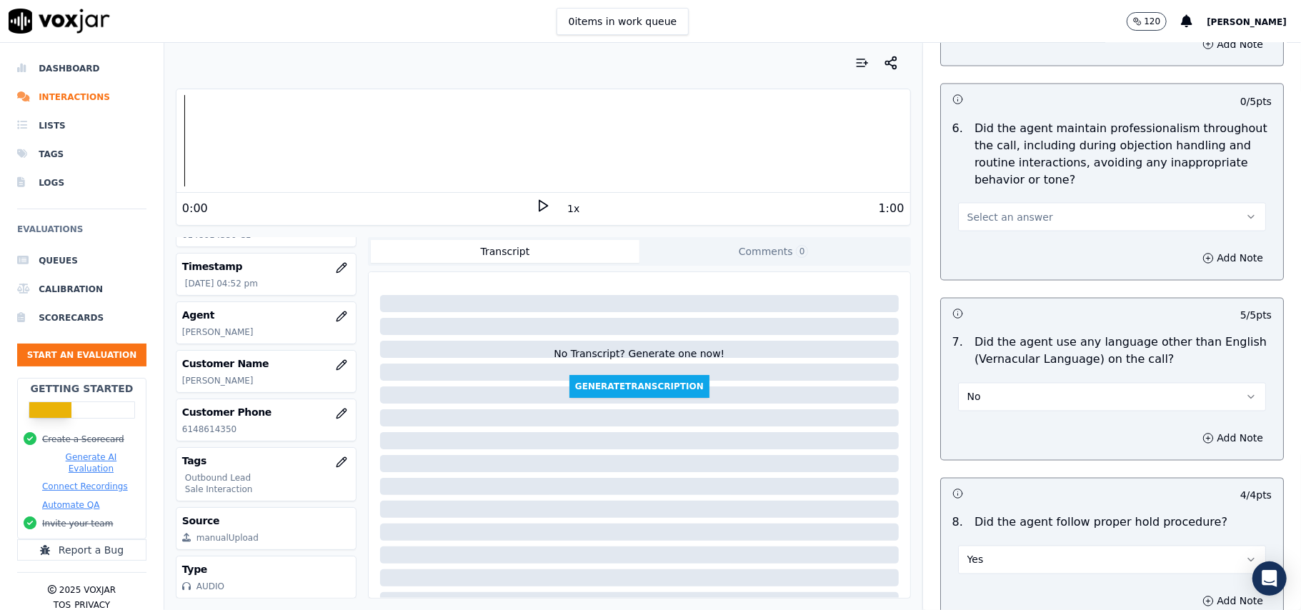
scroll to position [1658, 0]
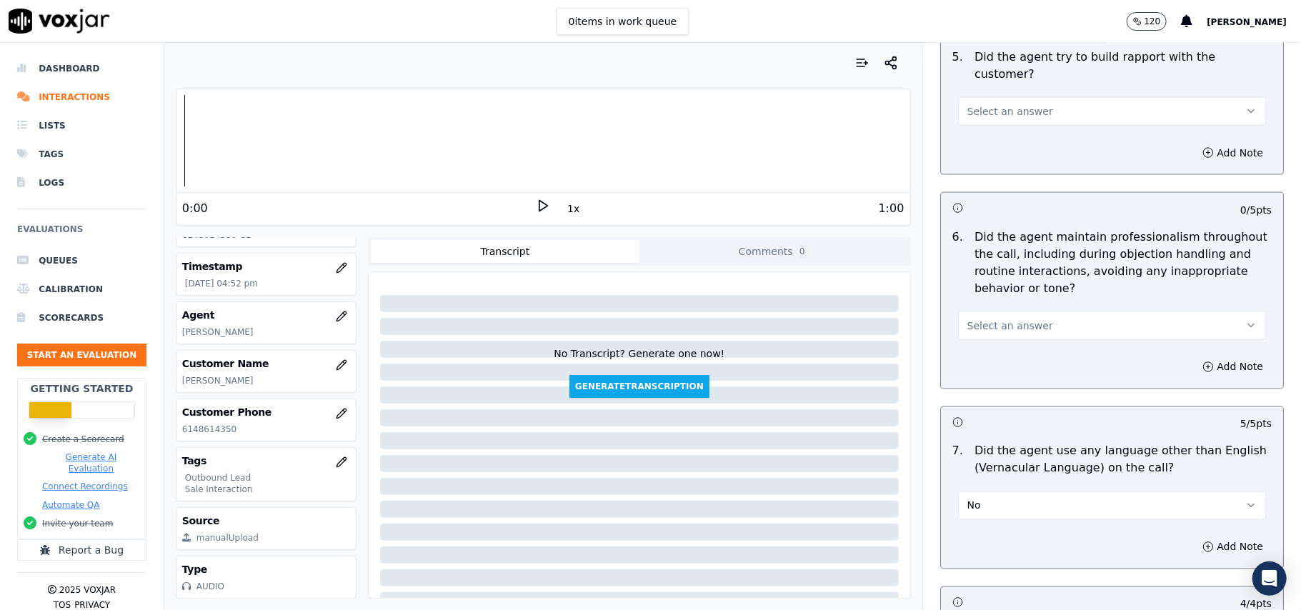
click at [1003, 319] on span "Select an answer" at bounding box center [1010, 326] width 86 height 14
click at [1001, 336] on div "Yes" at bounding box center [1081, 345] width 276 height 23
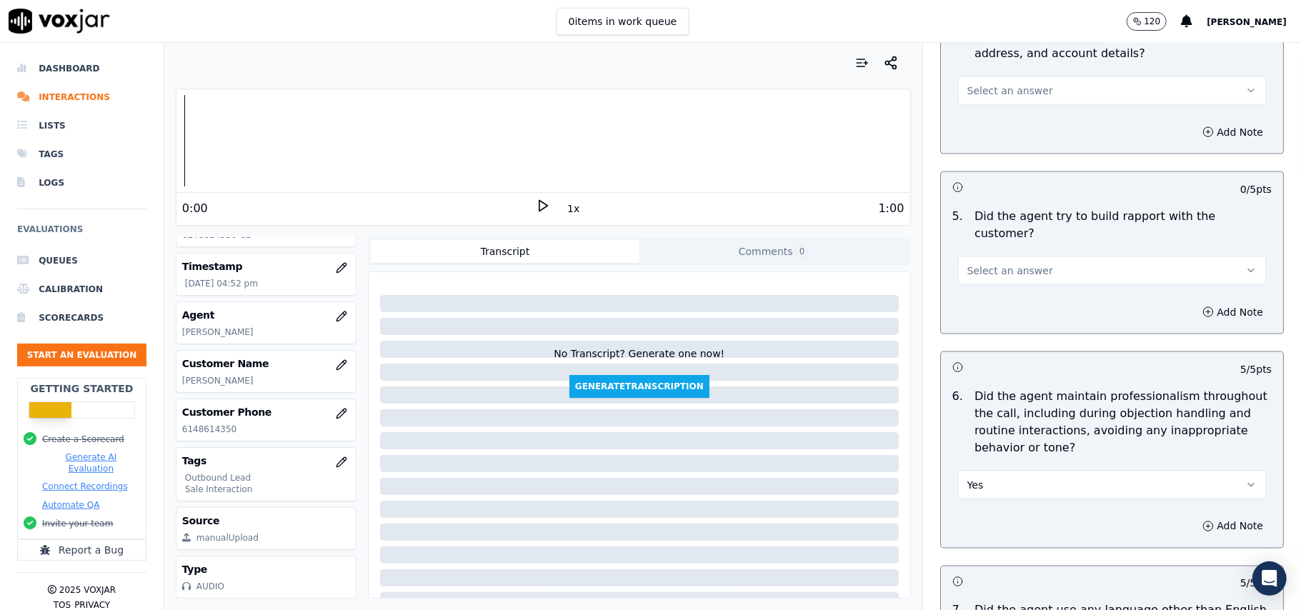
scroll to position [1467, 0]
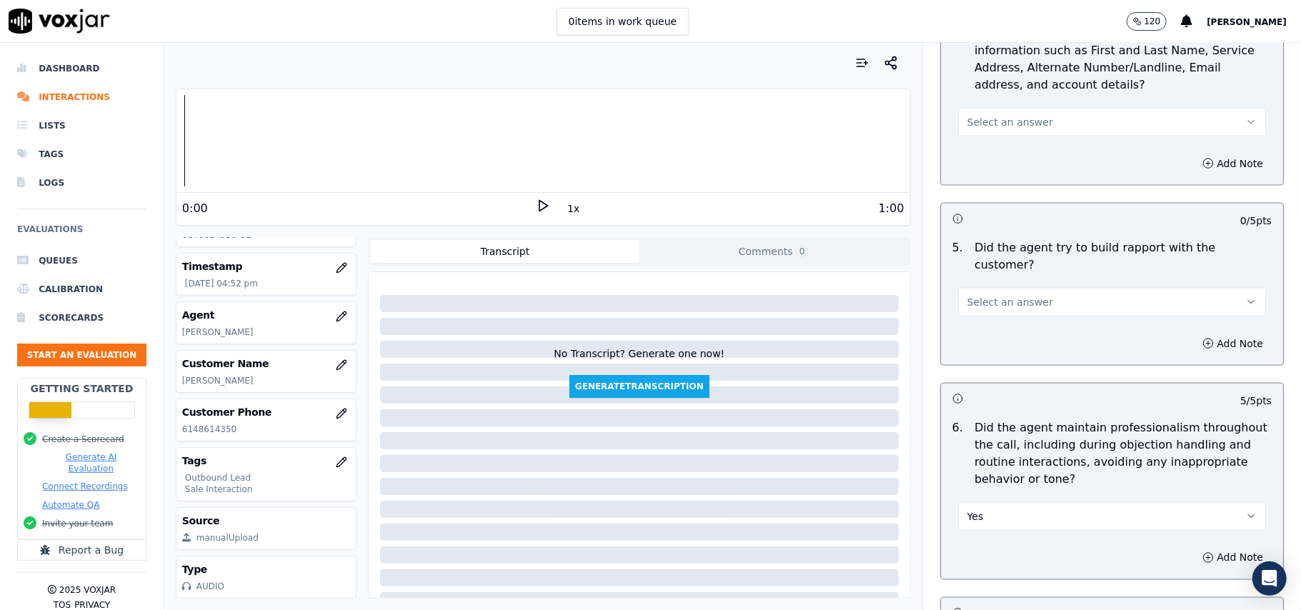
click at [1000, 295] on span "Select an answer" at bounding box center [1010, 302] width 86 height 14
click at [984, 321] on div "Yes" at bounding box center [1081, 320] width 276 height 23
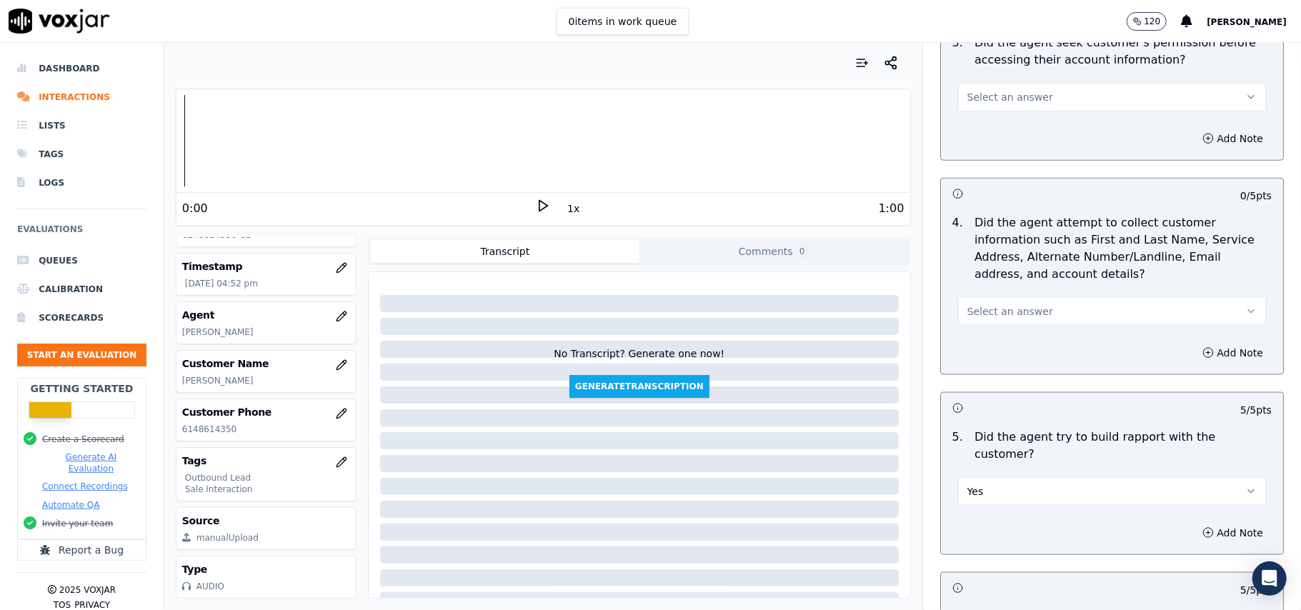
scroll to position [1277, 0]
click at [1009, 301] on button "Select an answer" at bounding box center [1112, 312] width 308 height 29
click at [1003, 346] on div "Yes" at bounding box center [1081, 347] width 276 height 23
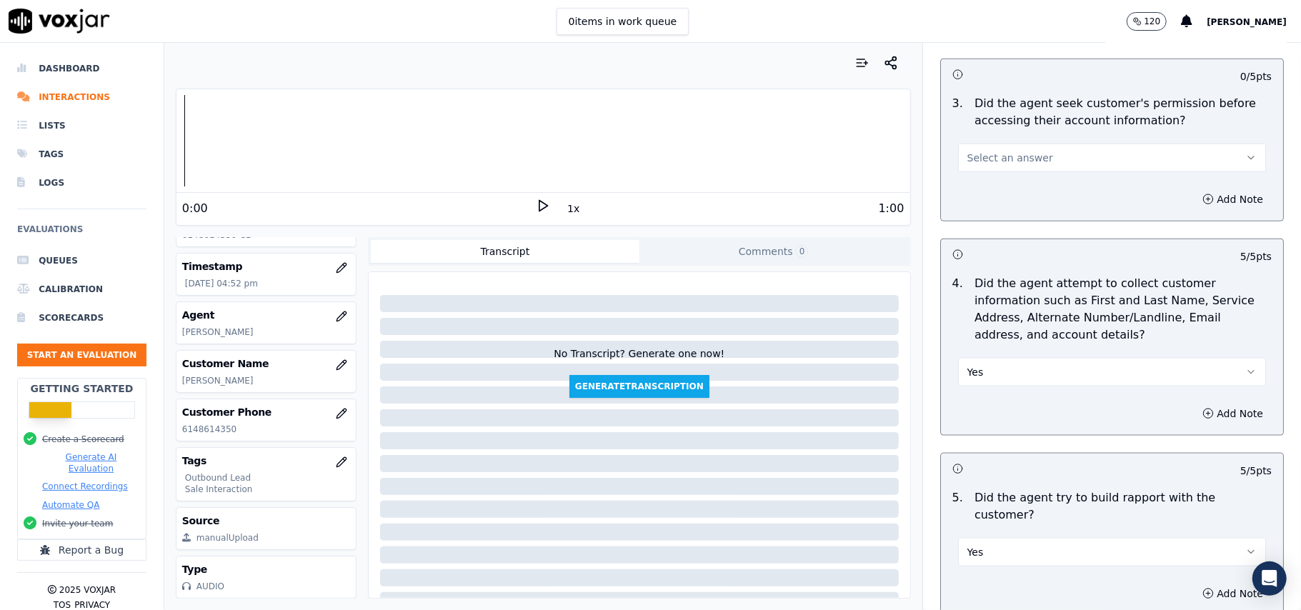
scroll to position [991, 0]
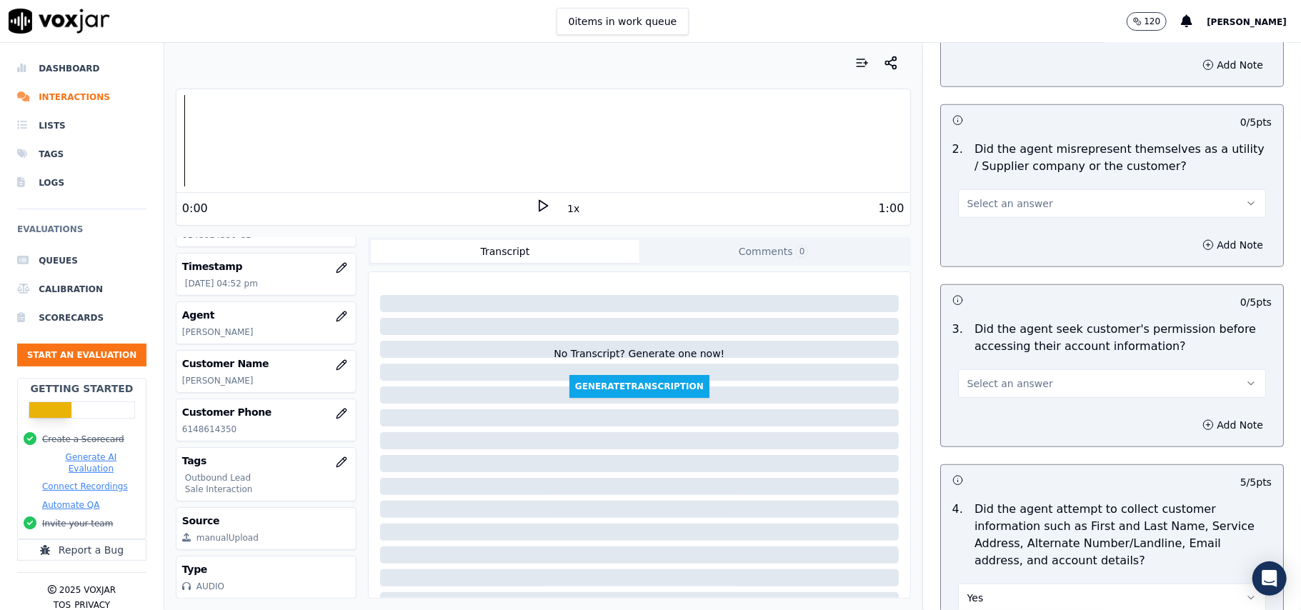
click at [983, 398] on button "Select an answer" at bounding box center [1112, 383] width 308 height 29
click at [981, 412] on div "Yes" at bounding box center [1081, 419] width 276 height 23
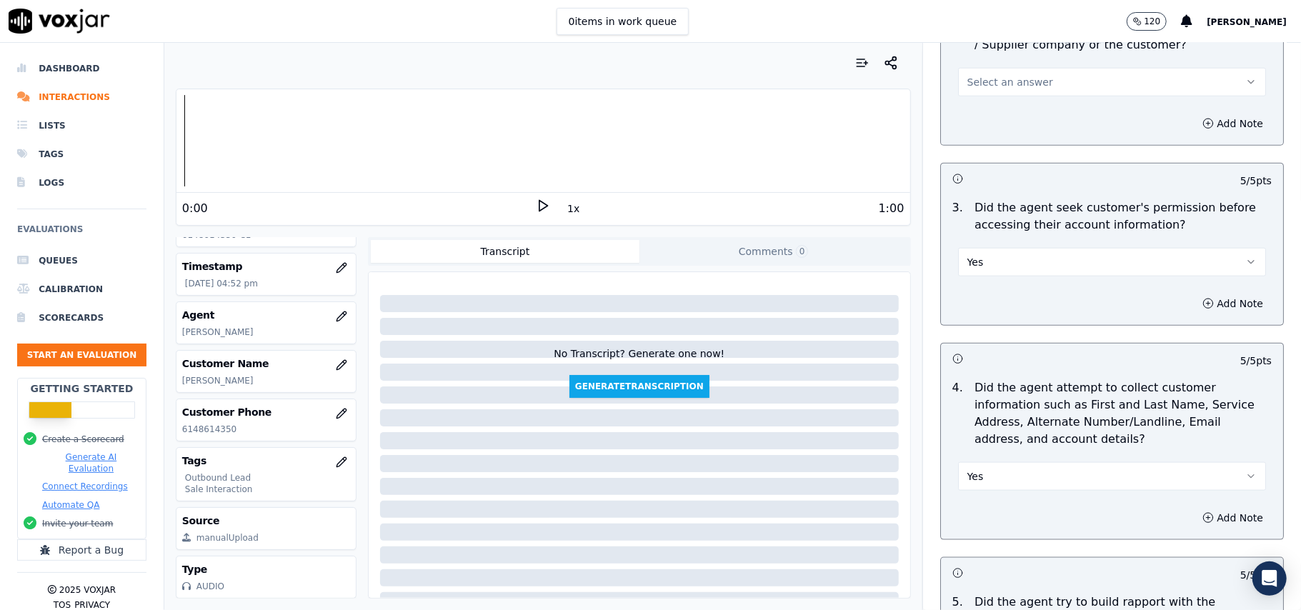
scroll to position [1181, 0]
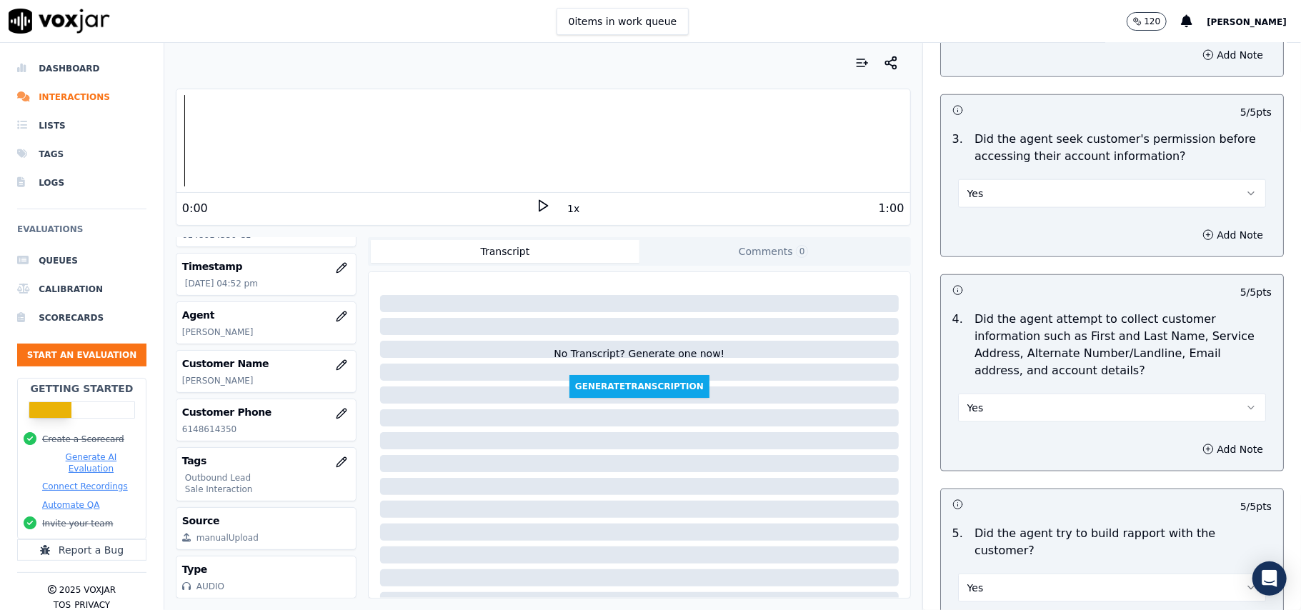
click at [967, 415] on span "Yes" at bounding box center [975, 408] width 16 height 14
click at [972, 496] on div "N/A" at bounding box center [1081, 489] width 276 height 23
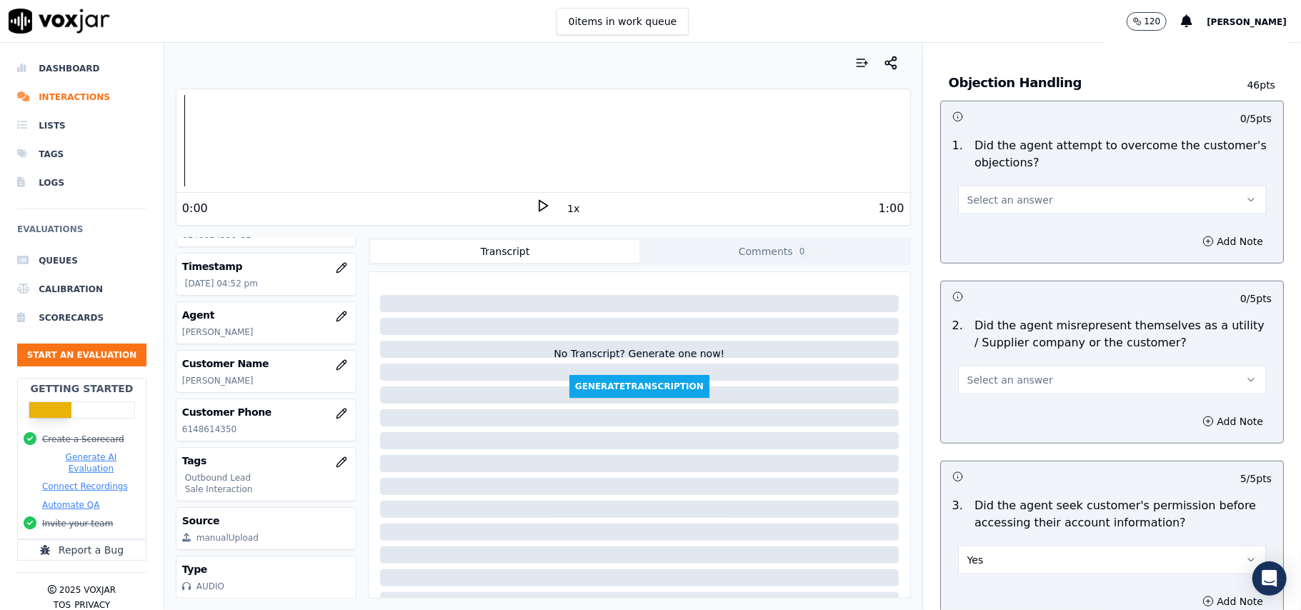
scroll to position [801, 0]
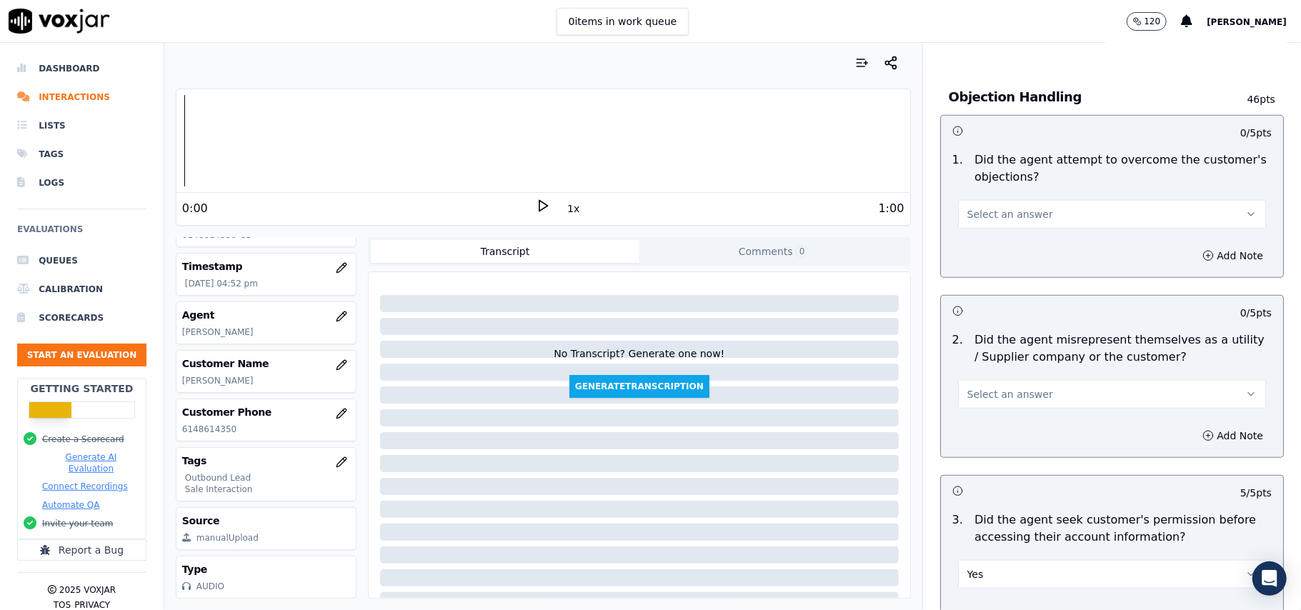
click at [1033, 389] on button "Select an answer" at bounding box center [1112, 394] width 308 height 29
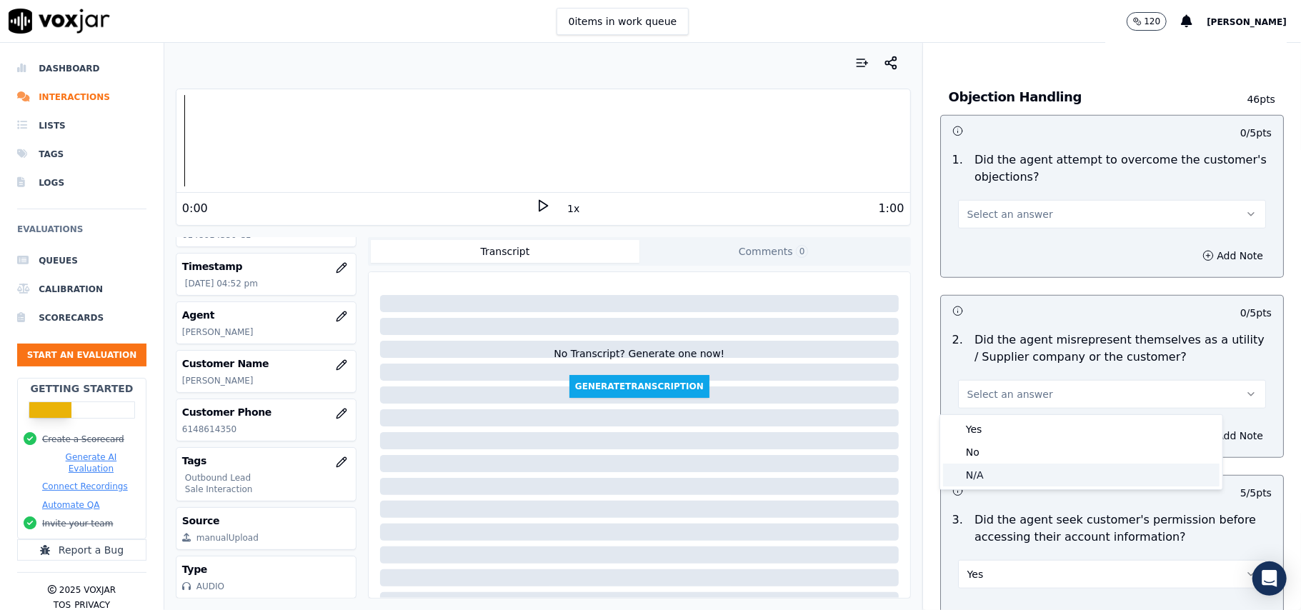
click at [986, 463] on div "No" at bounding box center [1081, 452] width 276 height 23
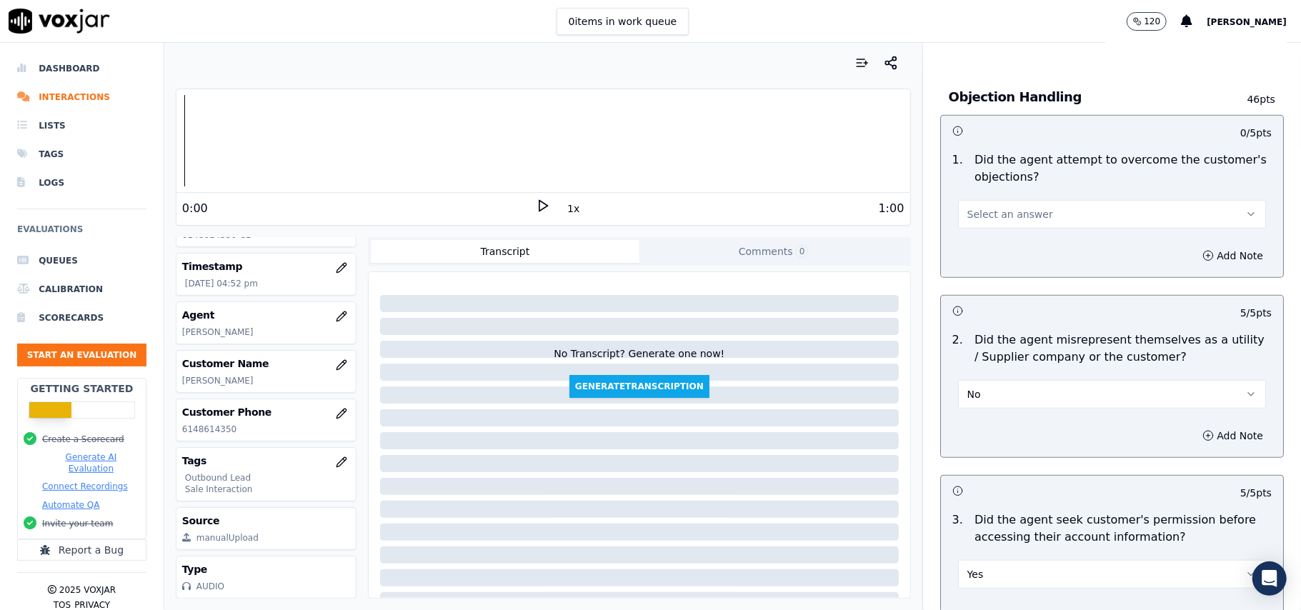
scroll to position [610, 0]
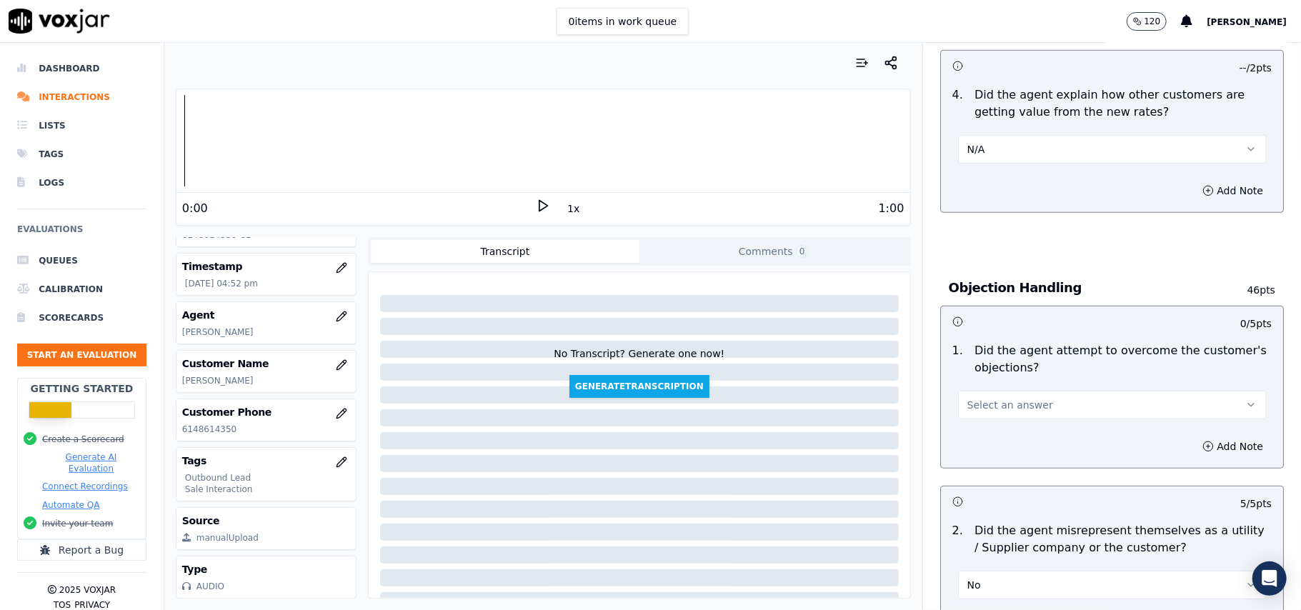
click at [980, 395] on button "Select an answer" at bounding box center [1112, 405] width 308 height 29
click at [963, 443] on div "Yes" at bounding box center [1081, 439] width 276 height 23
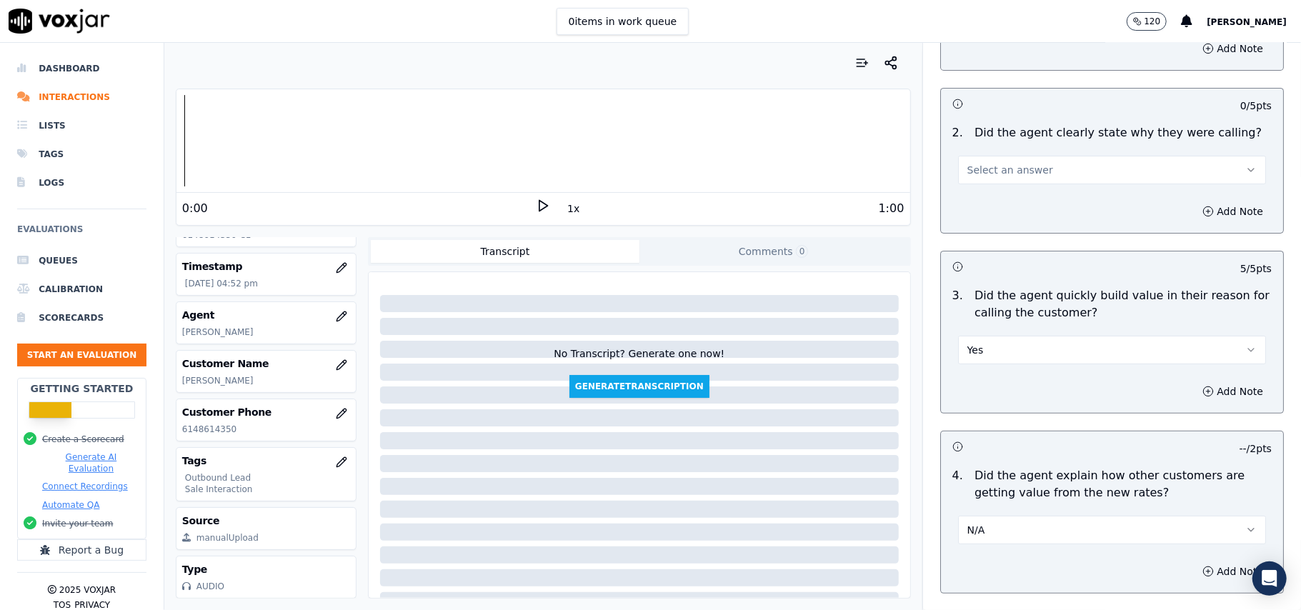
scroll to position [134, 0]
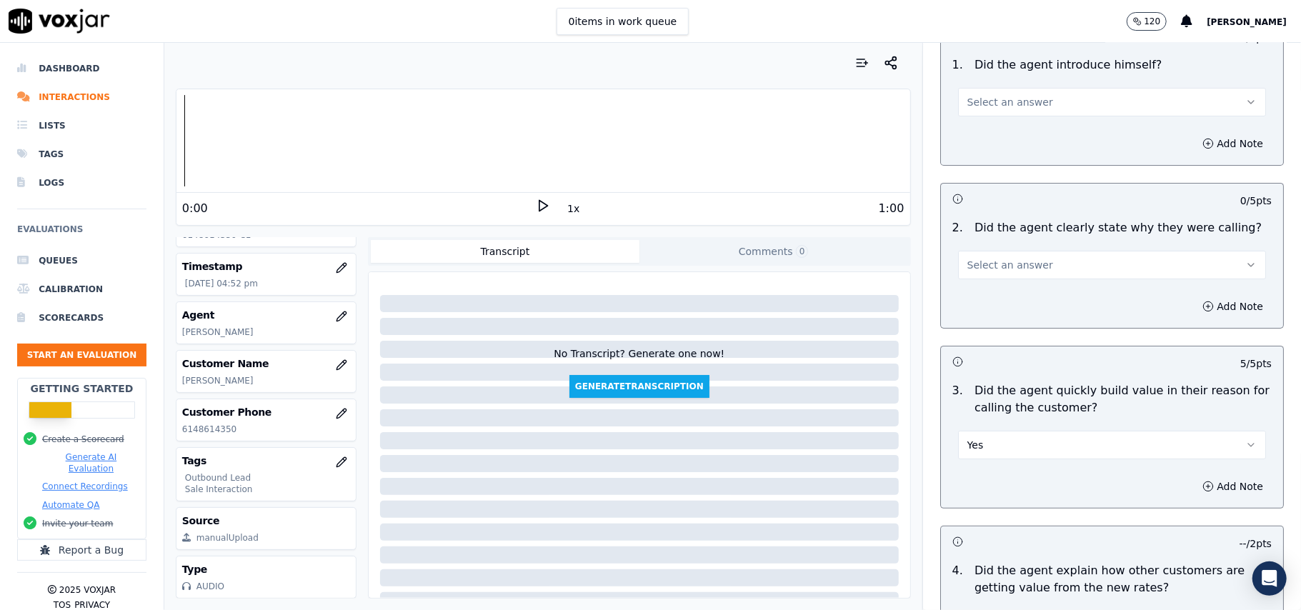
click at [1031, 278] on button "Select an answer" at bounding box center [1112, 265] width 308 height 29
click at [1014, 300] on div "Yes" at bounding box center [1081, 297] width 276 height 23
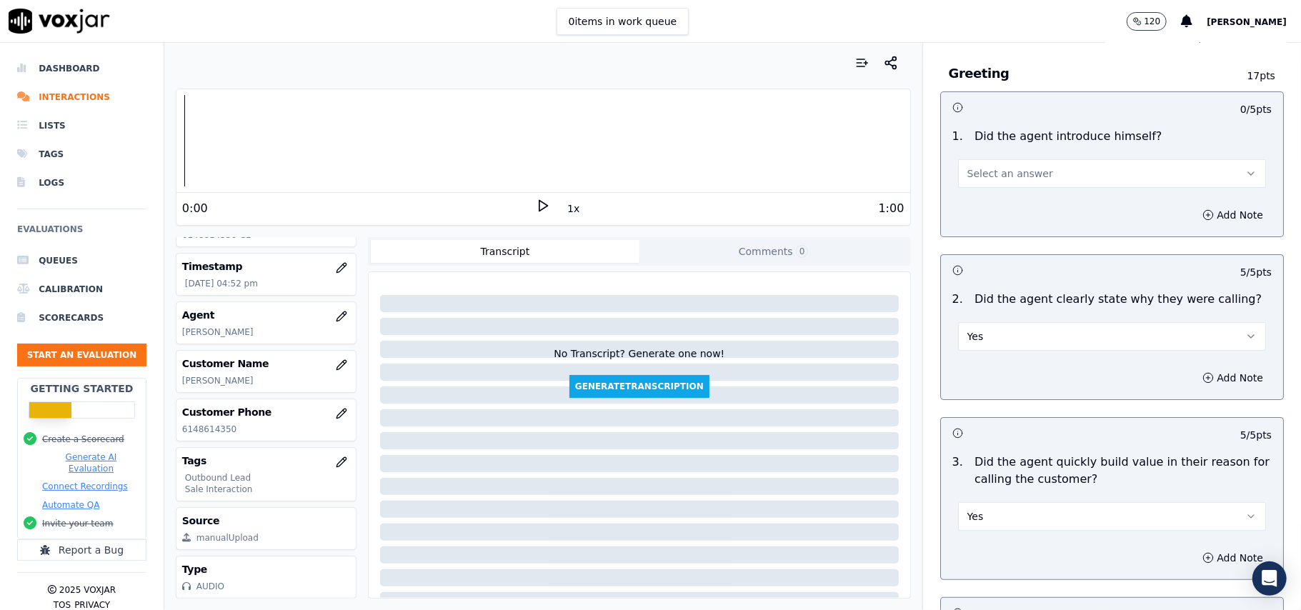
scroll to position [0, 0]
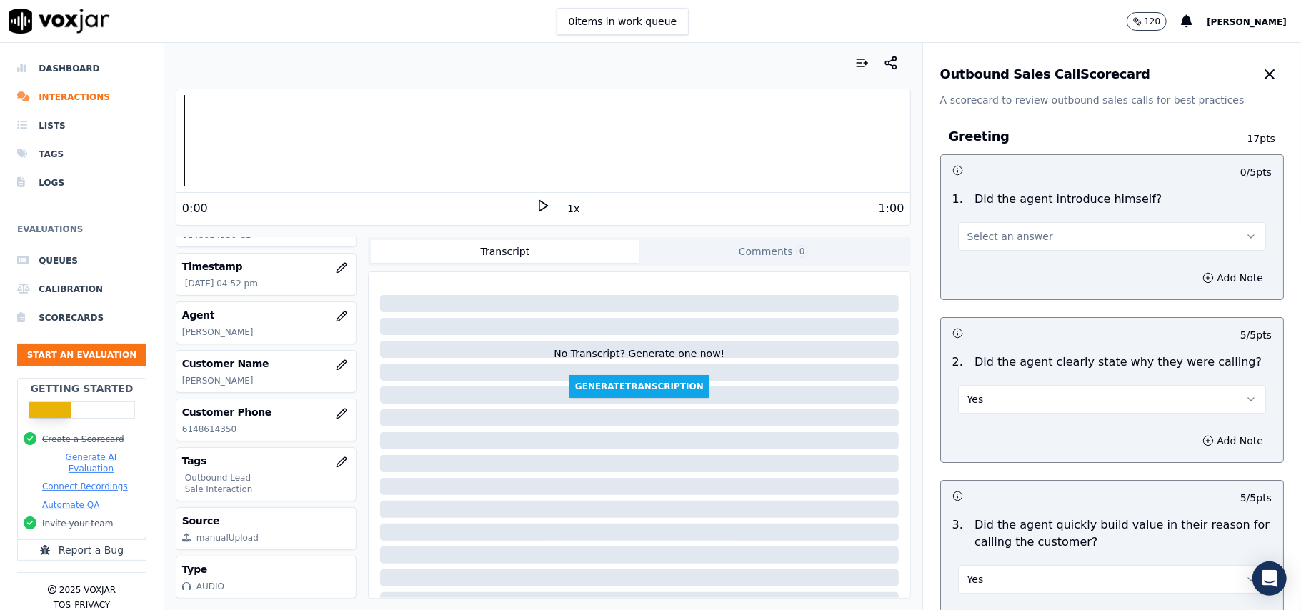
click at [1001, 234] on span "Select an answer" at bounding box center [1010, 236] width 86 height 14
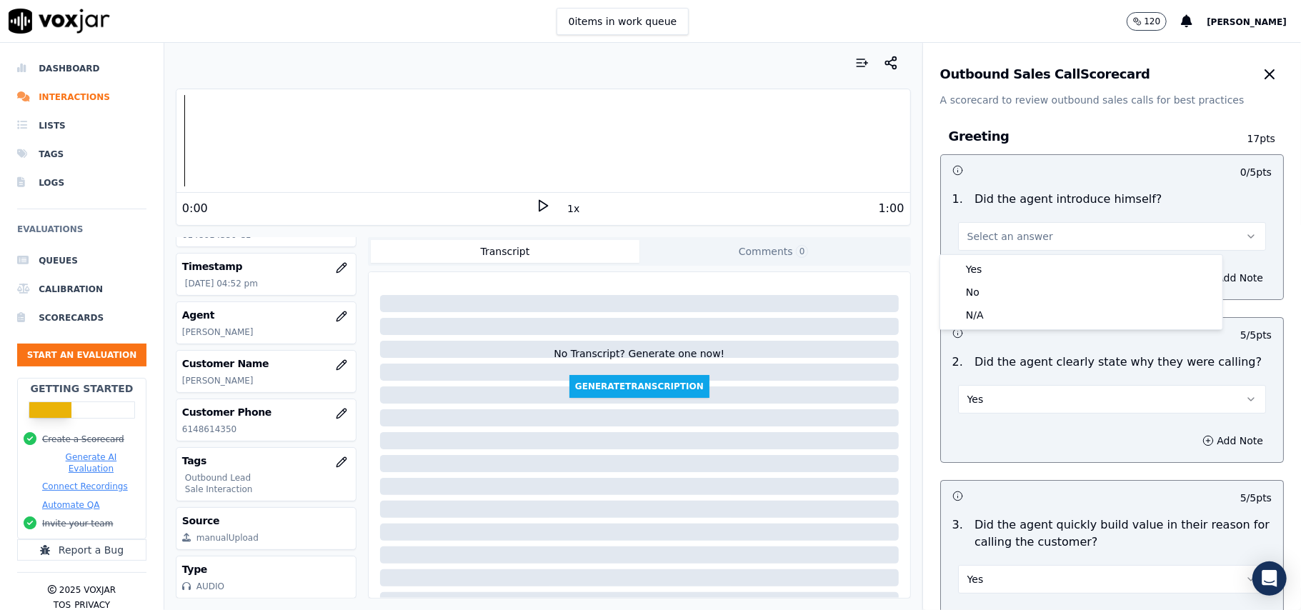
click at [998, 253] on div "1 . Did the agent introduce himself? Select an answer" at bounding box center [1112, 220] width 342 height 71
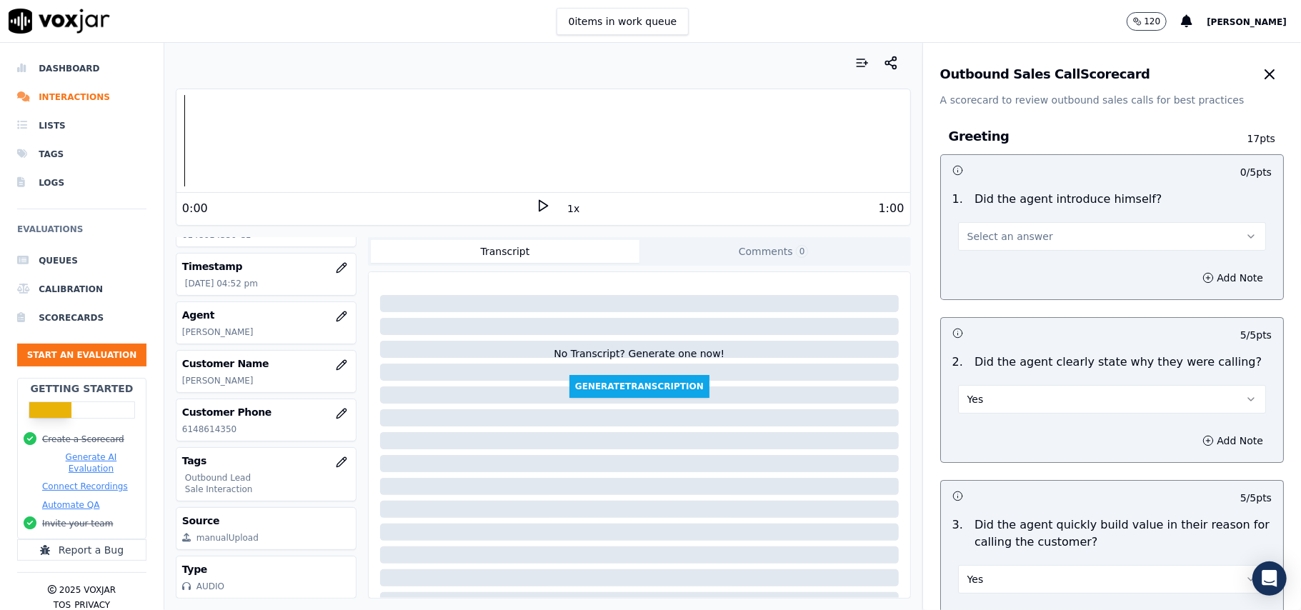
click at [1001, 240] on span "Select an answer" at bounding box center [1010, 236] width 86 height 14
click at [994, 267] on div "Yes" at bounding box center [1081, 269] width 276 height 23
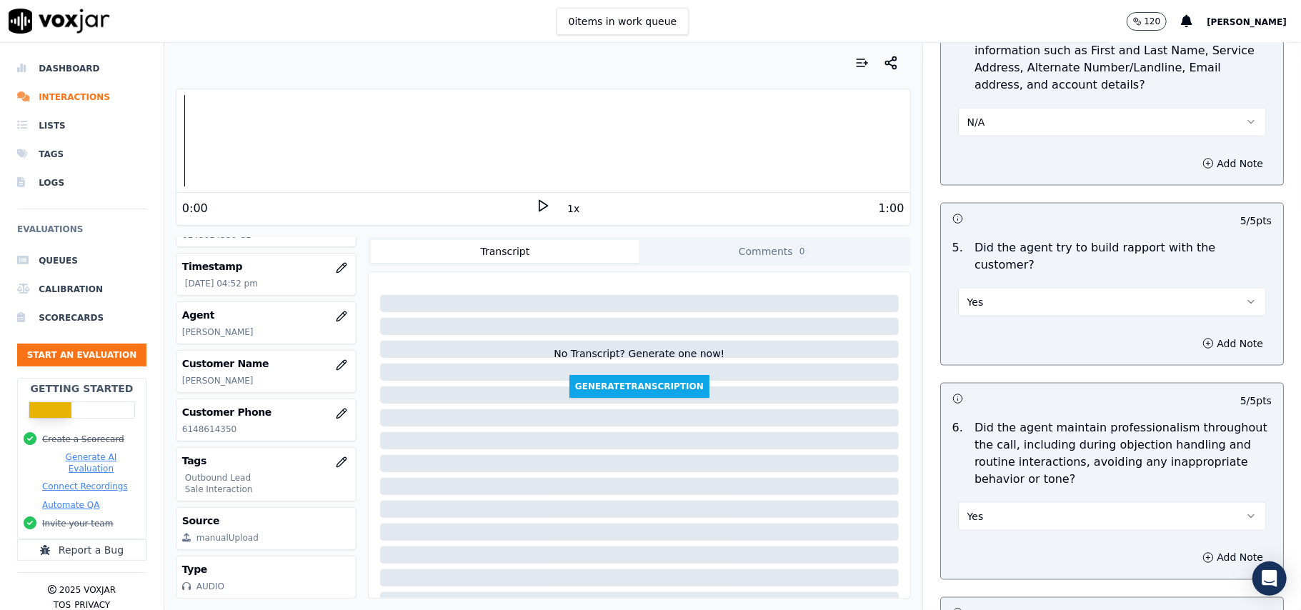
scroll to position [3562, 0]
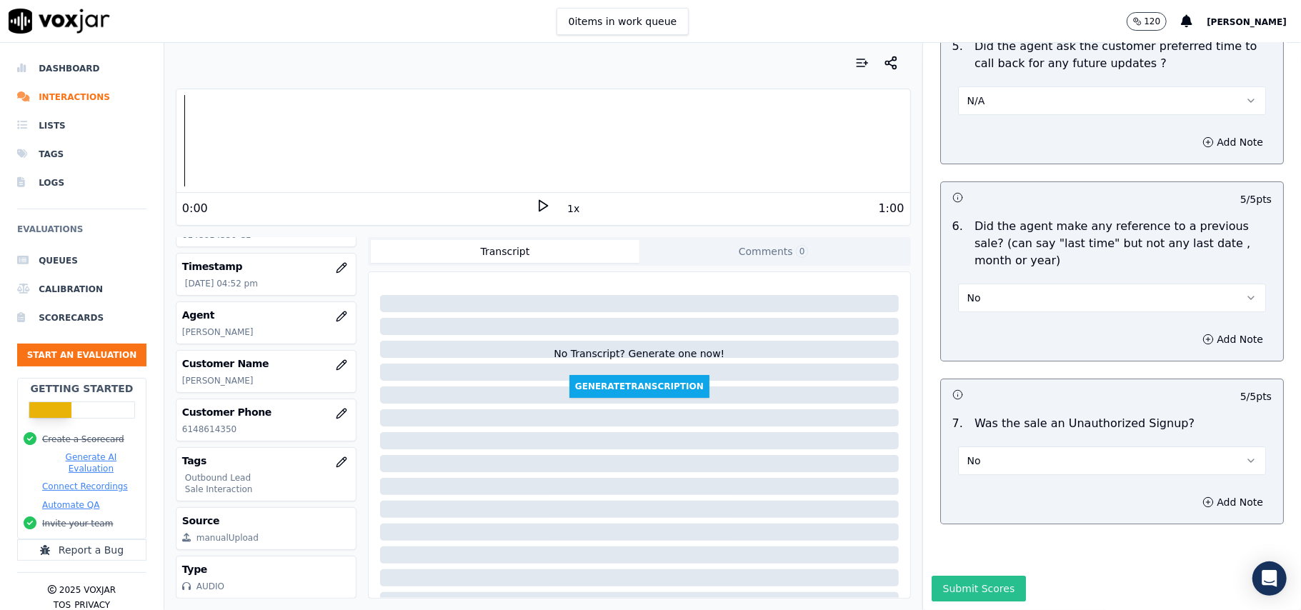
click at [972, 576] on button "Submit Scores" at bounding box center [978, 589] width 95 height 26
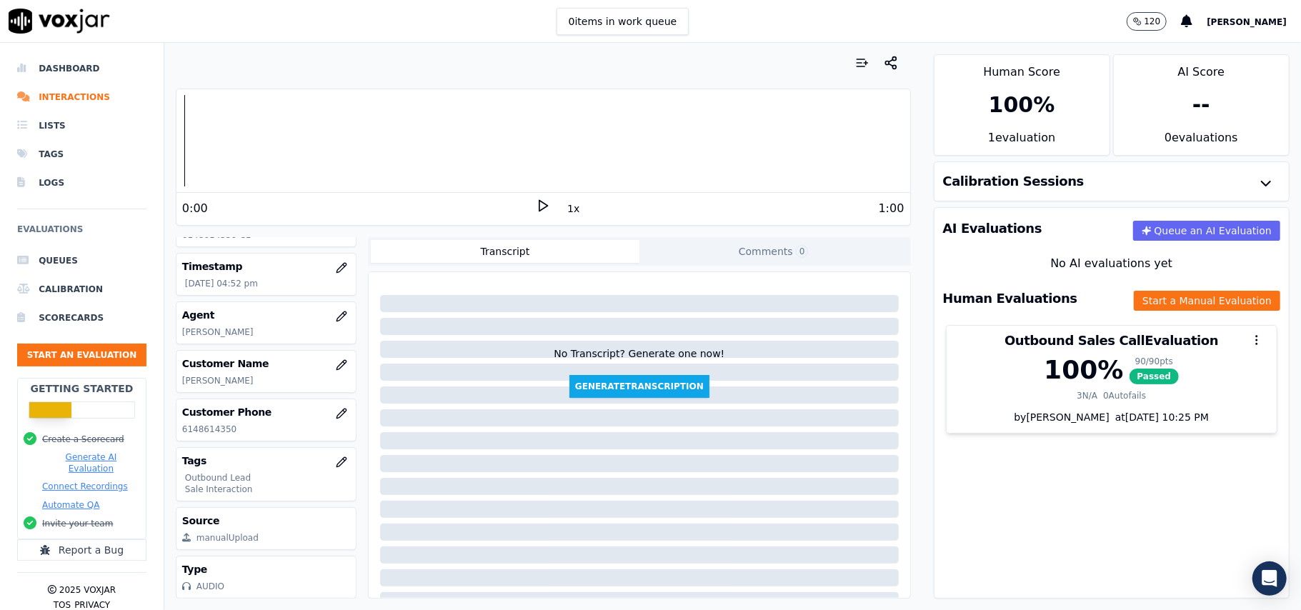
click at [54, 341] on ul "Queues Calibration Scorecards Start an Evaluation" at bounding box center [81, 311] width 129 height 131
click at [36, 355] on button "Start an Evaluation" at bounding box center [81, 355] width 129 height 23
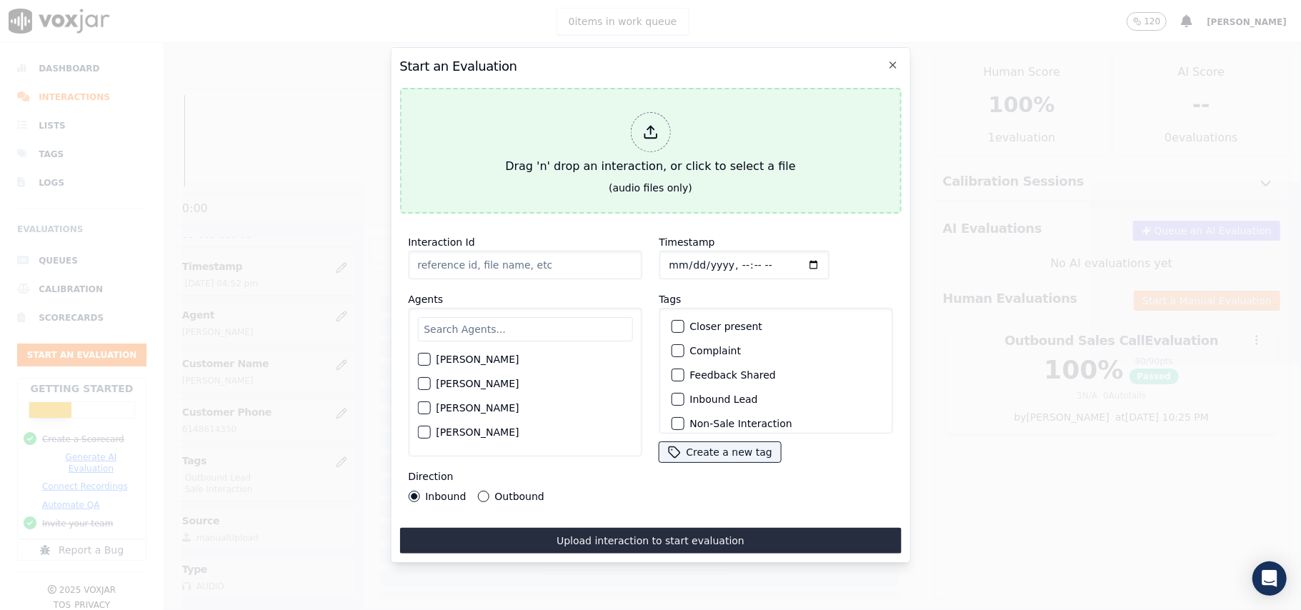
click at [641, 129] on div at bounding box center [650, 132] width 40 height 40
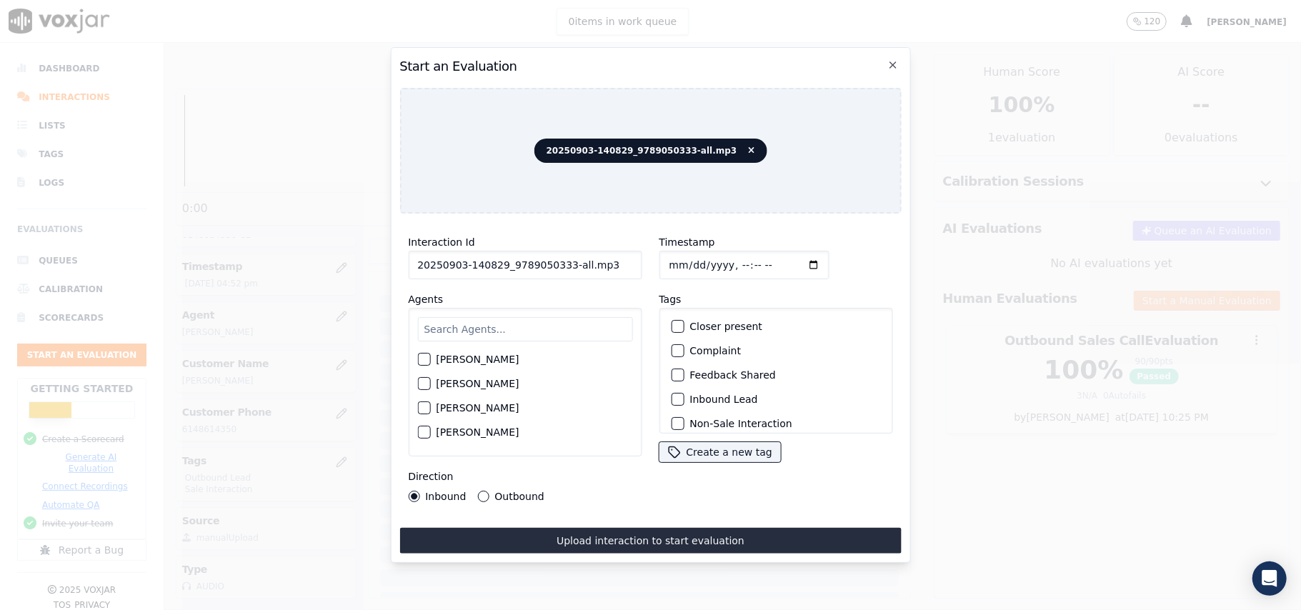
drag, startPoint x: 583, startPoint y: 261, endPoint x: 561, endPoint y: 261, distance: 22.2
click at [561, 261] on input "20250903-140829_9789050333-all.mp3" at bounding box center [525, 265] width 234 height 29
type input "20250903-140829_9789050333-C1"
click at [686, 252] on input "Timestamp" at bounding box center [743, 265] width 170 height 29
type input "[DATE]T16:55"
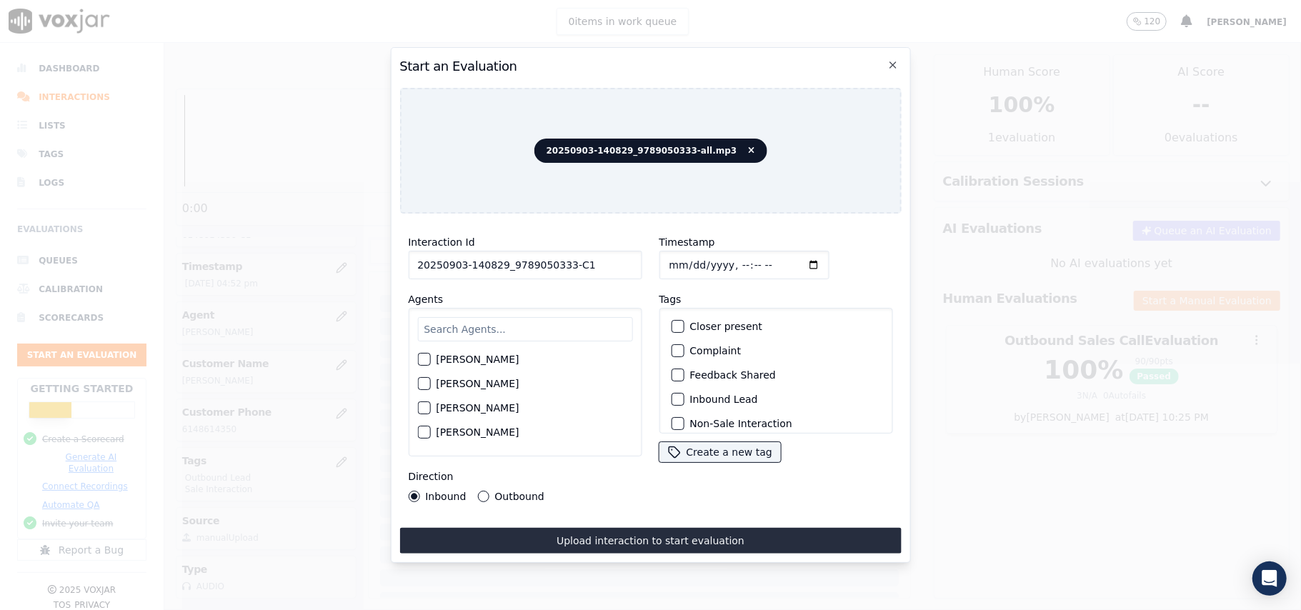
click at [530, 324] on input "text" at bounding box center [524, 329] width 215 height 24
type input "[PERSON_NAME]"
click at [481, 361] on label "[PERSON_NAME]" at bounding box center [477, 364] width 83 height 10
click at [430, 361] on button "[PERSON_NAME]" at bounding box center [423, 363] width 13 height 13
click at [455, 383] on label "[PERSON_NAME]" at bounding box center [477, 388] width 83 height 10
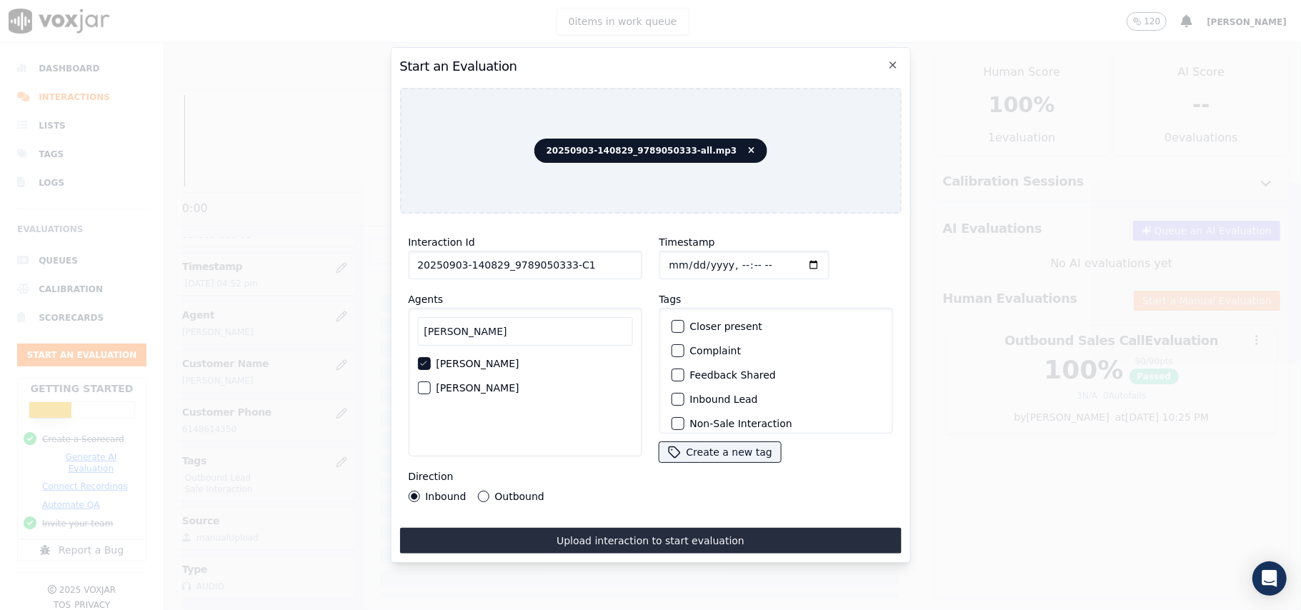
click at [430, 381] on button "[PERSON_NAME]" at bounding box center [423, 387] width 13 height 13
click at [424, 359] on icon "button" at bounding box center [423, 363] width 9 height 9
click at [671, 394] on div "button" at bounding box center [676, 399] width 10 height 10
click at [673, 394] on div "button" at bounding box center [676, 394] width 10 height 10
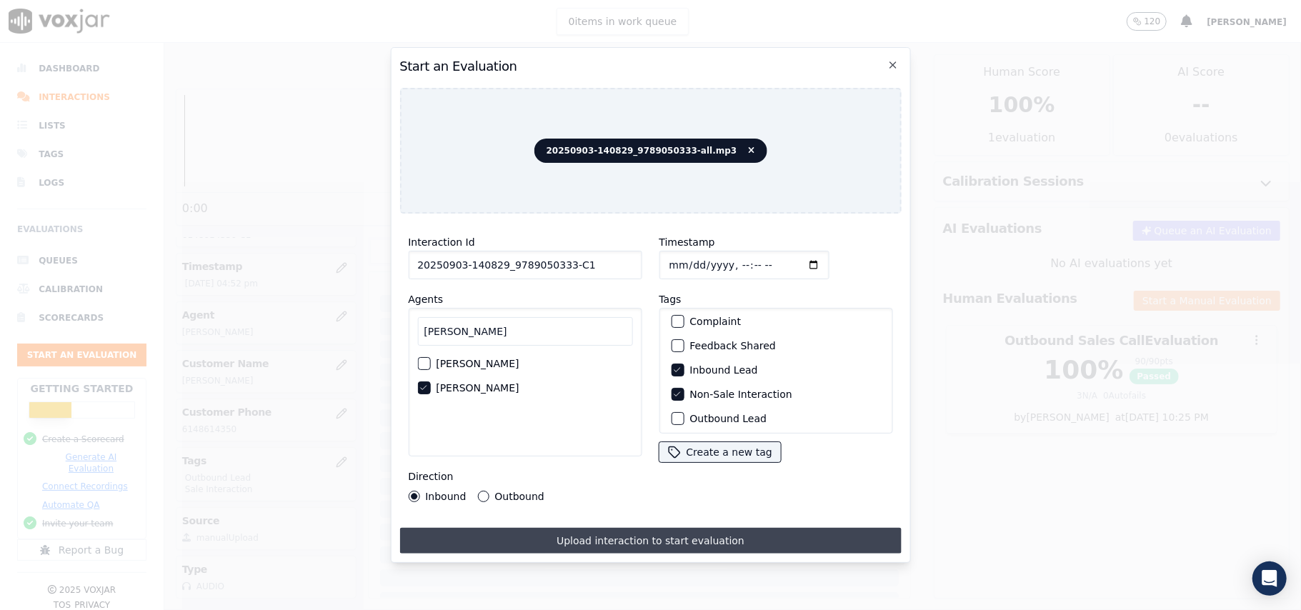
click at [558, 528] on button "Upload interaction to start evaluation" at bounding box center [649, 541] width 501 height 26
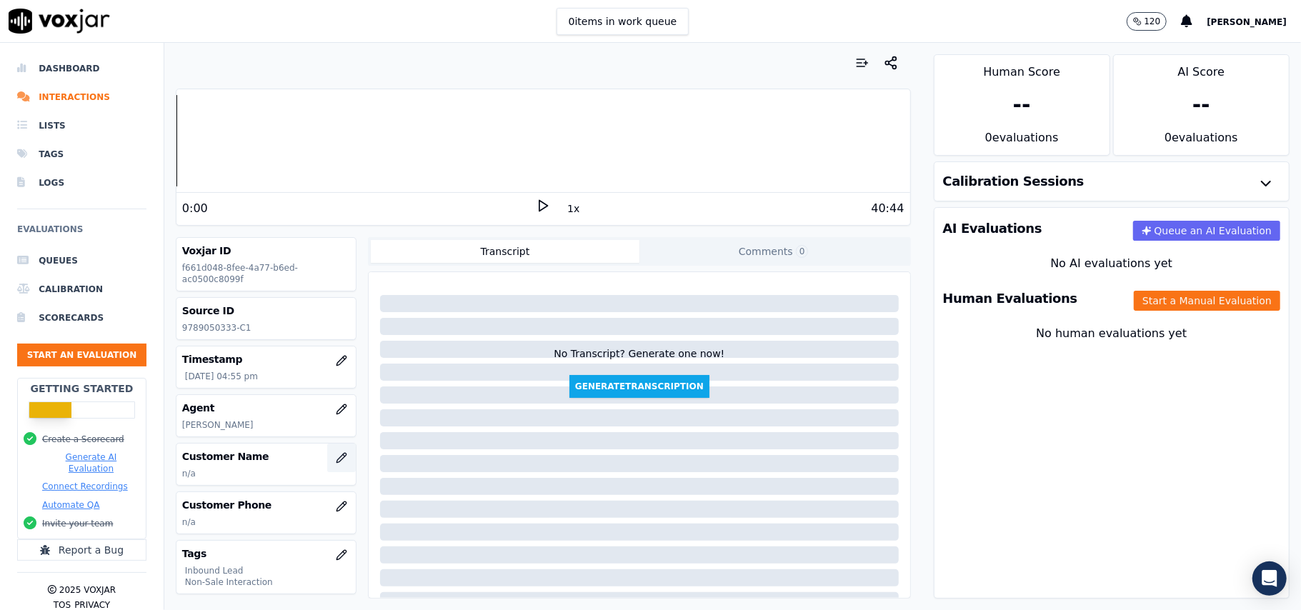
click at [327, 452] on button "button" at bounding box center [341, 458] width 29 height 29
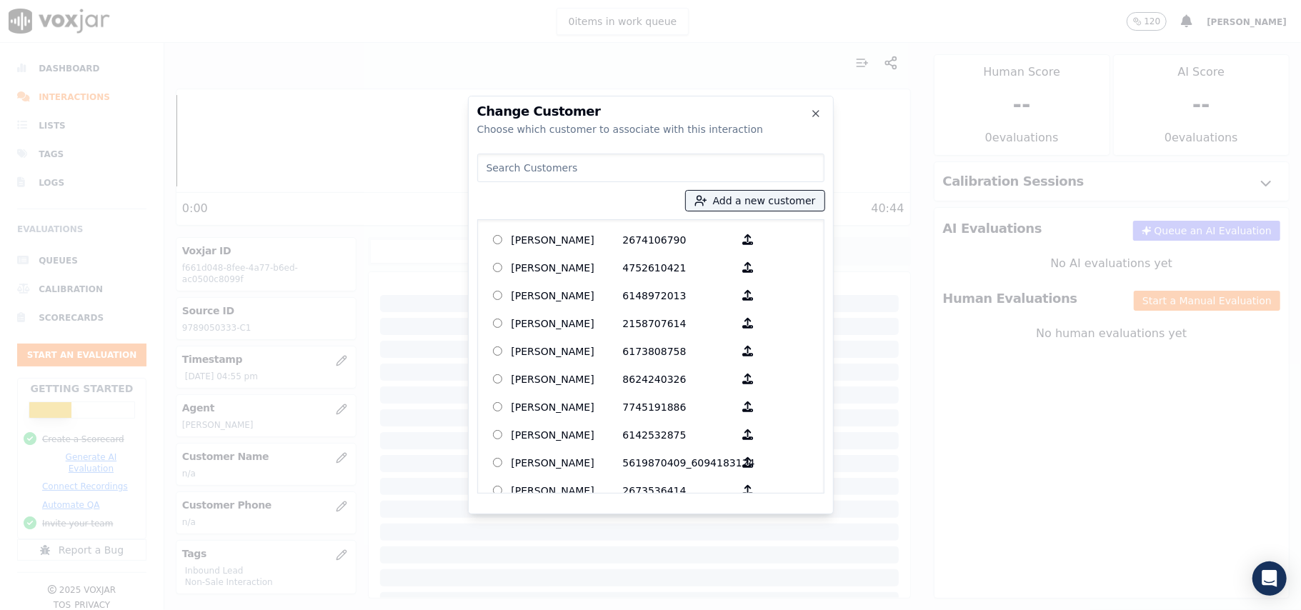
paste input "[PERSON_NAME]"
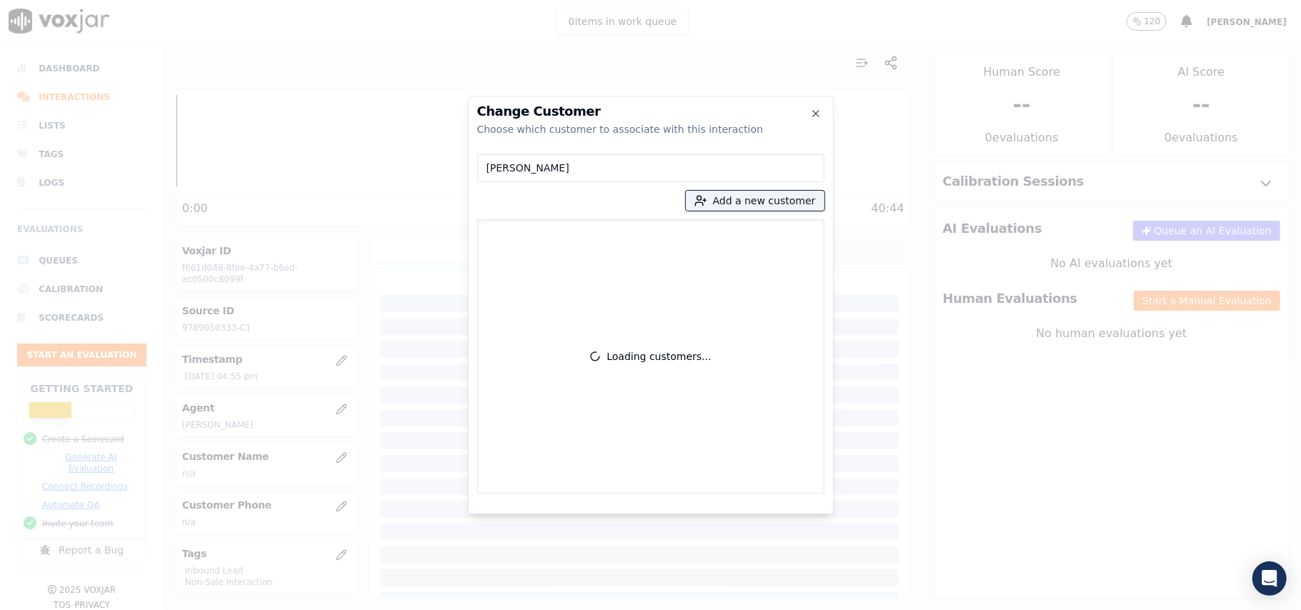
click at [486, 170] on input "[PERSON_NAME]" at bounding box center [650, 168] width 347 height 29
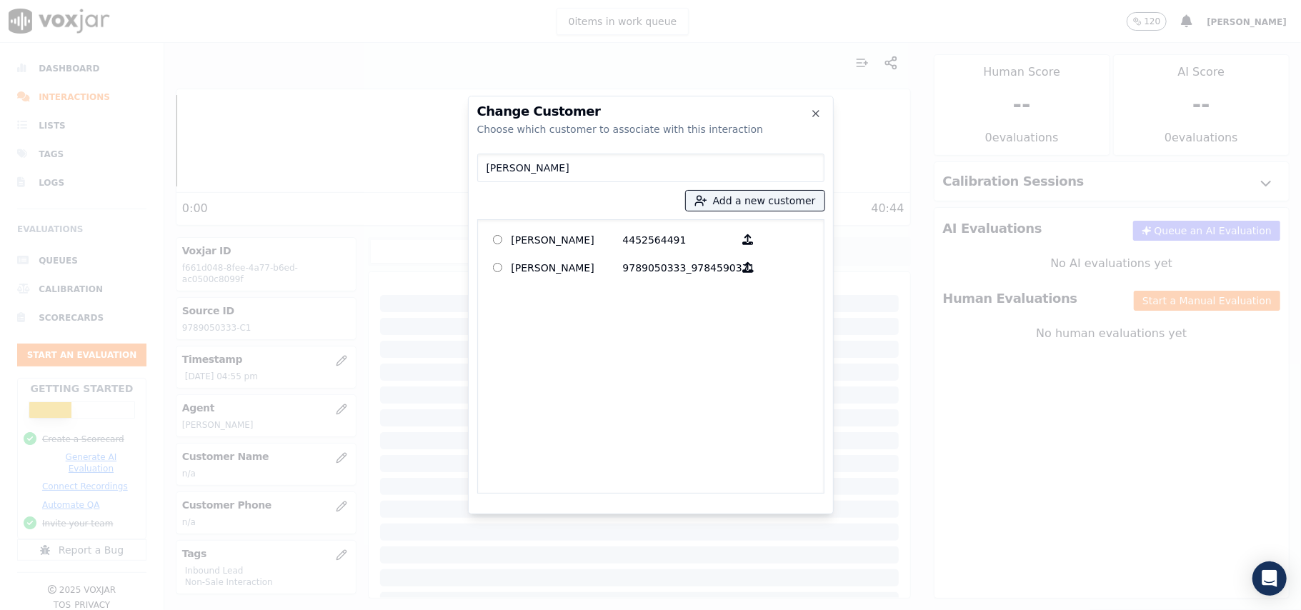
type input "[PERSON_NAME]"
click at [564, 261] on p "[PERSON_NAME]" at bounding box center [566, 267] width 111 height 22
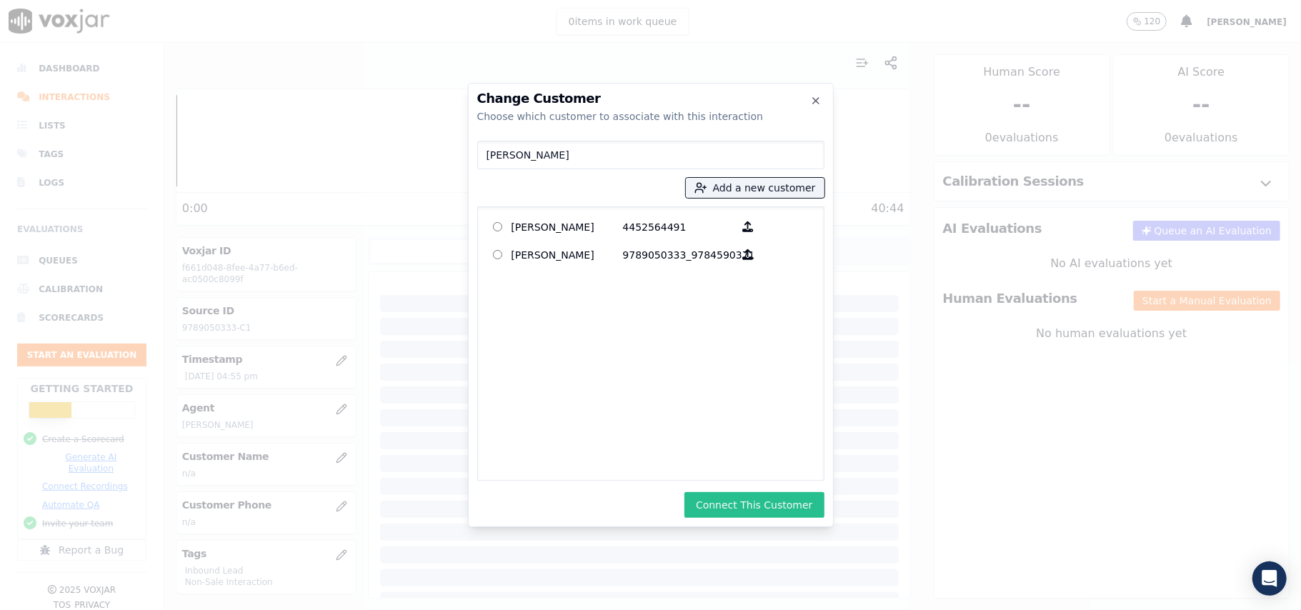
click at [730, 507] on button "Connect This Customer" at bounding box center [753, 505] width 139 height 26
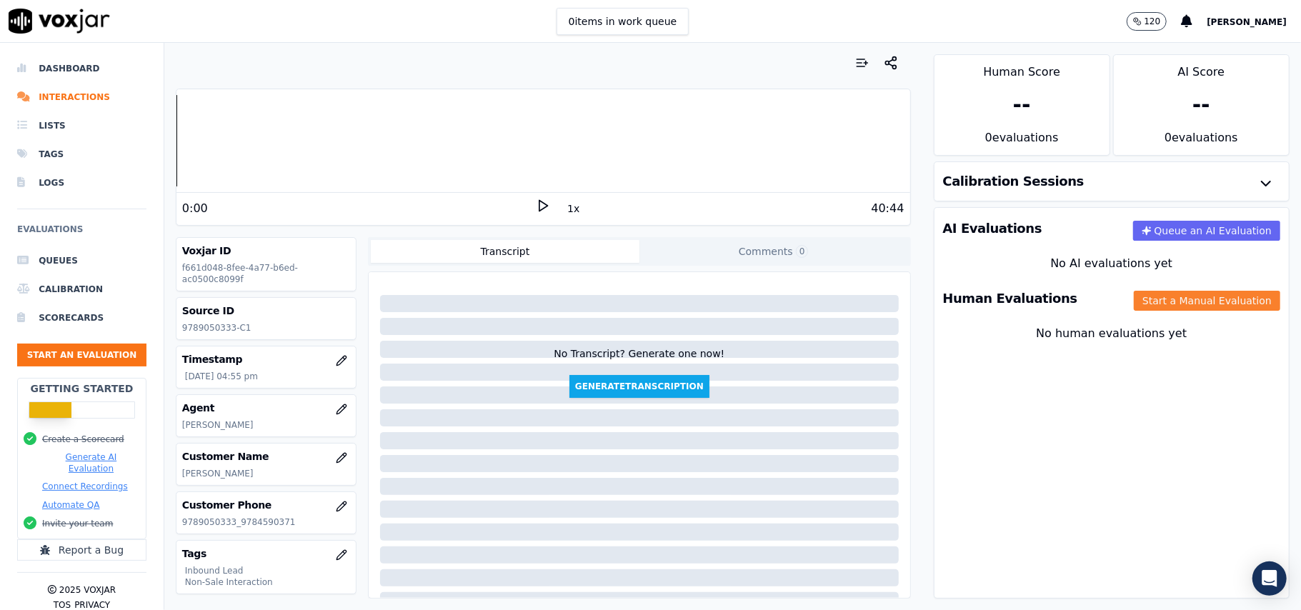
click at [1186, 309] on button "Start a Manual Evaluation" at bounding box center [1206, 301] width 146 height 20
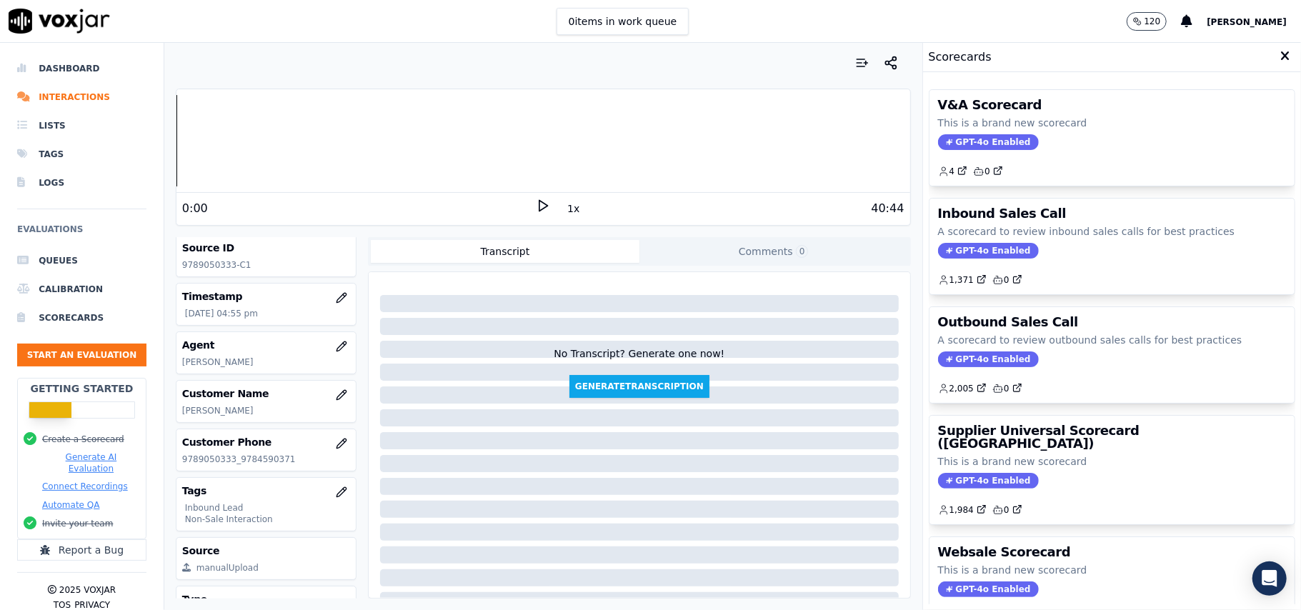
scroll to position [140, 0]
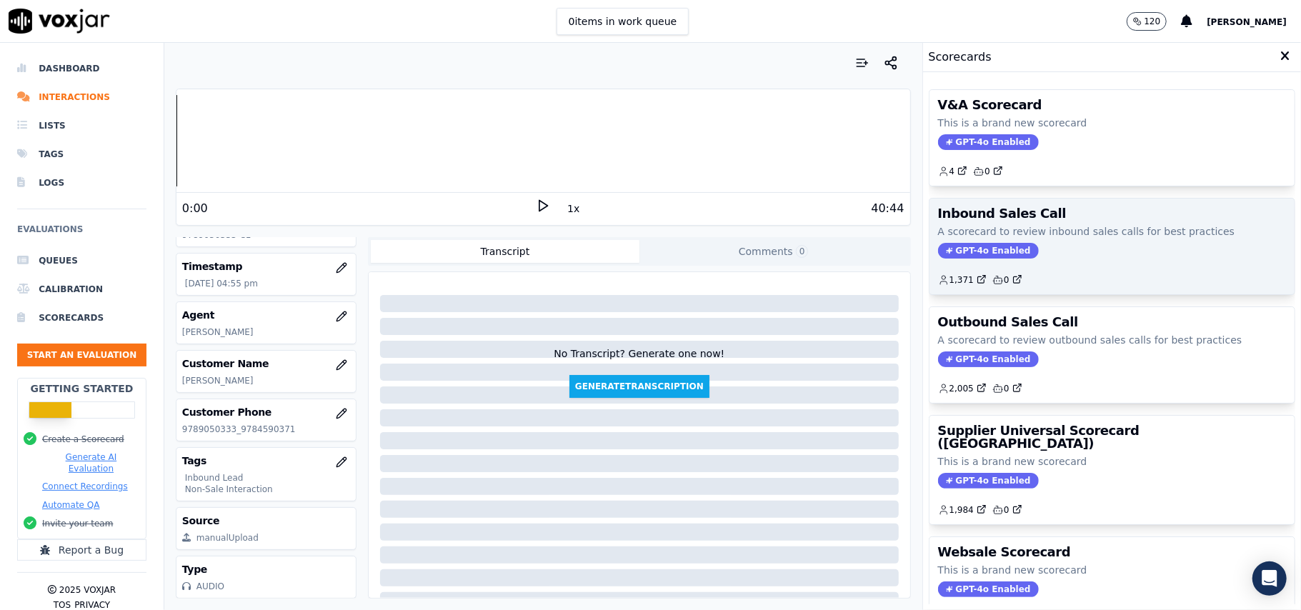
click at [988, 246] on span "GPT-4o Enabled" at bounding box center [988, 251] width 101 height 16
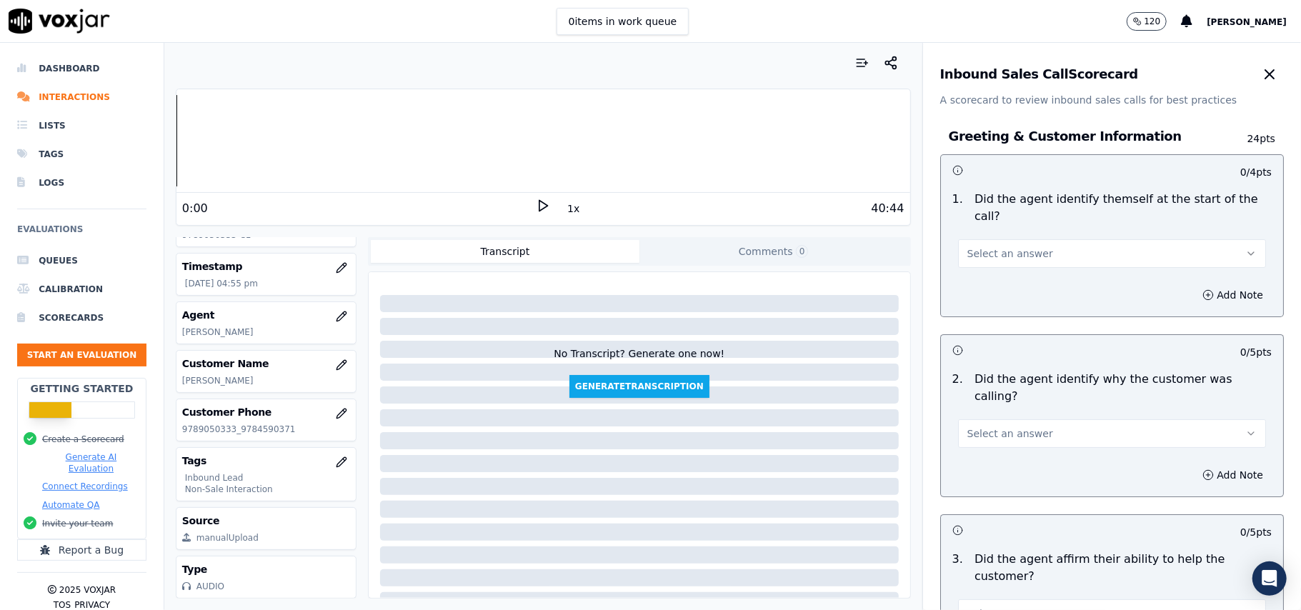
scroll to position [2520, 0]
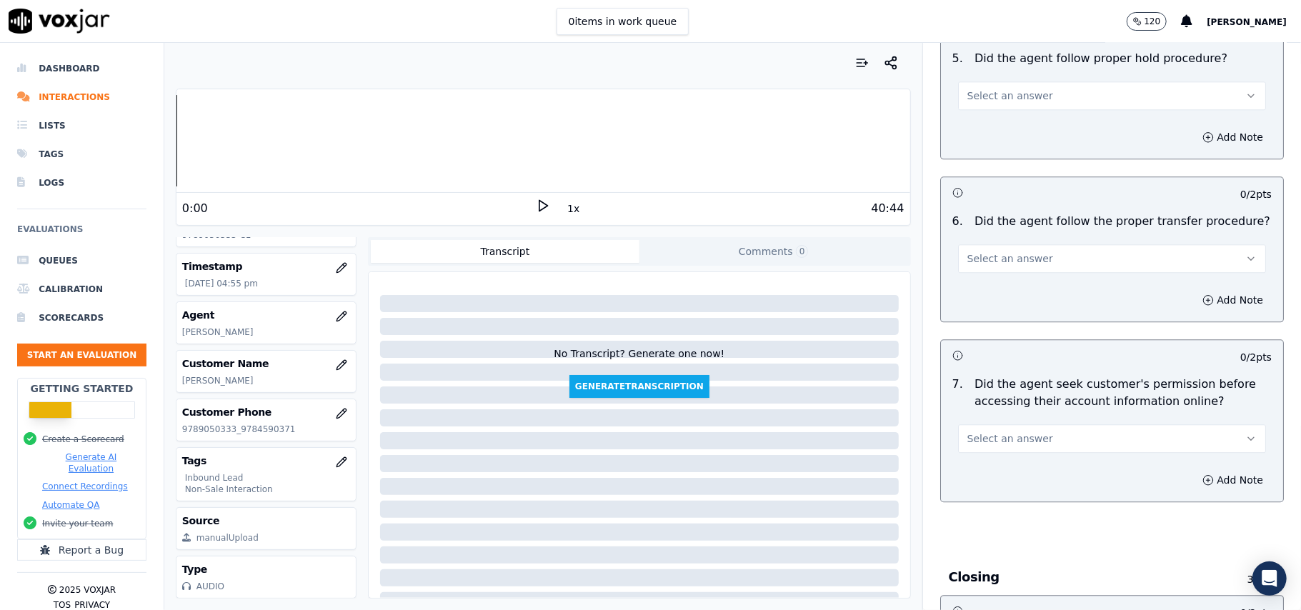
click at [1053, 421] on div "Select an answer" at bounding box center [1112, 436] width 308 height 31
click at [998, 431] on span "Select an answer" at bounding box center [1010, 438] width 86 height 14
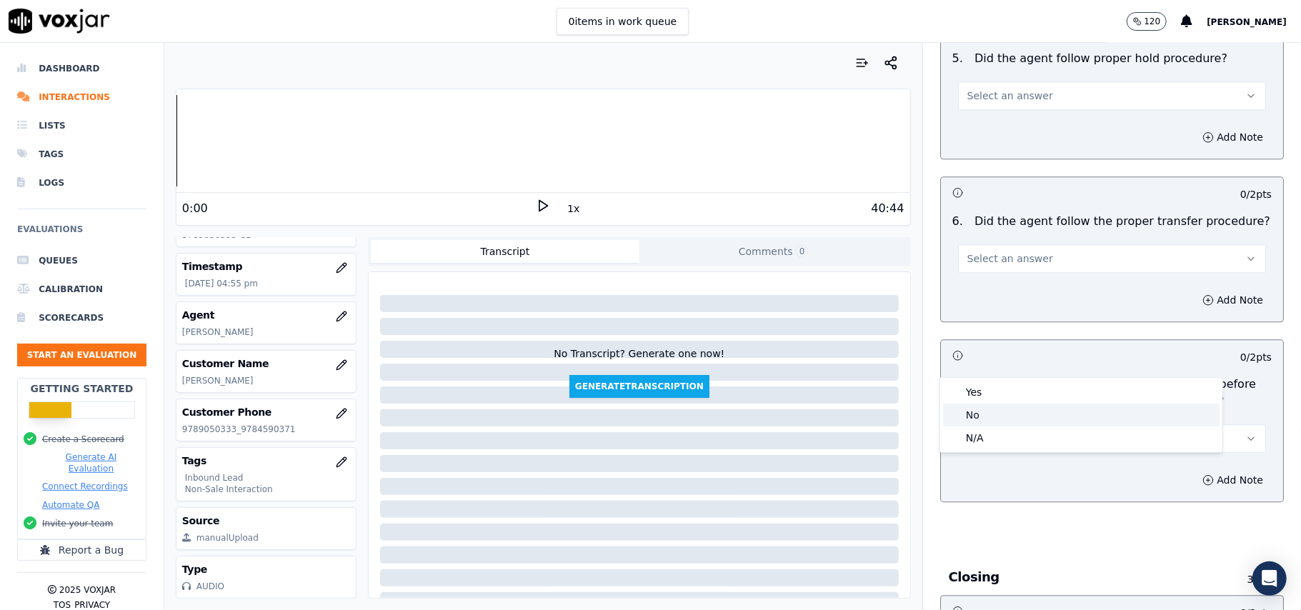
click at [981, 411] on div "No" at bounding box center [1081, 415] width 276 height 23
click at [1193, 470] on button "Add Note" at bounding box center [1232, 480] width 78 height 20
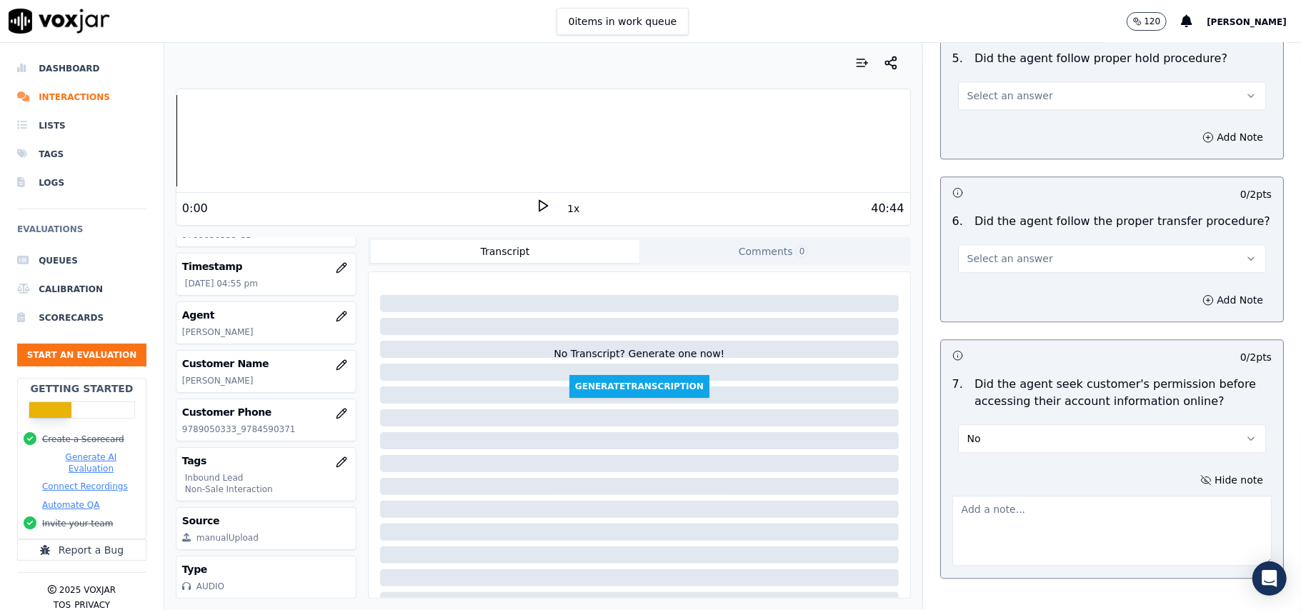
click at [990, 496] on textarea at bounding box center [1111, 531] width 319 height 70
paste textarea "@08:10 – The agent did not take permission from the customer before accessing t…"
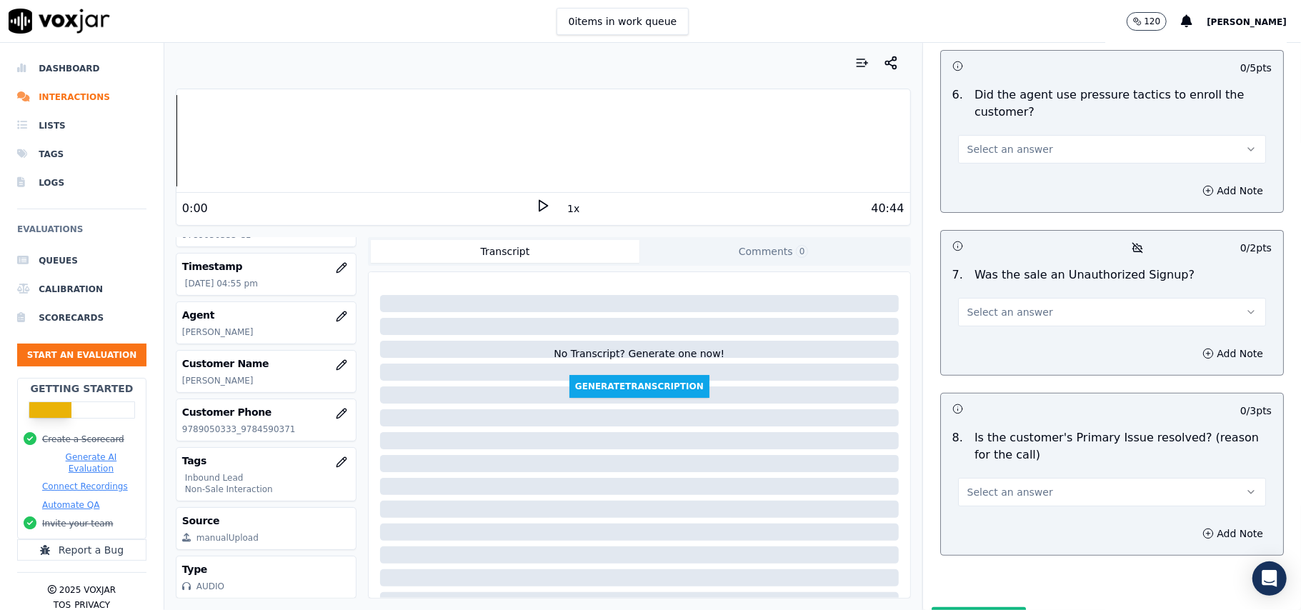
type textarea "@08:10 – The agent did not take permission from the customer before accessing t…"
click at [993, 485] on span "Select an answer" at bounding box center [1010, 492] width 86 height 14
click at [974, 454] on div "Yes" at bounding box center [1081, 450] width 276 height 23
click at [967, 305] on span "Select an answer" at bounding box center [1010, 312] width 86 height 14
click at [975, 289] on div "No" at bounding box center [1081, 292] width 276 height 23
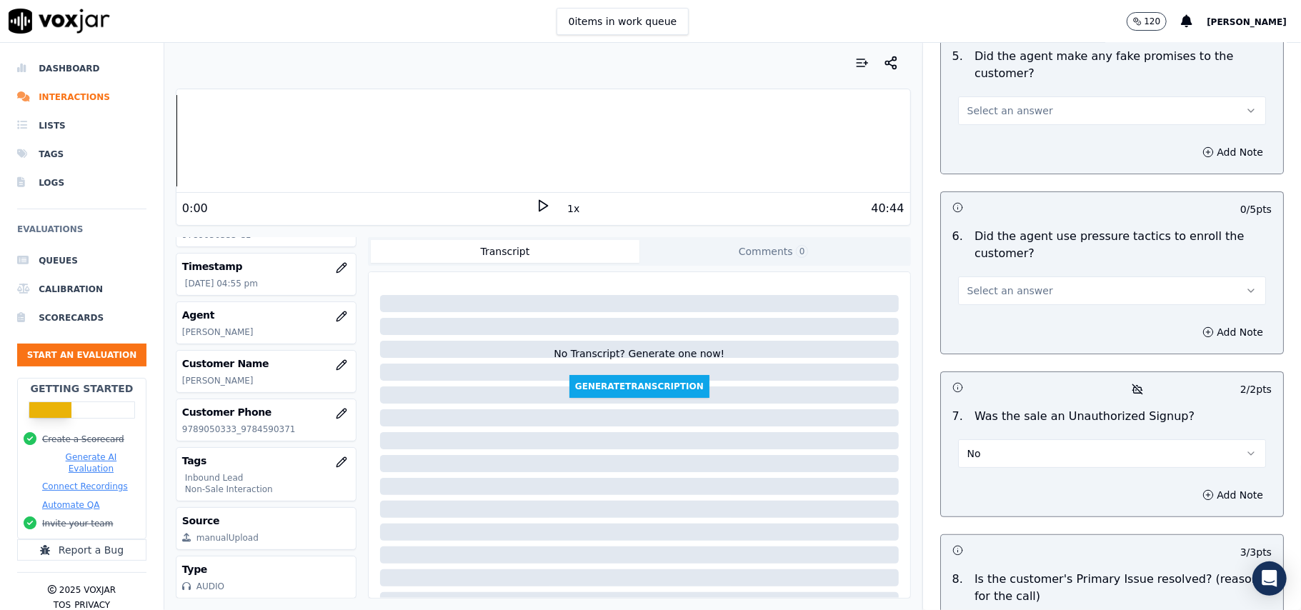
scroll to position [3788, 0]
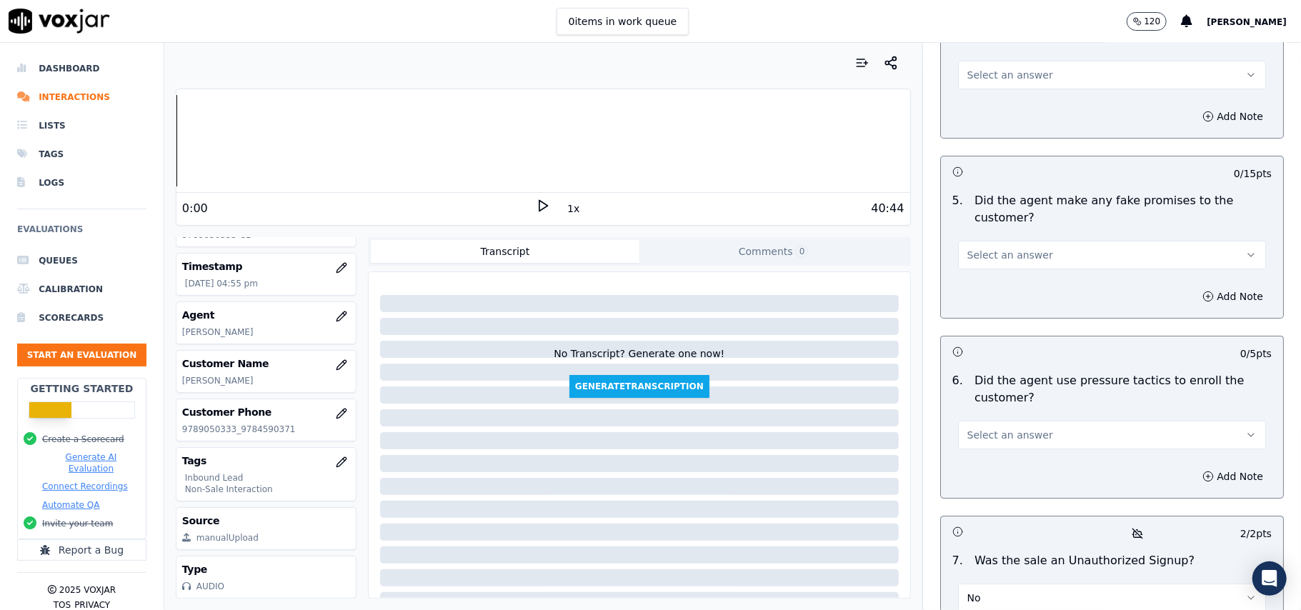
click at [975, 583] on button "No" at bounding box center [1112, 597] width 308 height 29
click at [970, 501] on div "N/A" at bounding box center [1081, 490] width 276 height 23
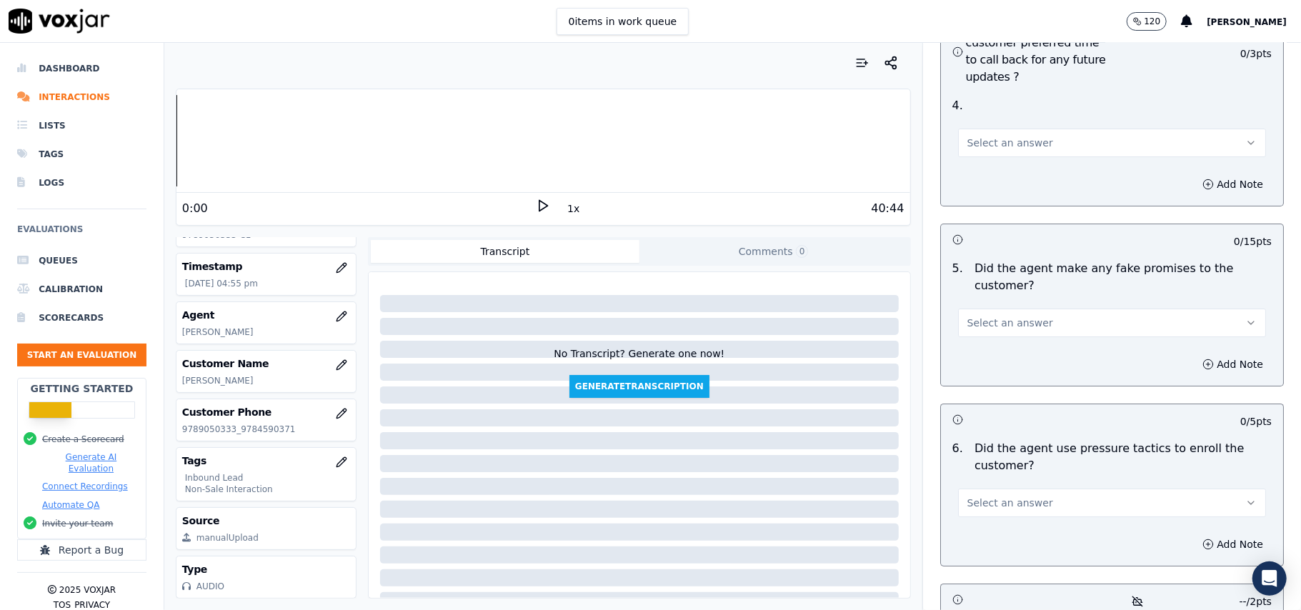
scroll to position [3692, 0]
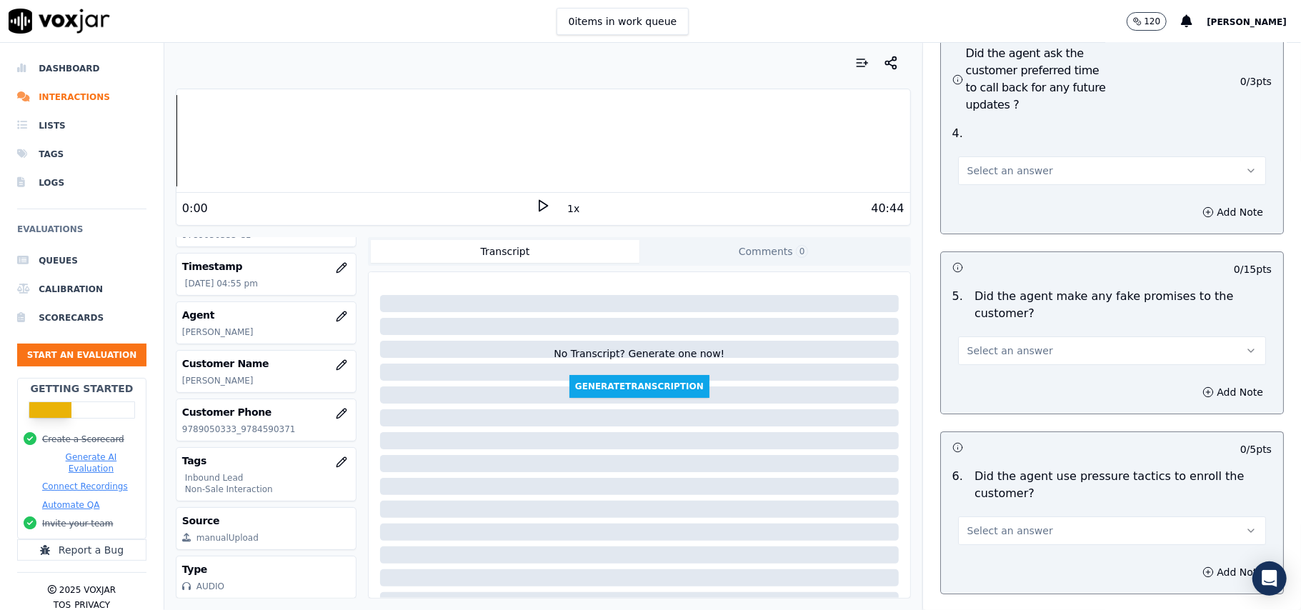
click at [1009, 523] on span "Select an answer" at bounding box center [1010, 530] width 86 height 14
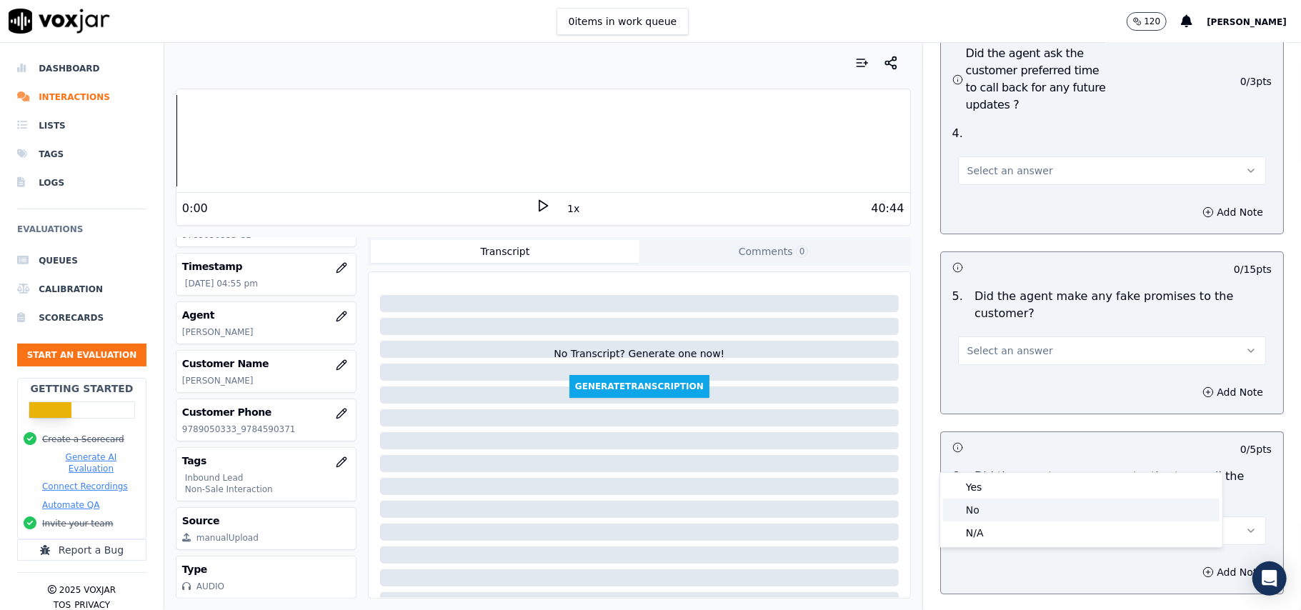
click at [956, 510] on span at bounding box center [953, 510] width 10 height 10
click at [1000, 344] on span "Select an answer" at bounding box center [1010, 351] width 86 height 14
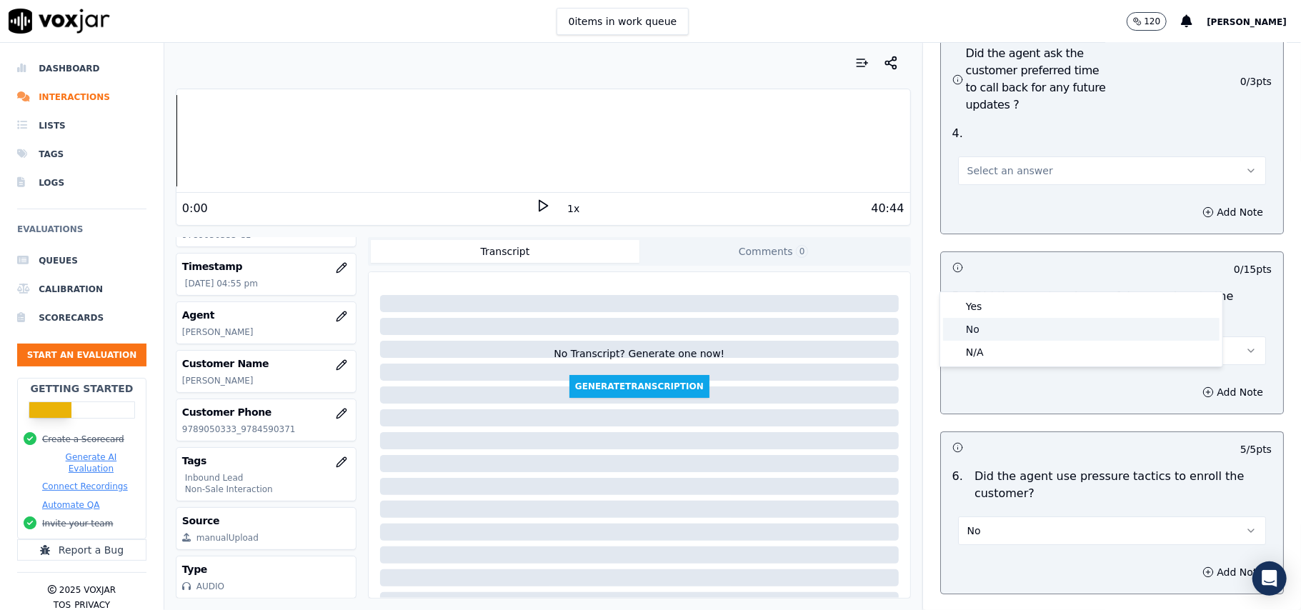
click at [977, 329] on div "No" at bounding box center [1081, 329] width 276 height 23
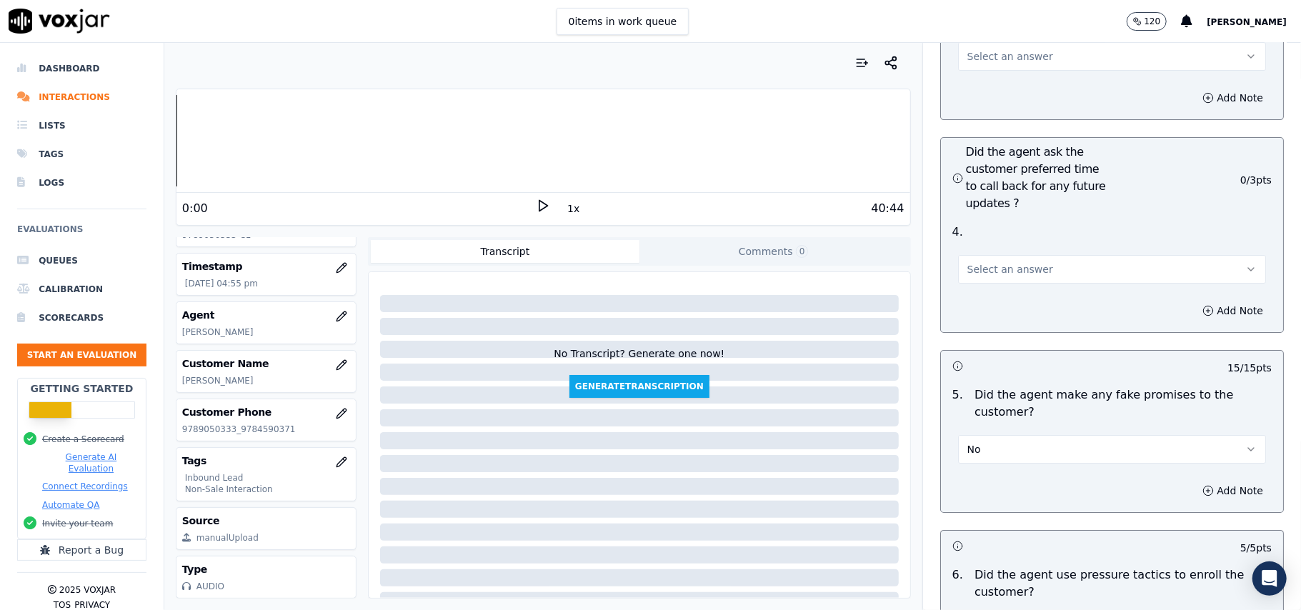
scroll to position [3502, 0]
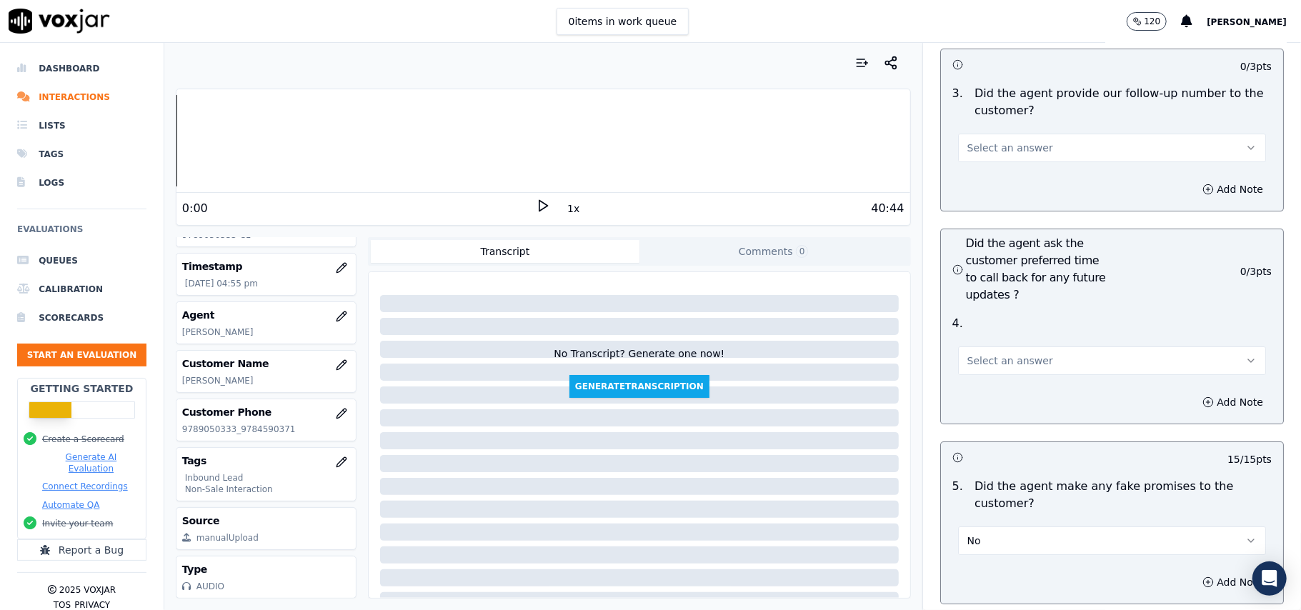
click at [989, 354] on span "Select an answer" at bounding box center [1010, 361] width 86 height 14
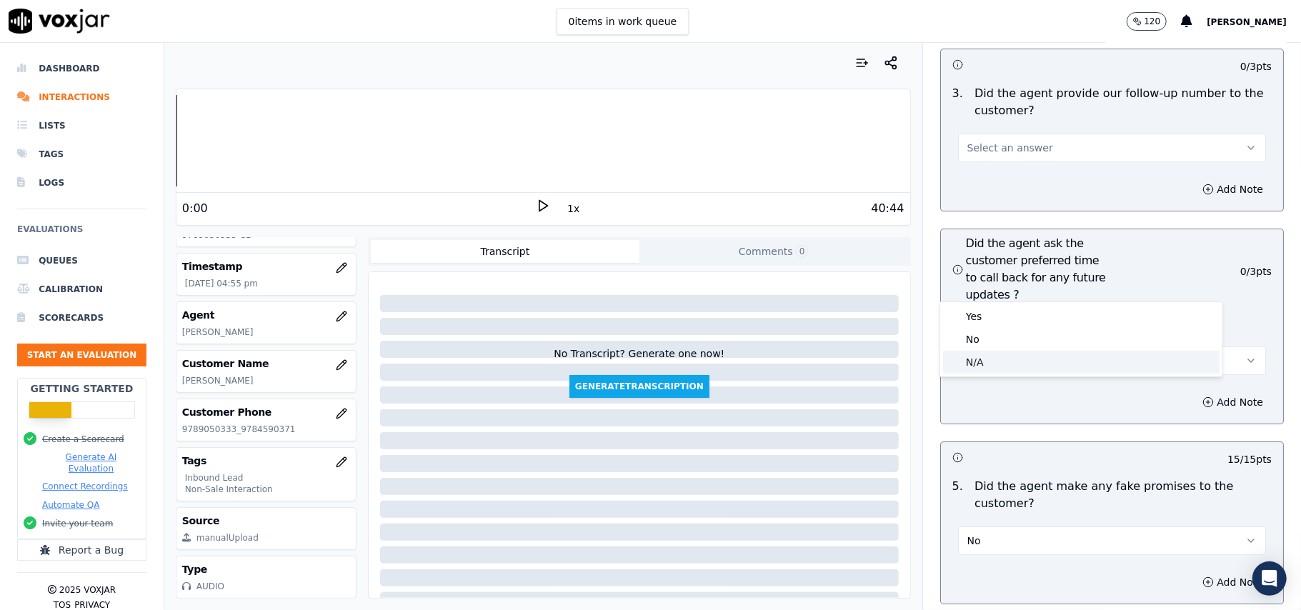
drag, startPoint x: 998, startPoint y: 363, endPoint x: 989, endPoint y: 351, distance: 14.3
click at [998, 363] on div "N/A" at bounding box center [1081, 362] width 276 height 23
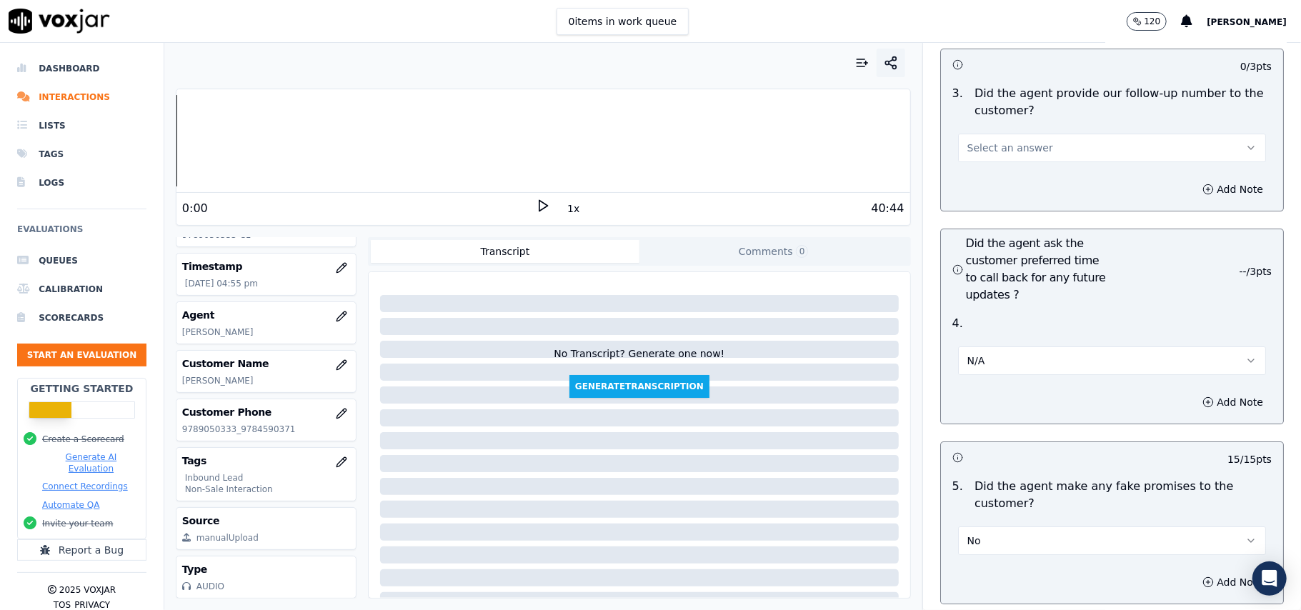
scroll to position [3034, 0]
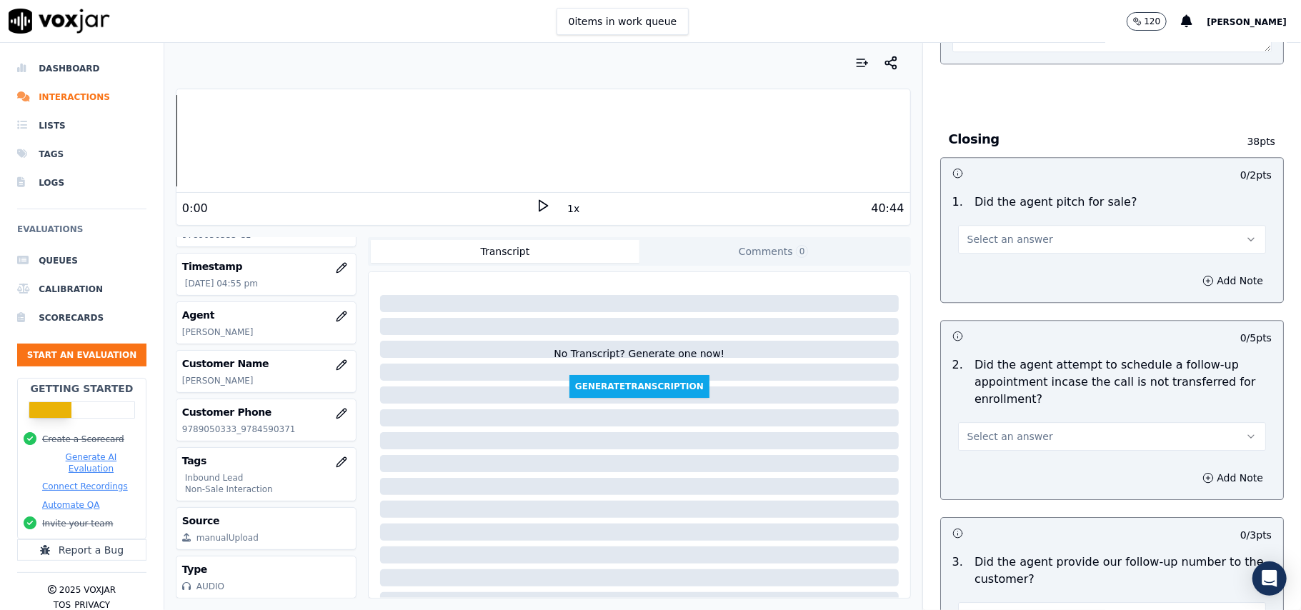
click at [1021, 429] on span "Select an answer" at bounding box center [1010, 436] width 86 height 14
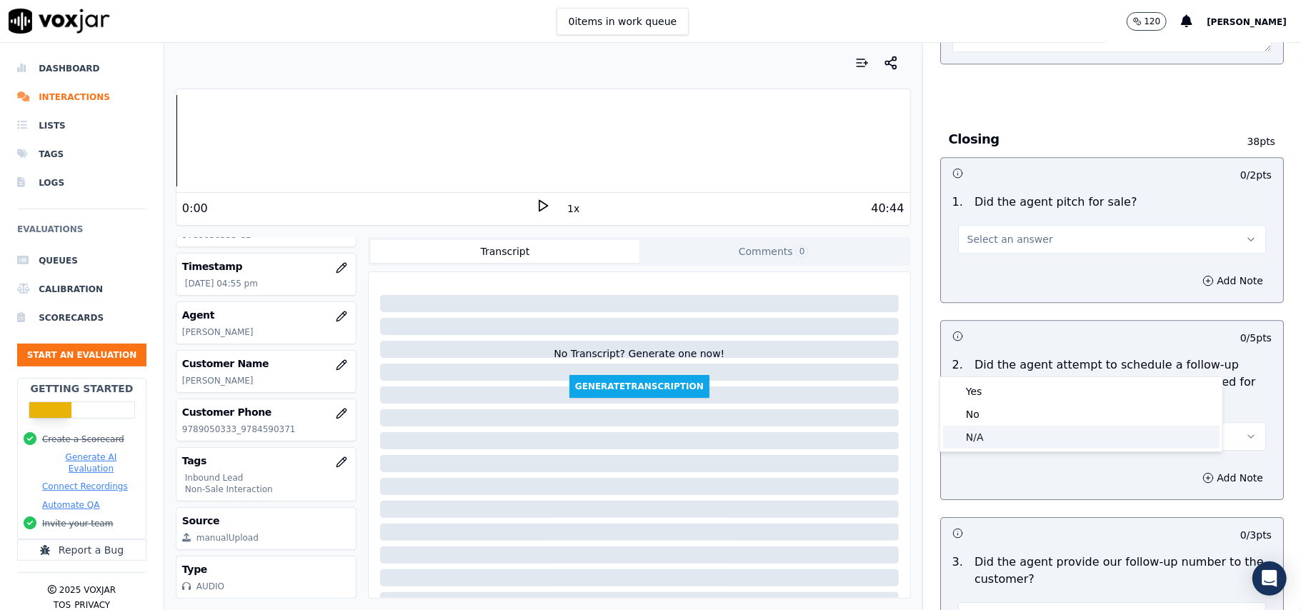
click at [980, 430] on div "N/A" at bounding box center [1081, 437] width 276 height 23
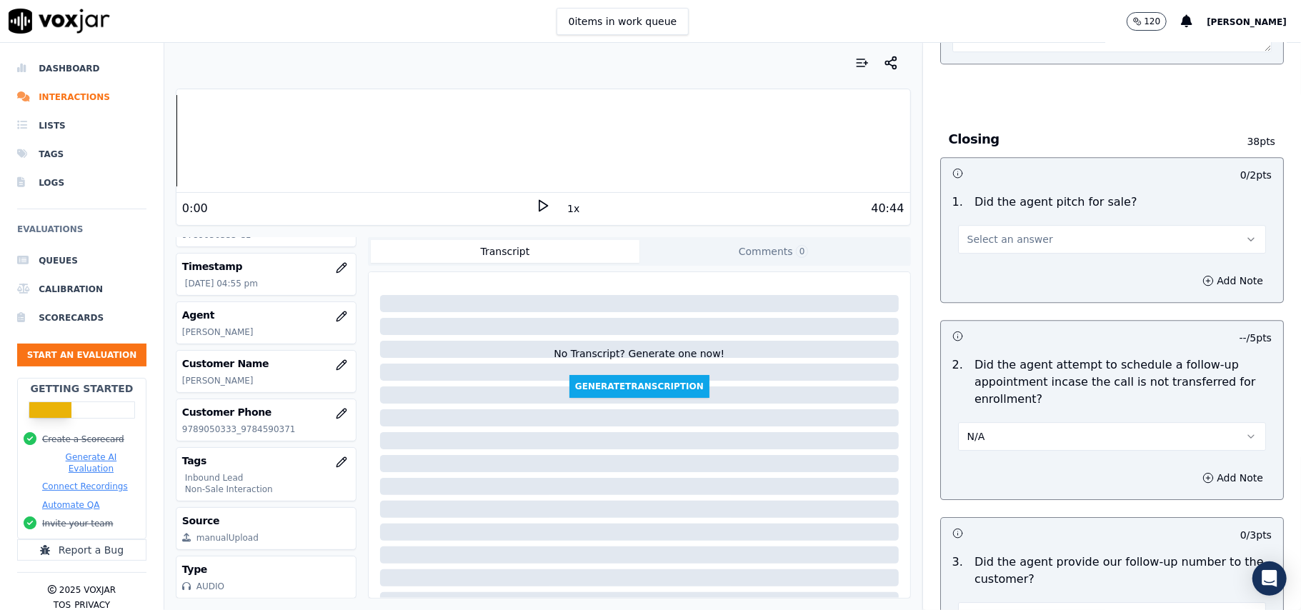
click at [726, 353] on div "No Transcript? Generate one now! Generate Transcription" at bounding box center [639, 338] width 530 height 120
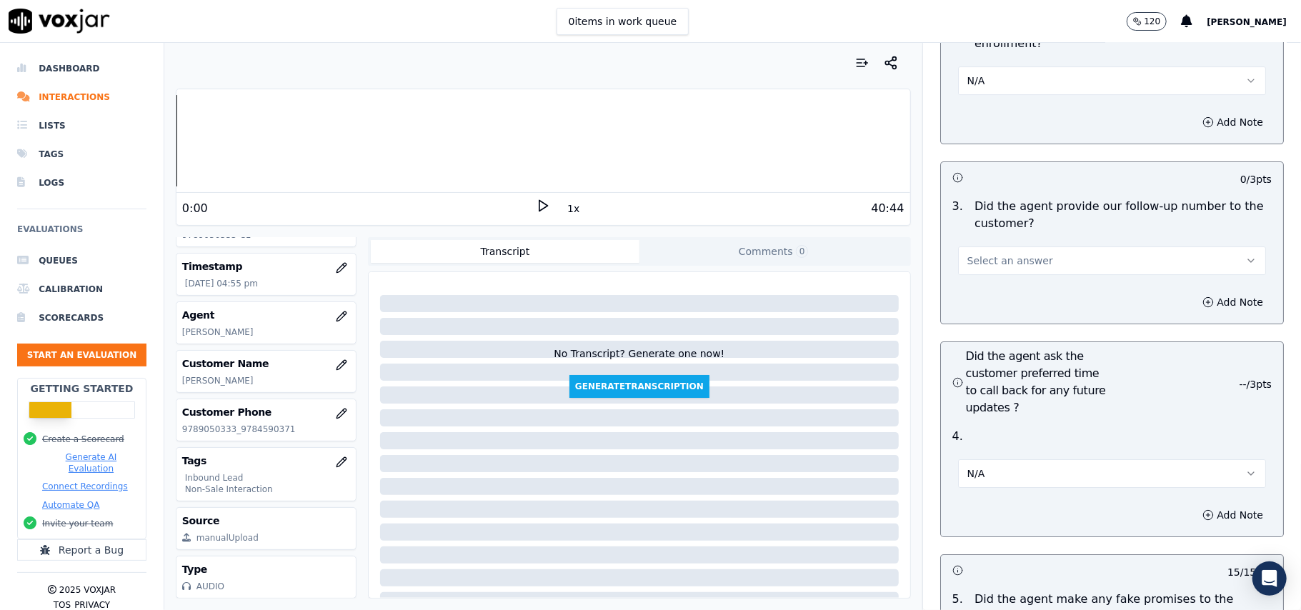
click at [1117, 344] on div "Did the agent ask the customer preferred time to call back for any future updat…" at bounding box center [1112, 382] width 342 height 80
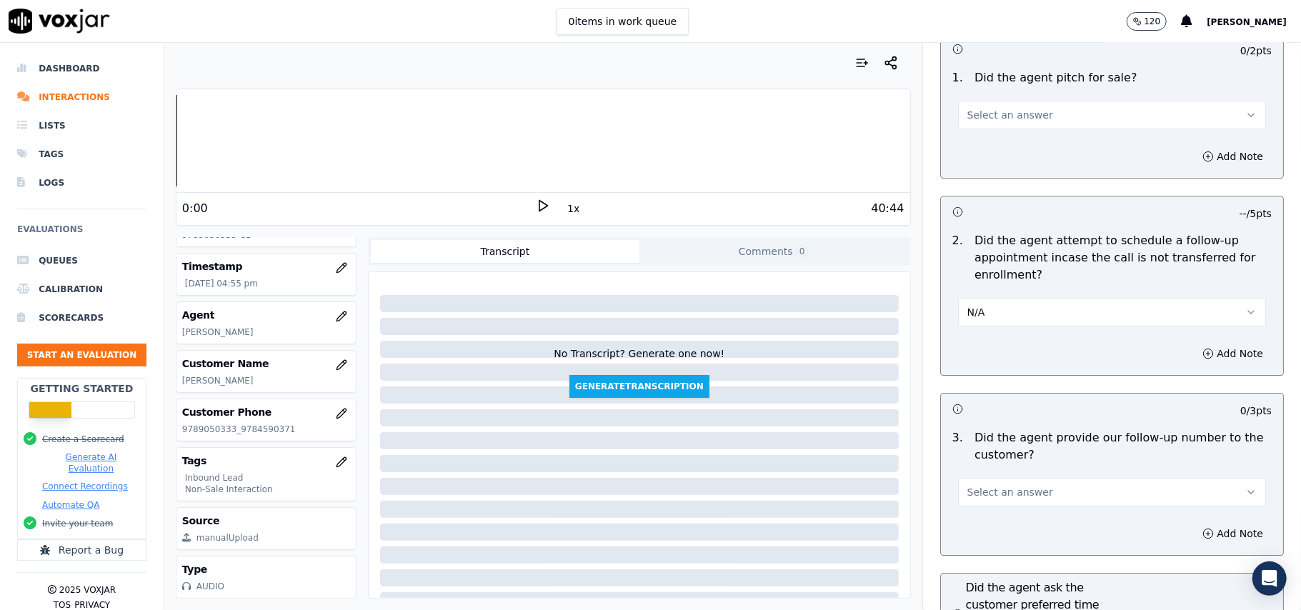
scroll to position [3121, 0]
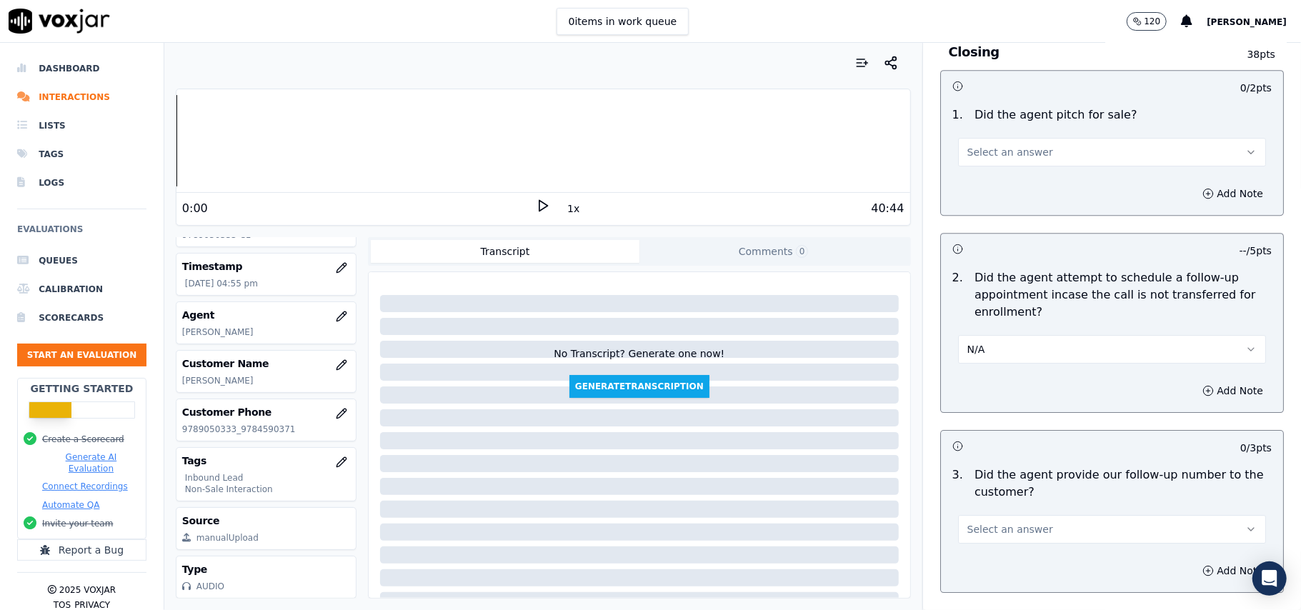
click at [1001, 522] on span "Select an answer" at bounding box center [1010, 529] width 86 height 14
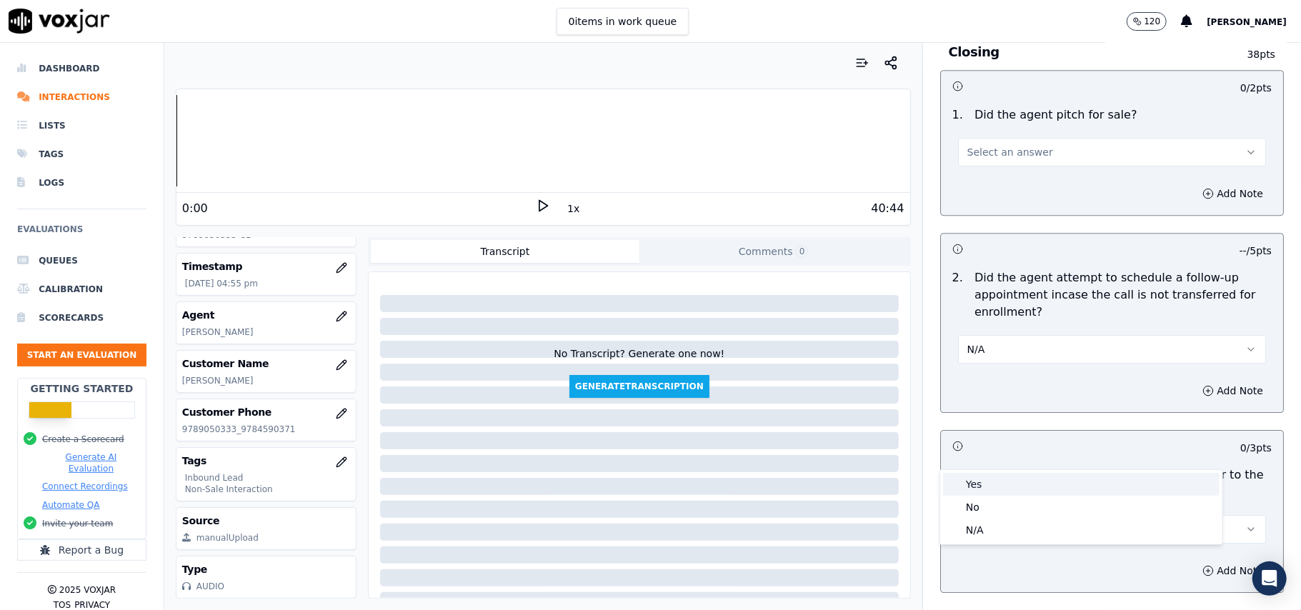
click at [983, 478] on div "Yes" at bounding box center [1081, 484] width 276 height 23
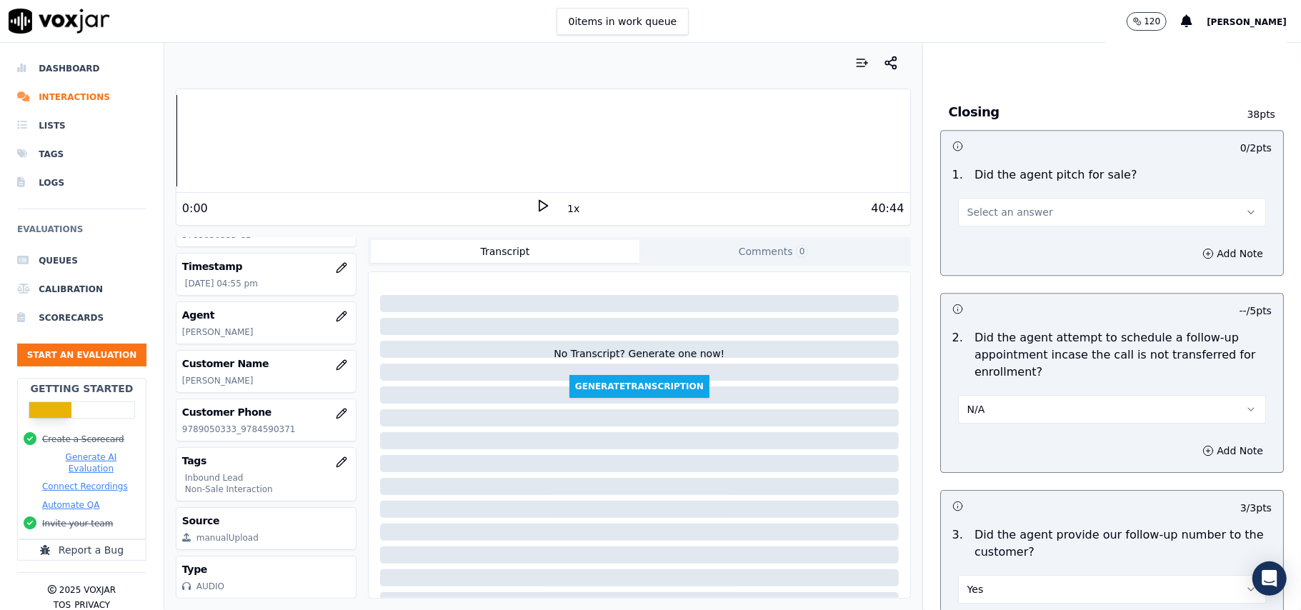
scroll to position [2931, 0]
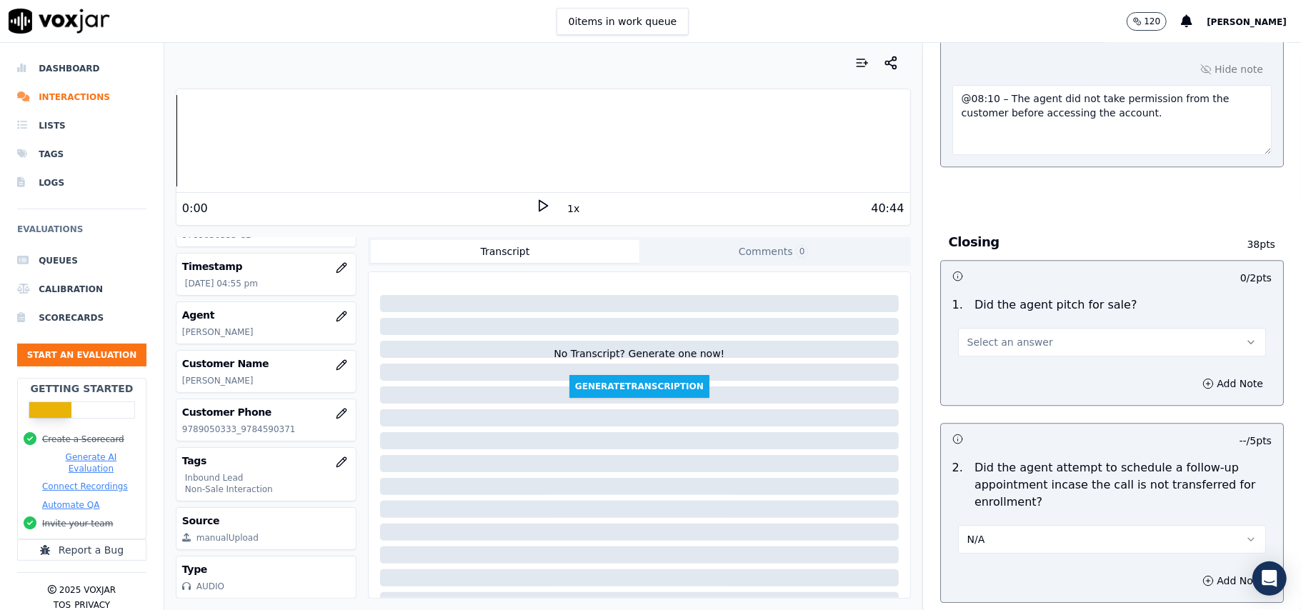
click at [984, 328] on button "Select an answer" at bounding box center [1112, 342] width 308 height 29
click at [984, 296] on div "Yes" at bounding box center [1081, 296] width 276 height 23
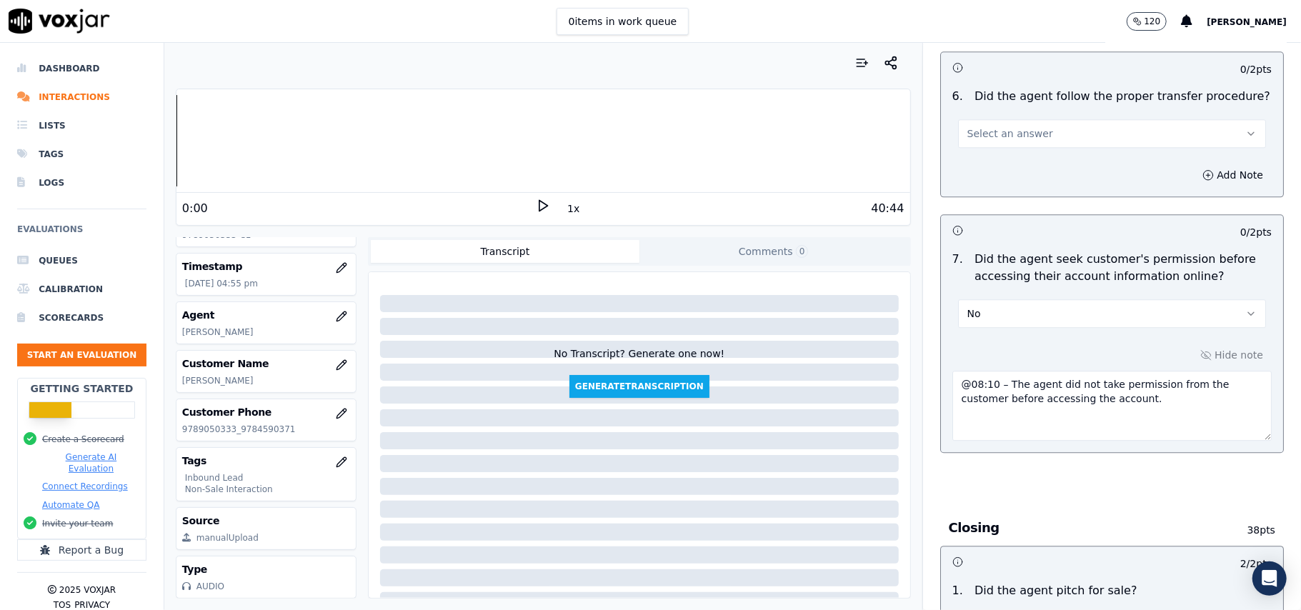
scroll to position [2360, 0]
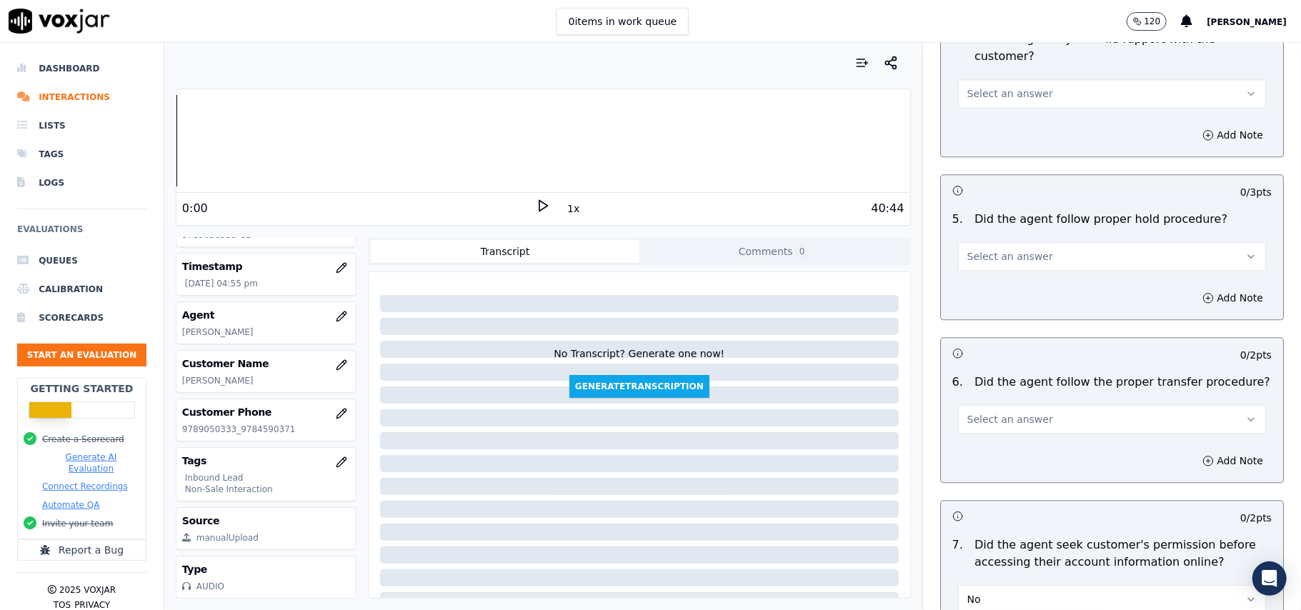
click at [983, 412] on span "Select an answer" at bounding box center [1010, 419] width 86 height 14
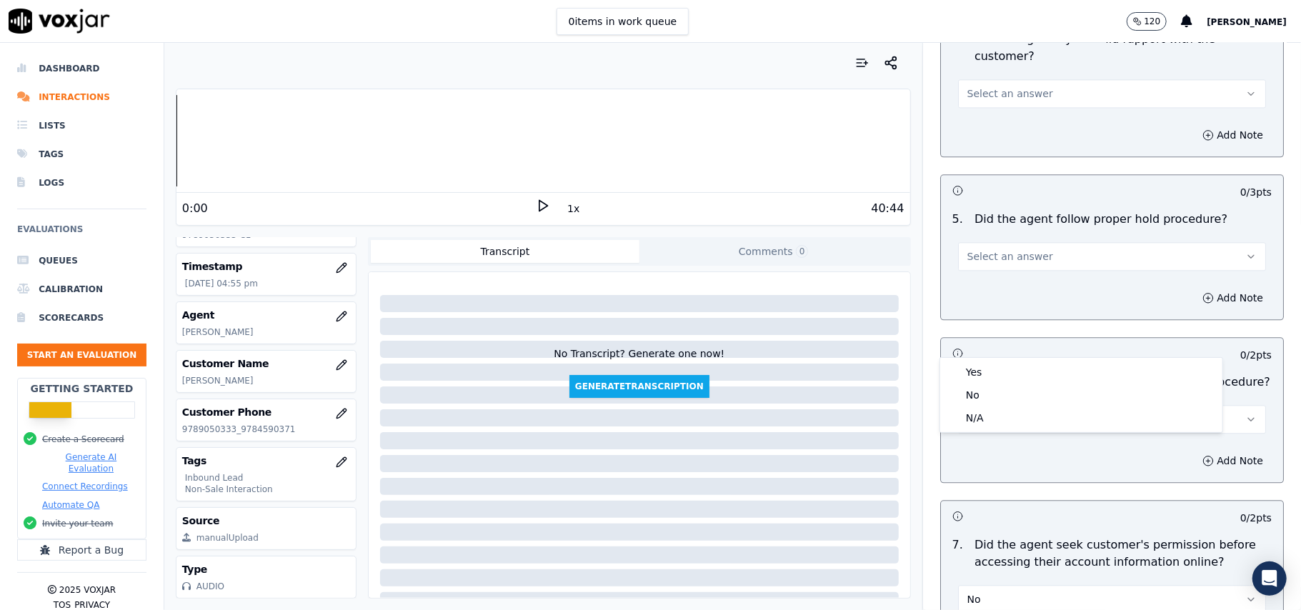
click at [983, 357] on div "Yes No N/A" at bounding box center [1081, 395] width 284 height 76
click at [980, 378] on div "Yes" at bounding box center [1081, 372] width 276 height 23
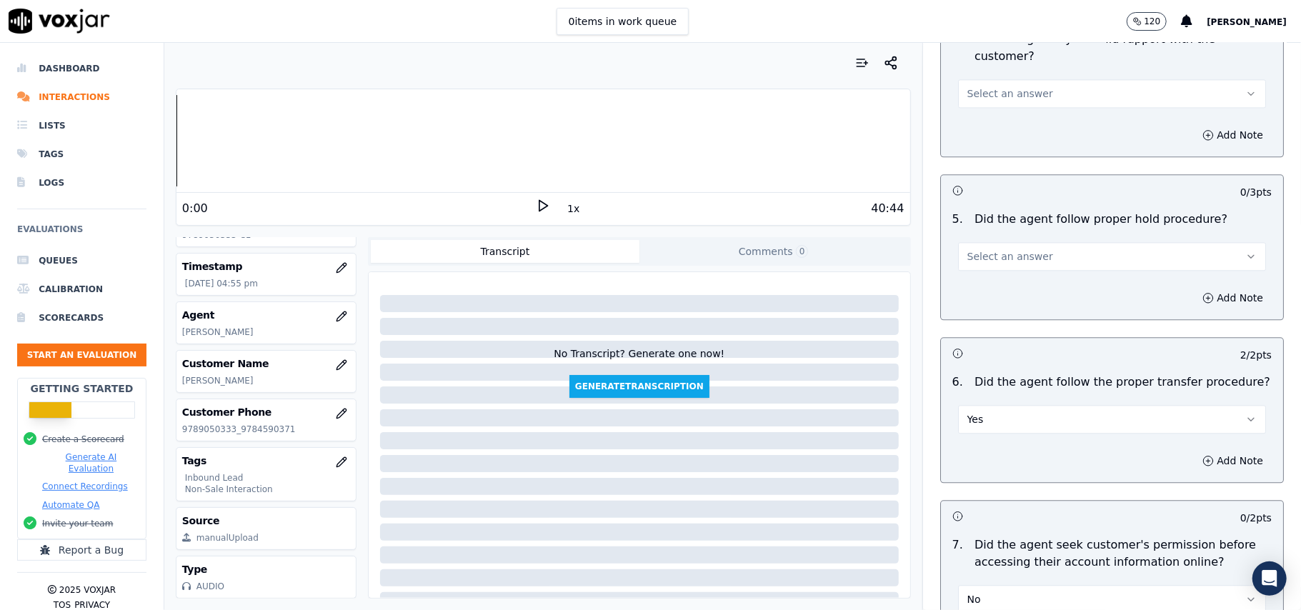
click at [988, 249] on span "Select an answer" at bounding box center [1010, 256] width 86 height 14
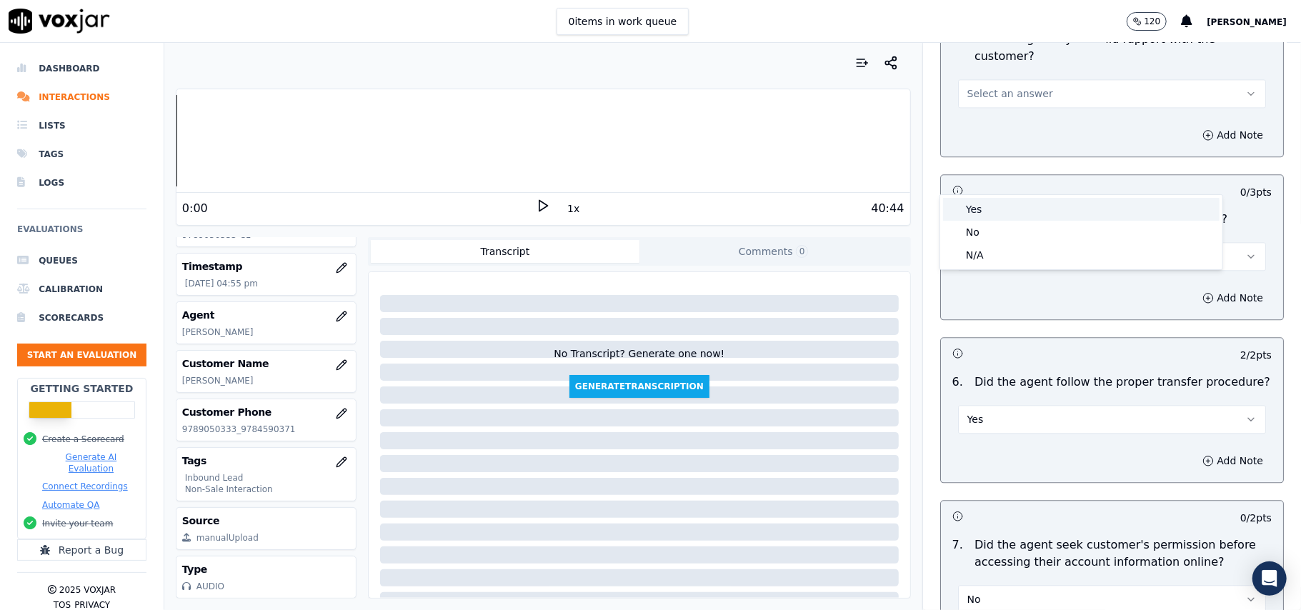
click at [986, 209] on div "Yes" at bounding box center [1081, 209] width 276 height 23
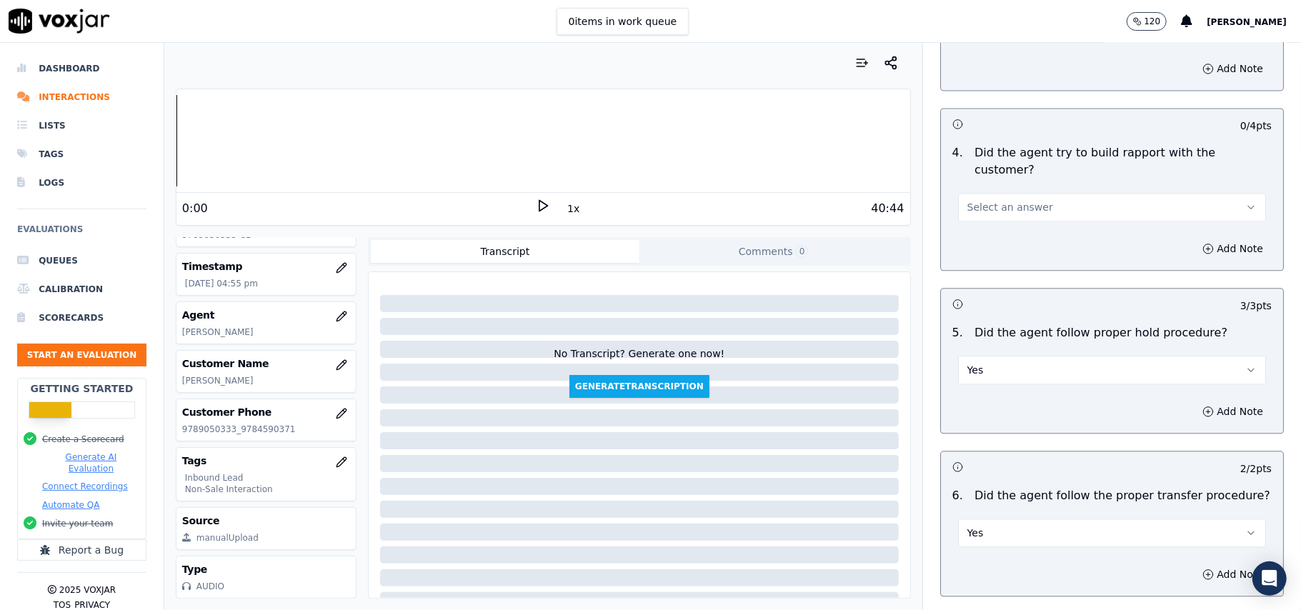
scroll to position [2074, 0]
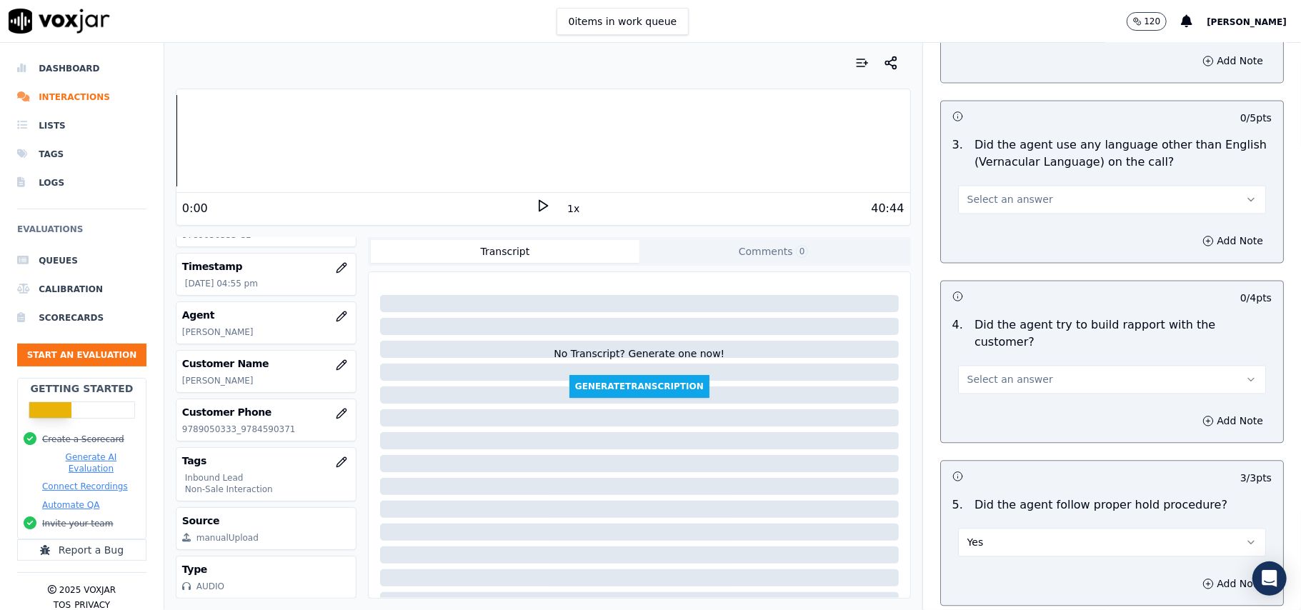
click at [990, 372] on span "Select an answer" at bounding box center [1010, 379] width 86 height 14
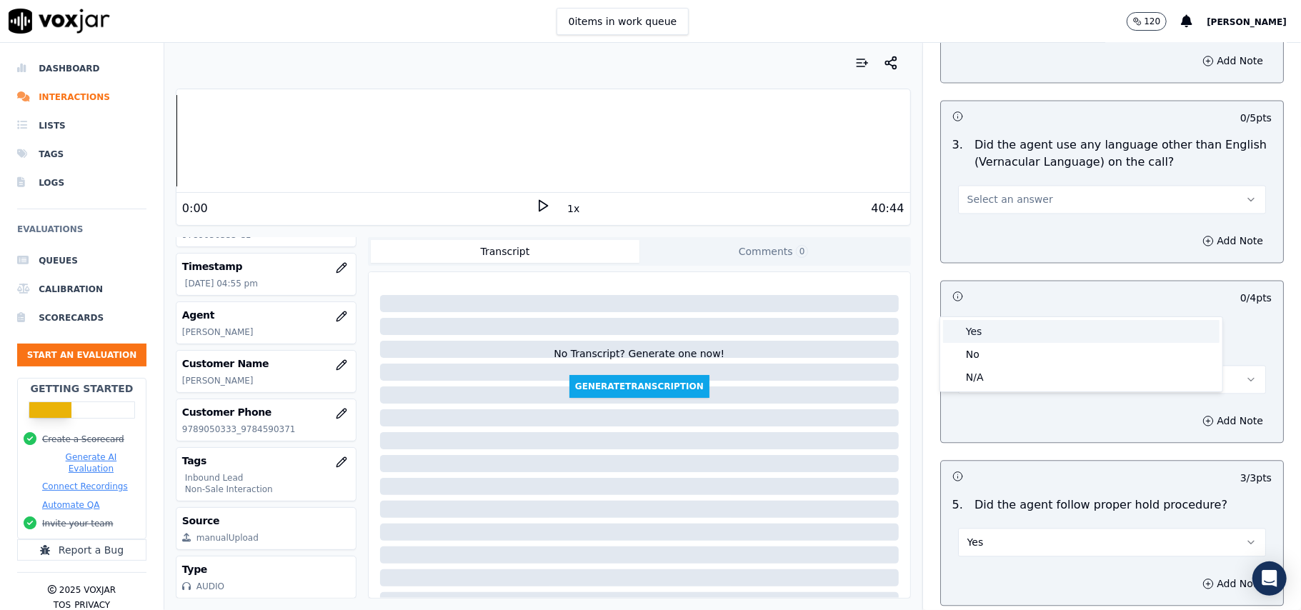
click at [995, 330] on div "Yes" at bounding box center [1081, 331] width 276 height 23
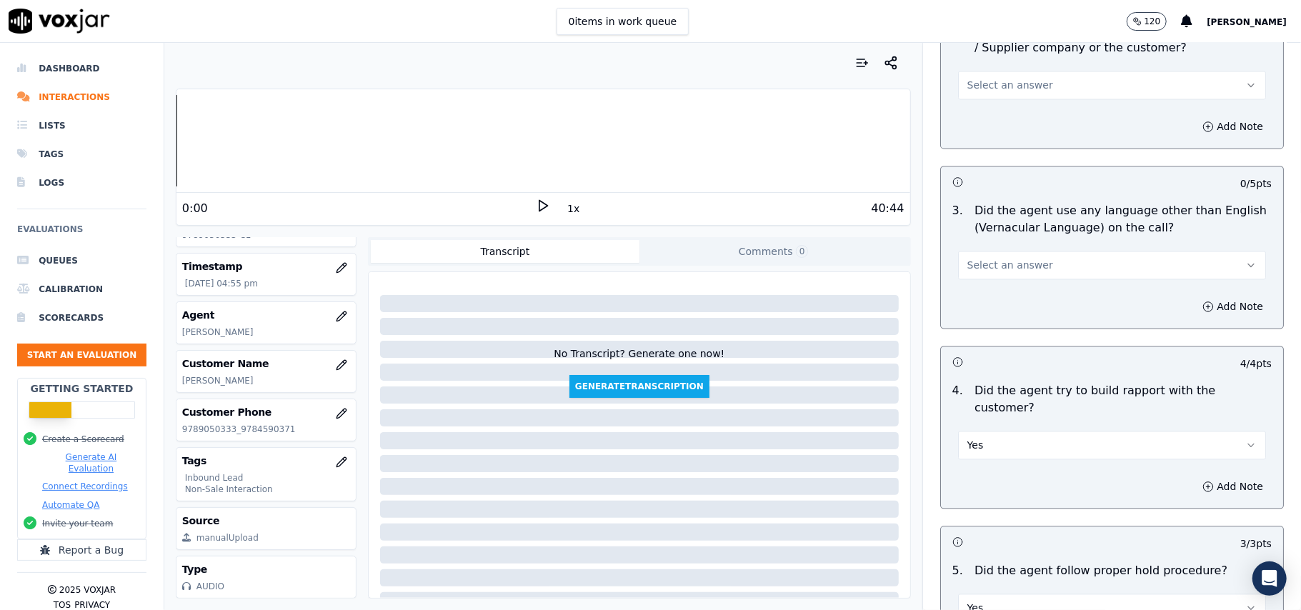
scroll to position [1978, 0]
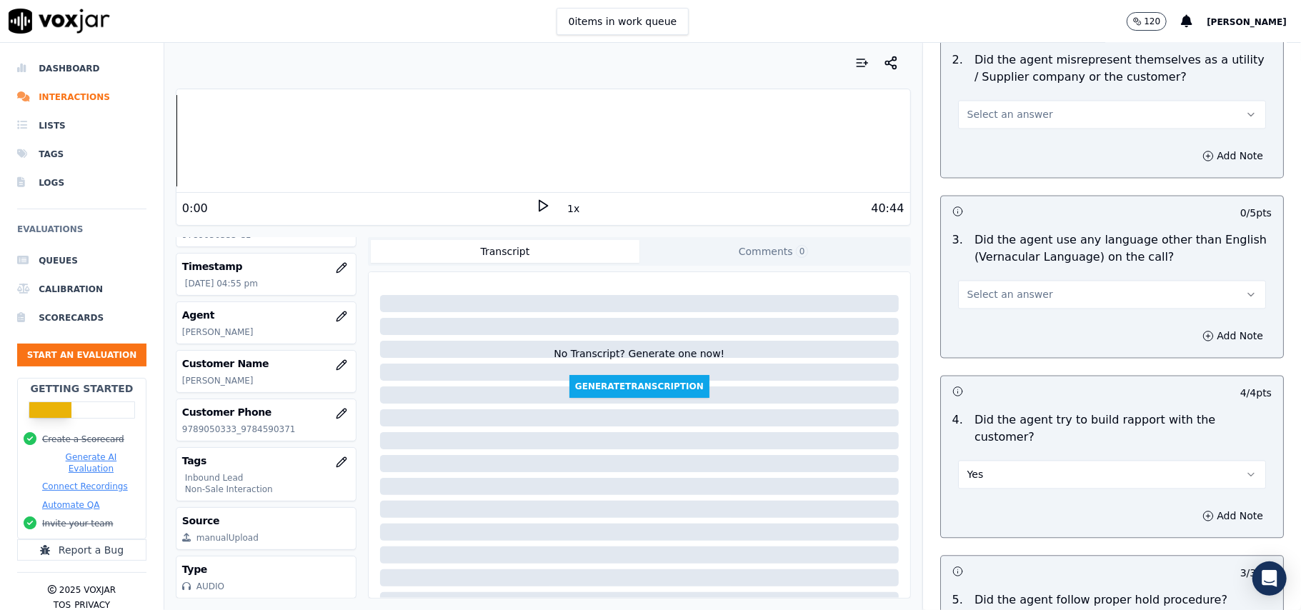
click at [986, 288] on span "Select an answer" at bounding box center [1010, 295] width 86 height 14
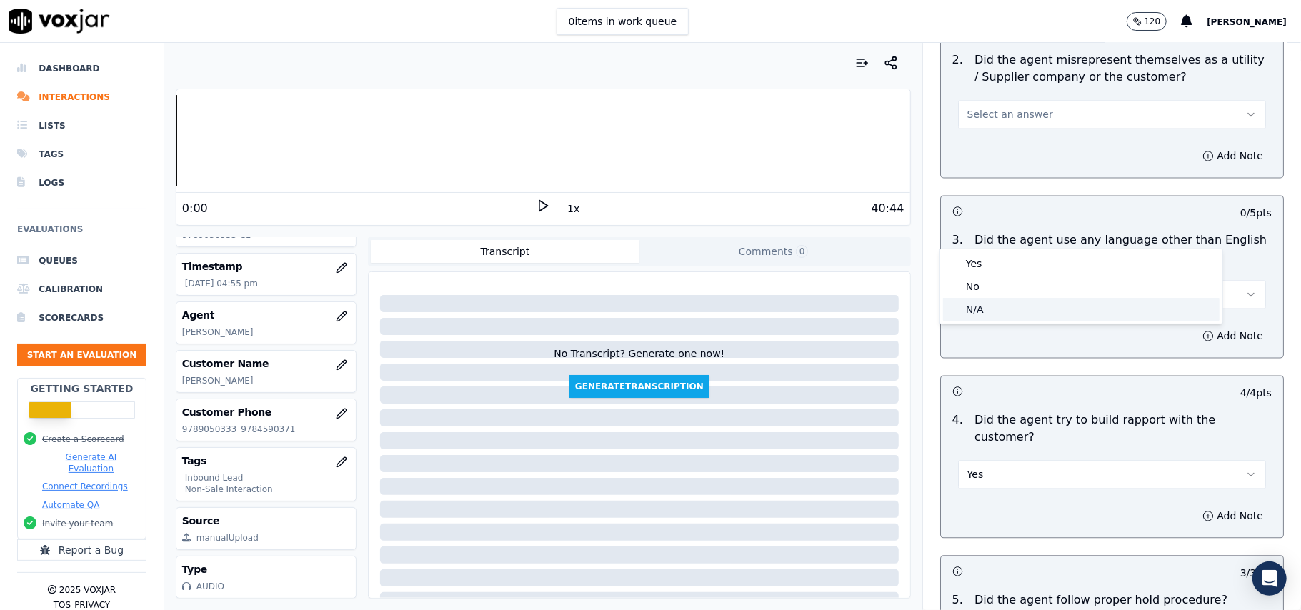
click at [975, 286] on div "No" at bounding box center [1081, 286] width 276 height 23
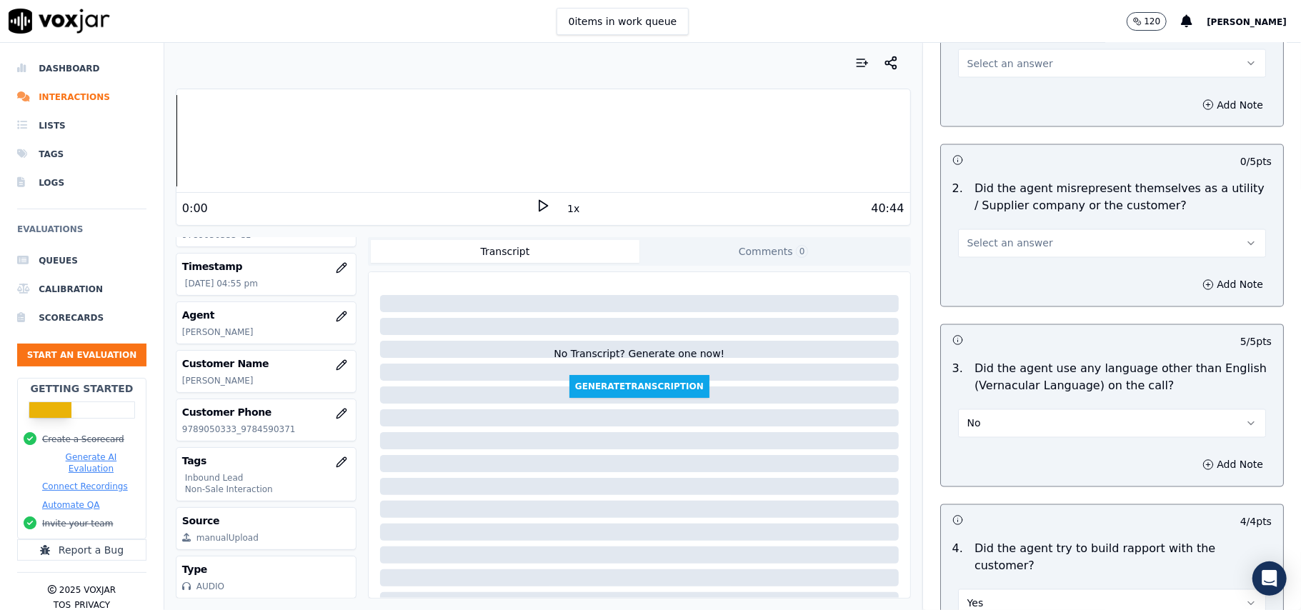
scroll to position [1598, 0]
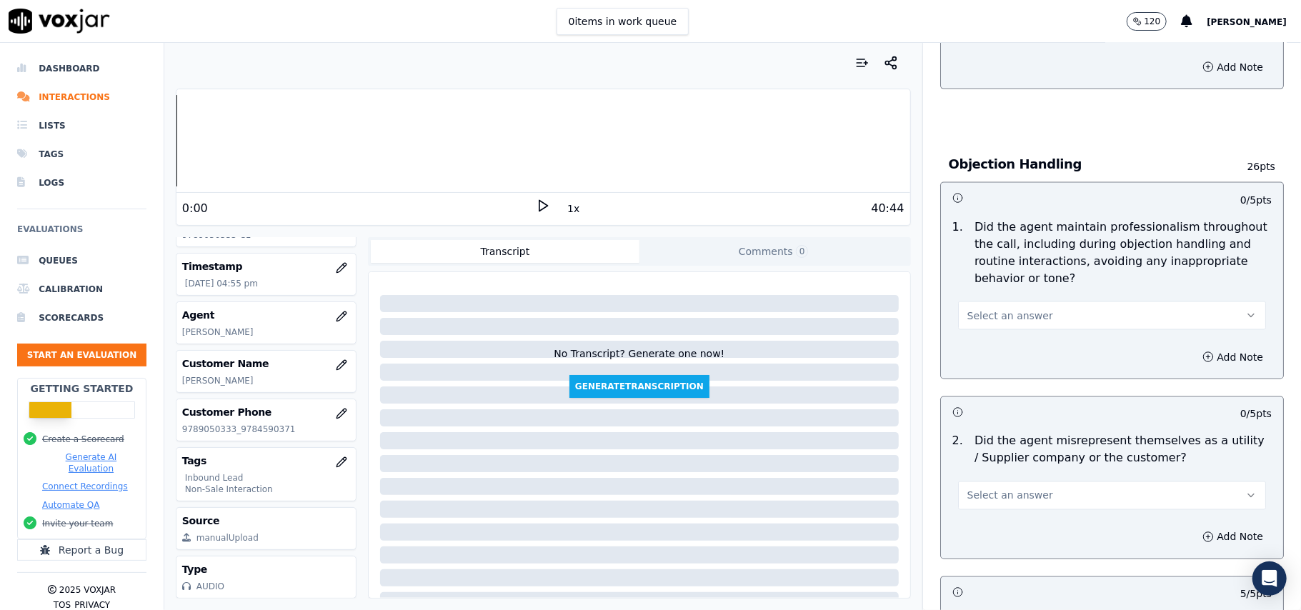
click at [992, 467] on div "Select an answer" at bounding box center [1111, 488] width 331 height 43
click at [970, 488] on span "Select an answer" at bounding box center [1010, 495] width 86 height 14
click at [970, 486] on div "No" at bounding box center [1081, 486] width 276 height 23
drag, startPoint x: 1027, startPoint y: 243, endPoint x: 1028, endPoint y: 263, distance: 20.0
click at [1027, 301] on button "Select an answer" at bounding box center [1112, 315] width 308 height 29
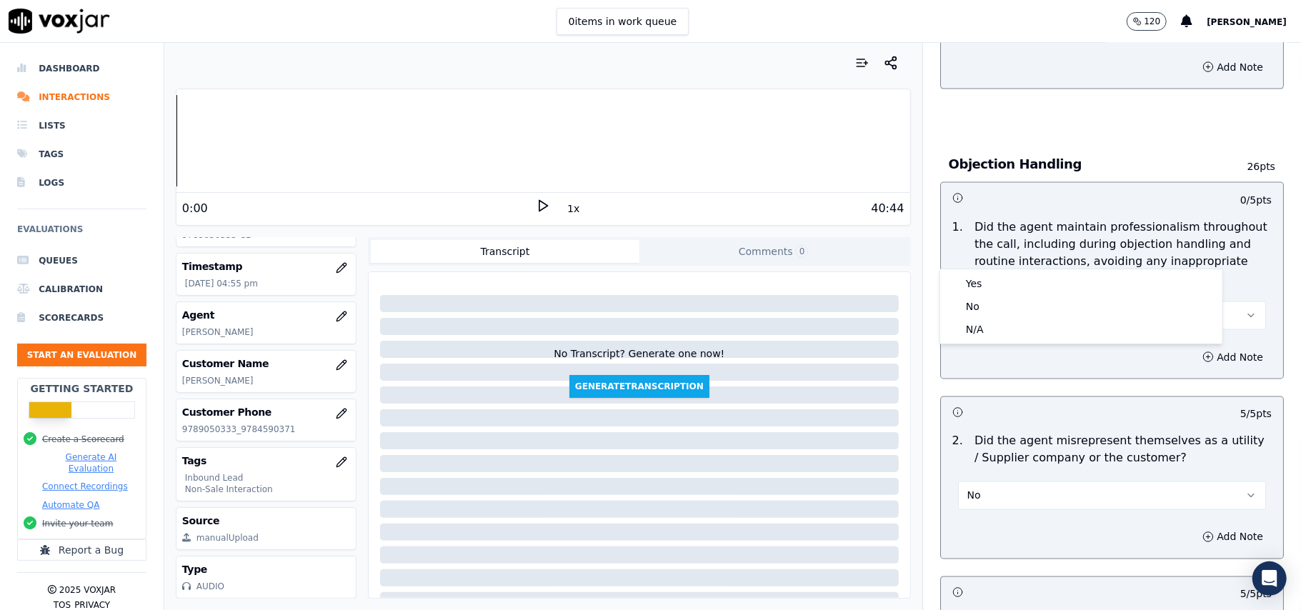
click at [1026, 267] on div "1 . Did the agent maintain professionalism throughout the call, including durin…" at bounding box center [1112, 274] width 342 height 123
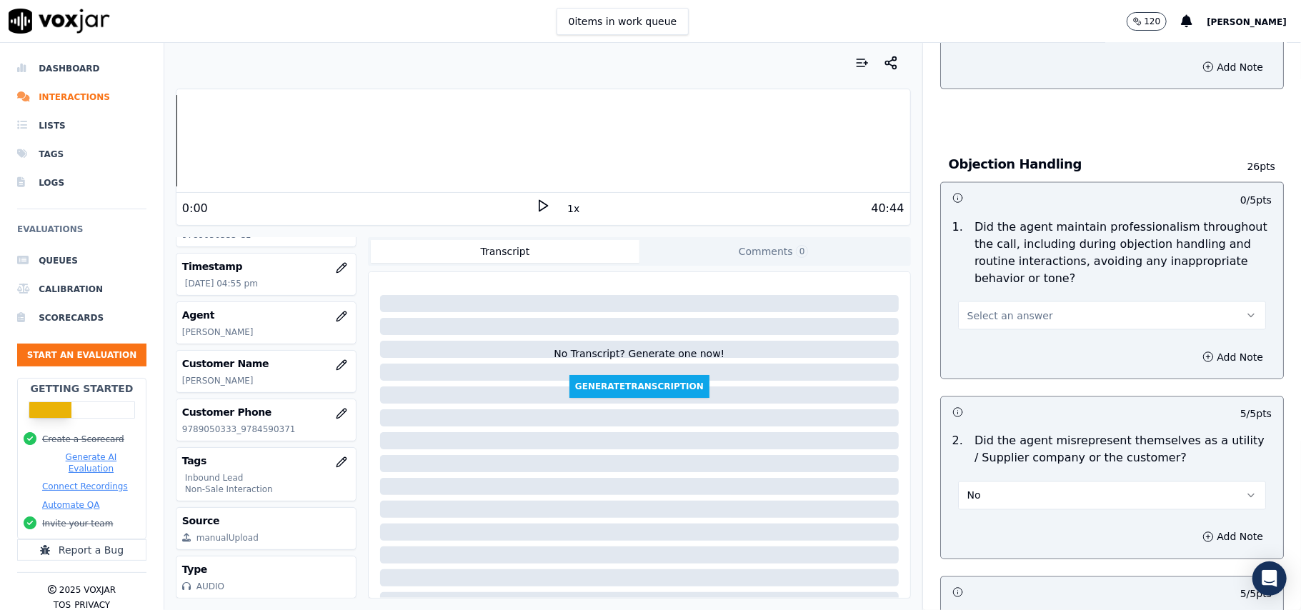
click at [1001, 309] on span "Select an answer" at bounding box center [1010, 316] width 86 height 14
click at [997, 279] on div "Yes" at bounding box center [1081, 283] width 276 height 23
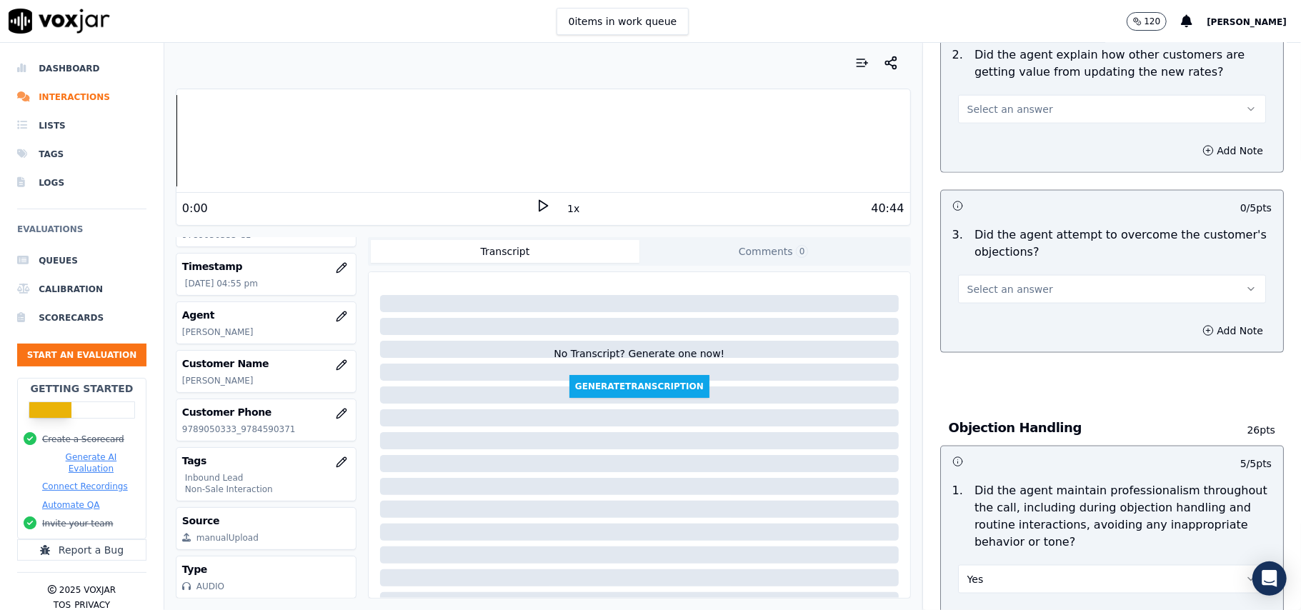
scroll to position [1217, 0]
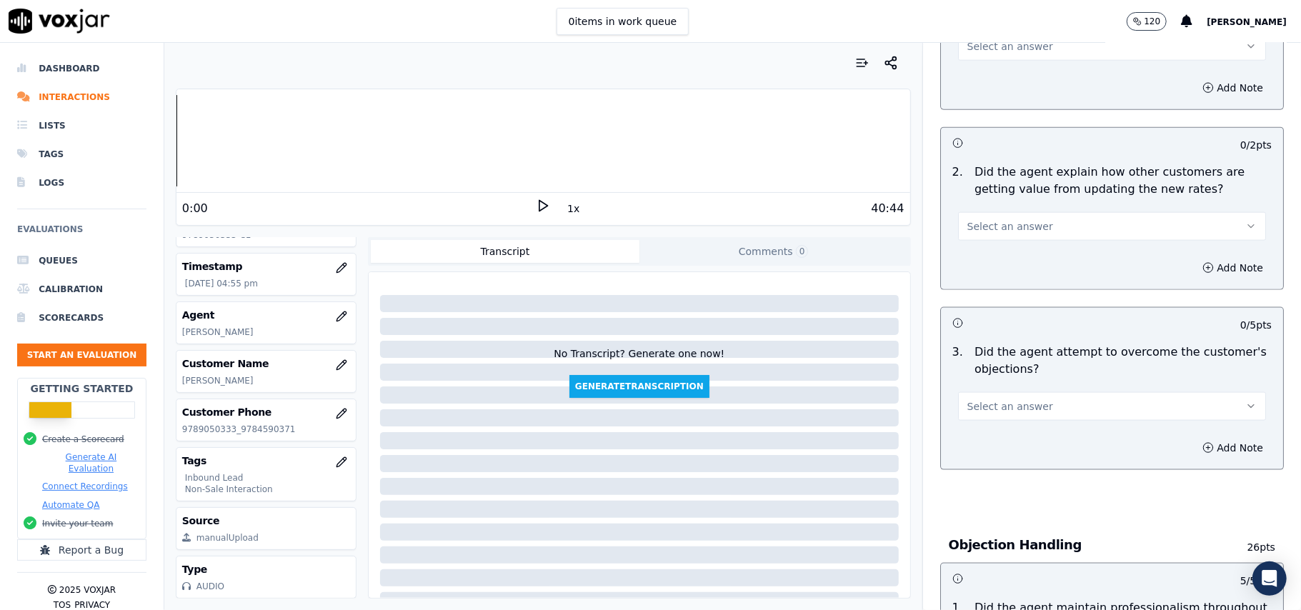
click at [998, 399] on span "Select an answer" at bounding box center [1010, 406] width 86 height 14
click at [998, 369] on div "Yes" at bounding box center [1081, 373] width 276 height 23
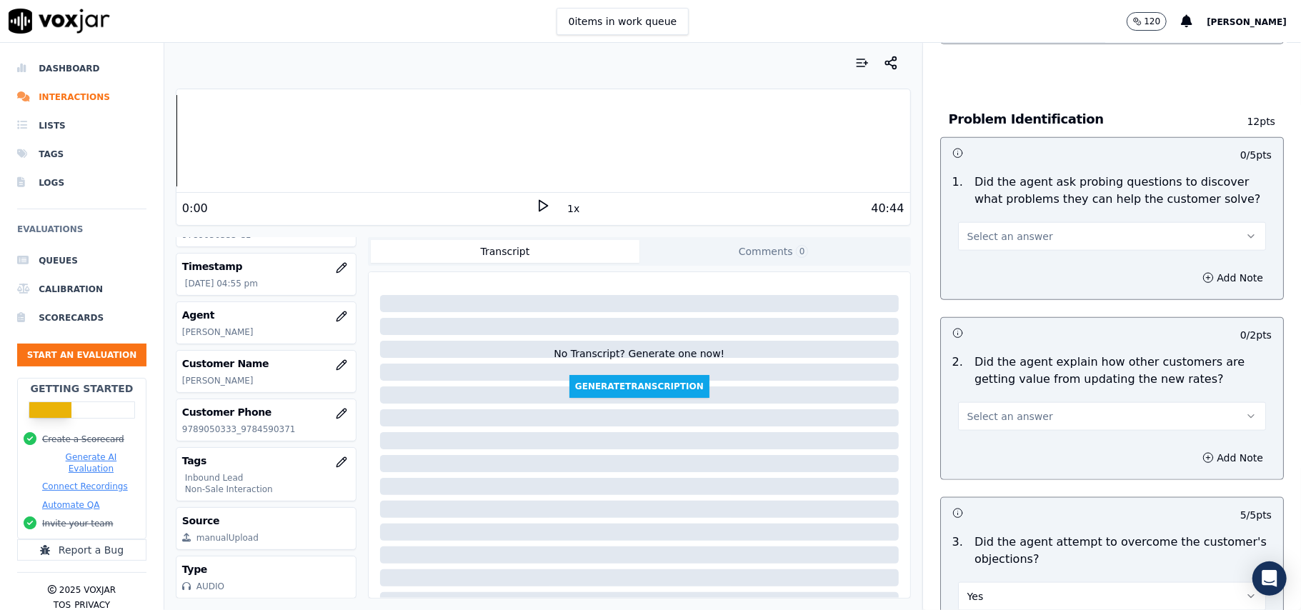
scroll to position [1026, 0]
click at [975, 400] on div "Select an answer" at bounding box center [1112, 415] width 308 height 31
drag, startPoint x: 976, startPoint y: 338, endPoint x: 975, endPoint y: 354, distance: 16.4
click at [975, 403] on button "Select an answer" at bounding box center [1112, 417] width 308 height 29
click at [970, 384] on div "Yes" at bounding box center [1081, 383] width 276 height 23
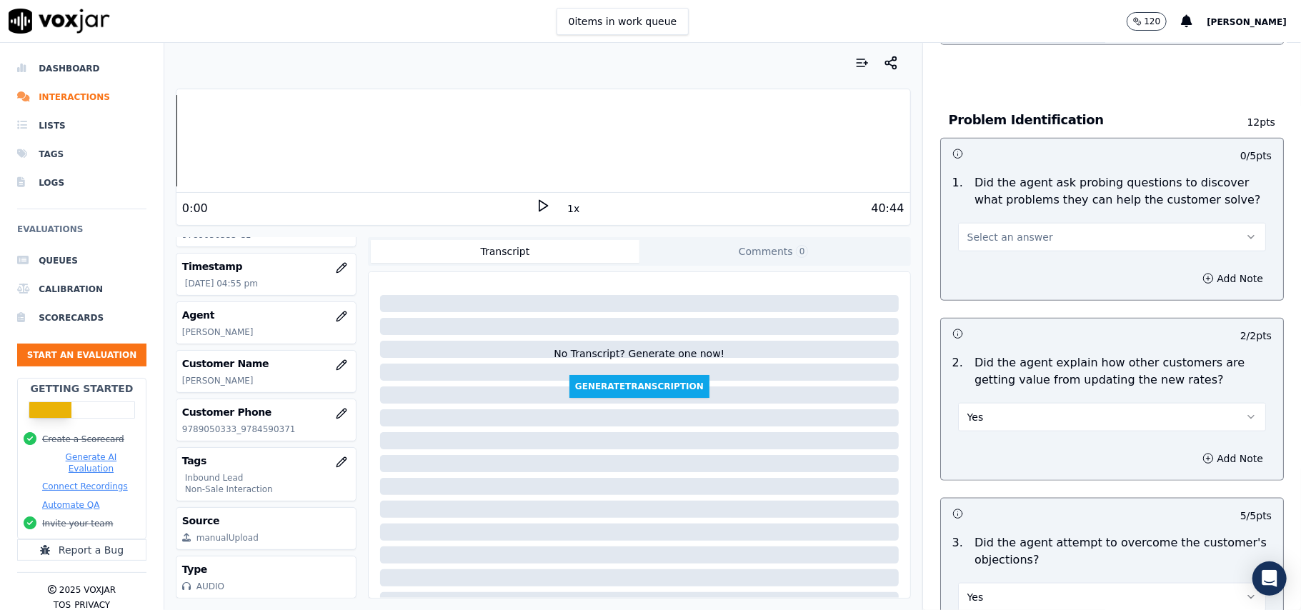
click at [968, 223] on button "Select an answer" at bounding box center [1112, 237] width 308 height 29
click at [968, 210] on div "Yes" at bounding box center [1081, 203] width 276 height 23
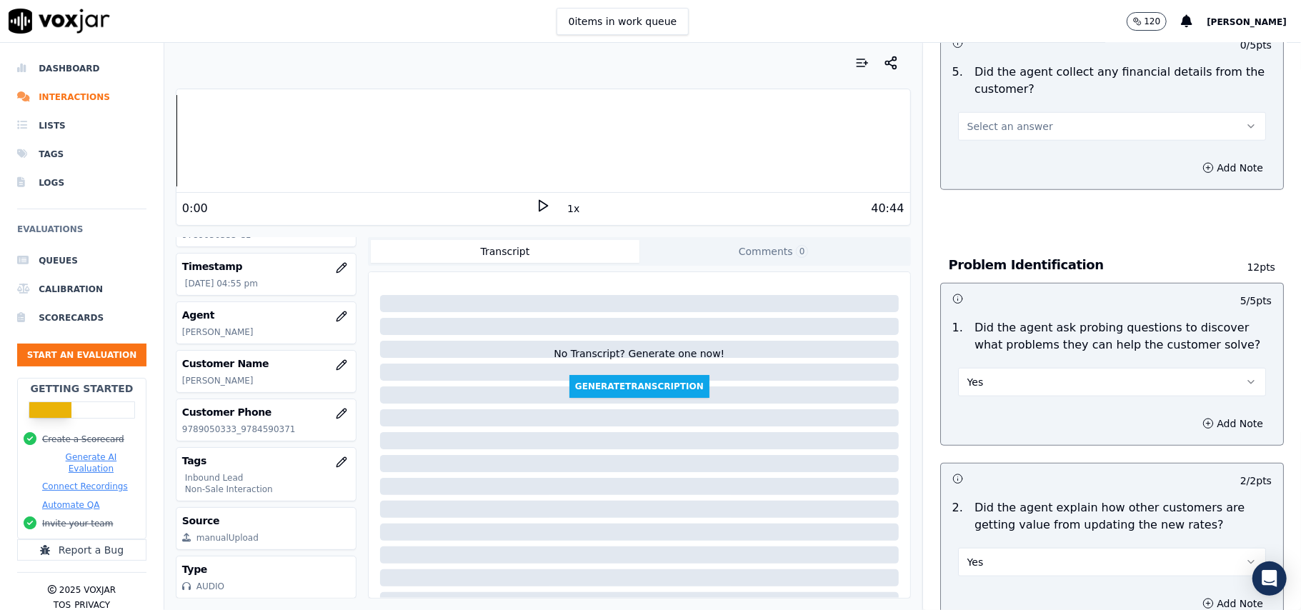
scroll to position [741, 0]
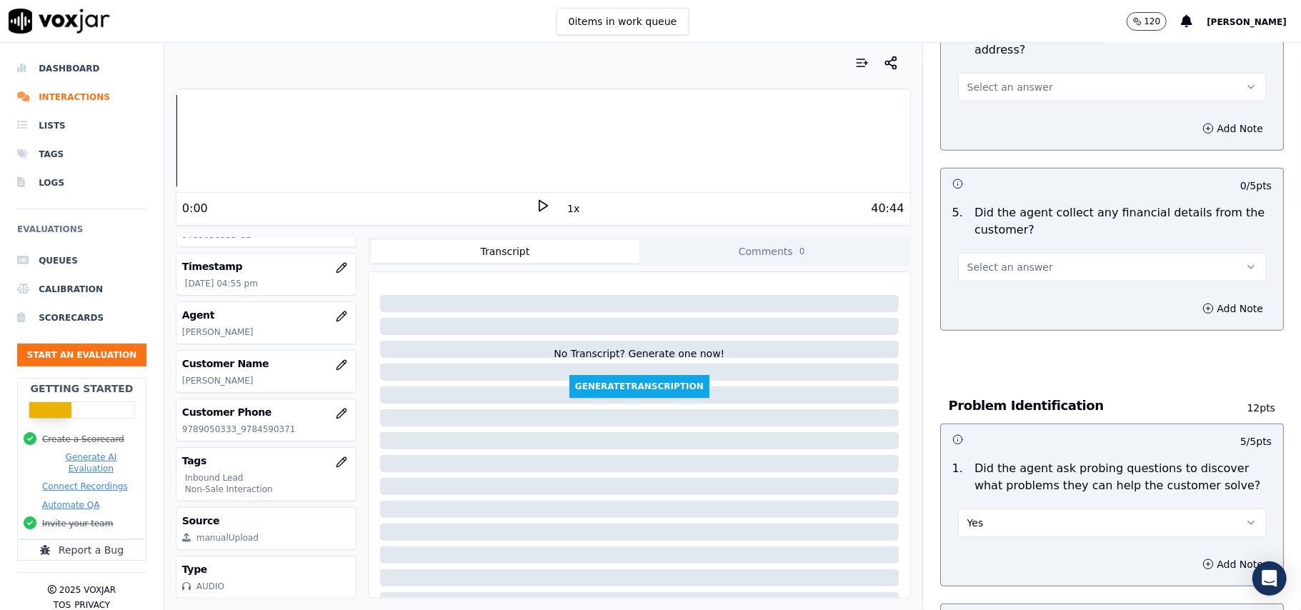
click at [983, 260] on span "Select an answer" at bounding box center [1010, 267] width 86 height 14
click at [984, 257] on div "No" at bounding box center [1081, 255] width 276 height 23
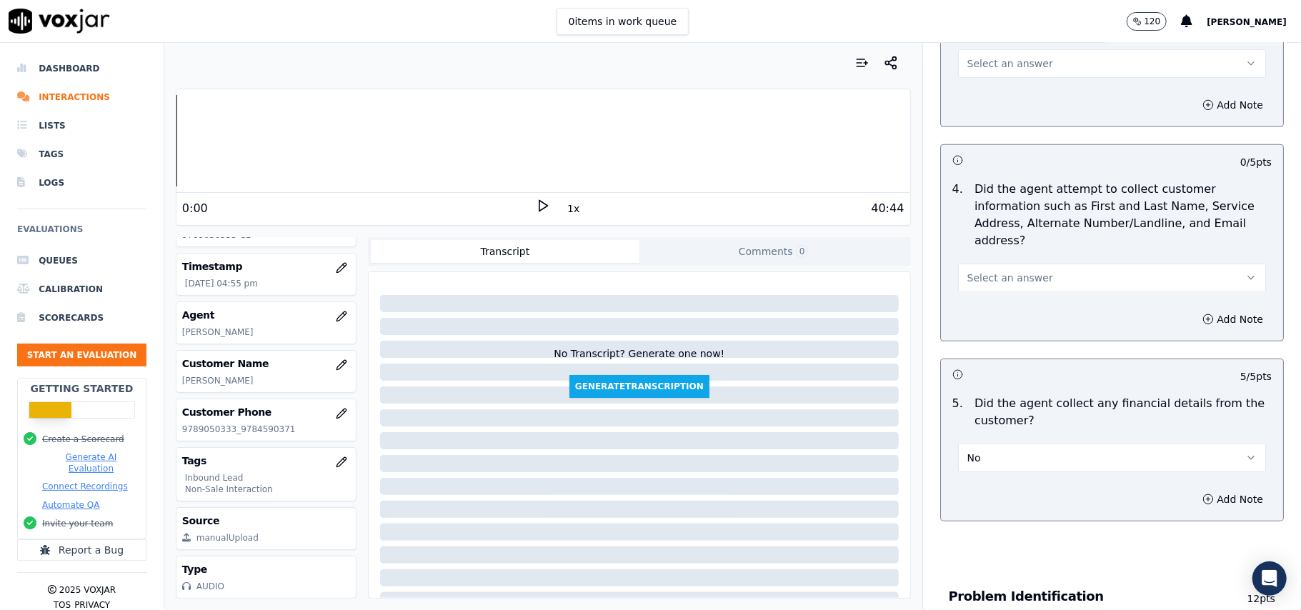
click at [987, 264] on button "Select an answer" at bounding box center [1112, 278] width 308 height 29
click at [977, 240] on div "Yes" at bounding box center [1081, 242] width 276 height 23
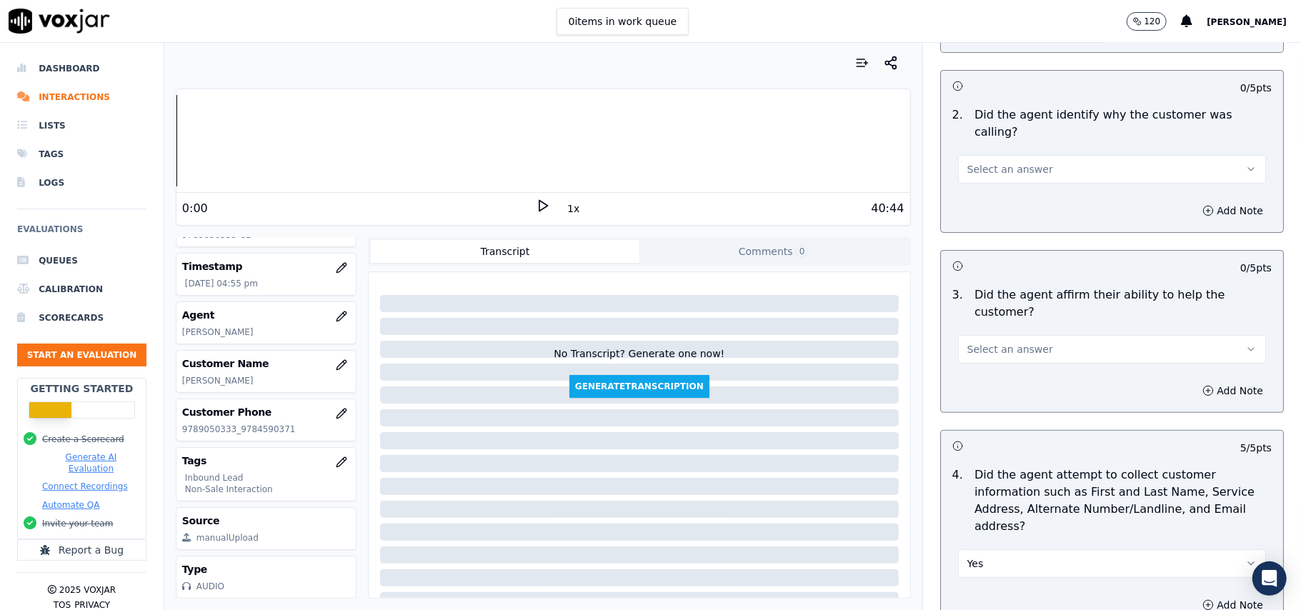
click at [971, 335] on button "Select an answer" at bounding box center [1112, 349] width 308 height 29
click at [971, 329] on div "Yes" at bounding box center [1081, 330] width 276 height 23
click at [967, 162] on span "Select an answer" at bounding box center [1010, 169] width 86 height 14
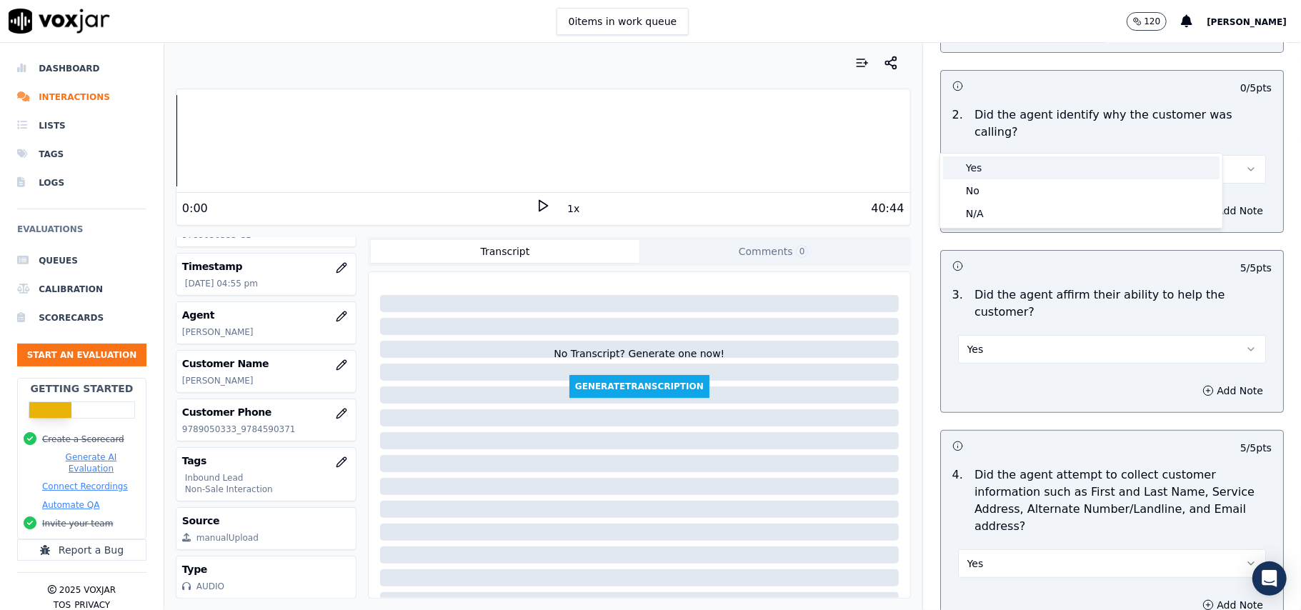
click at [966, 169] on div "Yes" at bounding box center [1081, 167] width 276 height 23
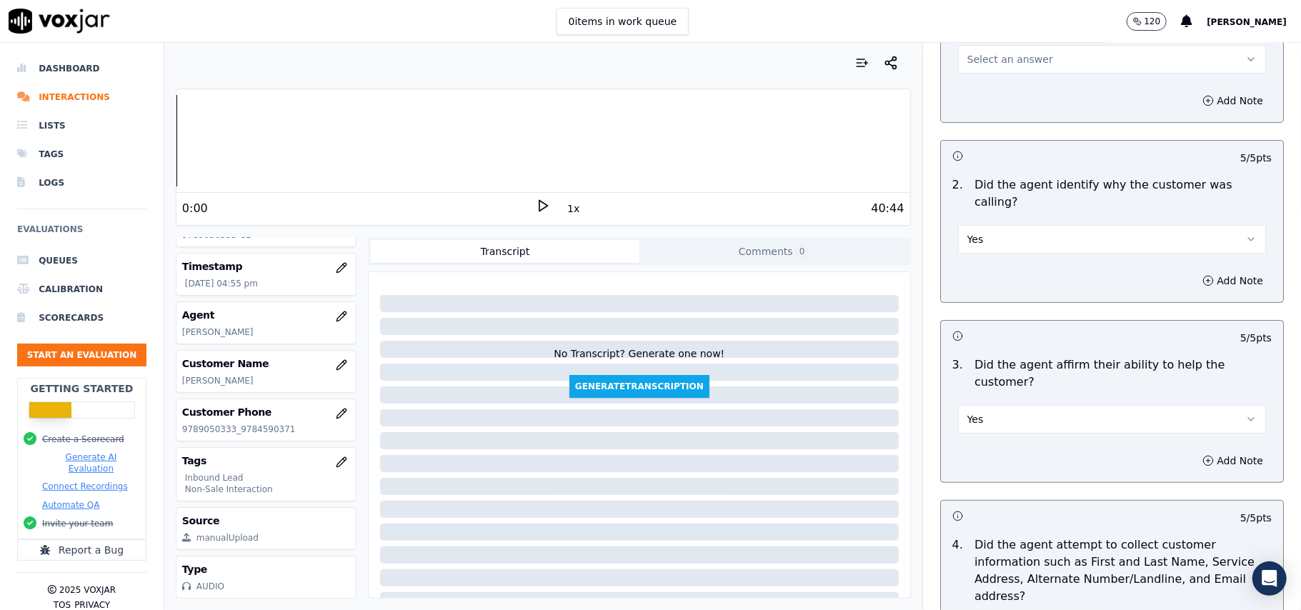
scroll to position [74, 0]
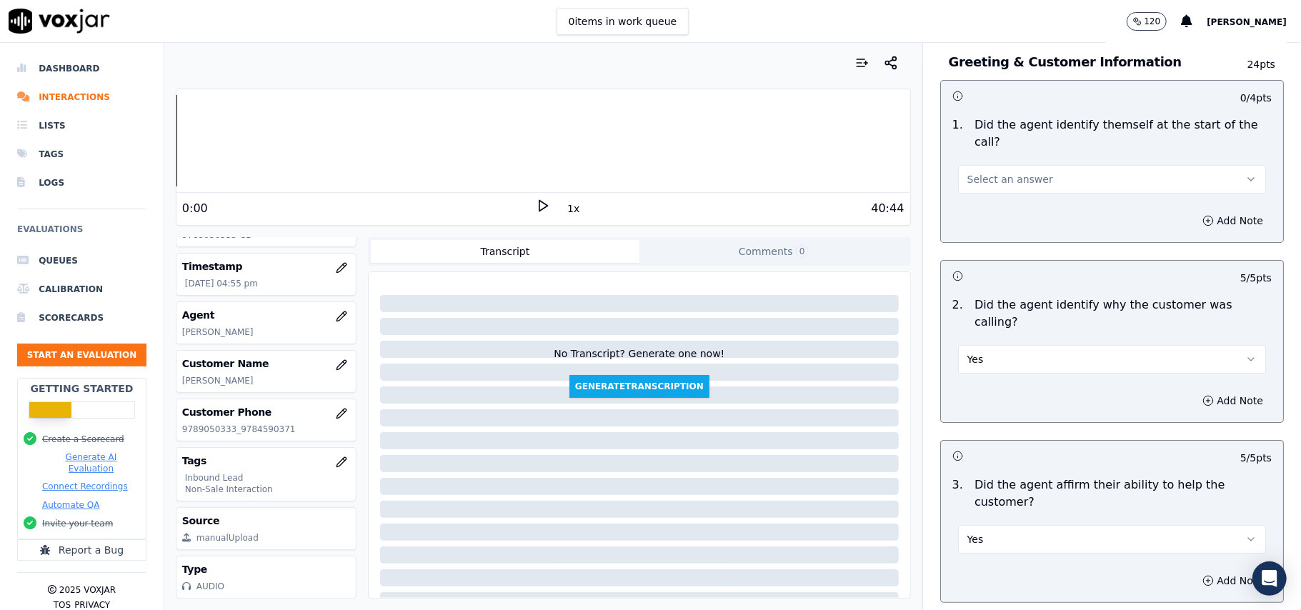
click at [977, 172] on span "Select an answer" at bounding box center [1010, 179] width 86 height 14
drag, startPoint x: 977, startPoint y: 189, endPoint x: 970, endPoint y: 175, distance: 16.0
click at [978, 189] on div "Yes" at bounding box center [1081, 195] width 276 height 23
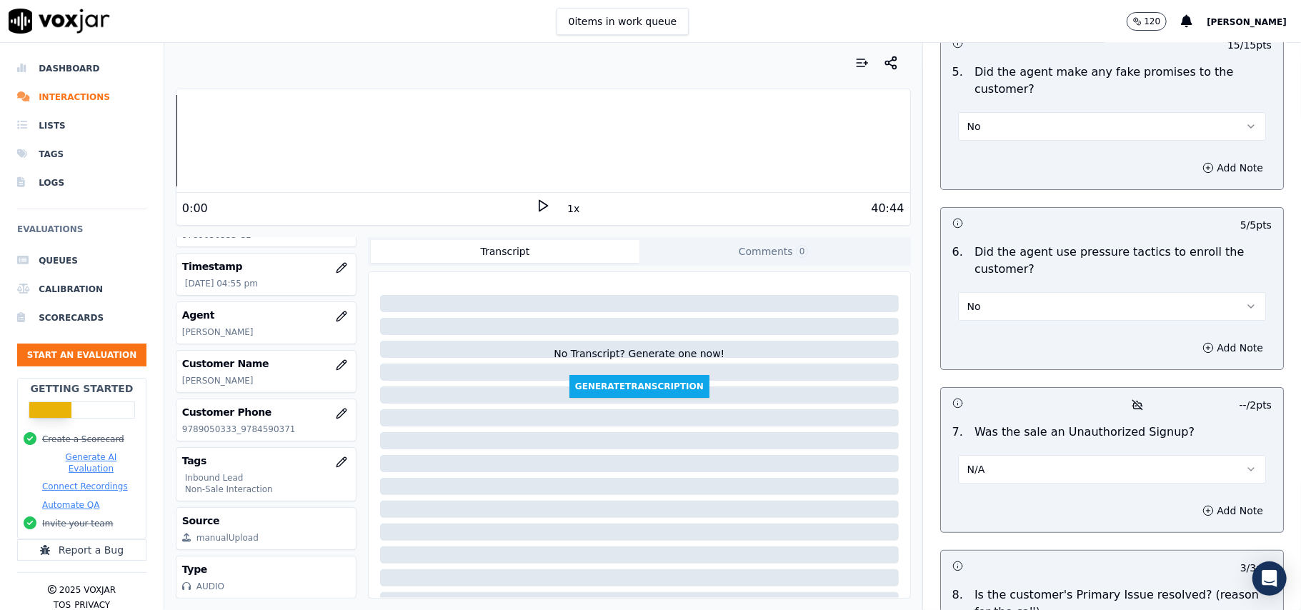
scroll to position [4074, 0]
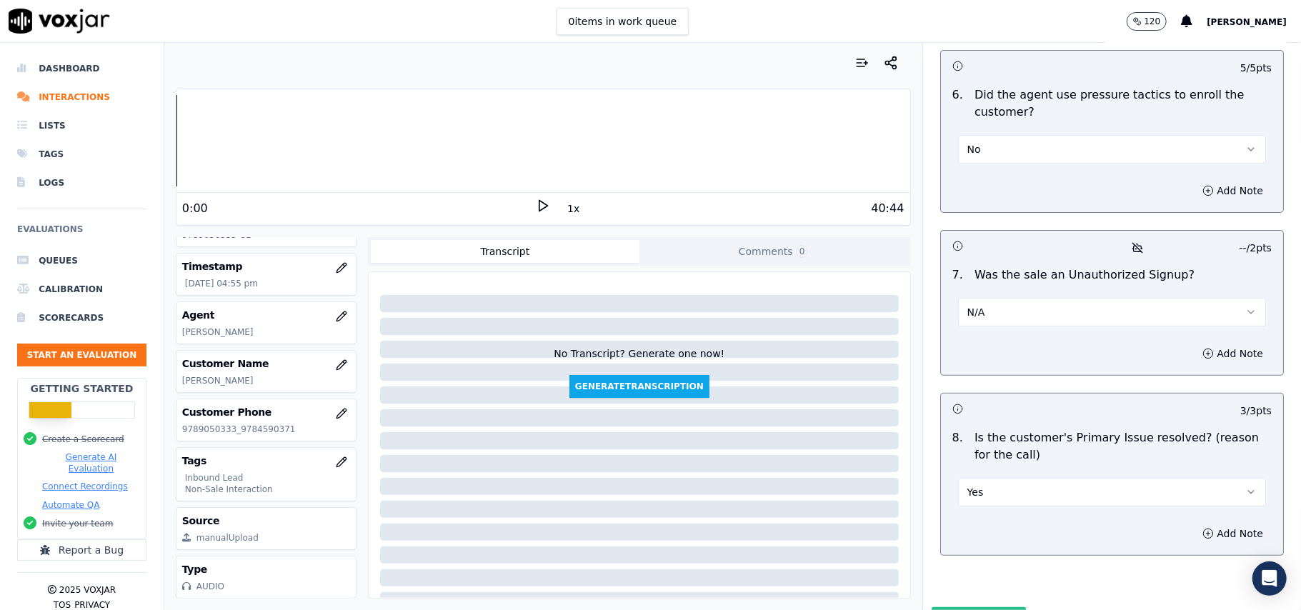
click at [951, 607] on button "Submit Scores" at bounding box center [978, 620] width 95 height 26
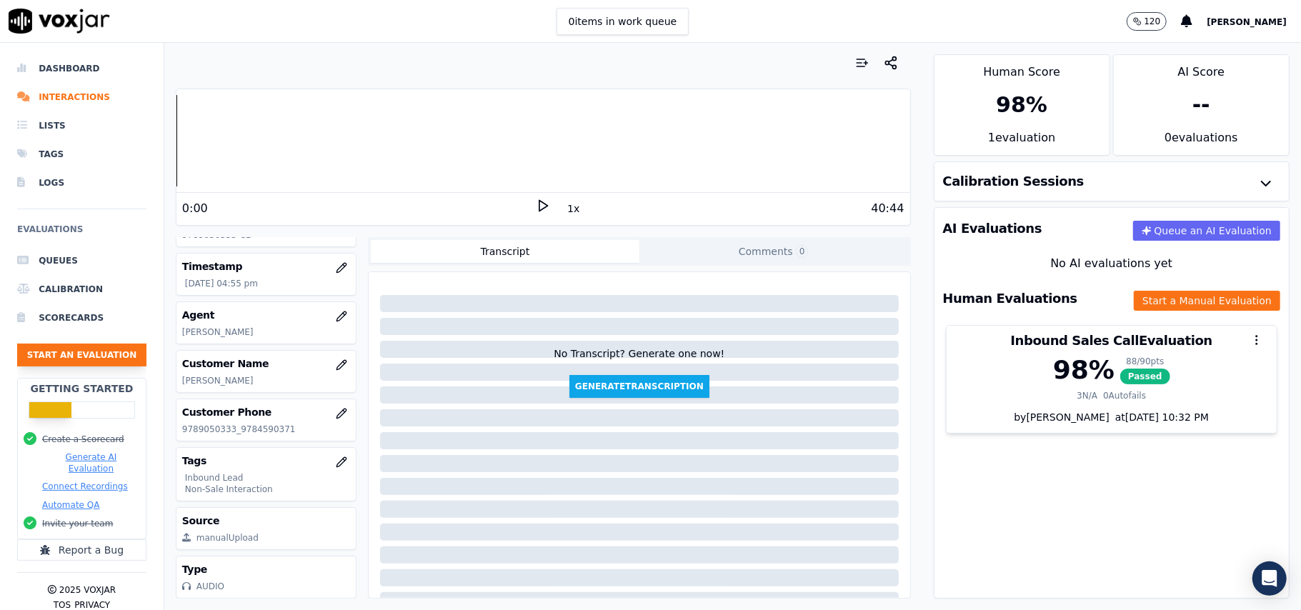
click at [89, 353] on button "Start an Evaluation" at bounding box center [81, 355] width 129 height 23
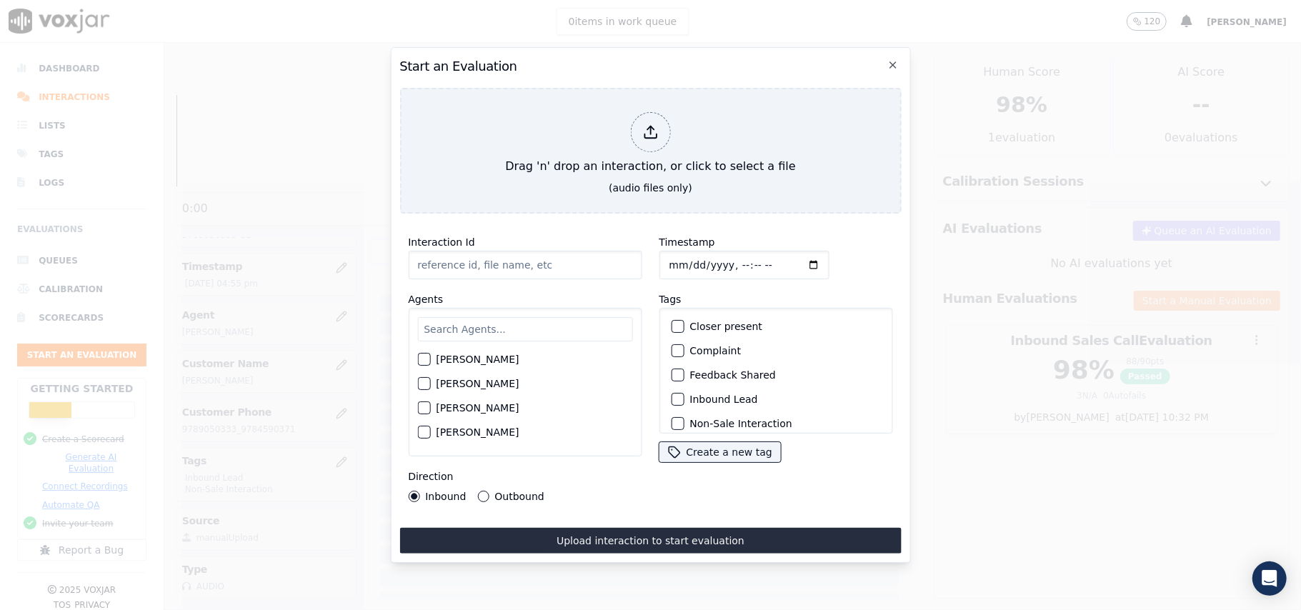
click at [647, 124] on icon at bounding box center [650, 132] width 16 height 16
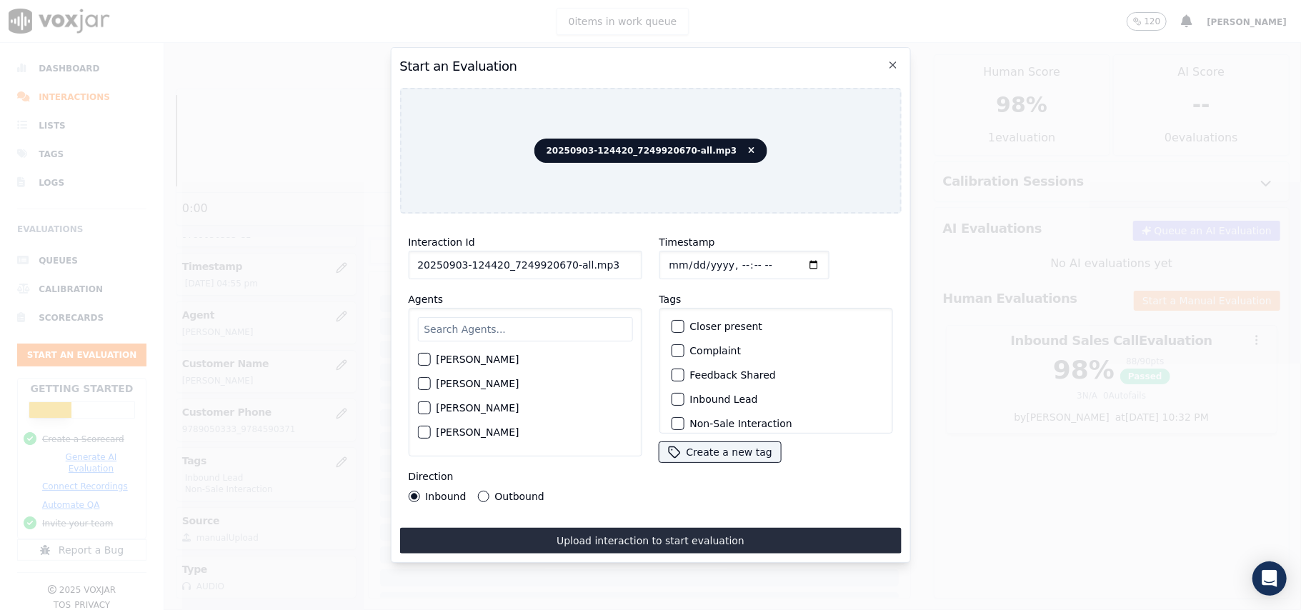
drag, startPoint x: 603, startPoint y: 261, endPoint x: 561, endPoint y: 264, distance: 42.2
click at [561, 264] on input "20250903-124420_7249920670-all.mp3" at bounding box center [525, 265] width 234 height 29
type input "20250903-124420_7249920670-C1"
click at [686, 258] on input "Timestamp" at bounding box center [743, 265] width 170 height 29
type input "[DATE]T17:02"
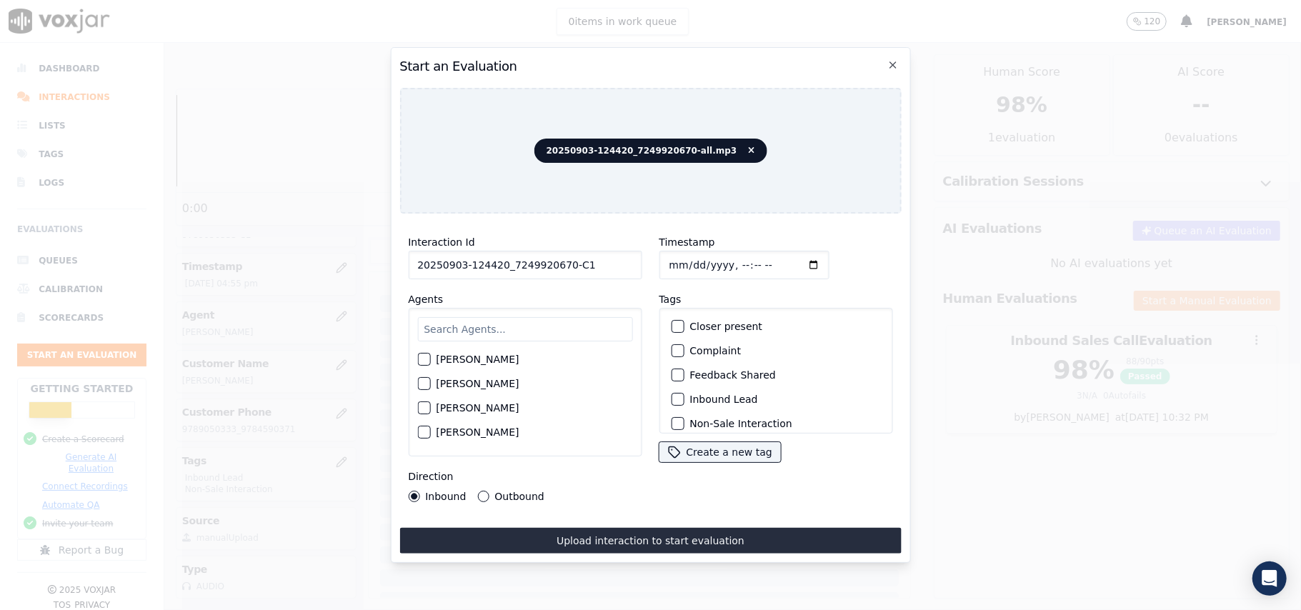
click at [589, 321] on input "text" at bounding box center [524, 329] width 215 height 24
type input "will"
click at [444, 359] on label "[PERSON_NAME]" at bounding box center [477, 364] width 83 height 10
click at [430, 359] on button "[PERSON_NAME]" at bounding box center [423, 363] width 13 height 13
click at [671, 393] on button "Inbound Lead" at bounding box center [677, 399] width 13 height 13
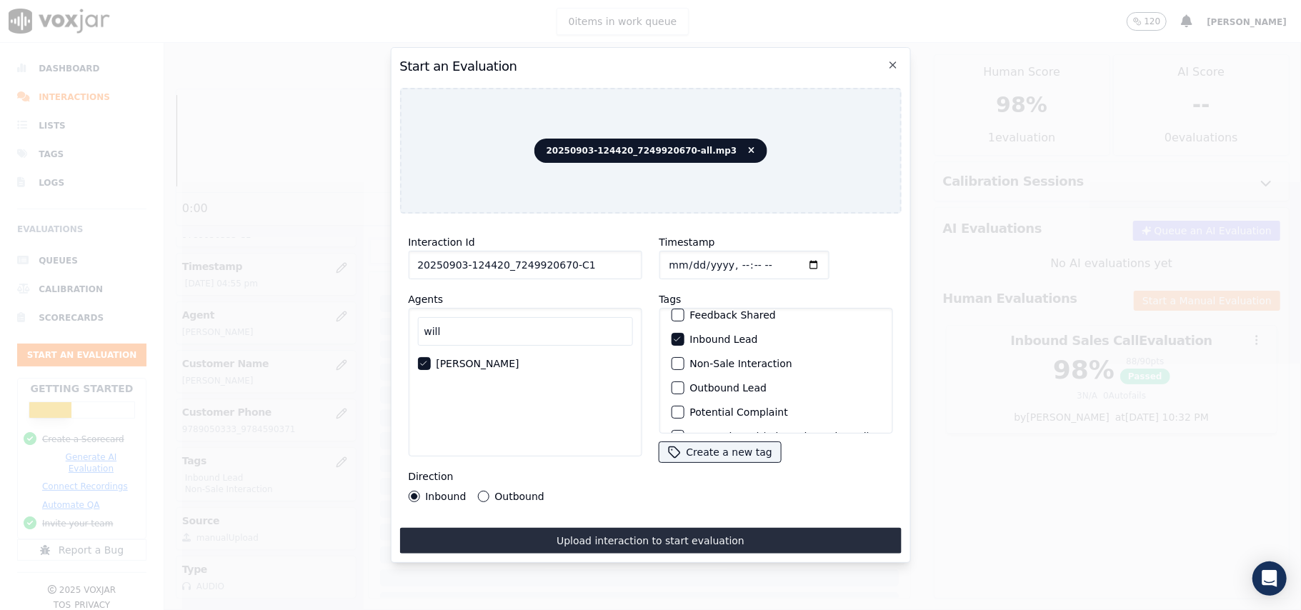
scroll to position [29, 0]
click at [671, 393] on div "button" at bounding box center [676, 394] width 10 height 10
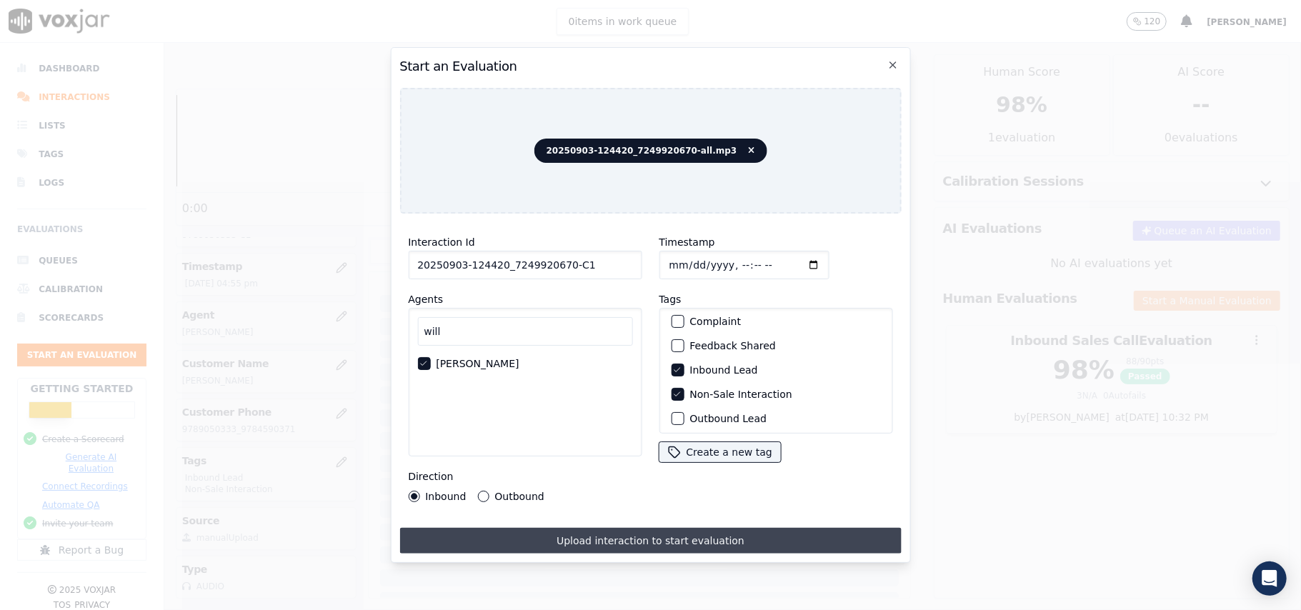
click at [538, 528] on button "Upload interaction to start evaluation" at bounding box center [649, 541] width 501 height 26
